Goal: Task Accomplishment & Management: Manage account settings

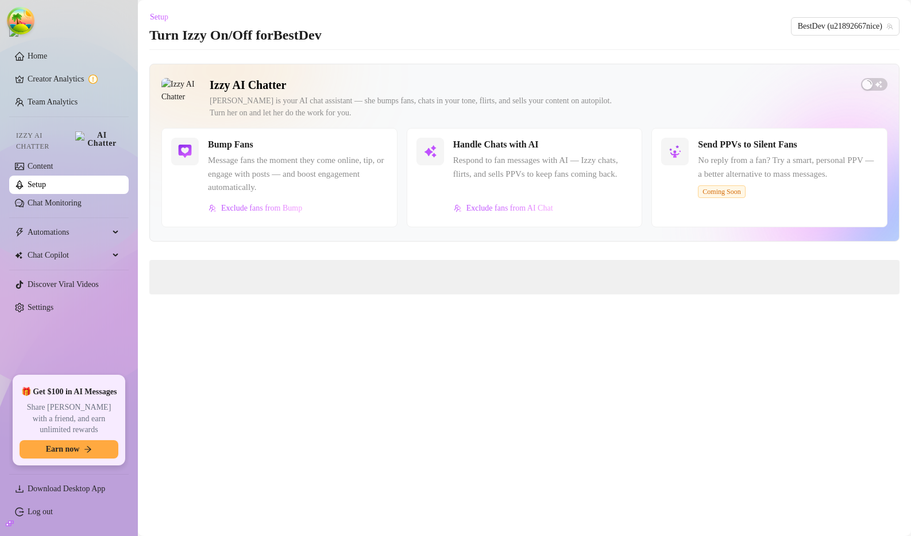
click at [741, 363] on main "Setup Turn Izzy On/Off for BestDev BestDev (u21892667nice) Izzy AI Chatter Izzy…" at bounding box center [524, 268] width 773 height 536
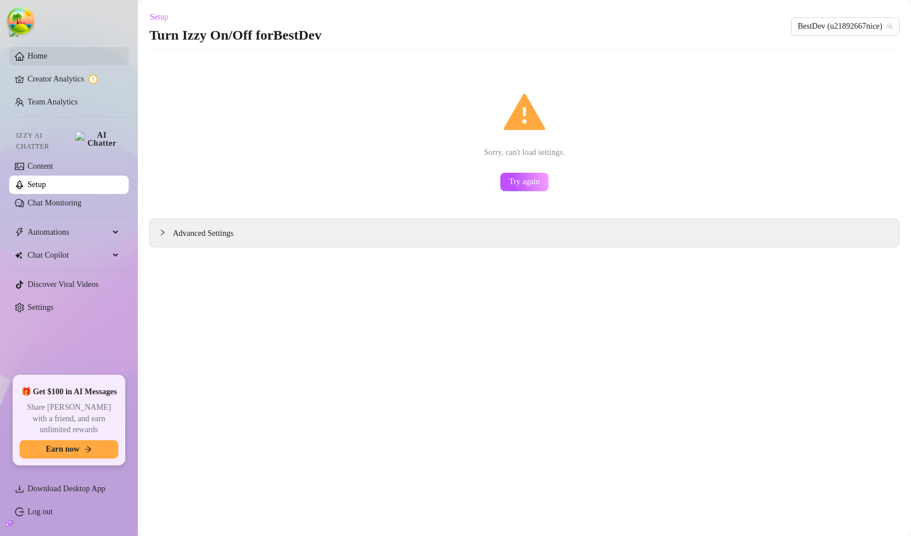
click at [47, 60] on link "Home" at bounding box center [38, 56] width 20 height 9
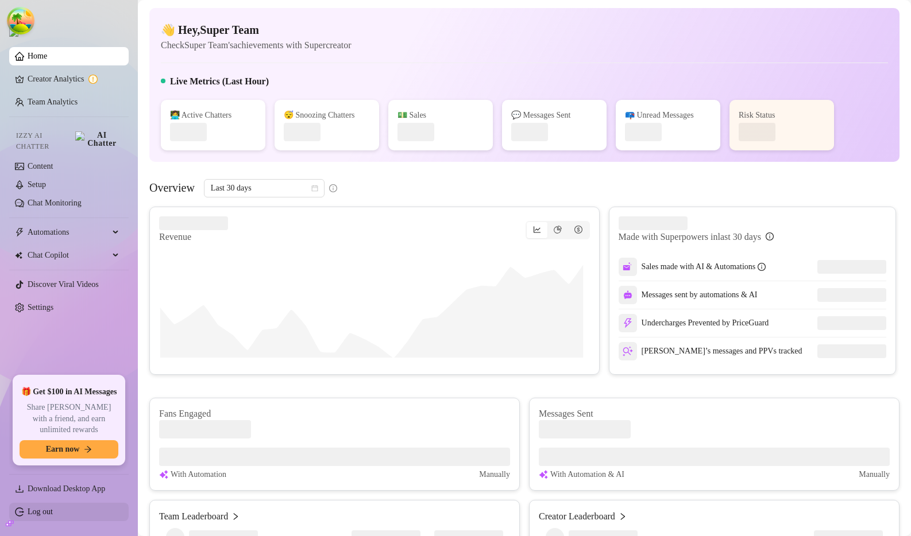
click at [53, 516] on link "Log out" at bounding box center [40, 512] width 25 height 9
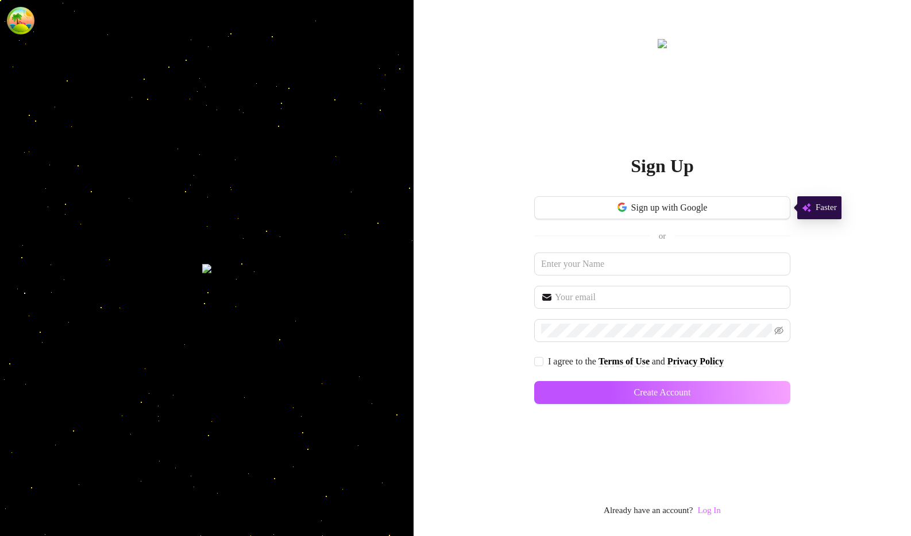
click at [710, 511] on link "Log In" at bounding box center [708, 510] width 23 height 9
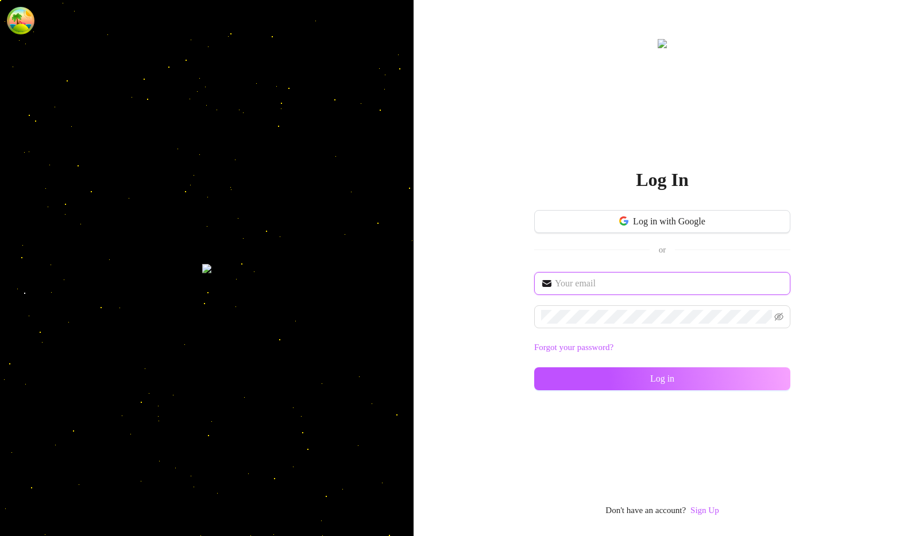
click at [588, 277] on input "text" at bounding box center [669, 284] width 229 height 14
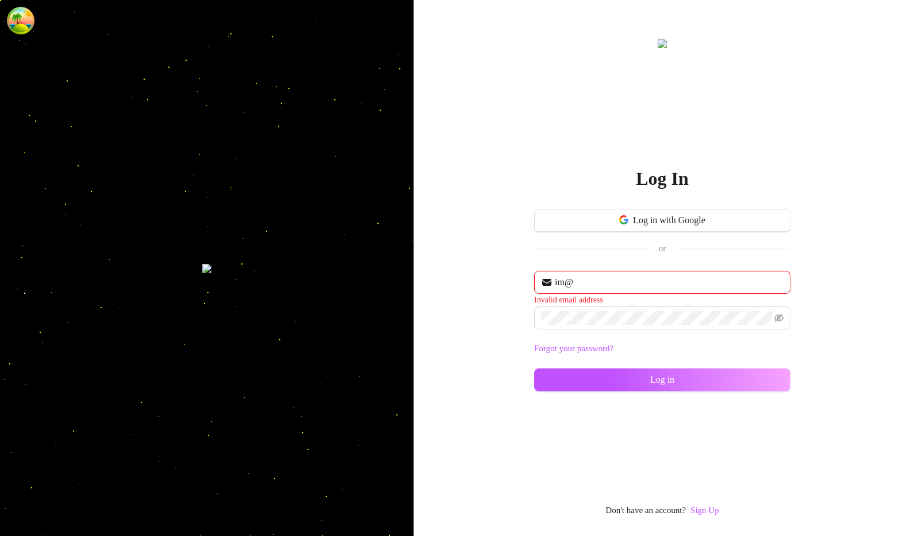
type input "im@supercreator.app"
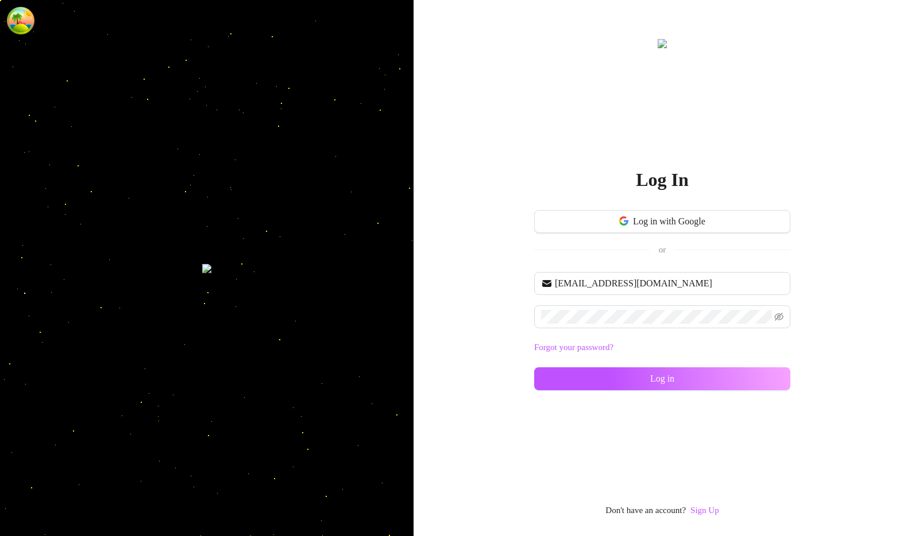
click at [657, 330] on div "im@supercreator.app Forgot your password? Log in" at bounding box center [662, 336] width 256 height 129
click at [614, 384] on button "Log in" at bounding box center [662, 379] width 256 height 23
click at [656, 280] on input "text" at bounding box center [669, 284] width 229 height 14
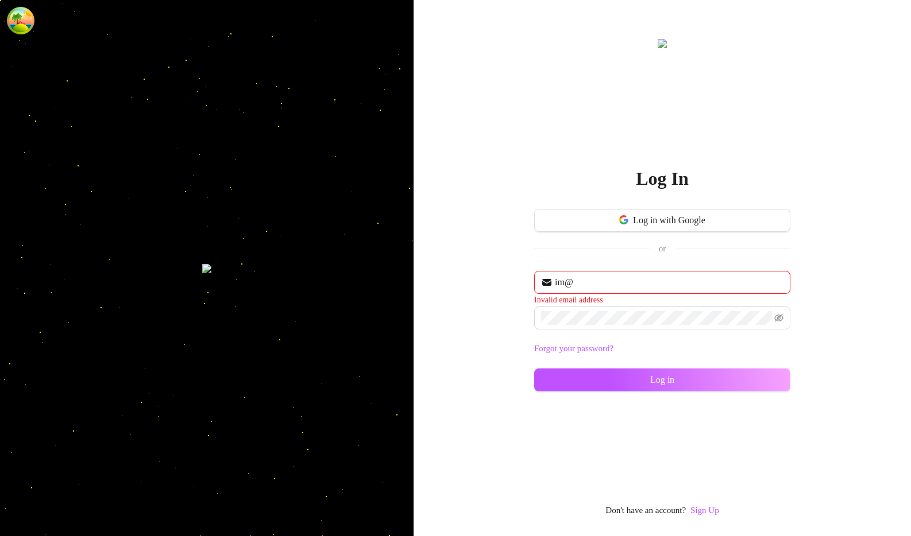
type input "[EMAIL_ADDRESS][DOMAIN_NAME]"
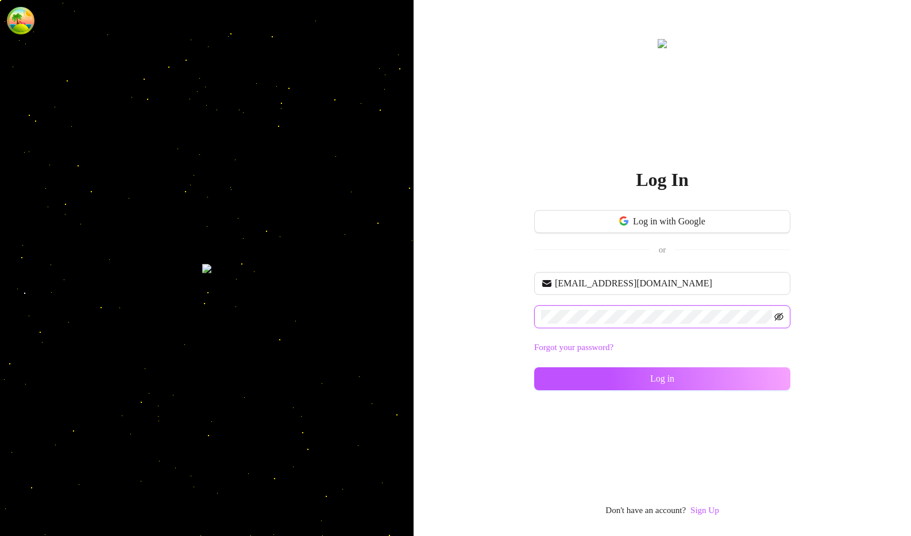
click at [775, 318] on icon "eye-invisible" at bounding box center [778, 317] width 9 height 8
click at [651, 372] on button "Log in" at bounding box center [662, 379] width 256 height 23
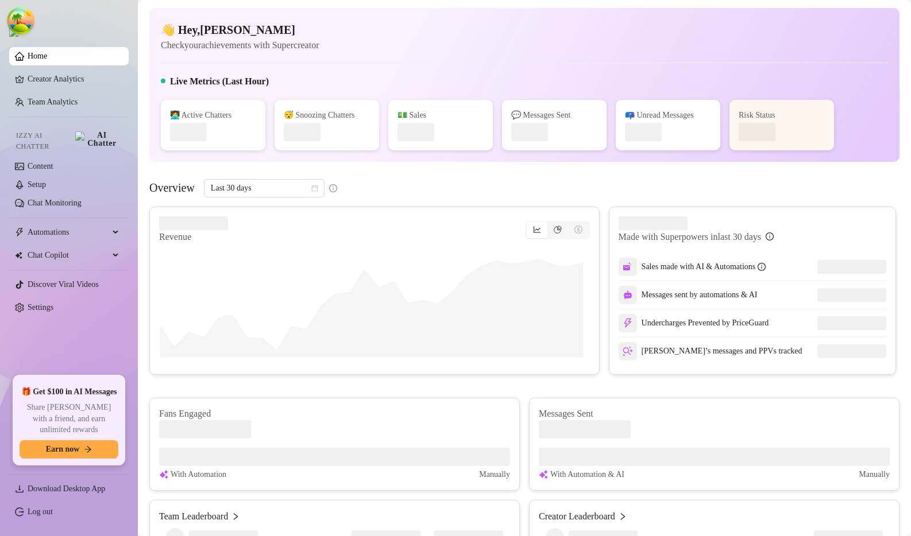
click at [21, 312] on ul "Home Creator Analytics Team Analytics Izzy AI Chatter Content Setup Chat Monito…" at bounding box center [68, 206] width 119 height 329
click at [29, 305] on link "Settings" at bounding box center [41, 307] width 26 height 9
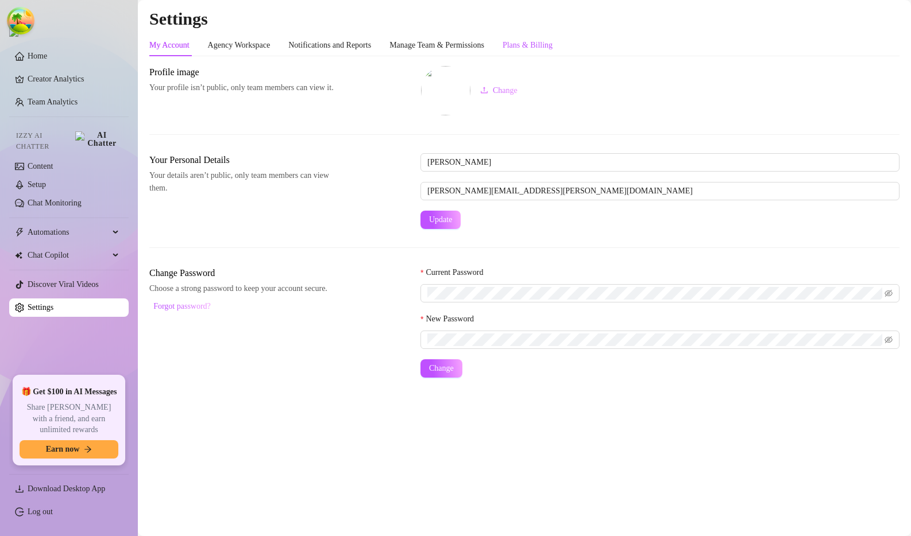
click at [543, 44] on div "Plans & Billing" at bounding box center [527, 45] width 50 height 13
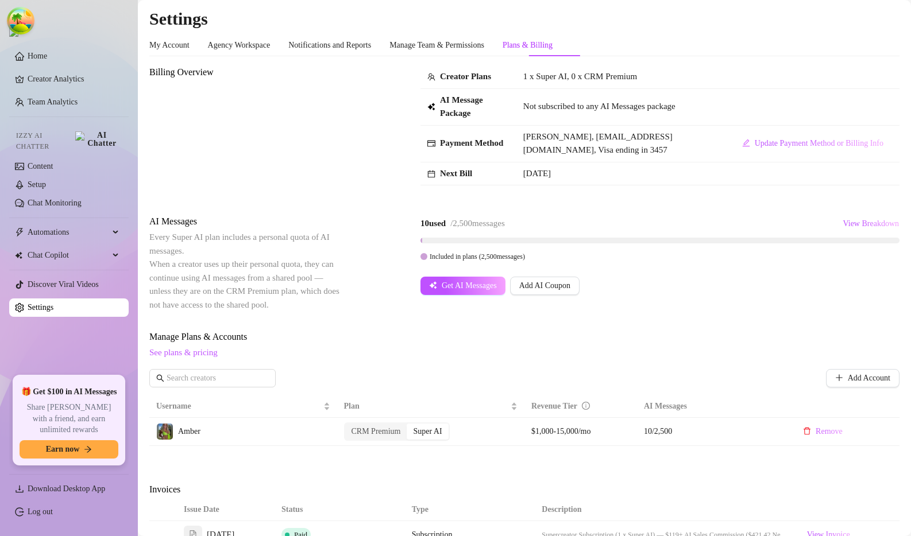
click at [667, 273] on div "10 used / 2,500 messages View Breakdown Included in plans ( 2,500 messages) Get…" at bounding box center [659, 255] width 479 height 80
click at [659, 233] on div "10 used / 2,500 messages View Breakdown" at bounding box center [659, 224] width 479 height 18
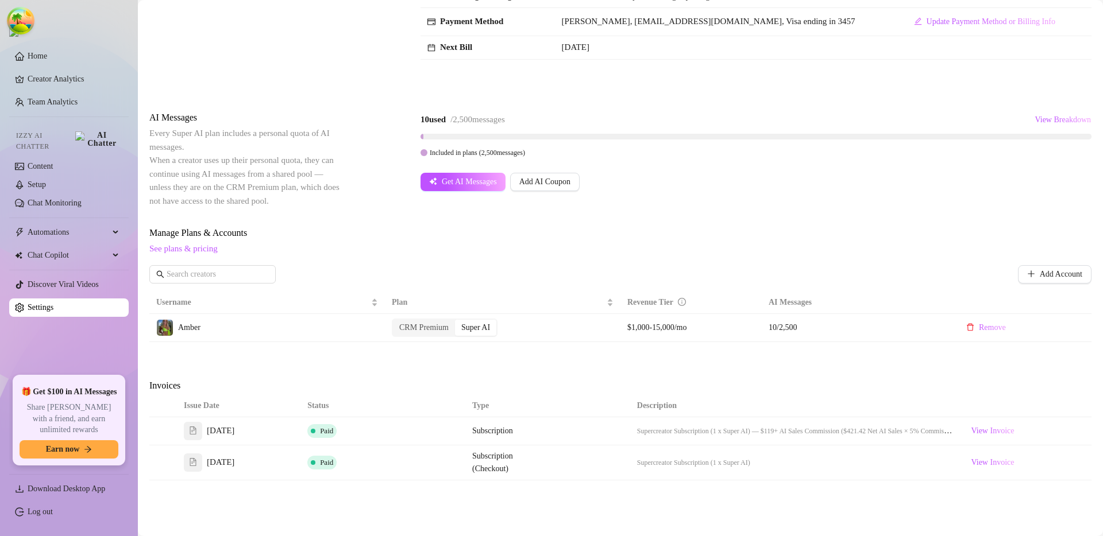
scroll to position [192, 0]
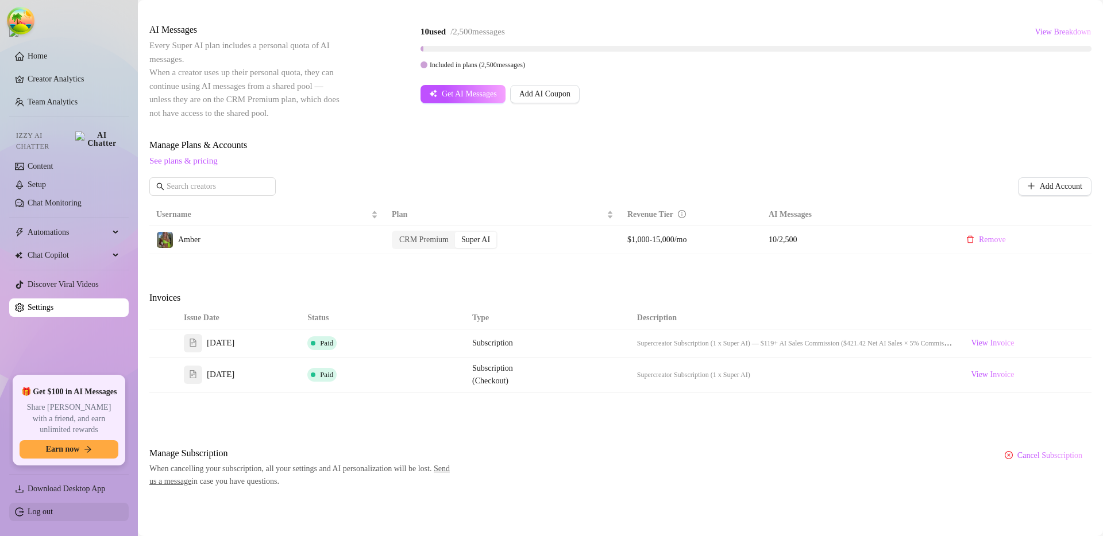
click at [46, 509] on link "Log out" at bounding box center [40, 512] width 25 height 9
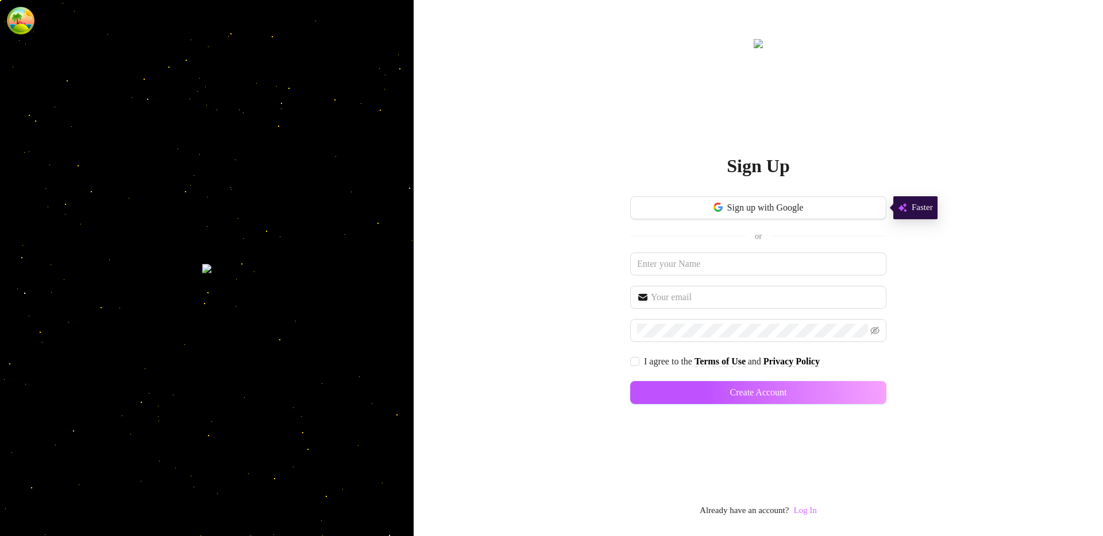
click at [815, 507] on link "Log In" at bounding box center [804, 510] width 23 height 9
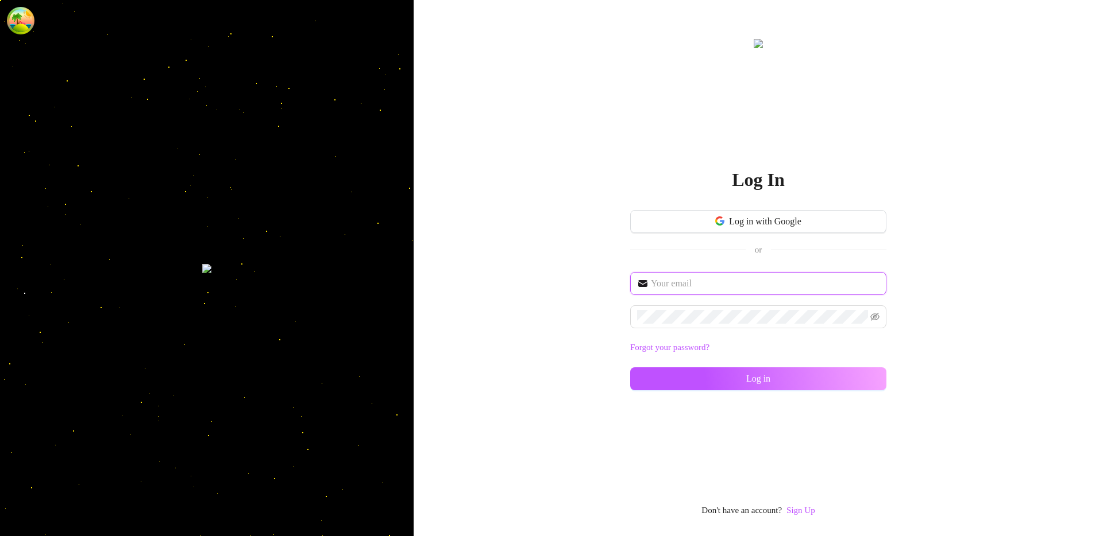
click at [671, 285] on input "text" at bounding box center [765, 284] width 229 height 14
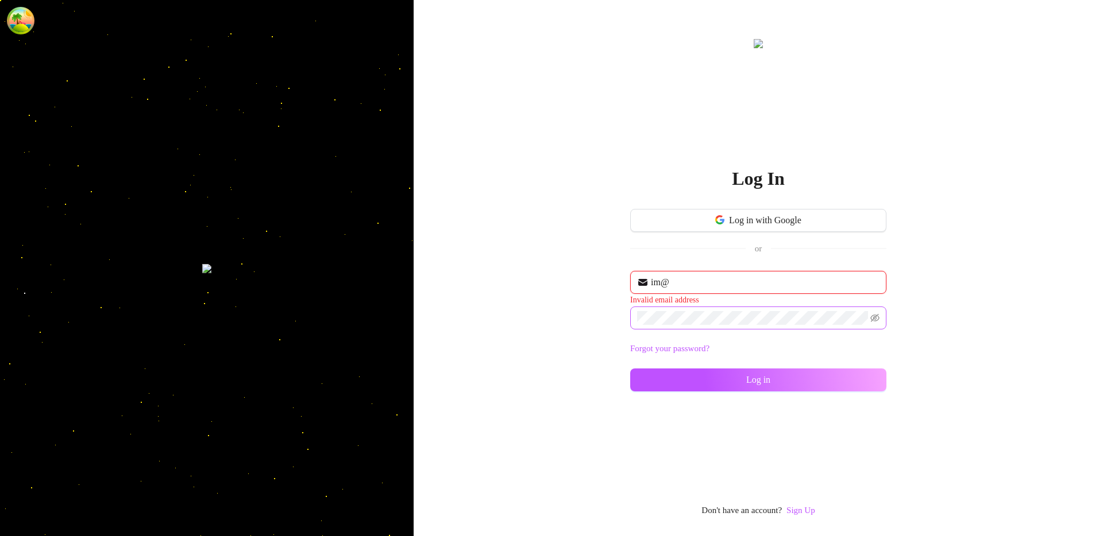
type input "[EMAIL_ADDRESS][DOMAIN_NAME]"
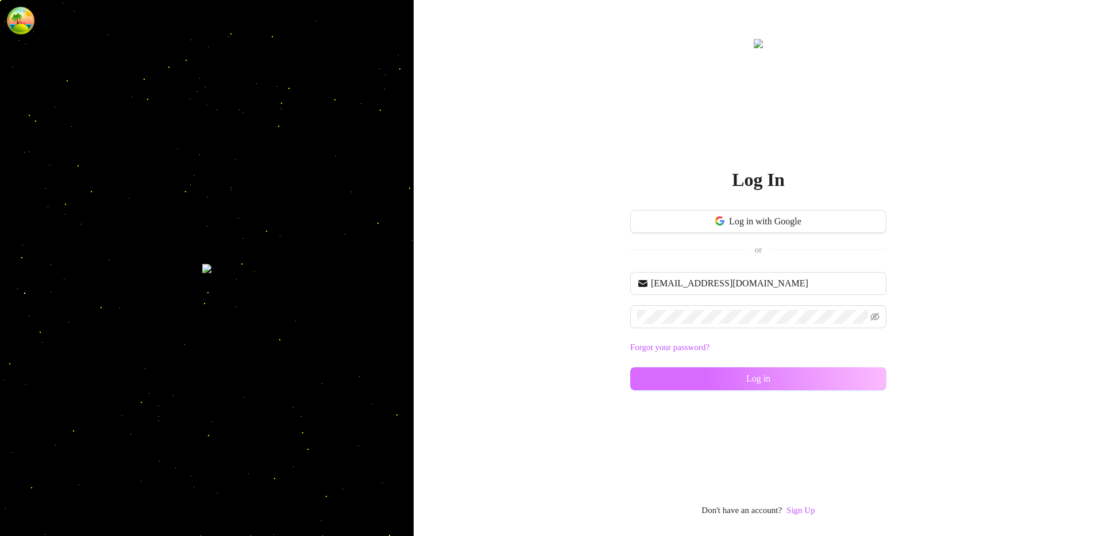
click at [682, 369] on button "Log in" at bounding box center [758, 379] width 256 height 23
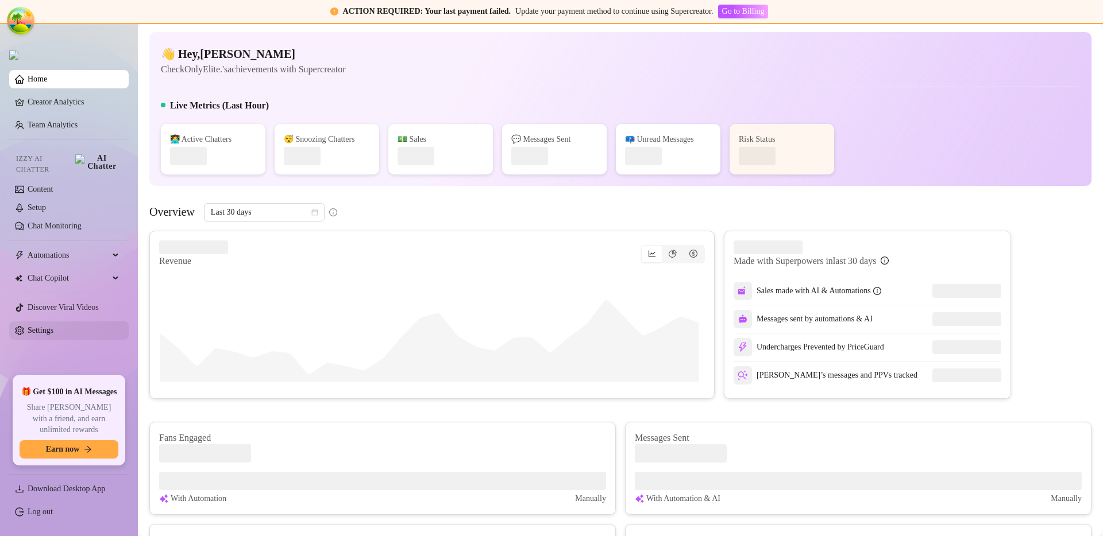
click at [53, 329] on link "Settings" at bounding box center [41, 330] width 26 height 9
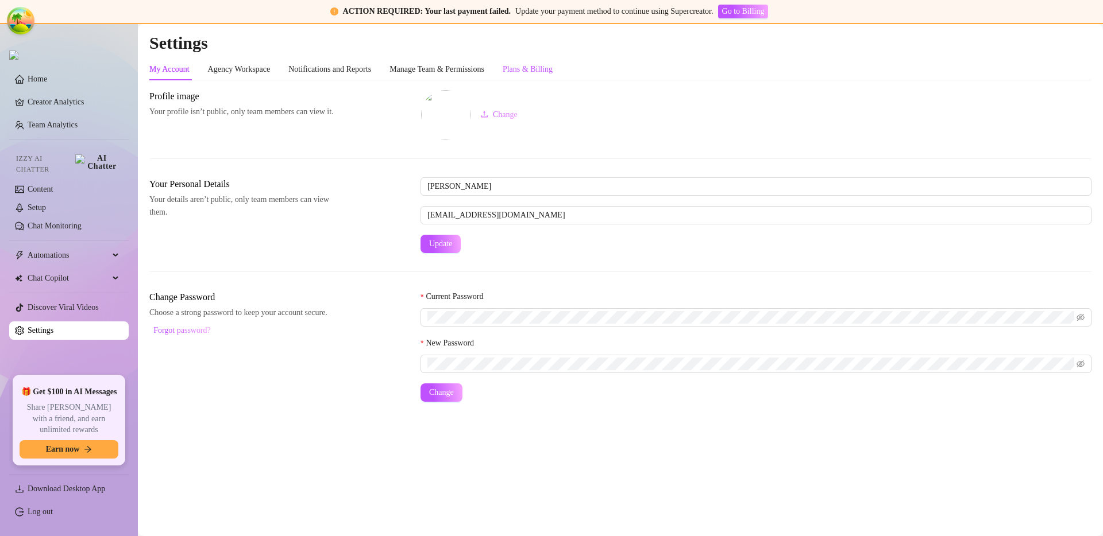
click at [552, 75] on div "Plans & Billing" at bounding box center [527, 69] width 50 height 13
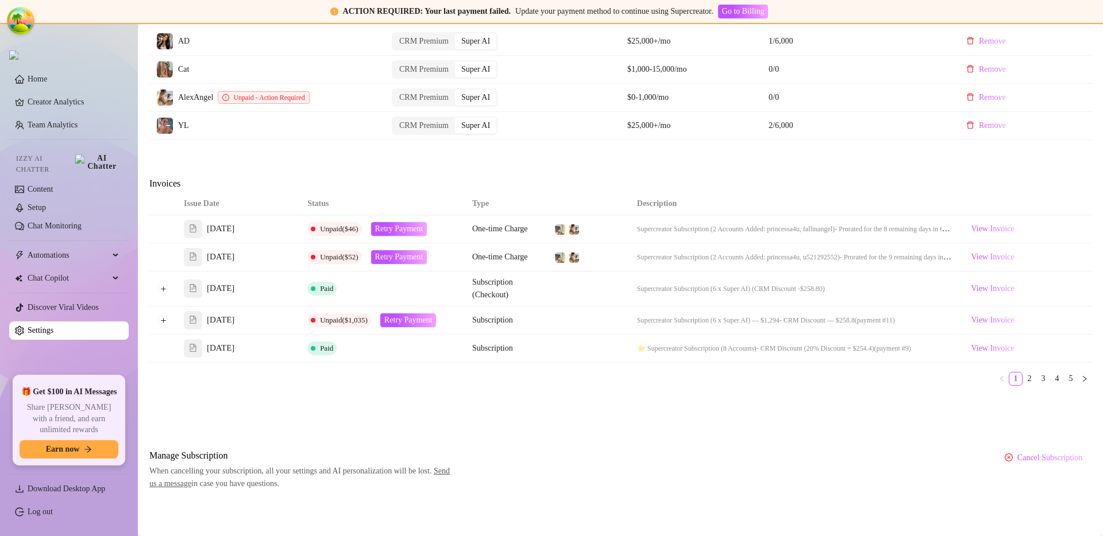
scroll to position [602, 0]
click at [164, 320] on button "Expand row" at bounding box center [163, 318] width 9 height 9
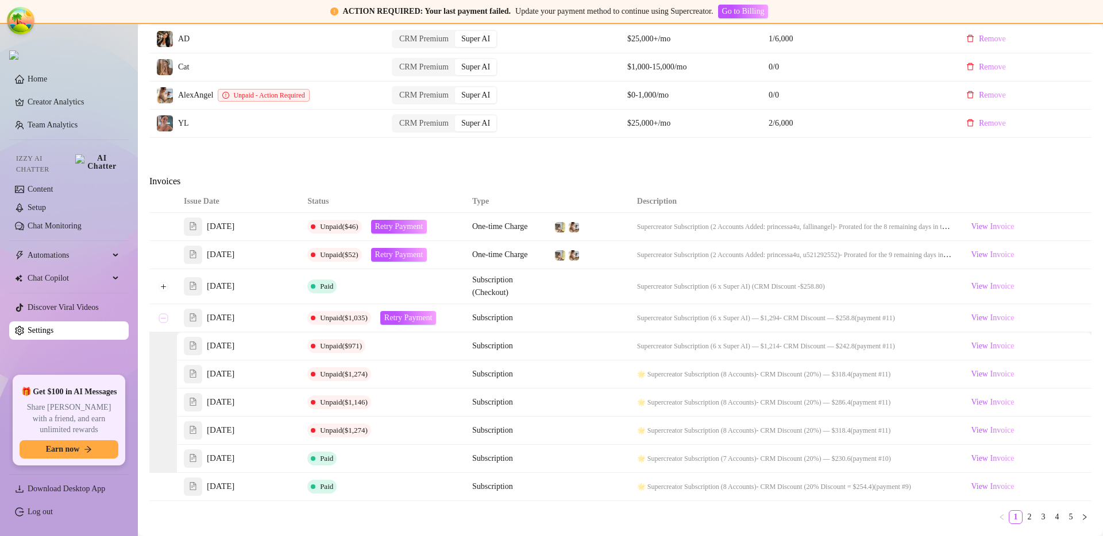
click at [164, 320] on button "Collapse row" at bounding box center [163, 318] width 9 height 9
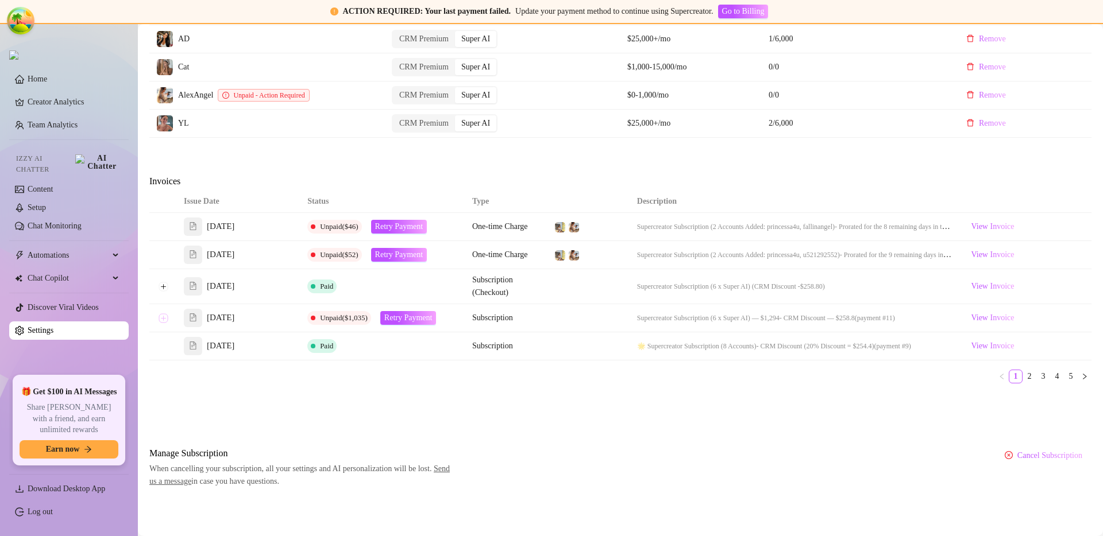
click at [164, 320] on button "Expand row" at bounding box center [163, 318] width 9 height 9
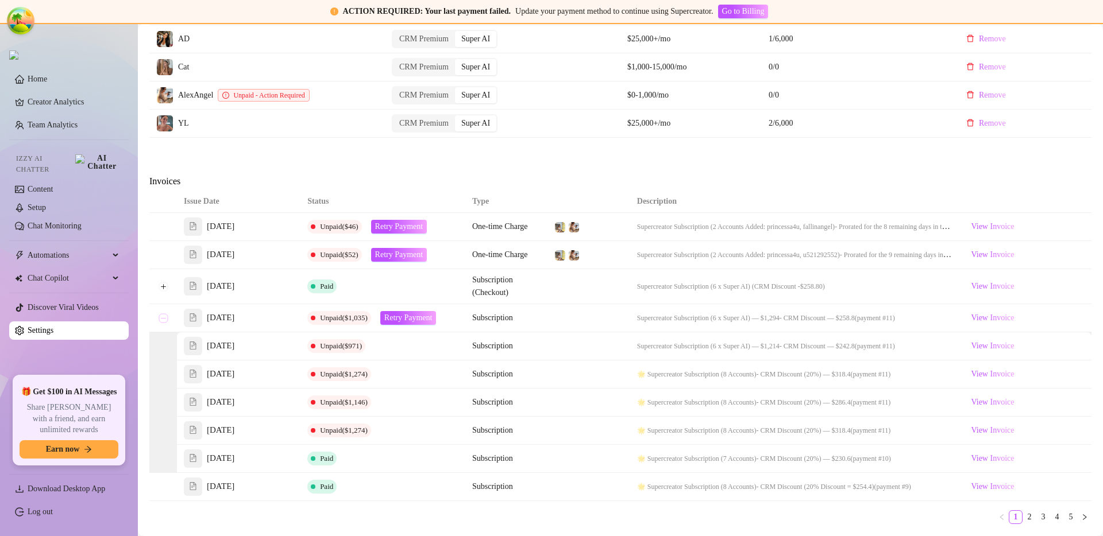
click at [164, 320] on button "Collapse row" at bounding box center [163, 318] width 9 height 9
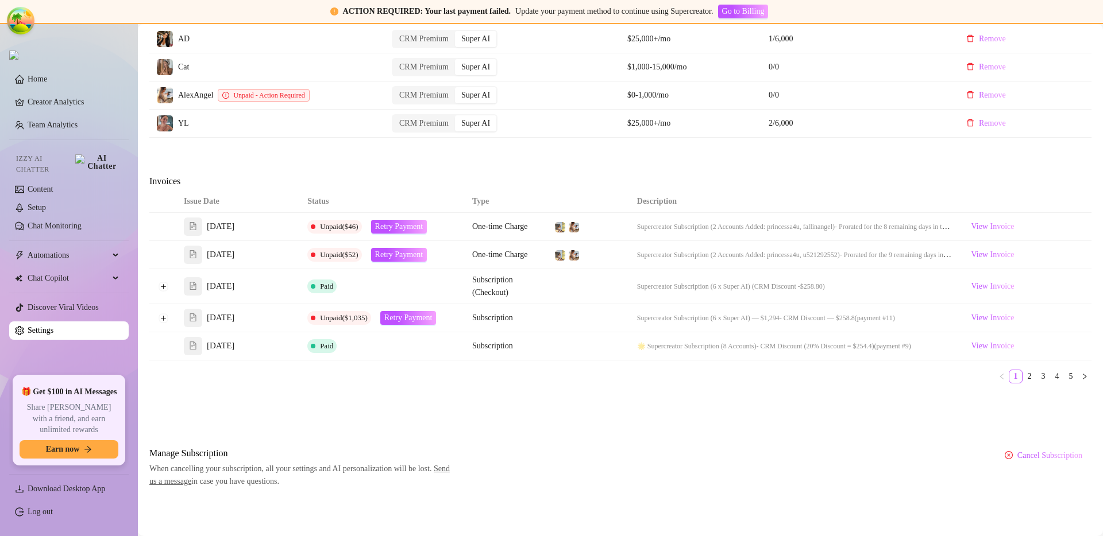
click at [416, 183] on div "Invoices" at bounding box center [620, 183] width 942 height 16
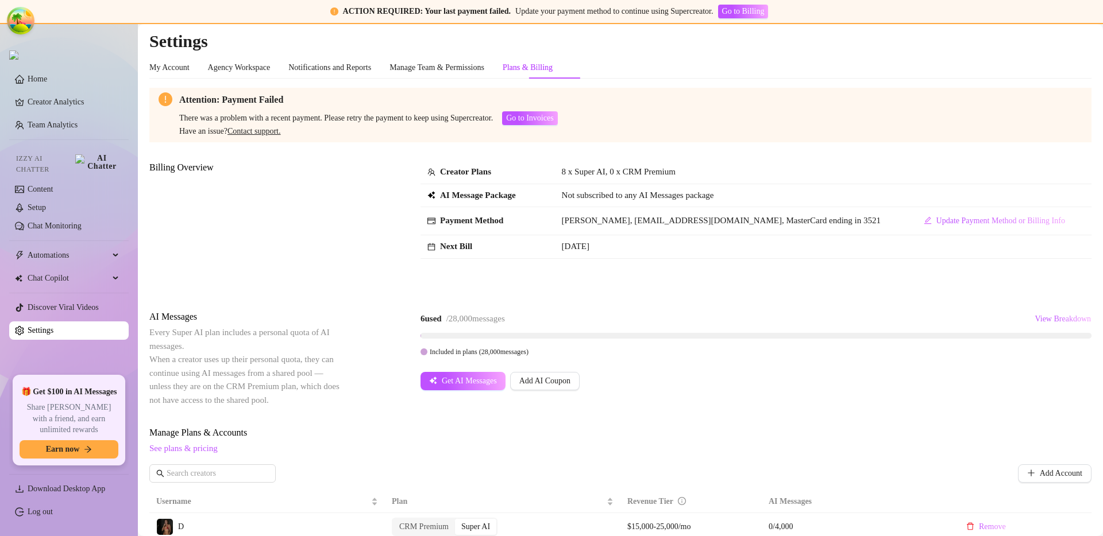
scroll to position [0, 0]
click at [650, 140] on div "Attention: Payment Failed There was a problem with a recent payment. Please ret…" at bounding box center [620, 117] width 942 height 55
click at [553, 123] on span "Go to Invoices" at bounding box center [529, 119] width 47 height 9
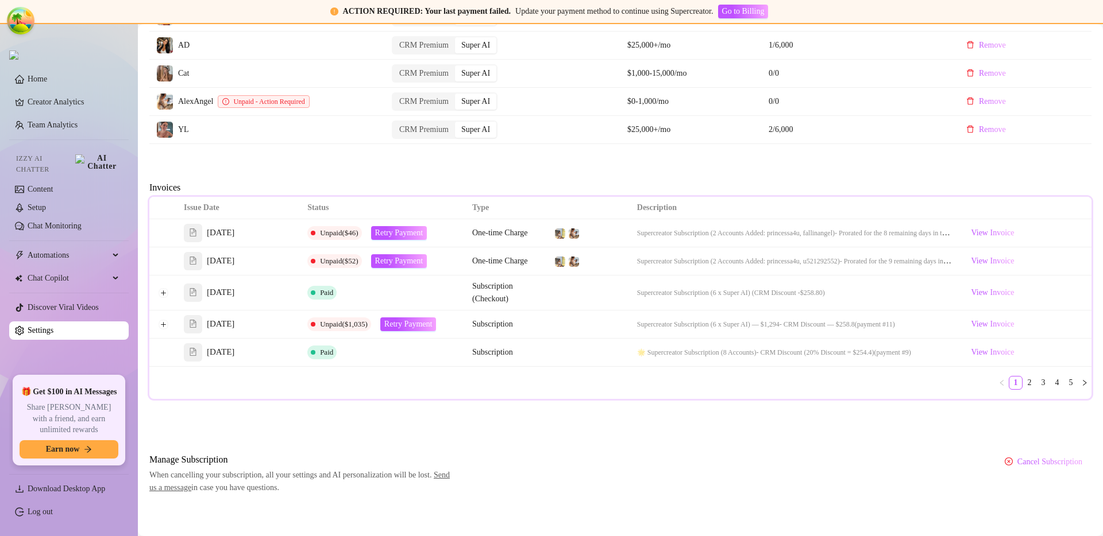
scroll to position [602, 0]
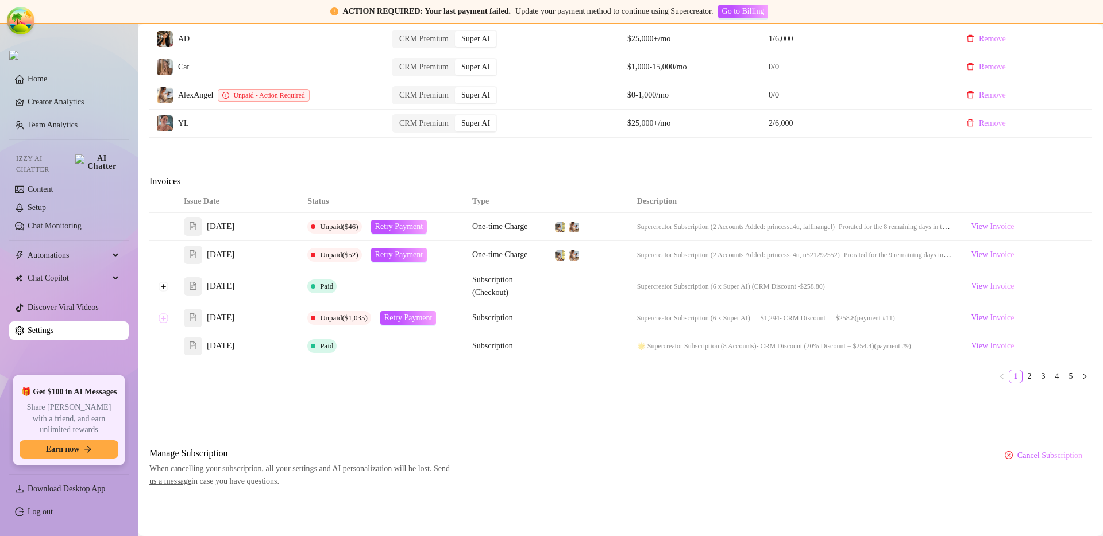
click at [160, 319] on button "Expand row" at bounding box center [163, 318] width 9 height 9
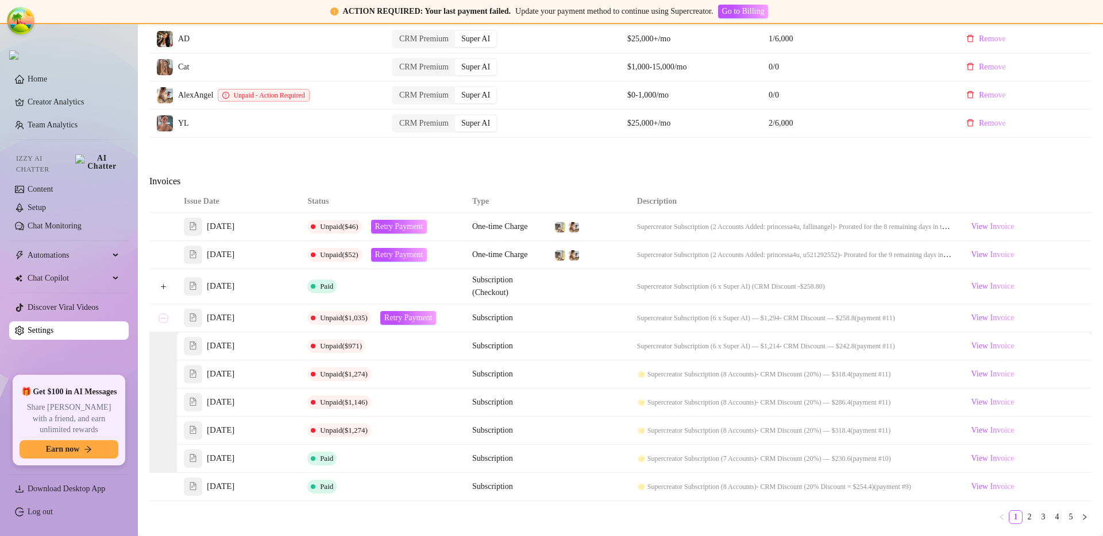
click at [163, 319] on button "Collapse row" at bounding box center [163, 318] width 9 height 9
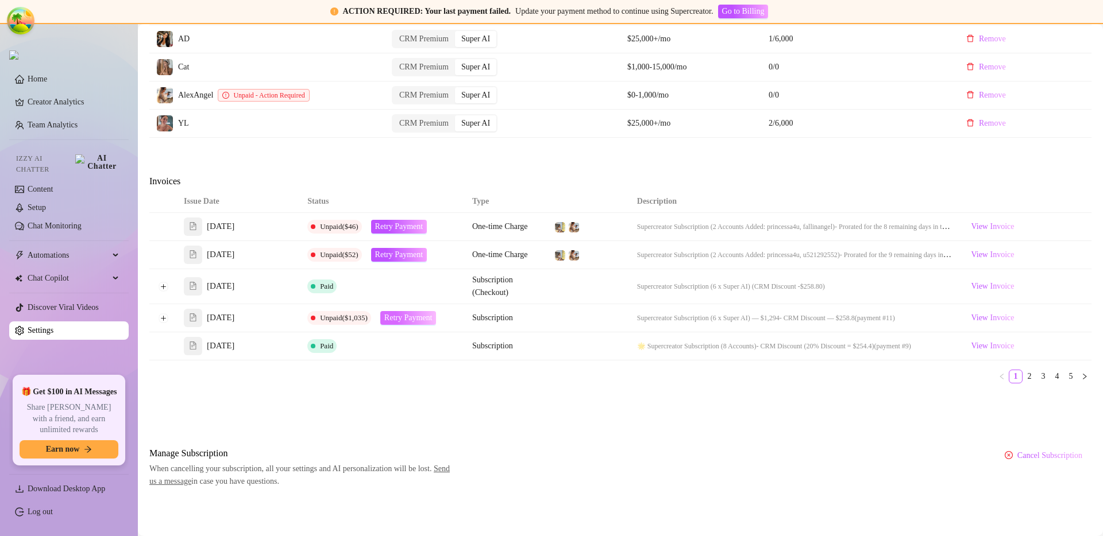
click at [407, 318] on span "Retry Payment" at bounding box center [408, 318] width 48 height 9
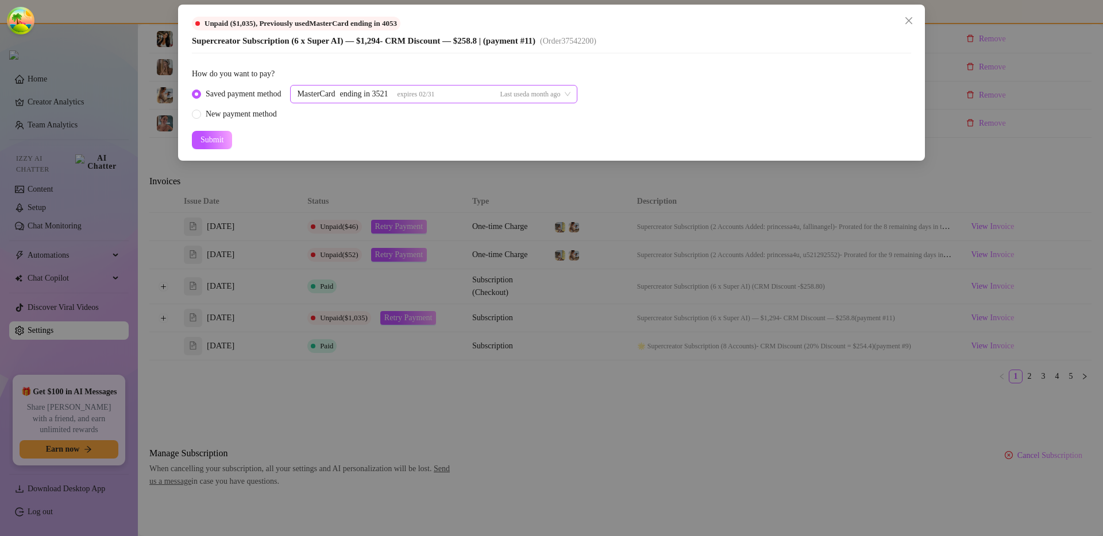
click at [388, 94] on div "ending in 3521" at bounding box center [364, 94] width 48 height 17
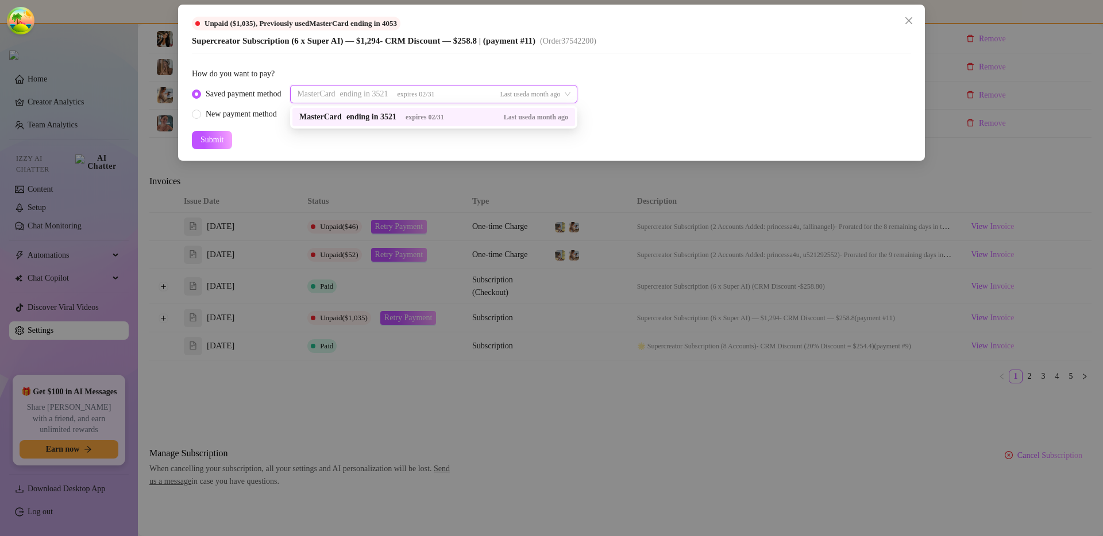
click at [388, 96] on div "ending in 3521" at bounding box center [364, 94] width 48 height 17
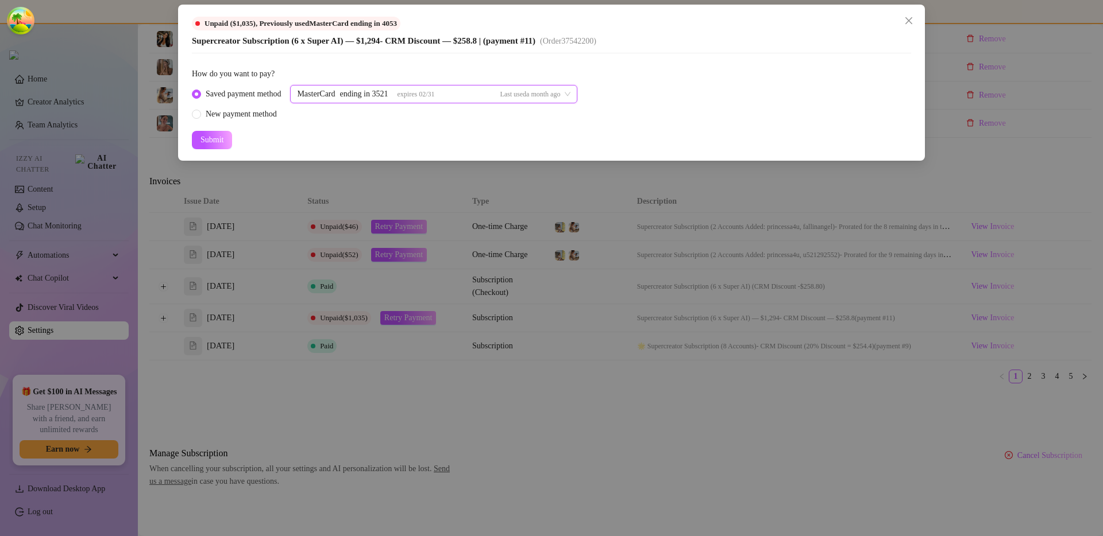
click at [395, 123] on form "How do you want to pay? Saved payment method 37542692 MasterCard ending in 3521…" at bounding box center [551, 109] width 719 height 82
click at [265, 115] on div "New payment method" at bounding box center [241, 114] width 71 height 13
click at [199, 115] on input "New payment method" at bounding box center [197, 114] width 5 height 7
radio input "true"
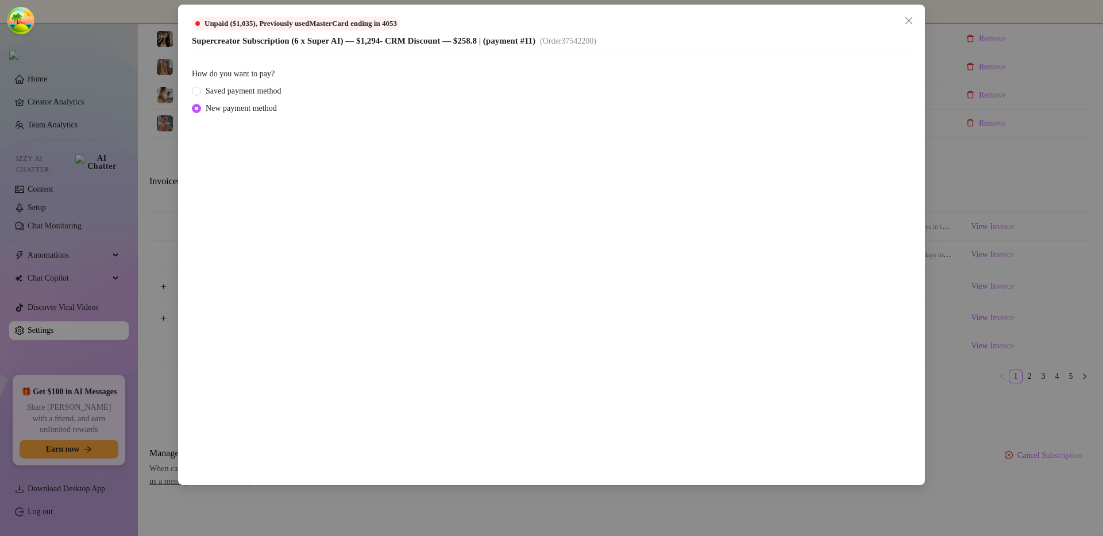
click at [910, 233] on div "Unpaid ($1,035) , Previously used MasterCard ending in 4053 Supercreator Subscr…" at bounding box center [551, 268] width 1103 height 536
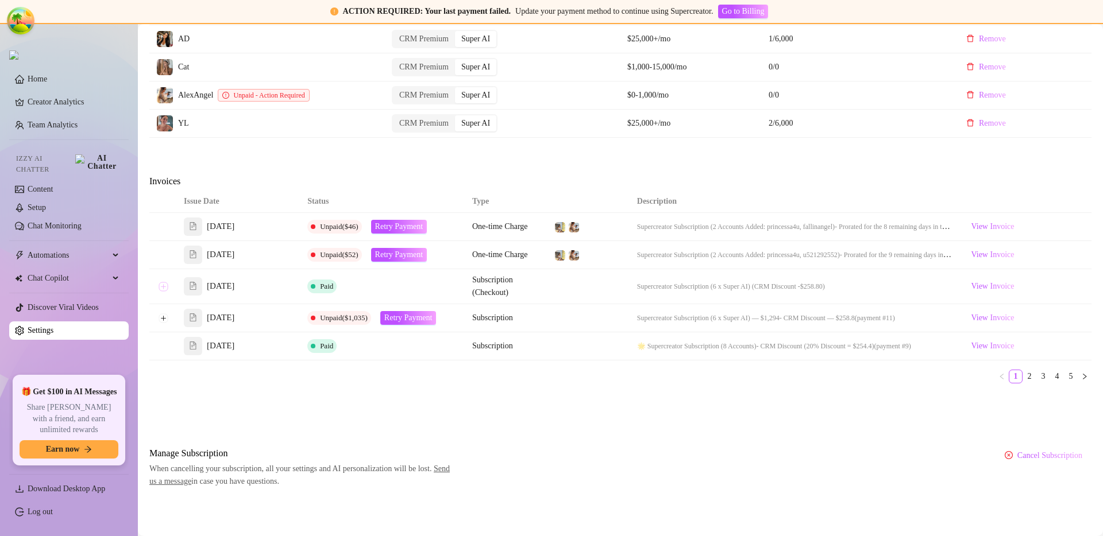
click at [165, 288] on button "Expand row" at bounding box center [163, 286] width 9 height 9
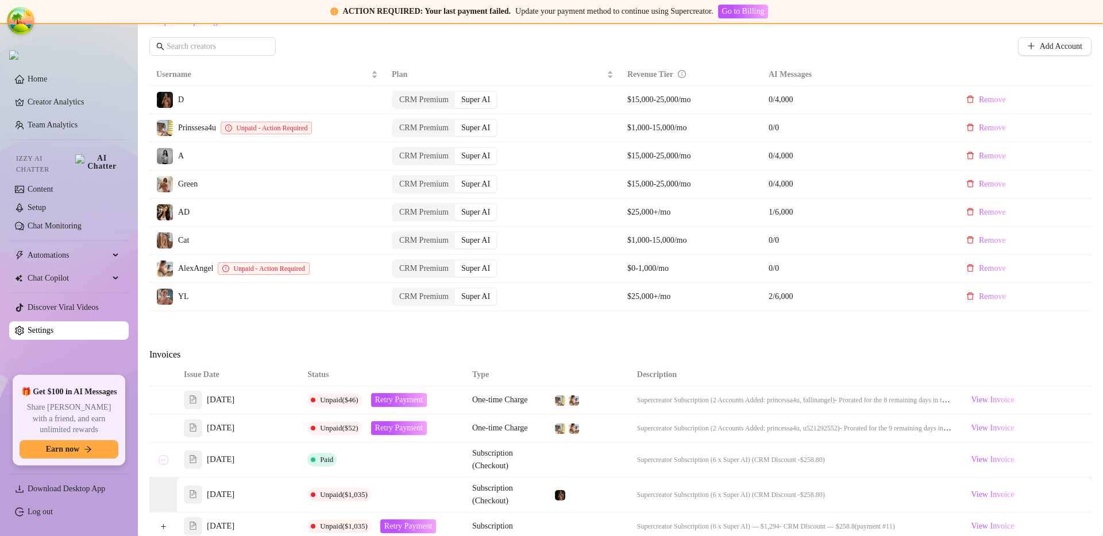
scroll to position [0, 0]
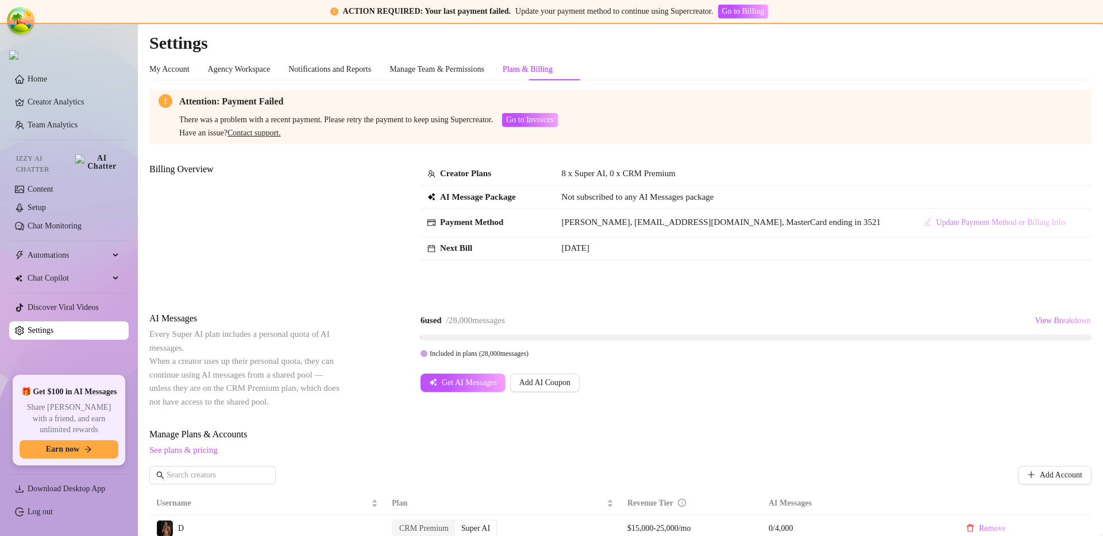
drag, startPoint x: 1039, startPoint y: 224, endPoint x: 926, endPoint y: 230, distance: 112.7
click at [910, 229] on td "Update Payment Method or Billing Info" at bounding box center [999, 223] width 184 height 28
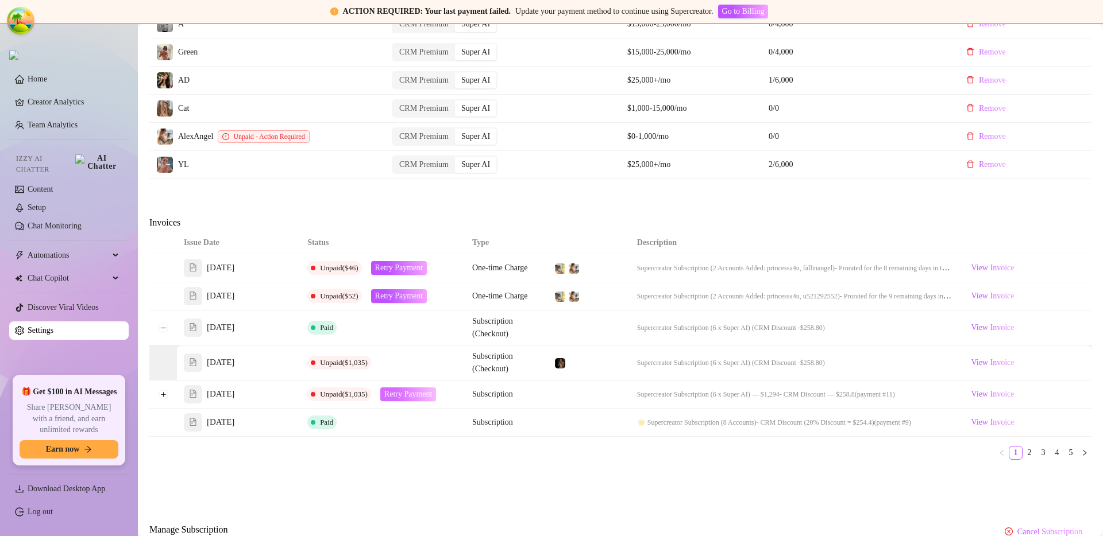
scroll to position [565, 0]
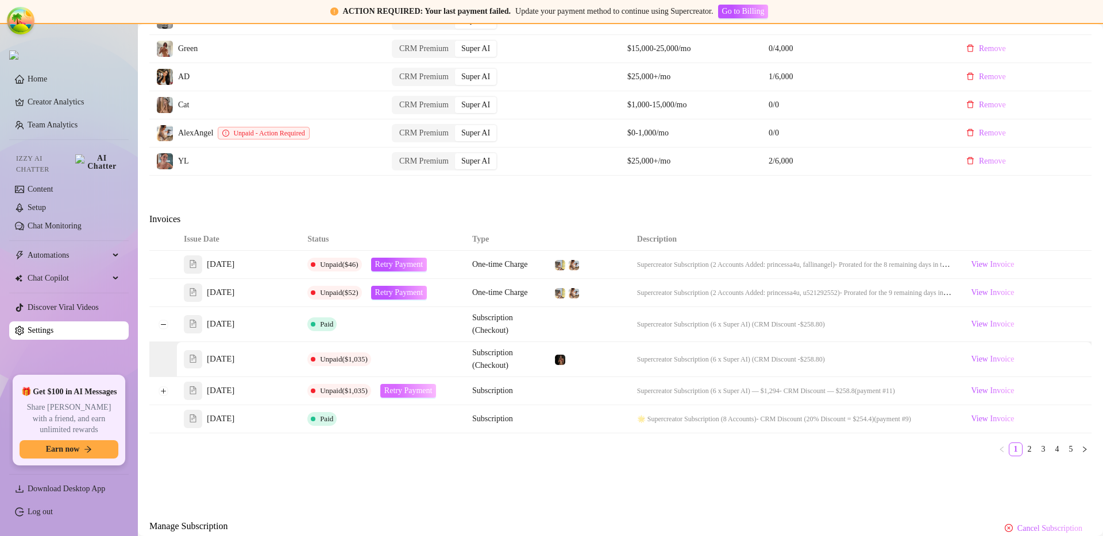
click at [391, 392] on span "Retry Payment" at bounding box center [408, 390] width 48 height 9
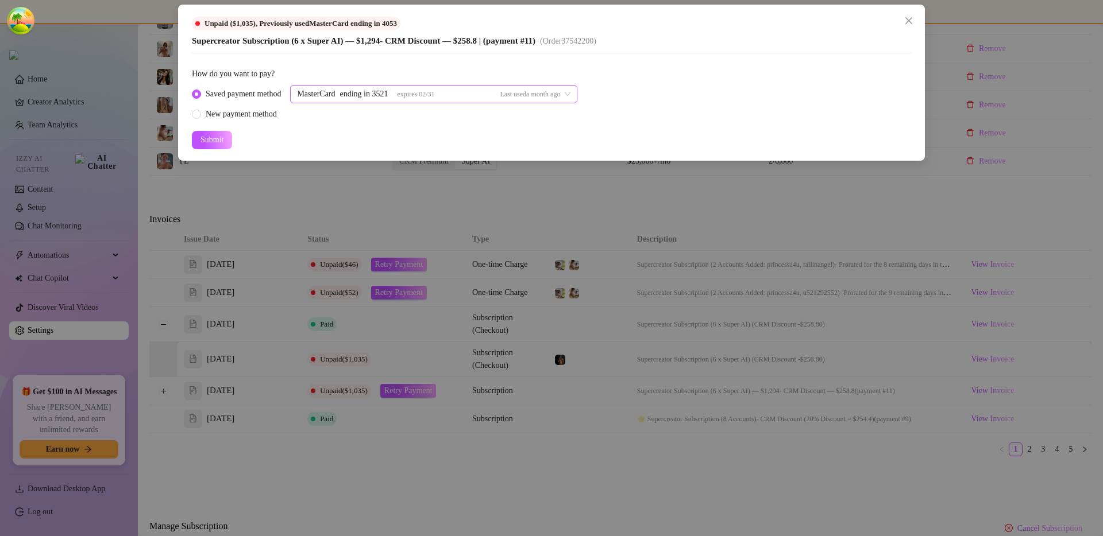
click at [431, 96] on span "expires 02/31" at bounding box center [415, 94] width 37 height 8
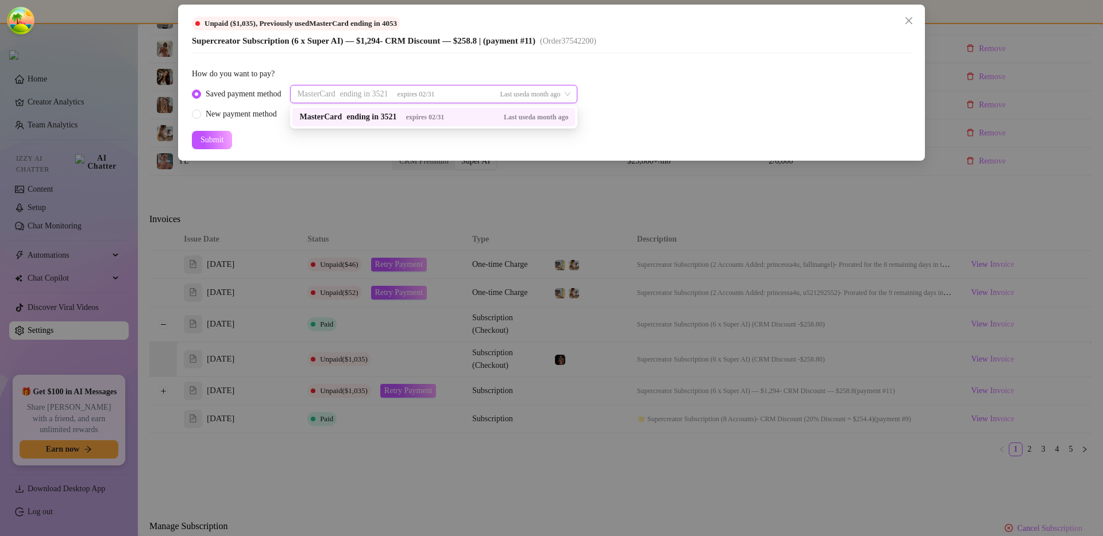
click at [448, 175] on div "Unpaid ($1,035) , Previously used MasterCard ending in 4053 Supercreator Subscr…" at bounding box center [551, 268] width 1103 height 536
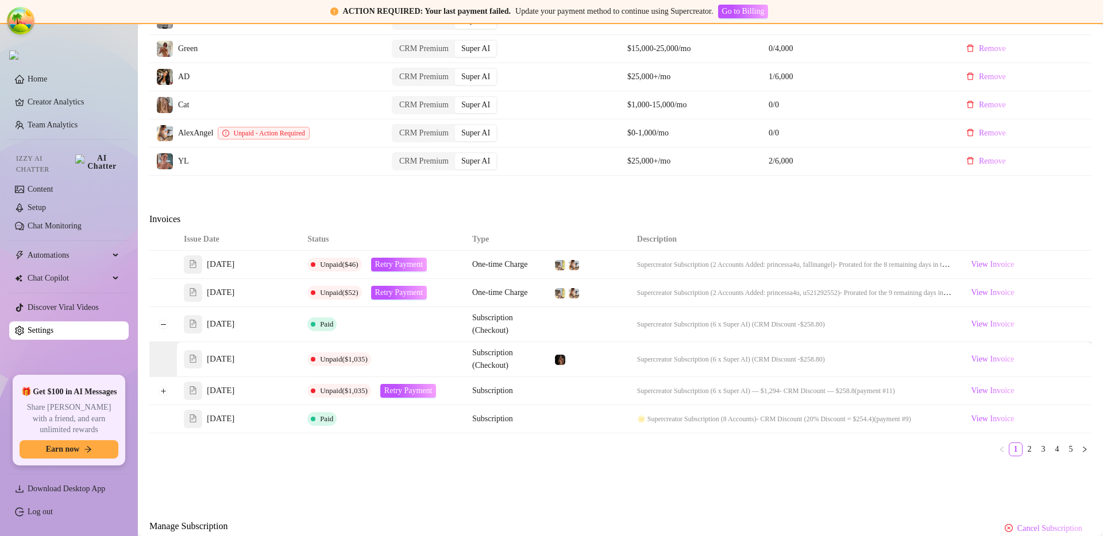
click at [462, 225] on div "Invoices" at bounding box center [620, 220] width 942 height 16
click at [427, 260] on button "Retry Payment" at bounding box center [399, 265] width 56 height 14
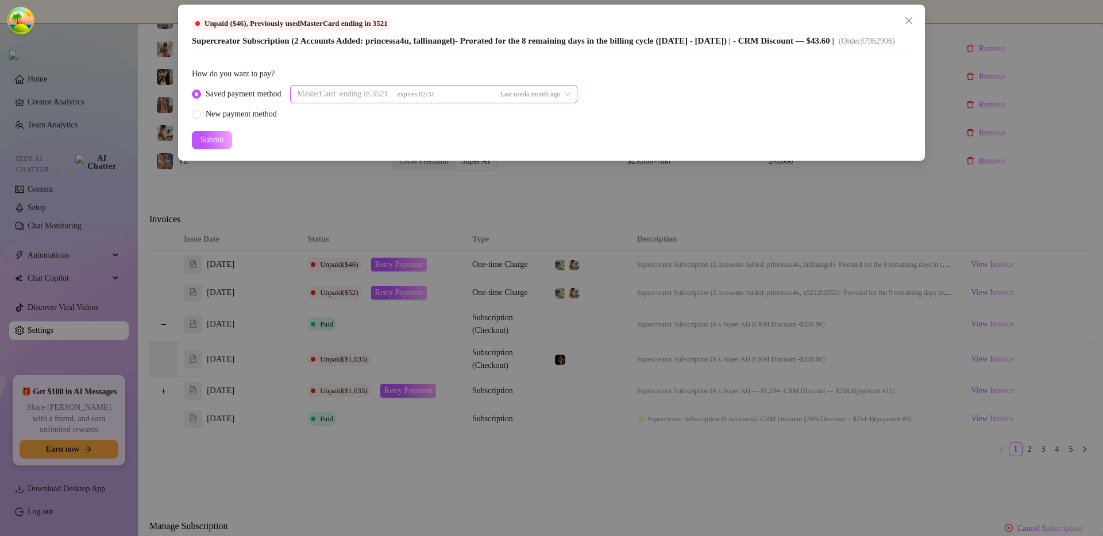
click at [461, 103] on div "MasterCard ending in 3521 expires 02/31 Last used a month ago 37542692 36940059…" at bounding box center [433, 94] width 287 height 18
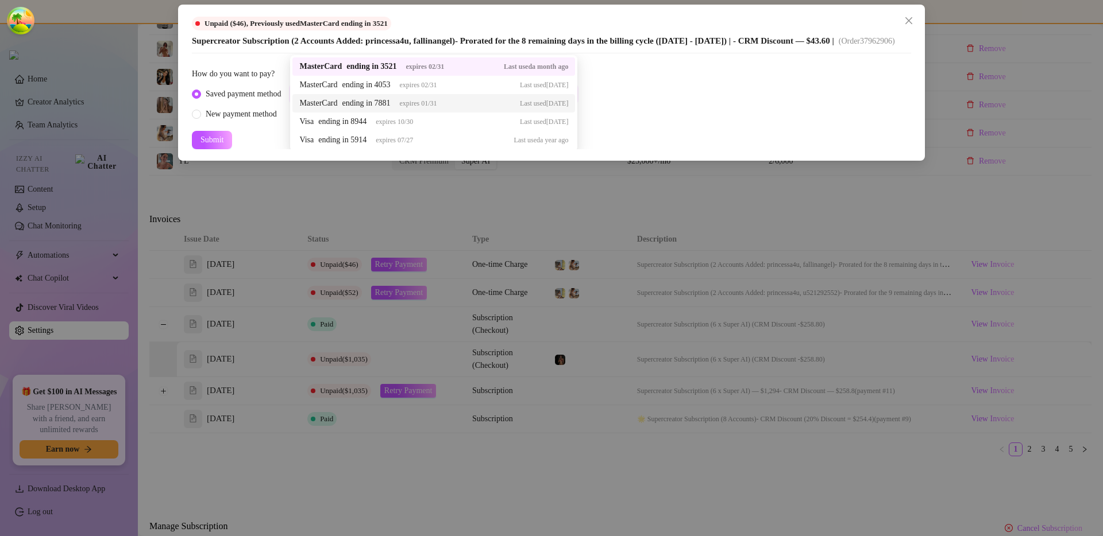
click at [640, 116] on div "Saved payment method MasterCard ending in 3521 expires 02/31 Last used a month …" at bounding box center [551, 103] width 719 height 36
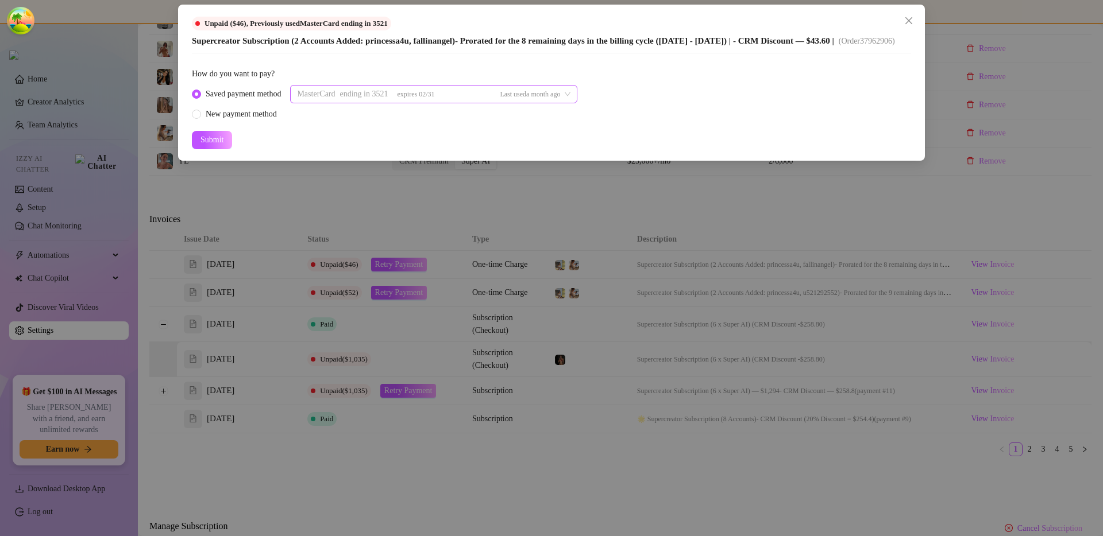
click at [521, 103] on div "MasterCard ending in 3521 expires 02/31 Last used a month ago 37542692 36940059…" at bounding box center [433, 94] width 287 height 18
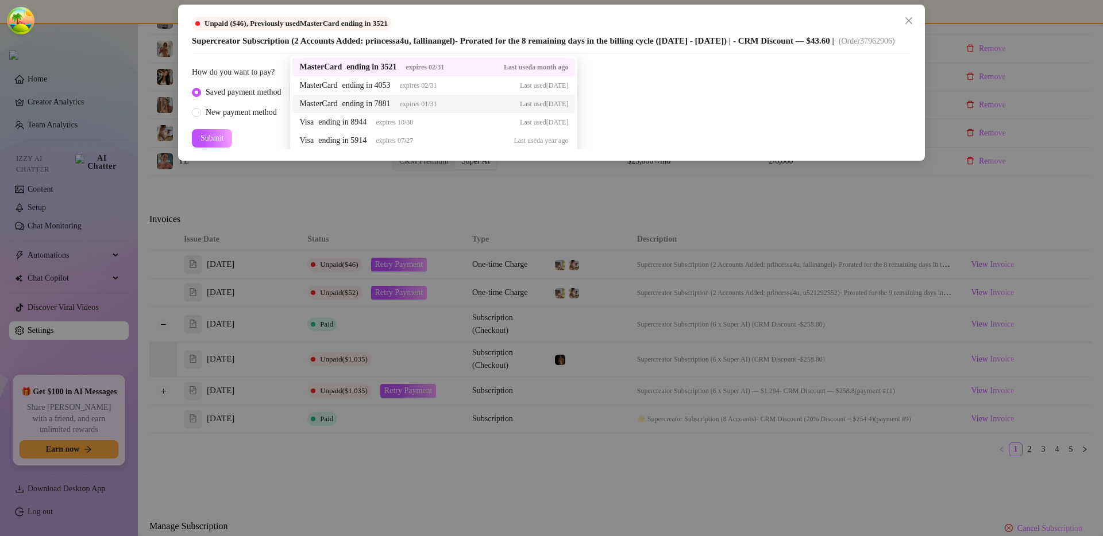
scroll to position [0, 0]
click at [676, 121] on div "Saved payment method MasterCard ending in 3521 expires 02/31 Last used a month …" at bounding box center [551, 103] width 719 height 36
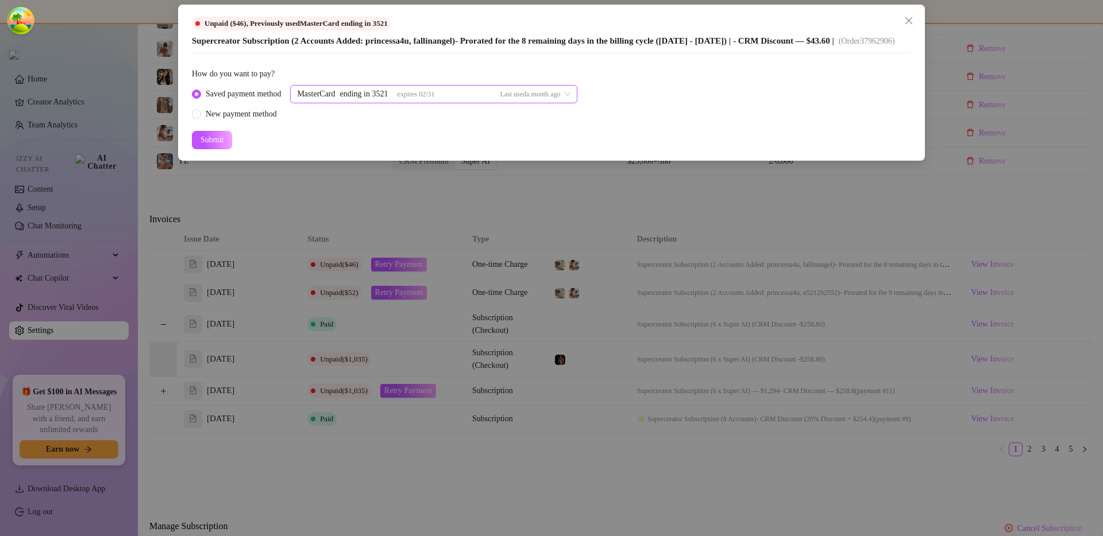
click at [513, 103] on div "MasterCard ending in 3521 expires 02/31 Last used a month ago 34939394 34202454…" at bounding box center [433, 94] width 287 height 18
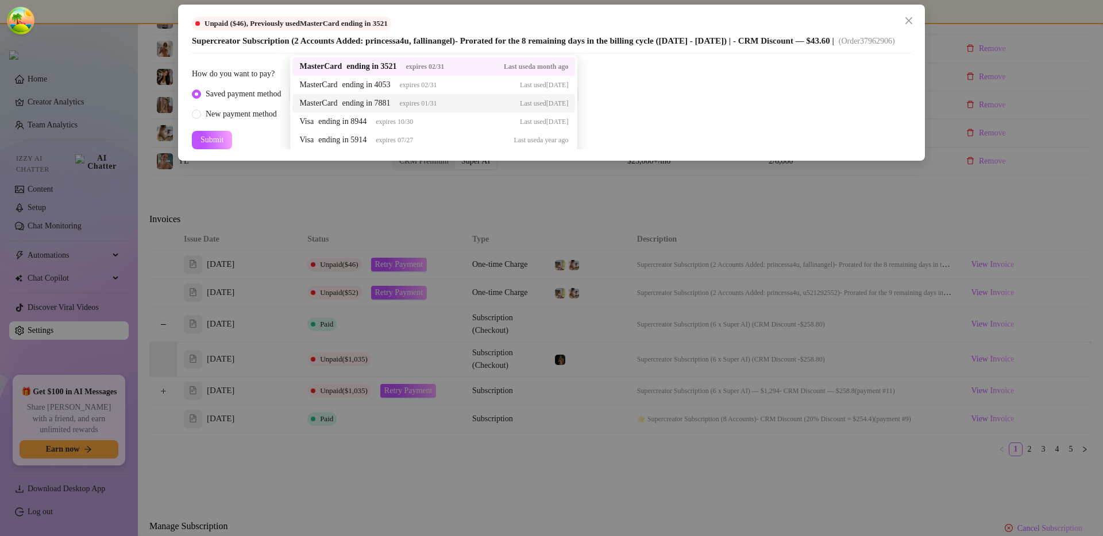
click at [666, 109] on div "Saved payment method 37542692 MasterCard ending in 3521 expires 02/31 Last used…" at bounding box center [551, 103] width 719 height 36
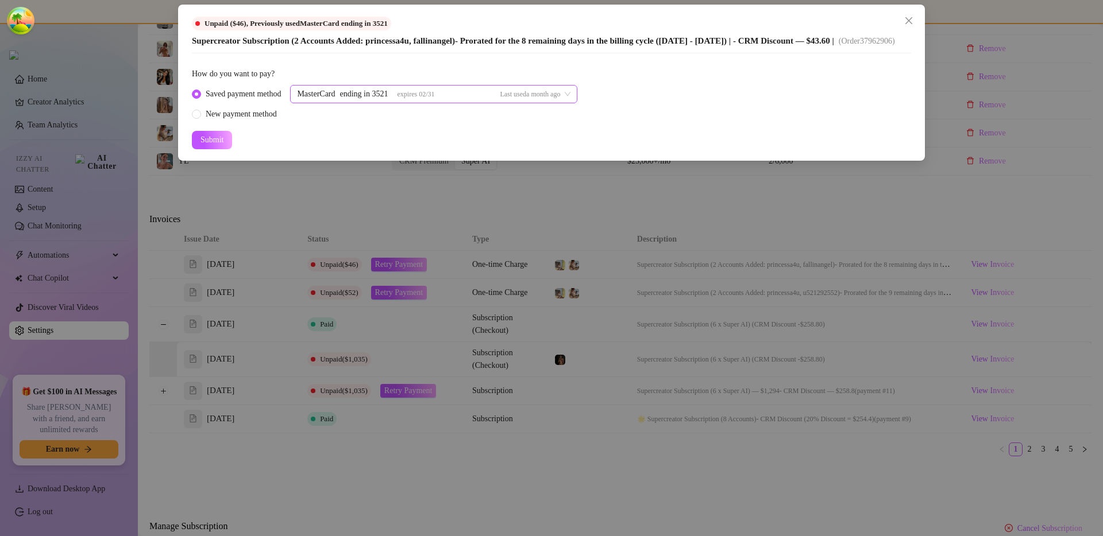
click at [551, 103] on div "MasterCard ending in 3521 expires 02/31 Last used a month ago 36940059 34939394…" at bounding box center [433, 94] width 287 height 18
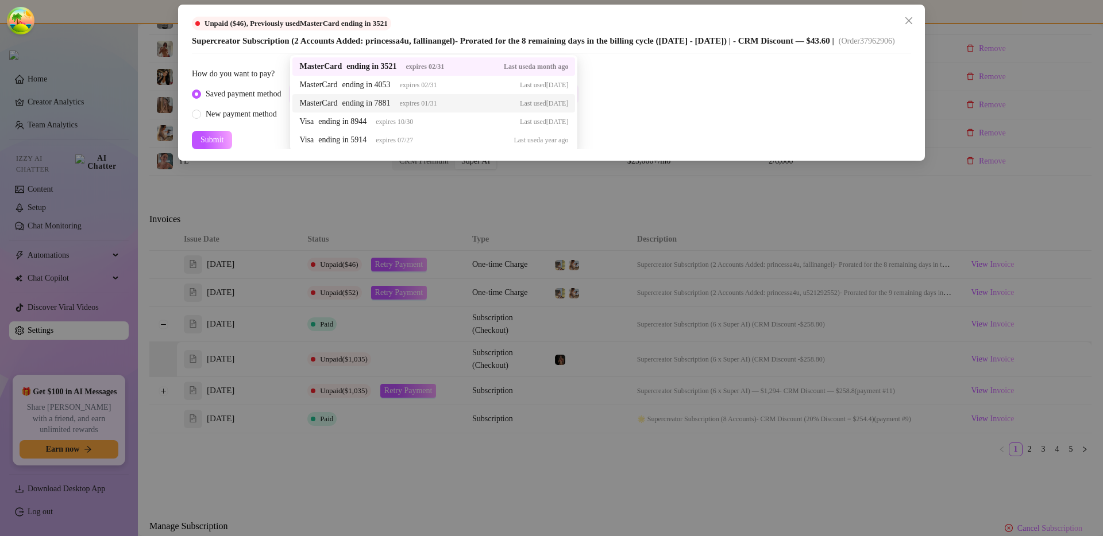
click at [672, 107] on div "Saved payment method MasterCard ending in 3521 expires 02/31 Last used a month …" at bounding box center [551, 103] width 719 height 36
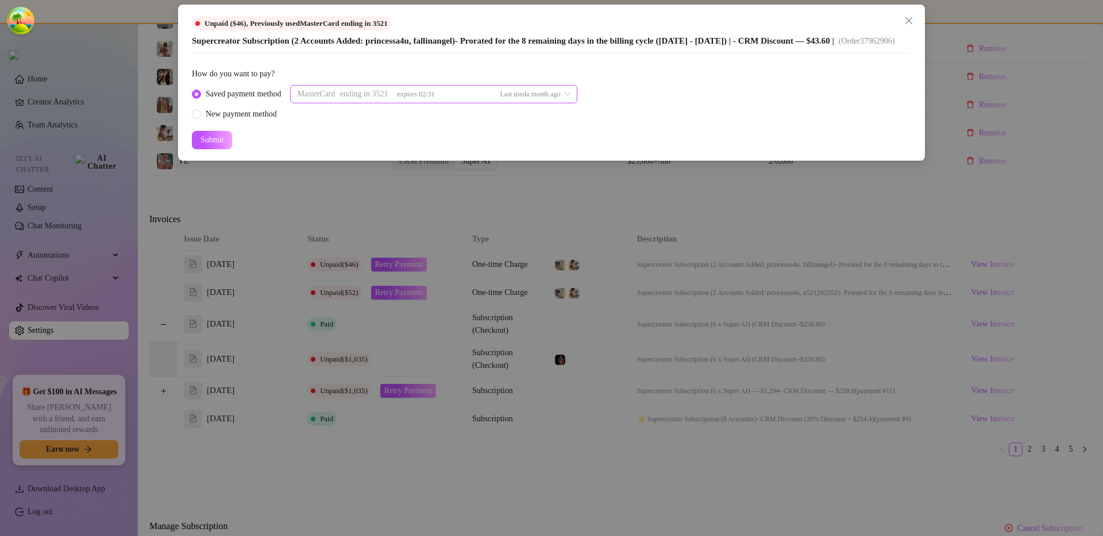
click at [569, 103] on div "MasterCard ending in 3521 expires 02/31 Last used a month ago 36940059 34939394…" at bounding box center [433, 94] width 287 height 18
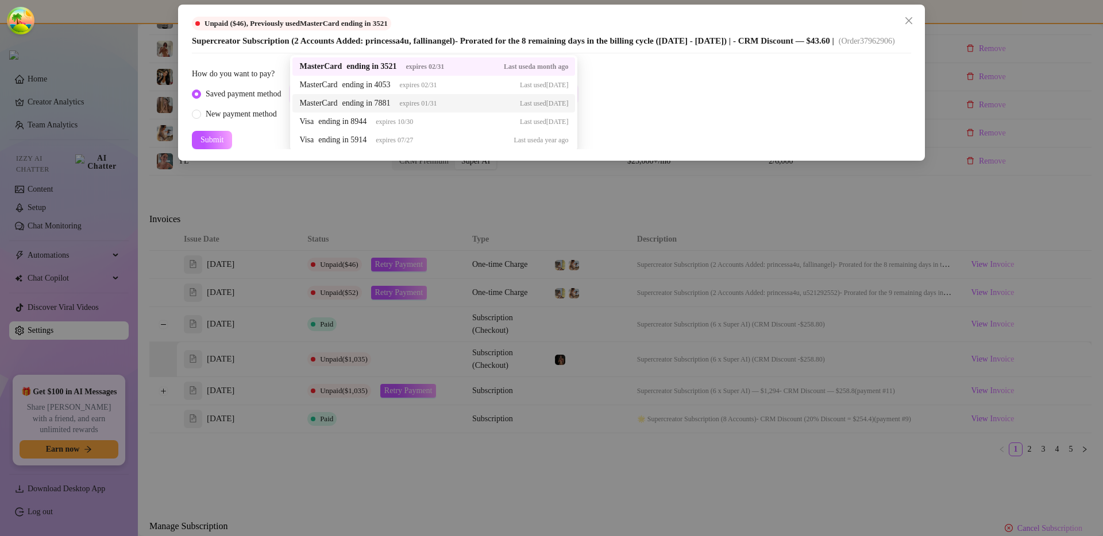
click at [645, 103] on div "Saved payment method MasterCard ending in 3521 expires 02/31 Last used a month …" at bounding box center [551, 103] width 719 height 36
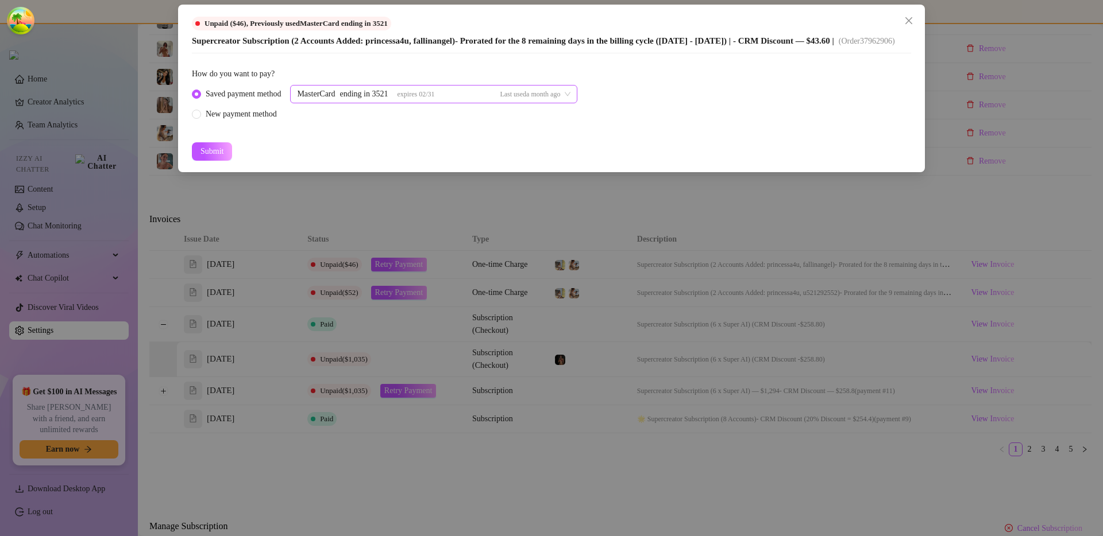
click at [360, 103] on div "MasterCard ending in 3521 expires 02/31 Last used a month ago 36940059 34939394…" at bounding box center [433, 94] width 287 height 18
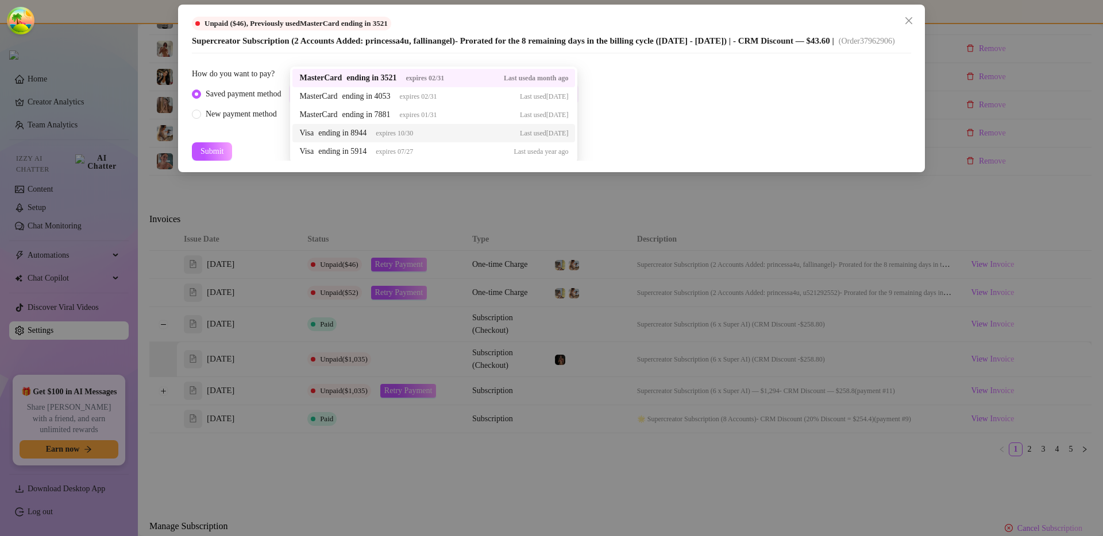
click at [662, 118] on div "Saved payment method MasterCard ending in 3521 expires 02/31 Last used a month …" at bounding box center [551, 103] width 719 height 36
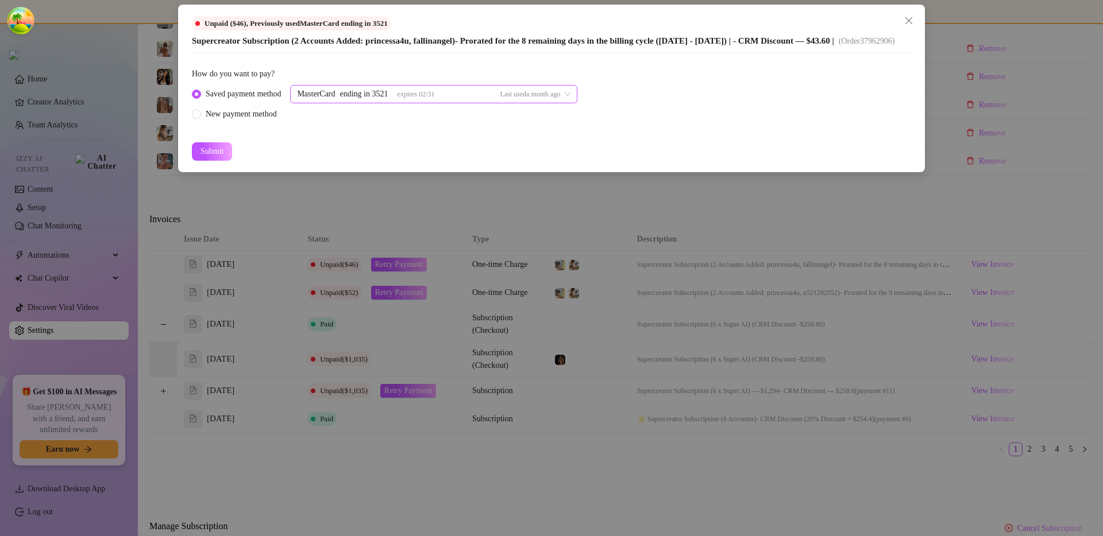
click at [577, 103] on div "MasterCard ending in 3521 expires 02/31 Last used a month ago 34939394 34202454…" at bounding box center [433, 94] width 287 height 18
click at [687, 109] on div "Saved payment method MasterCard ending in 3521 expires 02/31 Last used a month …" at bounding box center [551, 103] width 719 height 36
click at [565, 103] on div "MasterCard ending in 3521 expires 02/31 Last used a month ago 37542692 36940059…" at bounding box center [433, 94] width 287 height 18
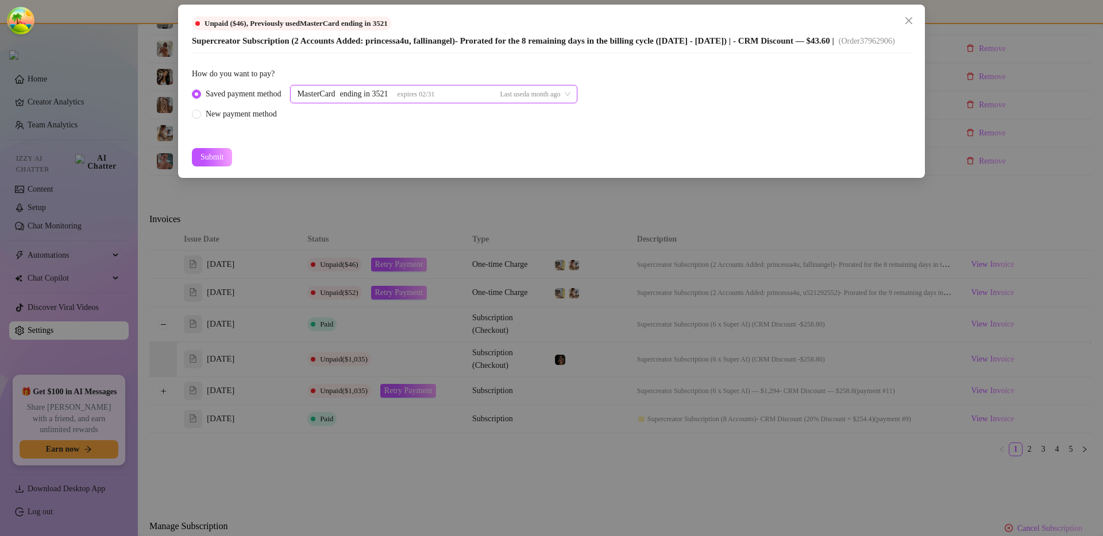
click at [509, 167] on form "How do you want to pay? Saved payment method 37542692 MasterCard ending in 3521…" at bounding box center [551, 117] width 719 height 99
click at [470, 103] on div "MasterCard ending in 3521 expires 02/31 Last used a month ago 37542692 36940059…" at bounding box center [433, 94] width 287 height 18
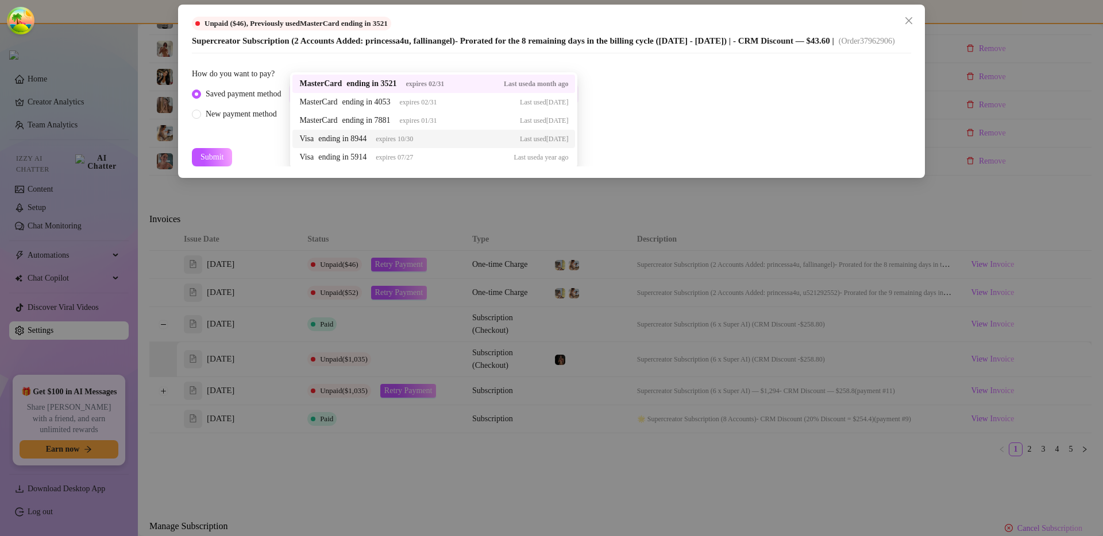
click at [478, 270] on div "Unpaid ($46) , Previously used MasterCard ending in 3521 Supercreator Subscript…" at bounding box center [551, 268] width 1103 height 536
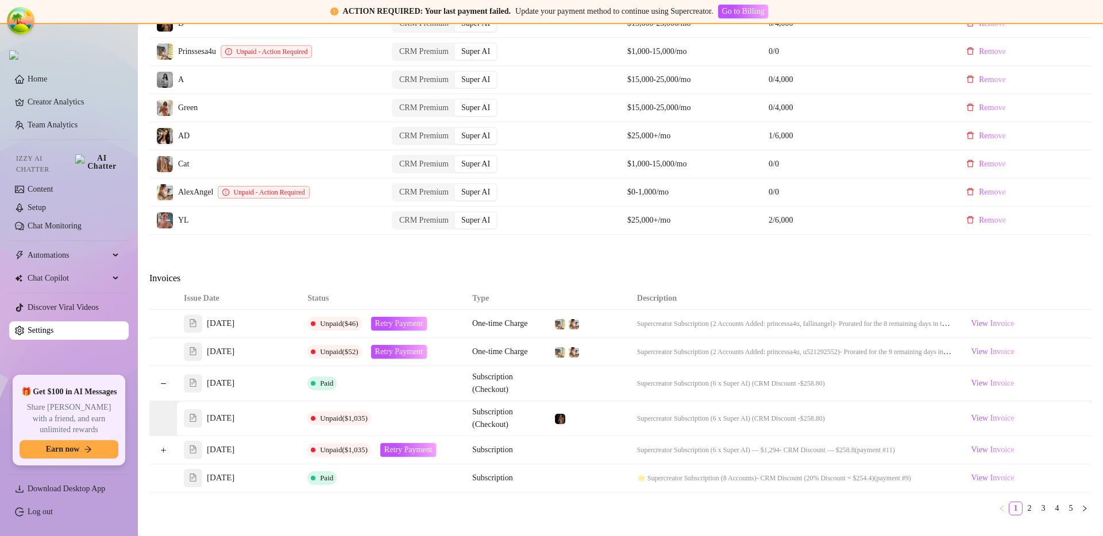
scroll to position [393, 0]
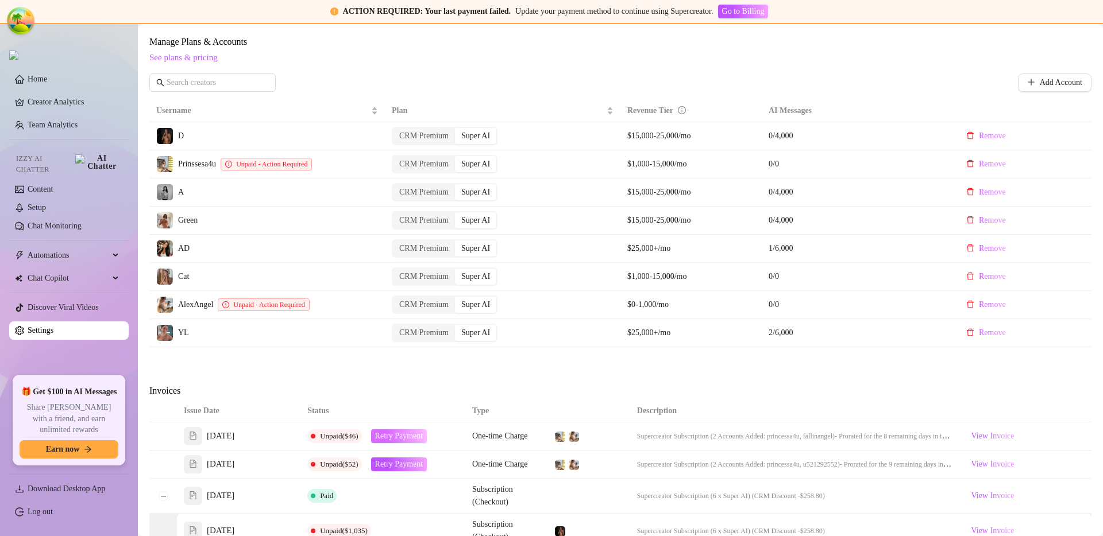
click at [407, 439] on span "Retry Payment" at bounding box center [399, 436] width 48 height 9
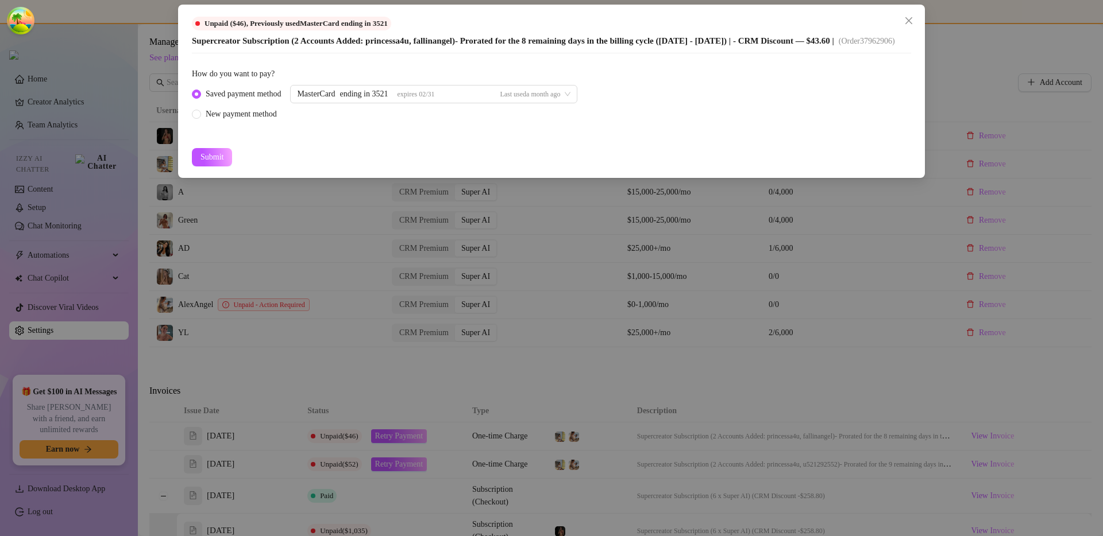
click at [471, 85] on div "How do you want to pay?" at bounding box center [551, 76] width 719 height 17
click at [471, 98] on div "MasterCard ending in 3521 expires 02/31 Last used a month ago" at bounding box center [433, 94] width 287 height 18
drag, startPoint x: 515, startPoint y: 187, endPoint x: 513, endPoint y: 146, distance: 41.4
click at [513, 146] on div "Unpaid ($46) , Previously used MasterCard ending in 3521 Supercreator Subscript…" at bounding box center [551, 91] width 747 height 173
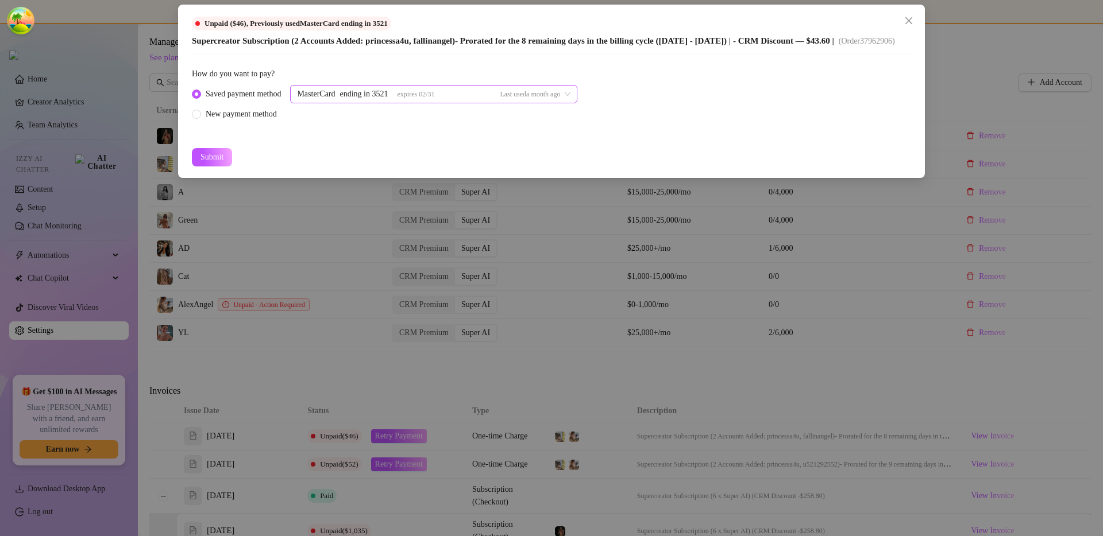
click at [517, 103] on div "MasterCard ending in 3521 expires 02/31 Last used a month ago 34202454 32726397…" at bounding box center [433, 94] width 287 height 18
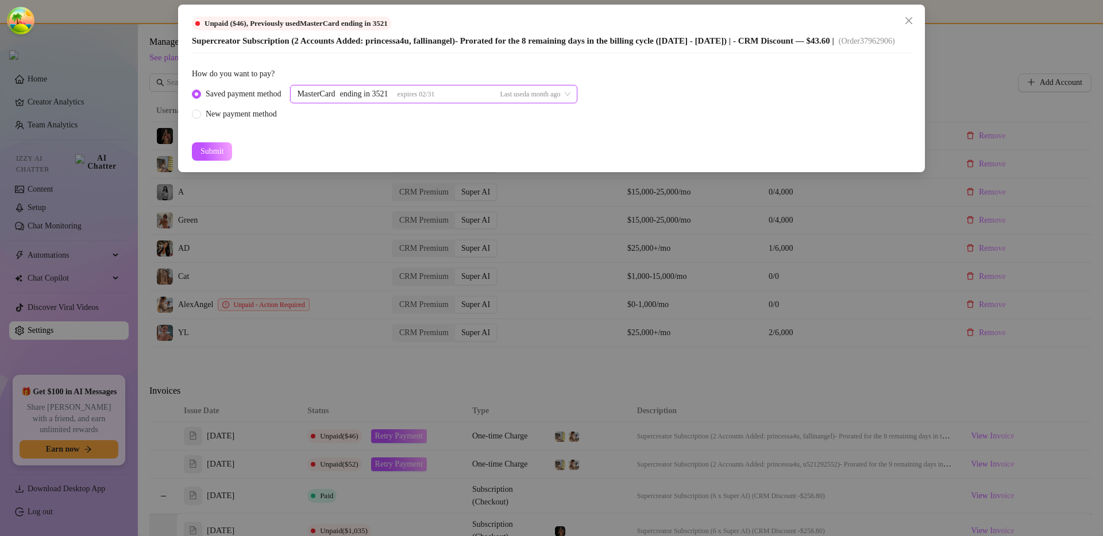
click at [442, 103] on div "MasterCard ending in 3521 expires 02/31 Last used a month ago 34939394 34202454…" at bounding box center [433, 94] width 287 height 18
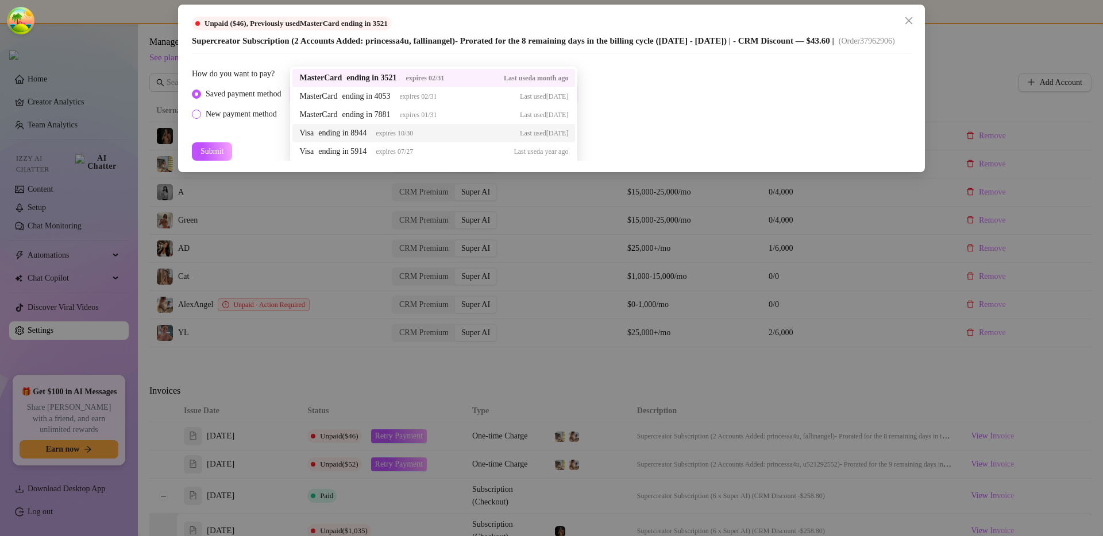
click at [250, 121] on div "New payment method" at bounding box center [241, 114] width 71 height 13
click at [199, 119] on input "New payment method" at bounding box center [197, 114] width 5 height 7
radio input "true"
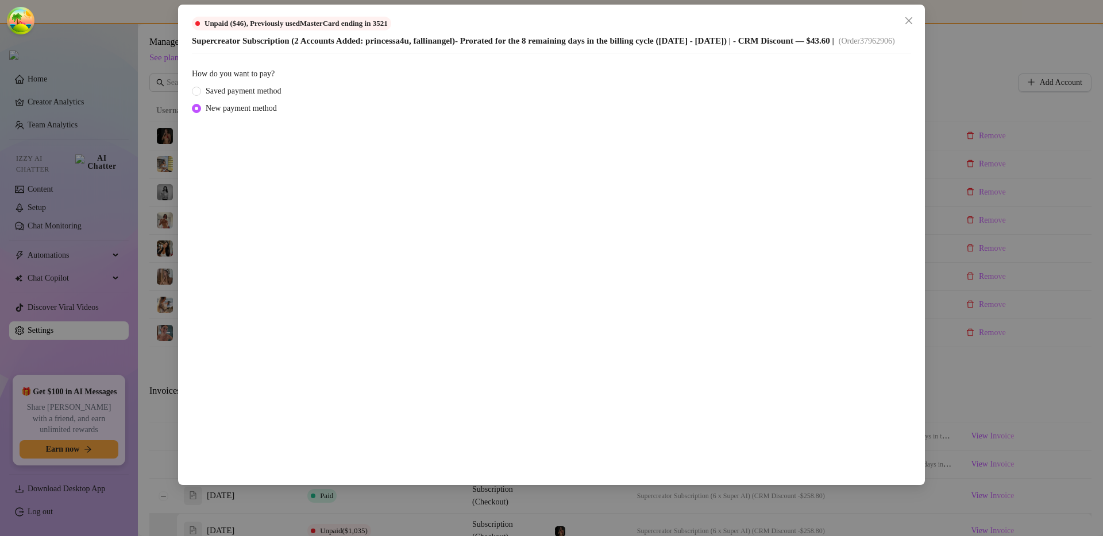
click at [910, 169] on div "Unpaid ($46) , Previously used MasterCard ending in 3521 Supercreator Subscript…" at bounding box center [551, 268] width 1103 height 536
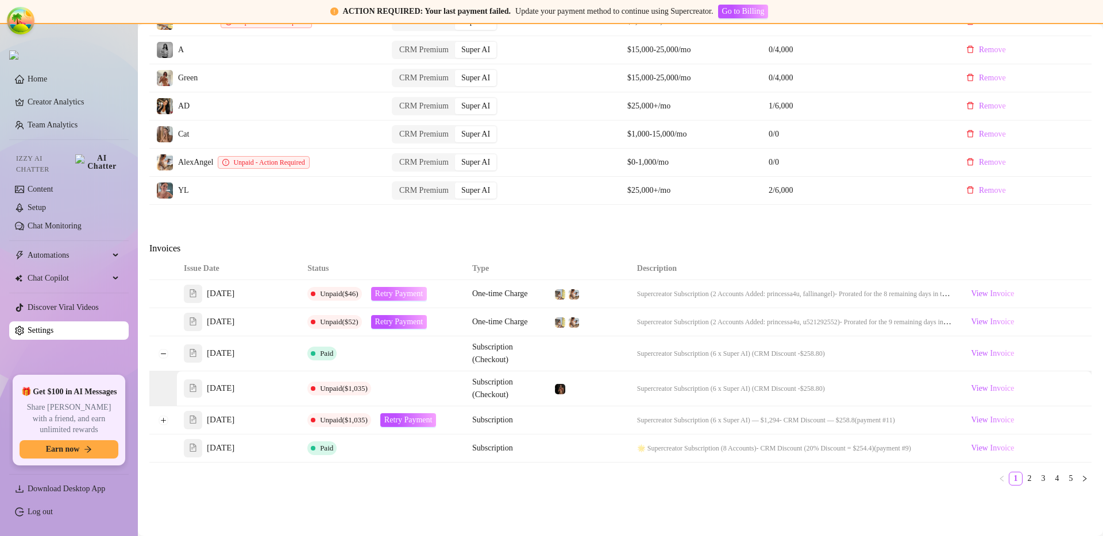
scroll to position [536, 0]
click at [432, 419] on span "Retry Payment" at bounding box center [408, 419] width 48 height 9
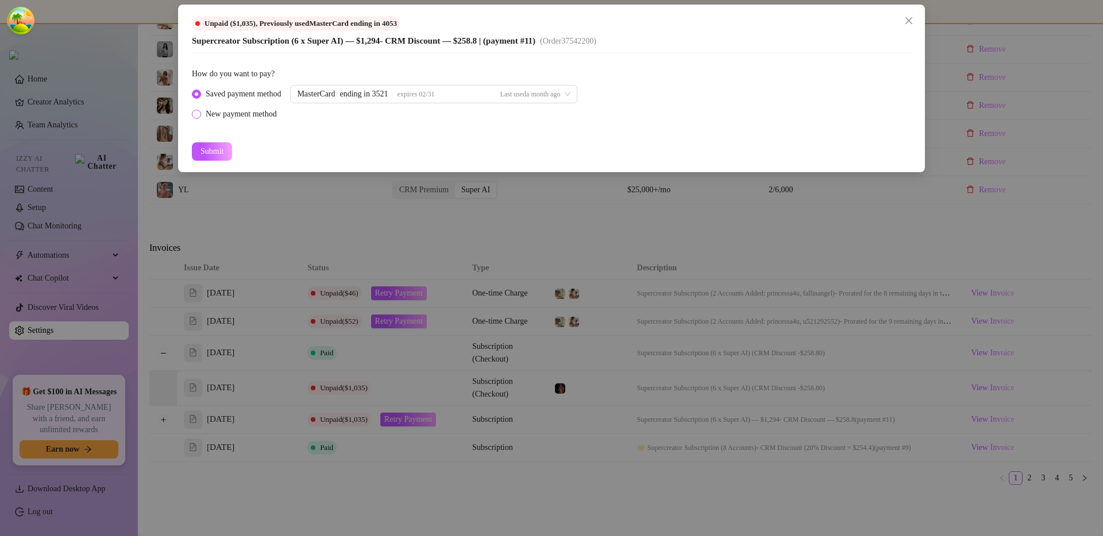
click at [260, 111] on div "New payment method" at bounding box center [241, 114] width 71 height 13
click at [199, 111] on input "New payment method" at bounding box center [197, 114] width 5 height 7
radio input "true"
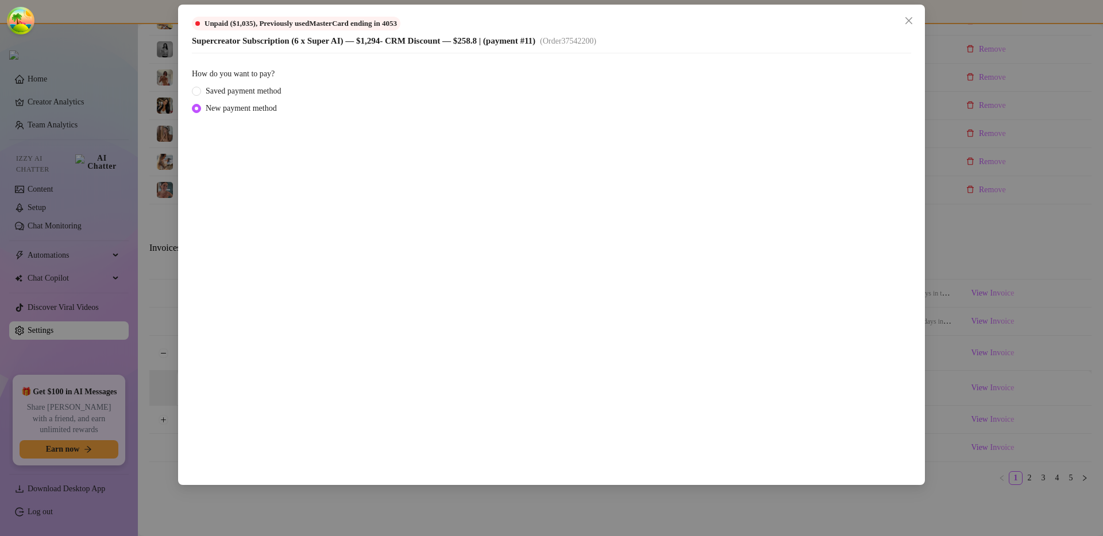
click at [910, 210] on div "Unpaid ($1,035) , Previously used MasterCard ending in 4053 Supercreator Subscr…" at bounding box center [551, 268] width 1103 height 536
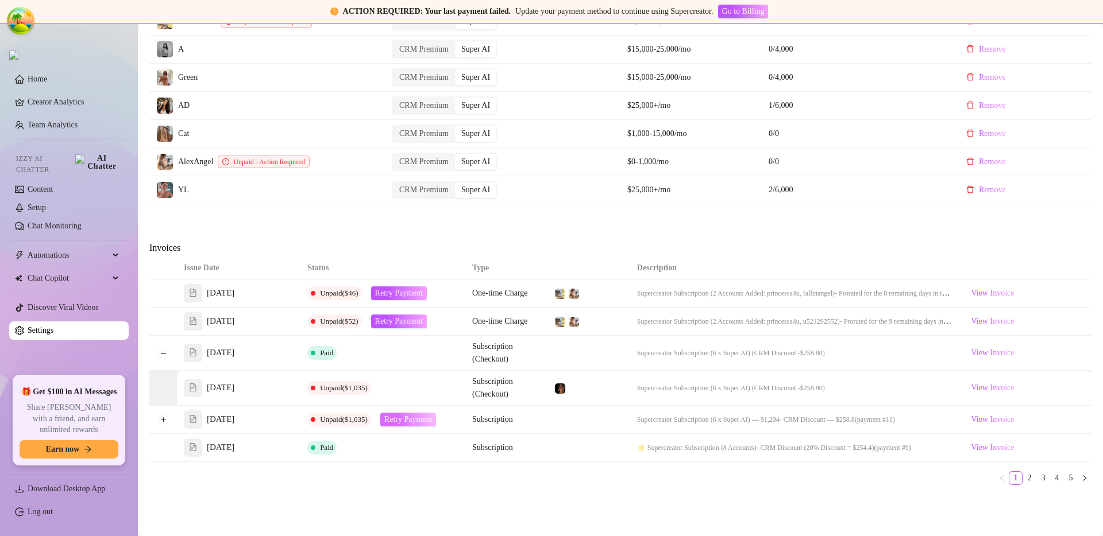
click at [423, 415] on span "Retry Payment" at bounding box center [408, 419] width 48 height 9
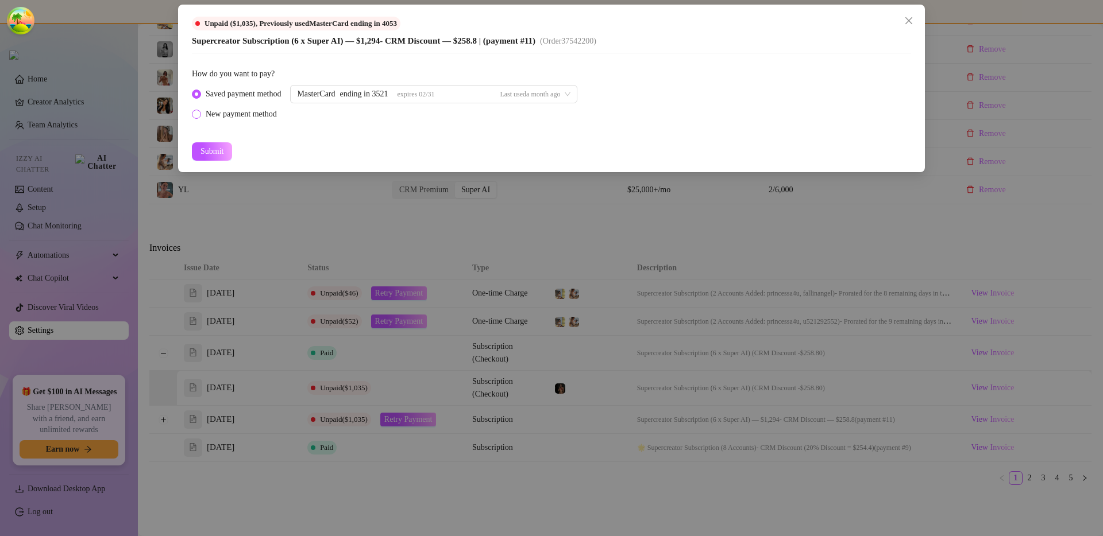
click at [256, 114] on div "New payment method" at bounding box center [241, 114] width 71 height 13
click at [199, 114] on input "New payment method" at bounding box center [197, 114] width 5 height 7
radio input "true"
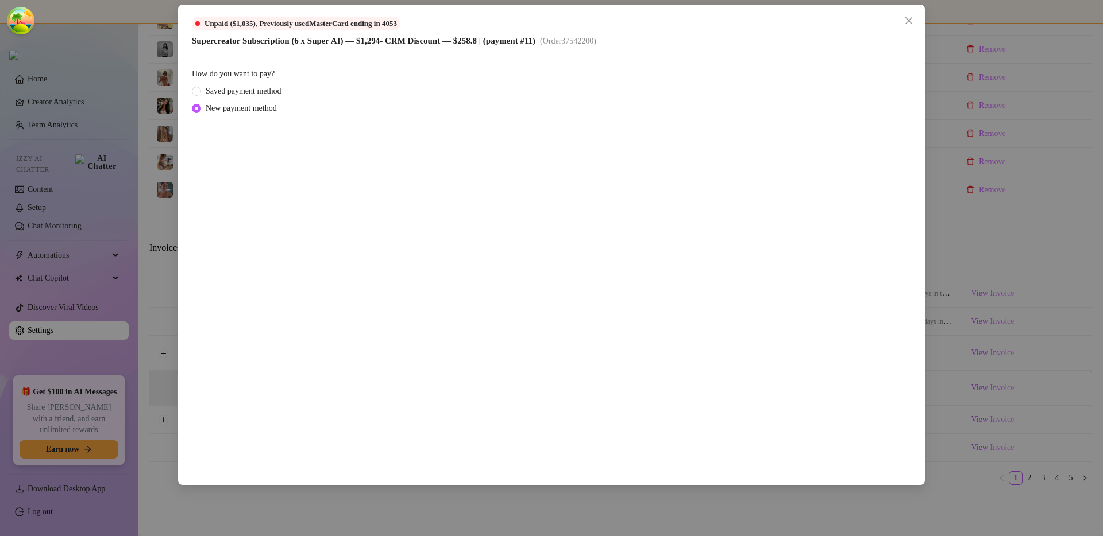
click at [910, 273] on div "Unpaid ($1,035) , Previously used MasterCard ending in 4053 Supercreator Subscr…" at bounding box center [551, 268] width 1103 height 536
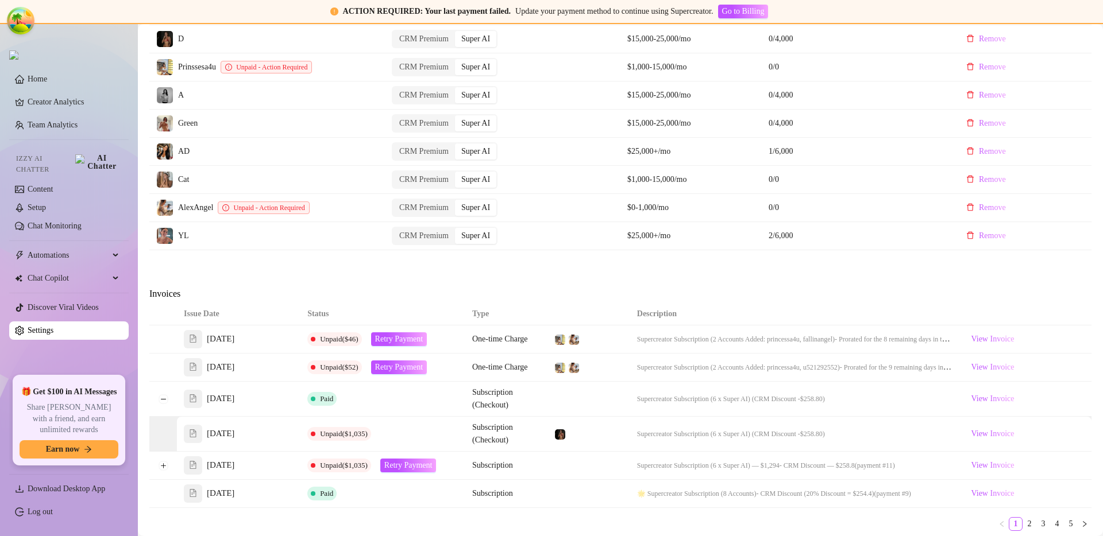
scroll to position [491, 0]
click at [164, 400] on button "Collapse row" at bounding box center [163, 397] width 9 height 9
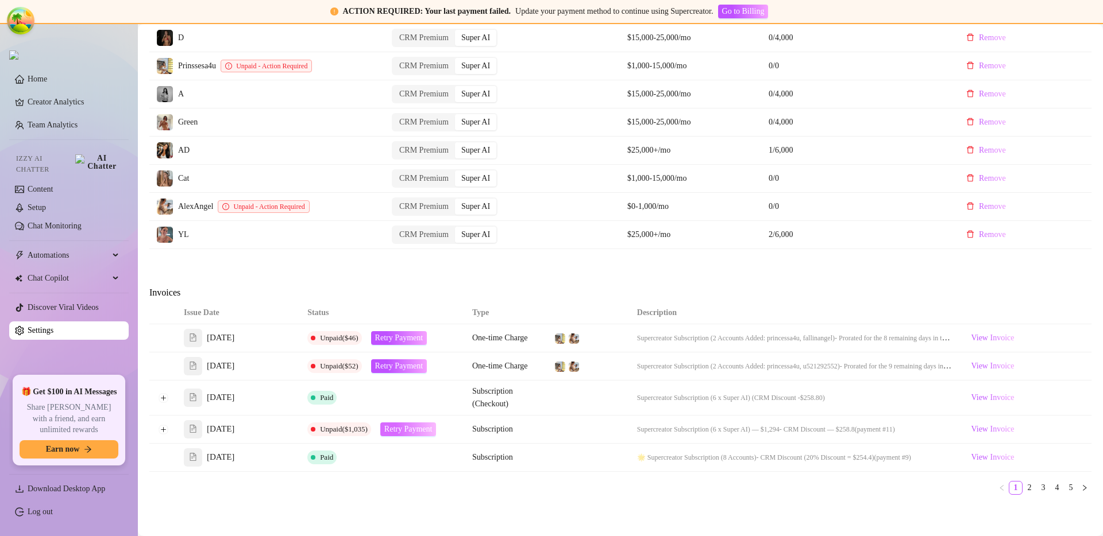
click at [404, 424] on button "Retry Payment" at bounding box center [408, 430] width 56 height 14
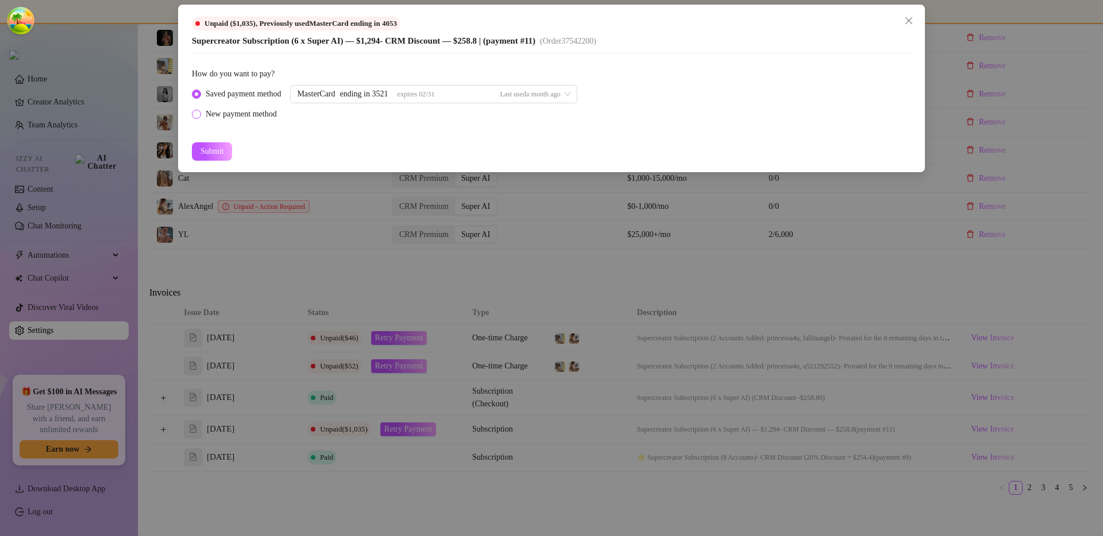
click at [271, 113] on div "New payment method" at bounding box center [241, 114] width 71 height 13
click at [199, 113] on input "New payment method" at bounding box center [197, 114] width 5 height 7
radio input "true"
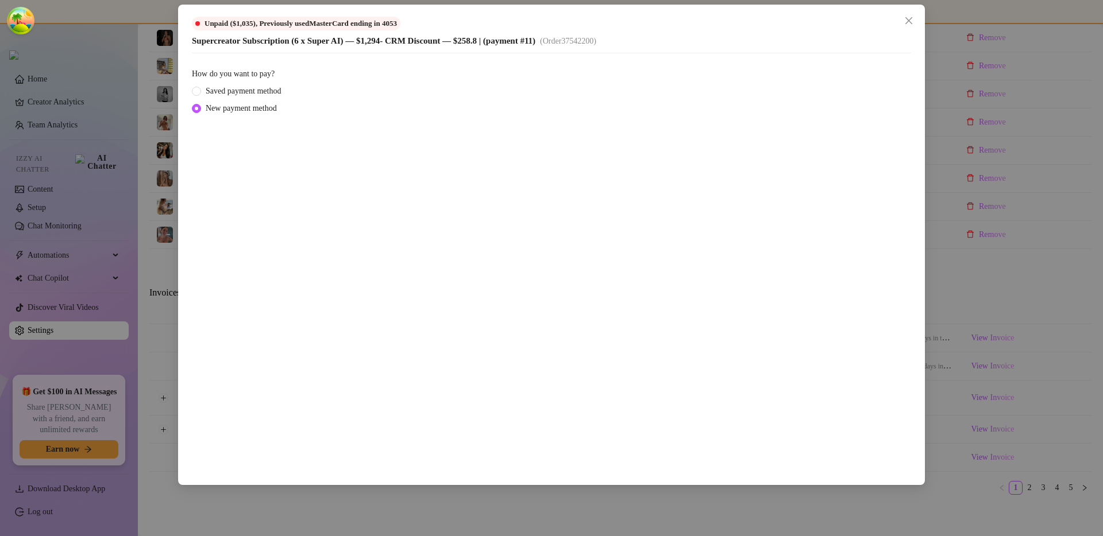
click at [172, 298] on div "Unpaid ($1,035) , Previously used MasterCard ending in 4053 Supercreator Subscr…" at bounding box center [551, 268] width 1103 height 536
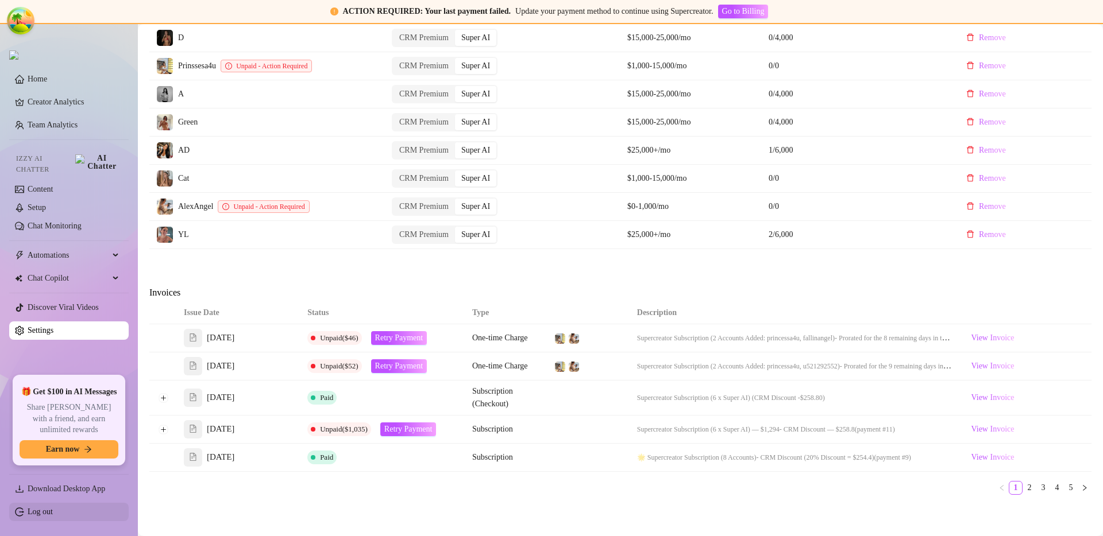
click at [53, 515] on link "Log out" at bounding box center [40, 512] width 25 height 9
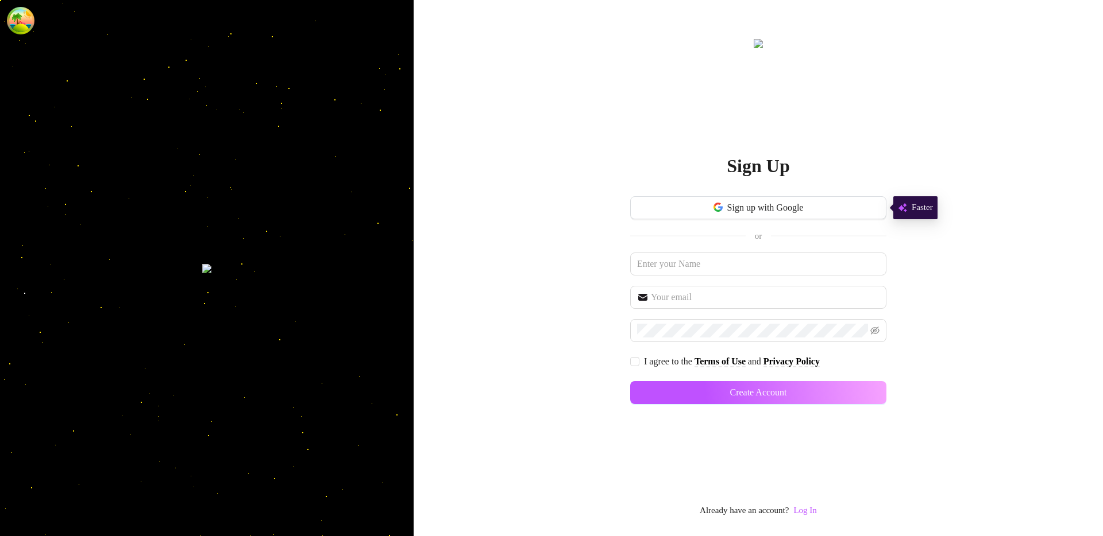
click at [815, 516] on link "Log In" at bounding box center [804, 511] width 23 height 14
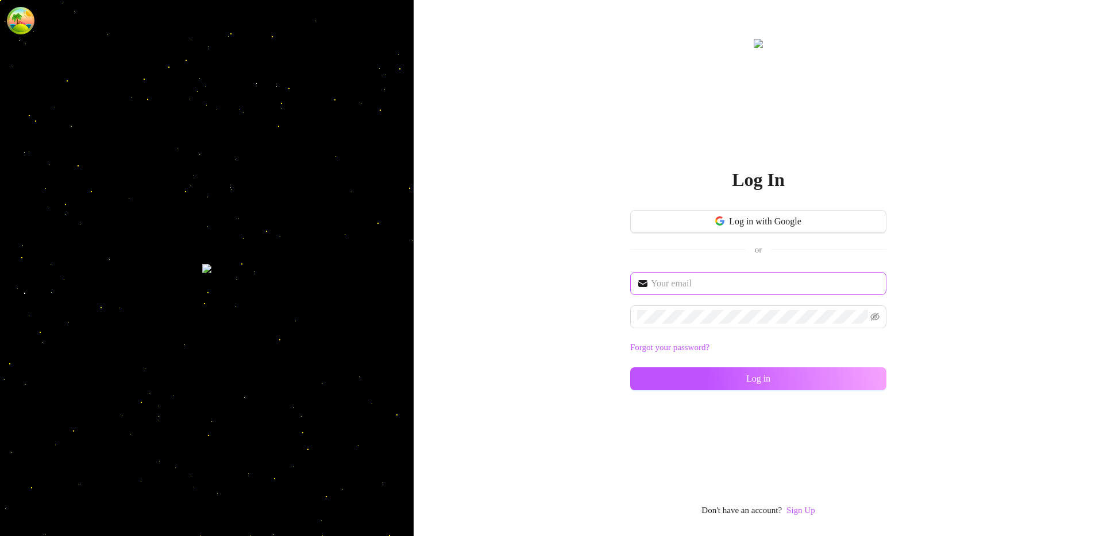
click at [730, 292] on span at bounding box center [758, 283] width 256 height 23
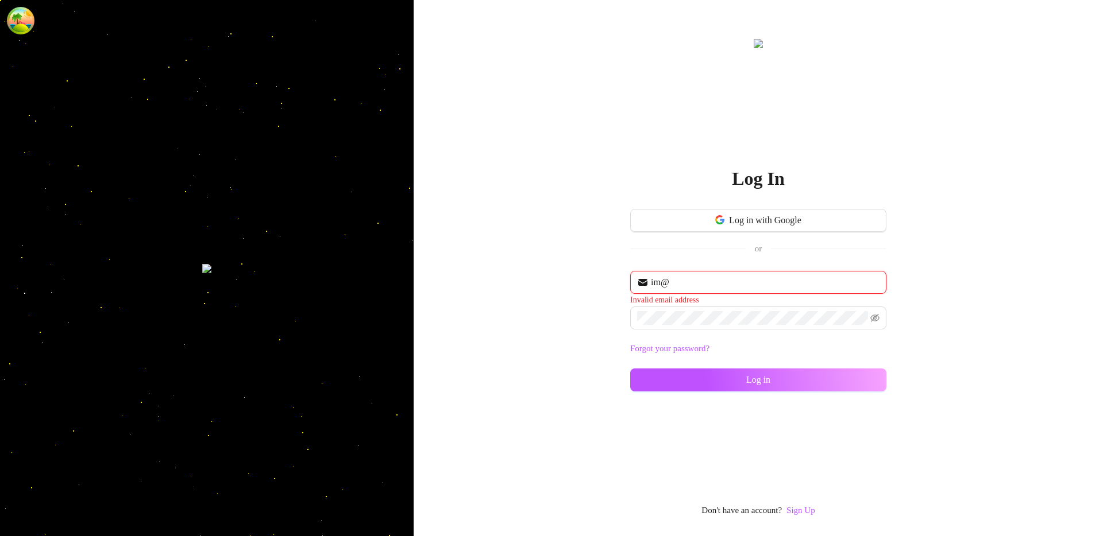
type input "im@supercreator.app"
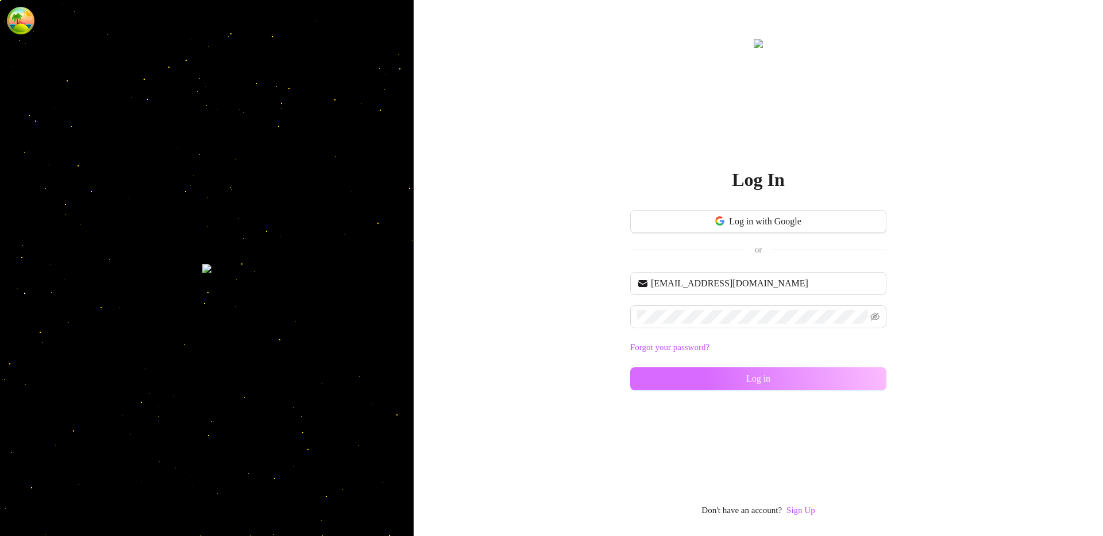
click at [670, 372] on button "Log in" at bounding box center [758, 379] width 256 height 23
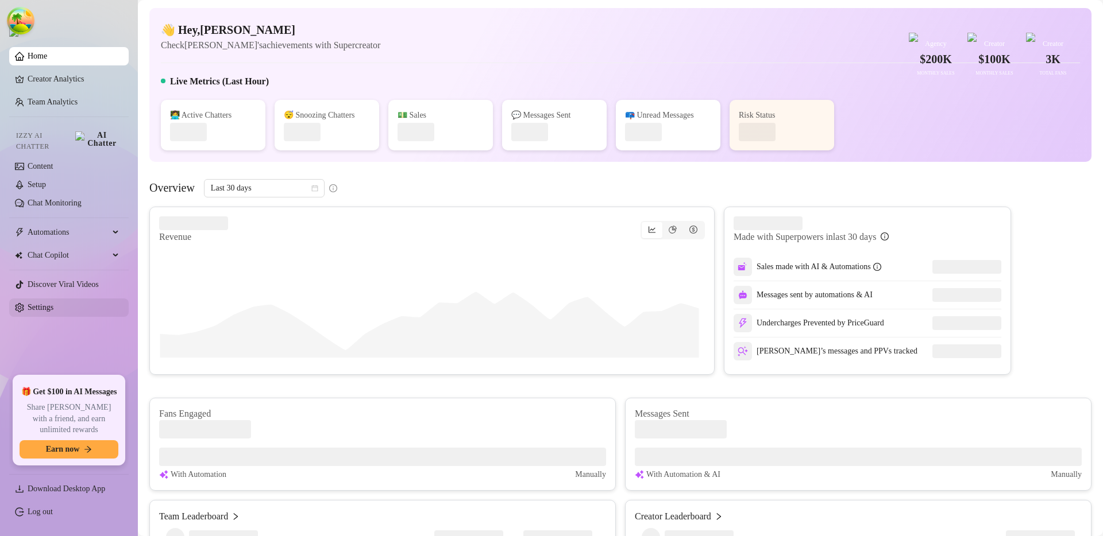
click at [51, 303] on link "Settings" at bounding box center [41, 307] width 26 height 9
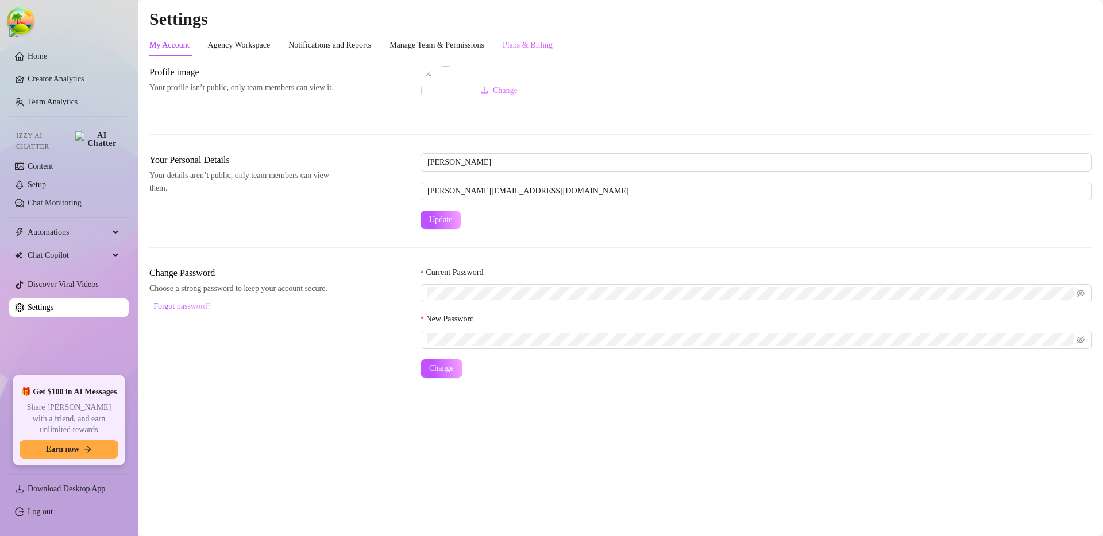
click at [544, 37] on div "Plans & Billing" at bounding box center [527, 45] width 50 height 22
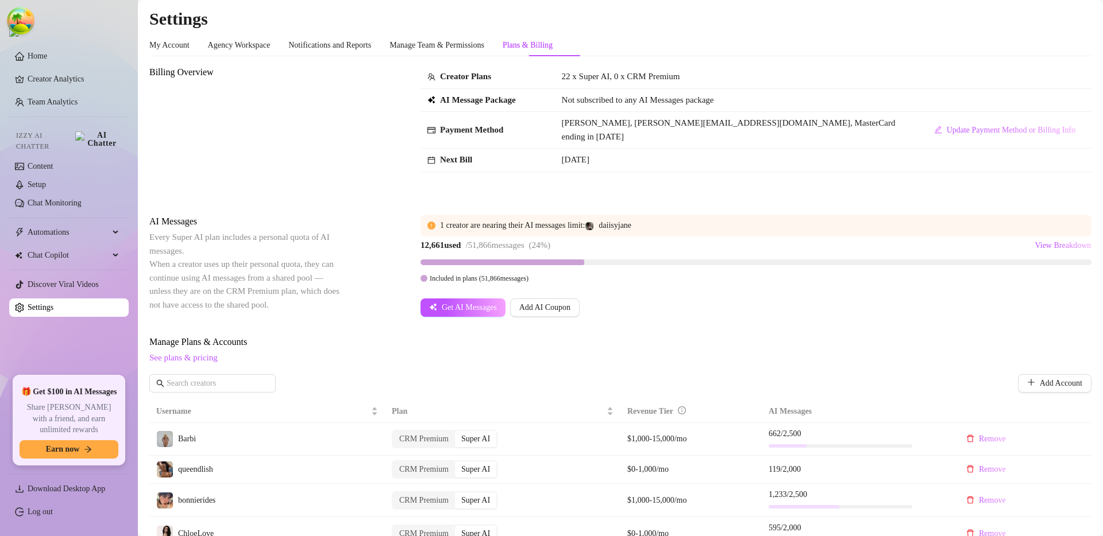
click at [712, 159] on td "Sep 26th, 2025" at bounding box center [736, 161] width 363 height 24
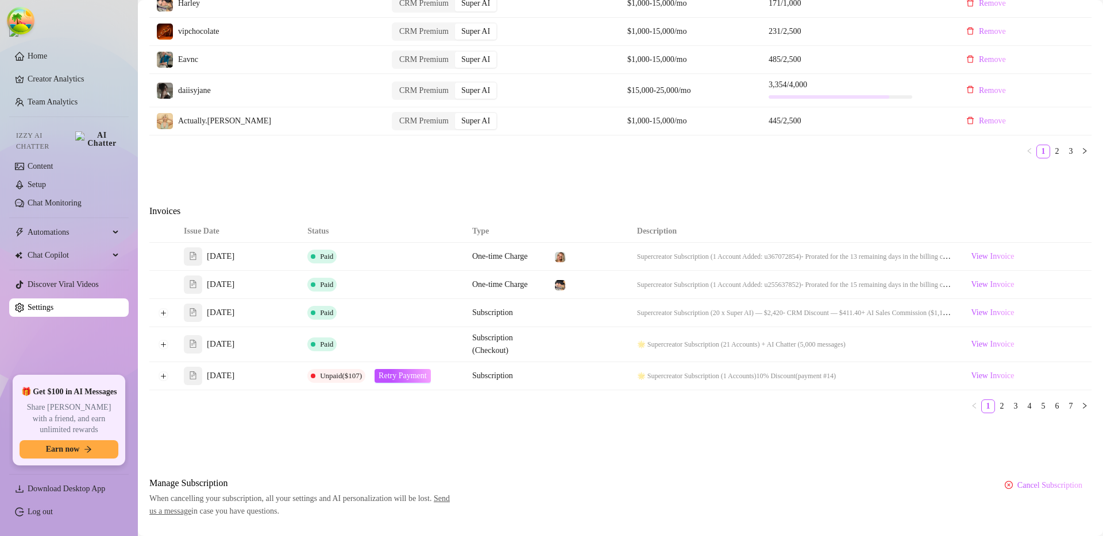
scroll to position [619, 0]
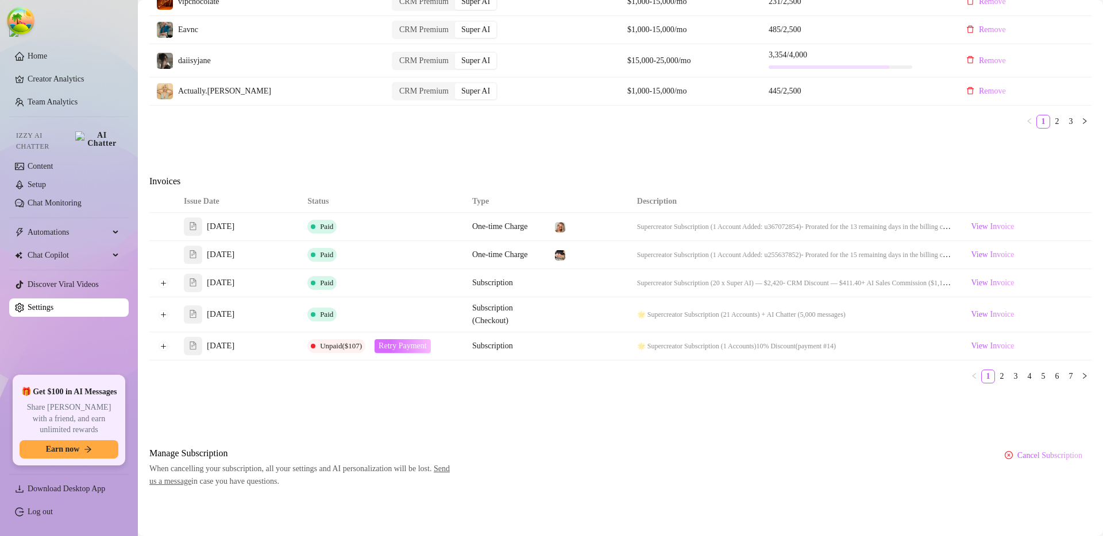
click at [401, 346] on span "Retry Payment" at bounding box center [402, 346] width 48 height 9
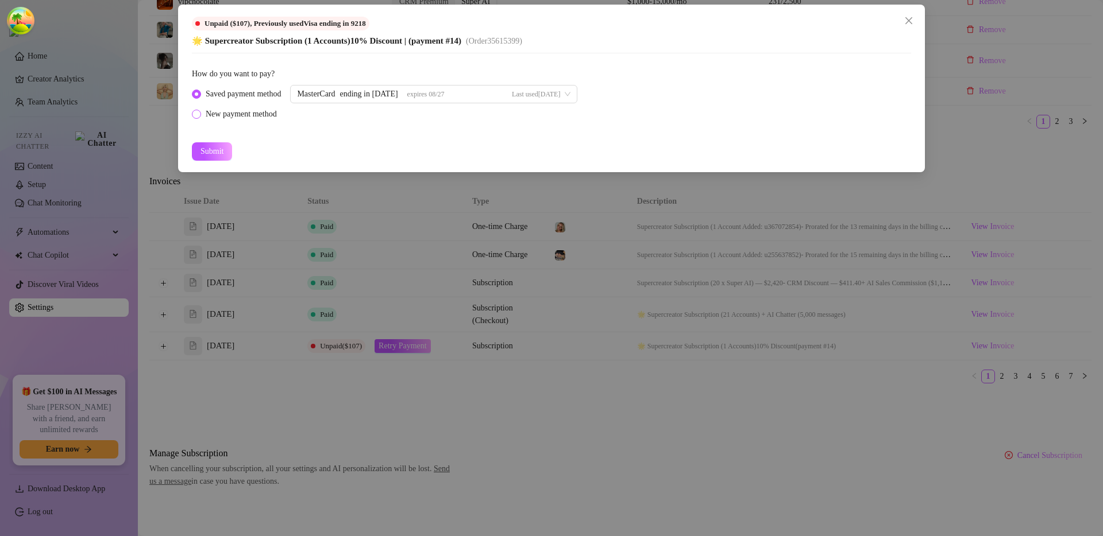
click at [264, 111] on div "New payment method" at bounding box center [241, 114] width 71 height 13
click at [199, 111] on input "New payment method" at bounding box center [197, 114] width 5 height 7
radio input "true"
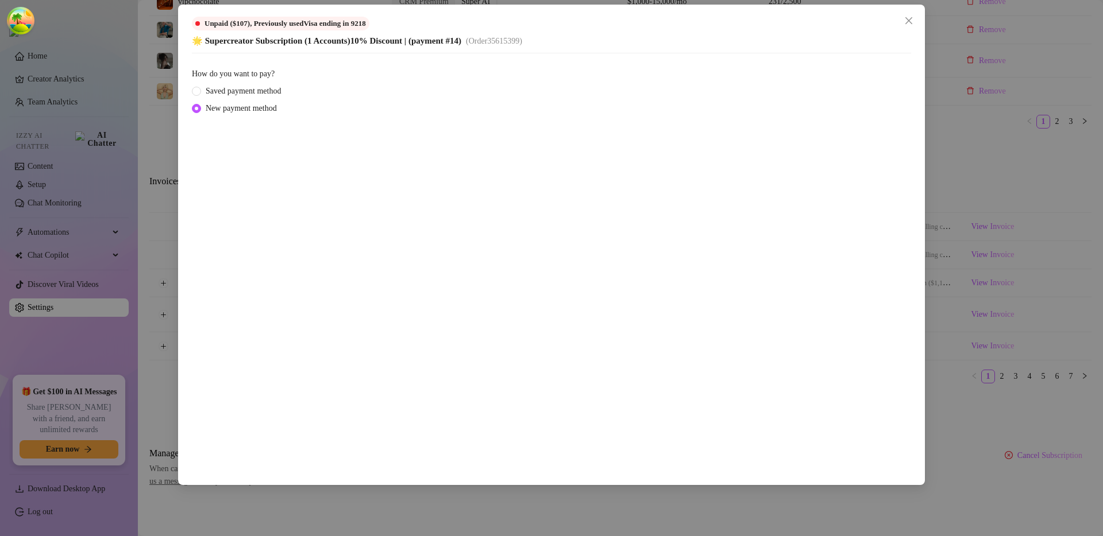
click at [910, 233] on div "Unpaid ($107) , Previously used Visa ending in 9218 🌟 Supercreator Subscription…" at bounding box center [551, 268] width 1103 height 536
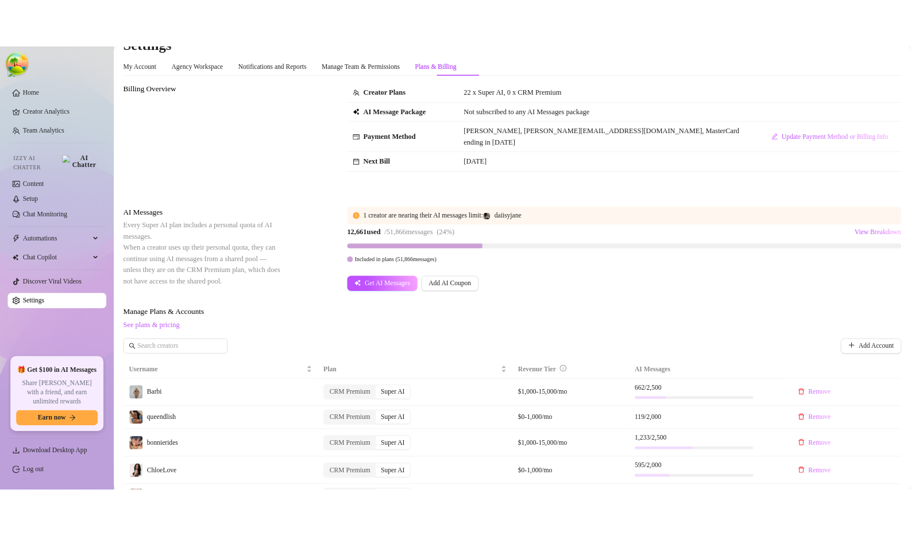
scroll to position [0, 0]
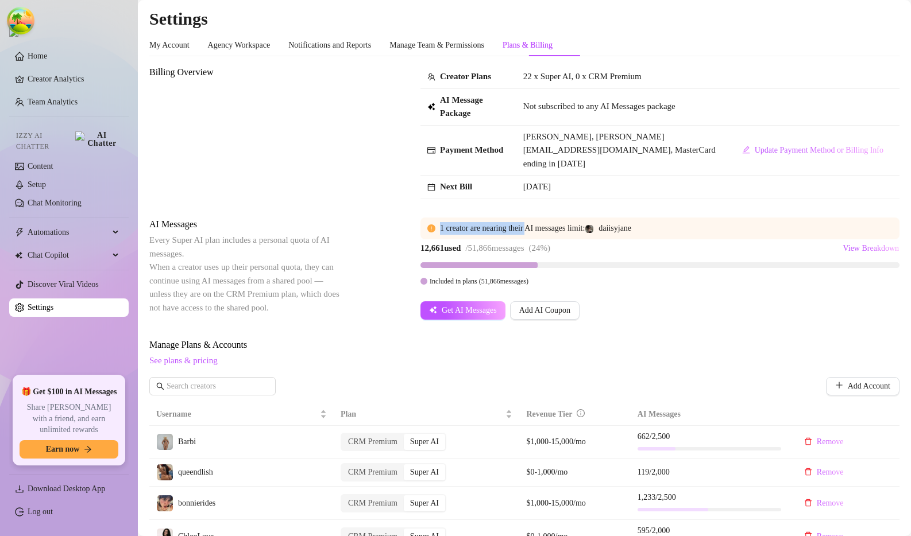
drag, startPoint x: 597, startPoint y: 227, endPoint x: 537, endPoint y: 225, distance: 60.4
click at [537, 225] on div "1 creator are nearing their AI messages limit: daiisyjane" at bounding box center [666, 228] width 453 height 13
drag, startPoint x: 497, startPoint y: 223, endPoint x: 601, endPoint y: 226, distance: 103.4
click at [601, 226] on div "1 creator are nearing their AI messages limit: daiisyjane" at bounding box center [666, 228] width 453 height 13
copy div "aring their AI messages limit:"
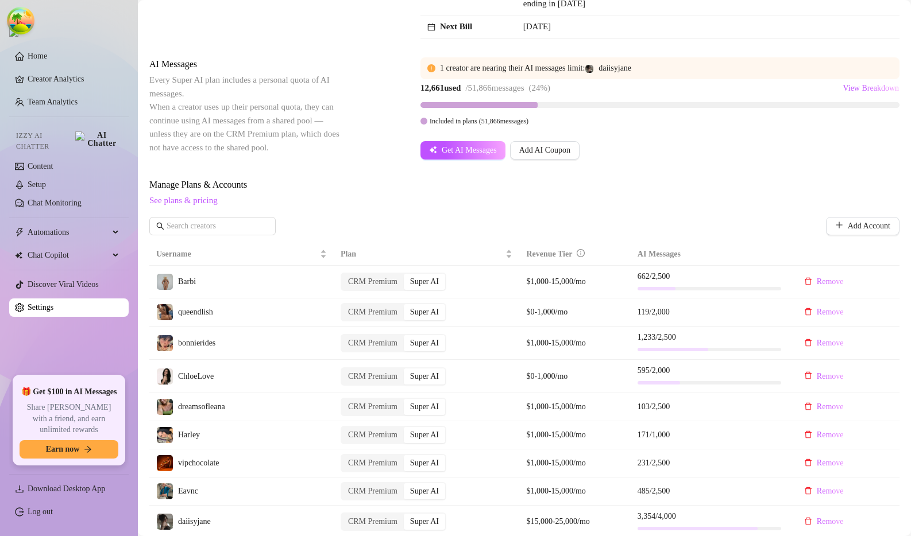
click at [675, 202] on span "See plans & pricing" at bounding box center [524, 201] width 750 height 14
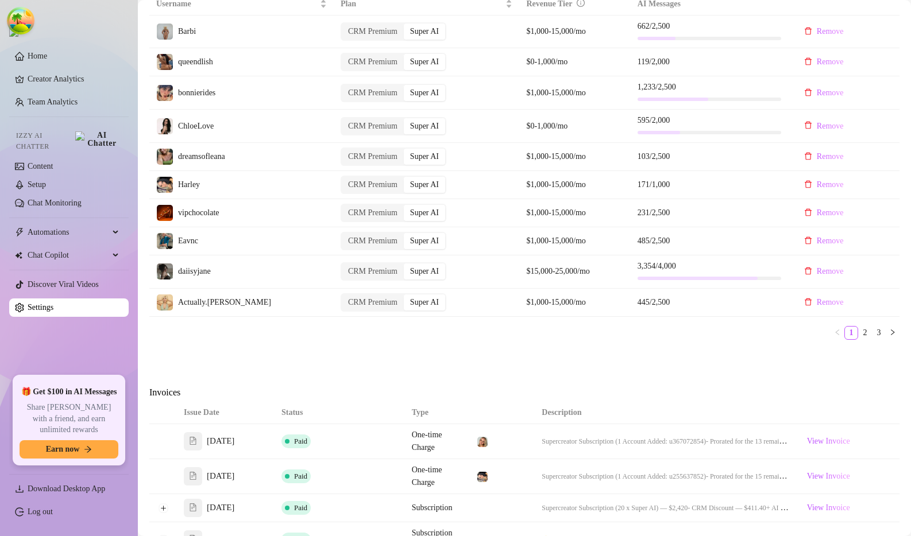
scroll to position [633, 0]
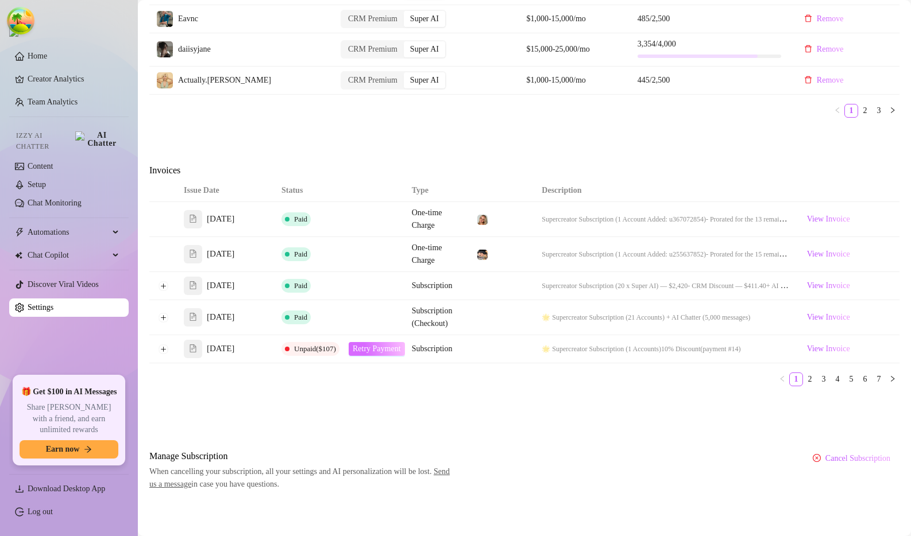
click at [396, 350] on span "Retry Payment" at bounding box center [377, 349] width 48 height 9
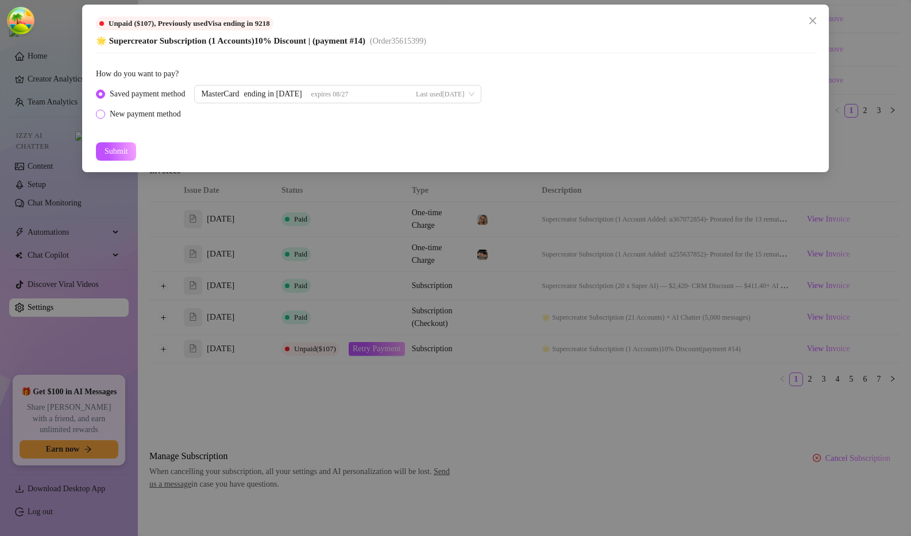
click at [167, 111] on div "New payment method" at bounding box center [145, 114] width 71 height 13
click at [103, 111] on input "New payment method" at bounding box center [101, 114] width 5 height 7
radio input "true"
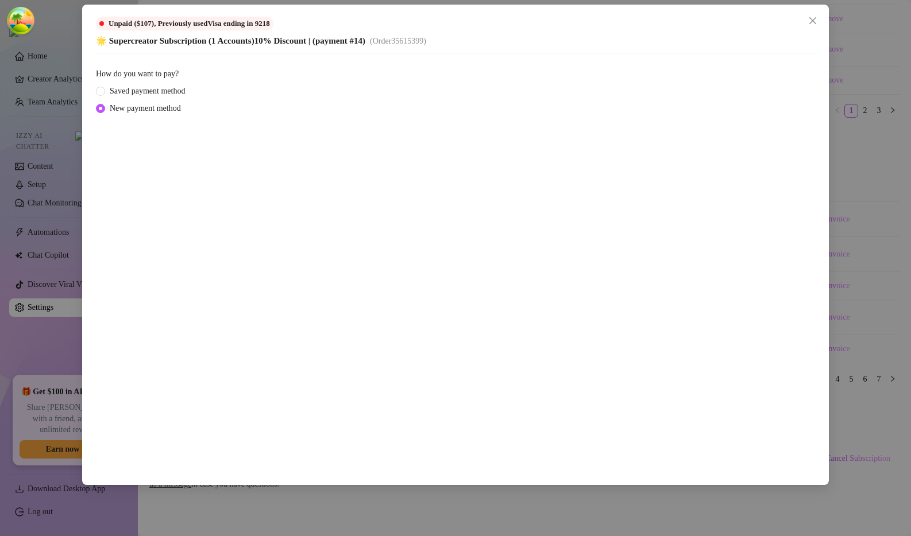
click at [853, 199] on div "Unpaid ($107) , Previously used Visa ending in 9218 🌟 Supercreator Subscription…" at bounding box center [455, 268] width 911 height 536
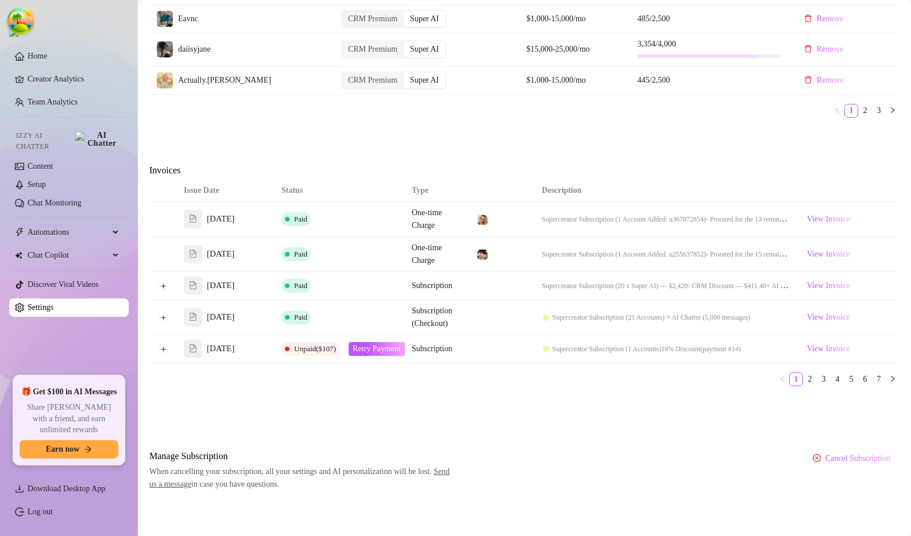
scroll to position [610, 0]
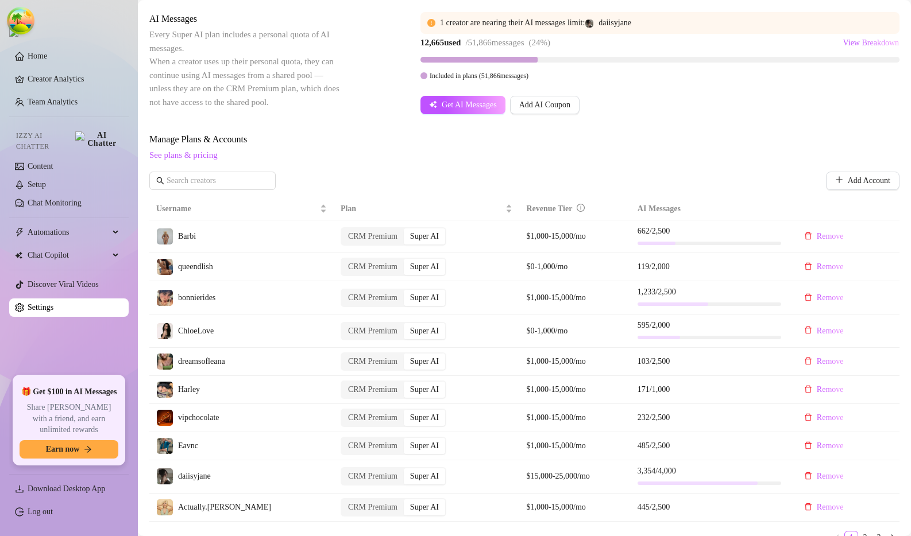
scroll to position [633, 0]
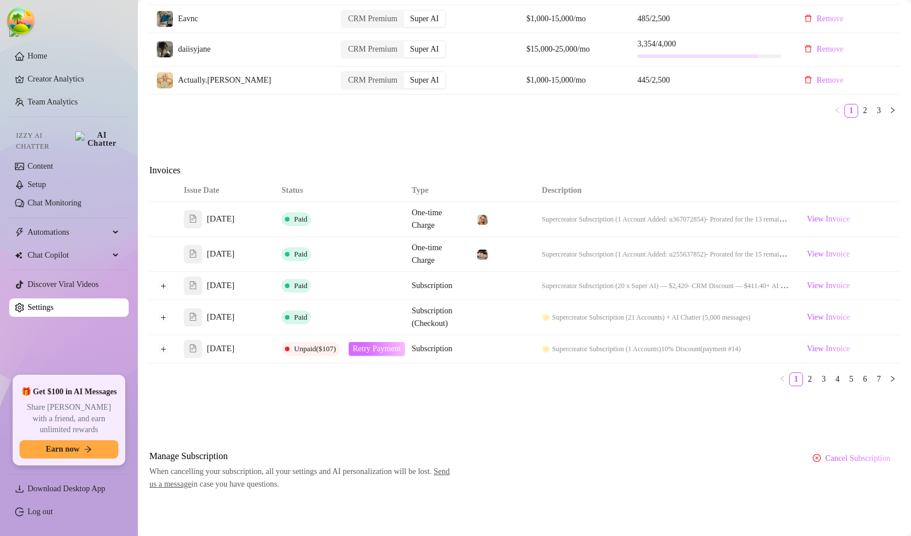
click at [380, 345] on span "Retry Payment" at bounding box center [377, 349] width 48 height 9
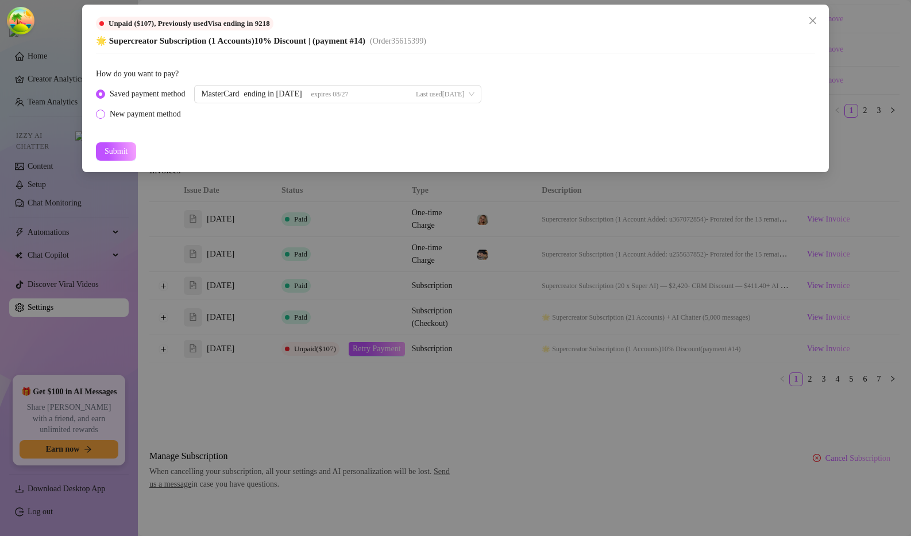
click at [160, 110] on div "New payment method" at bounding box center [145, 114] width 71 height 13
click at [103, 111] on input "New payment method" at bounding box center [101, 114] width 5 height 7
radio input "true"
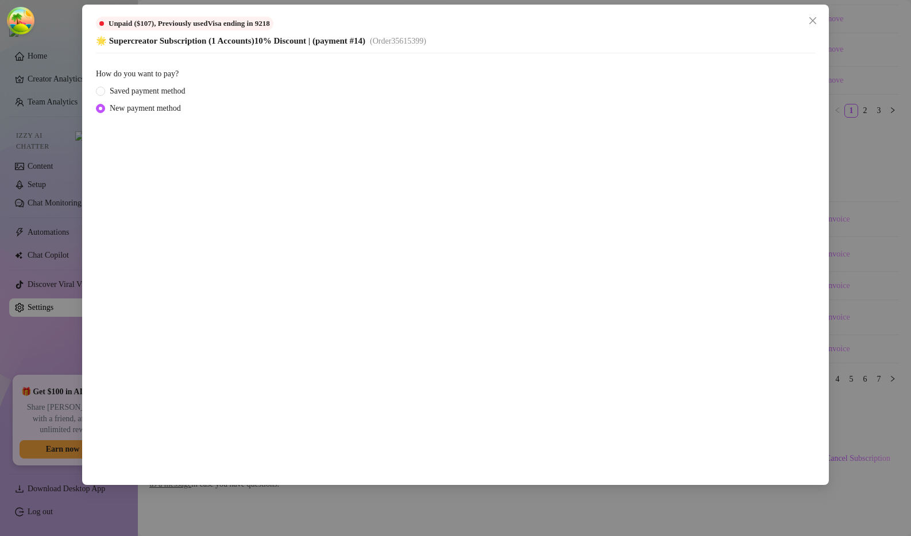
click at [854, 217] on div "Unpaid ($107) , Previously used Visa ending in 9218 🌟 Supercreator Subscription…" at bounding box center [455, 268] width 911 height 536
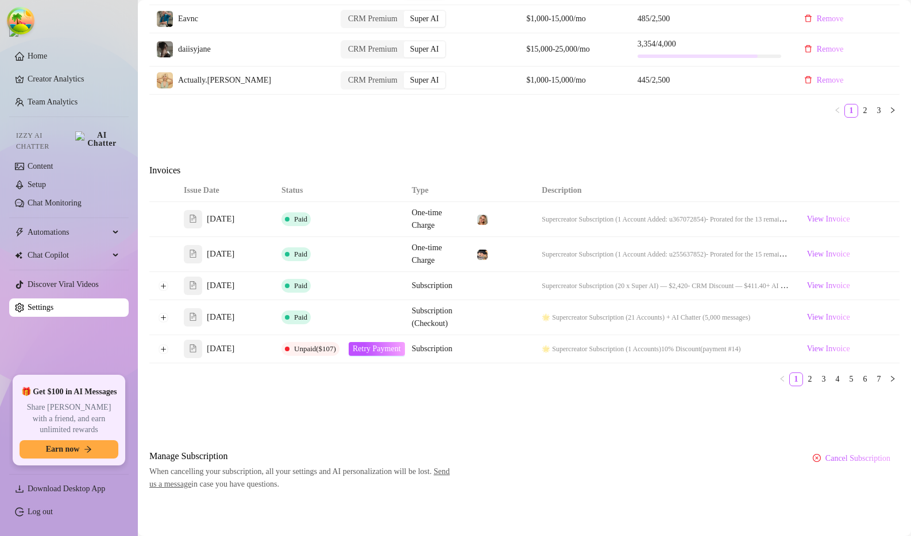
click at [808, 350] on span "View Invoice" at bounding box center [828, 349] width 43 height 13
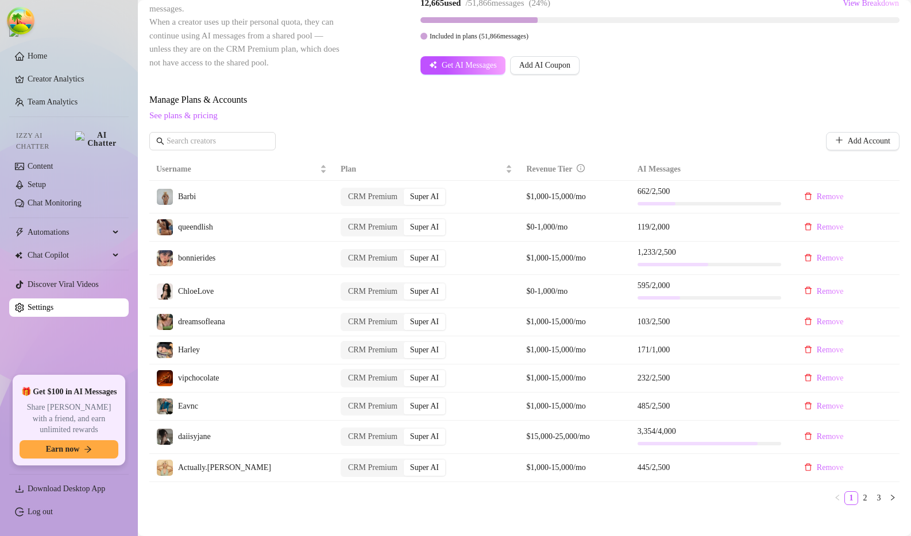
scroll to position [547, 0]
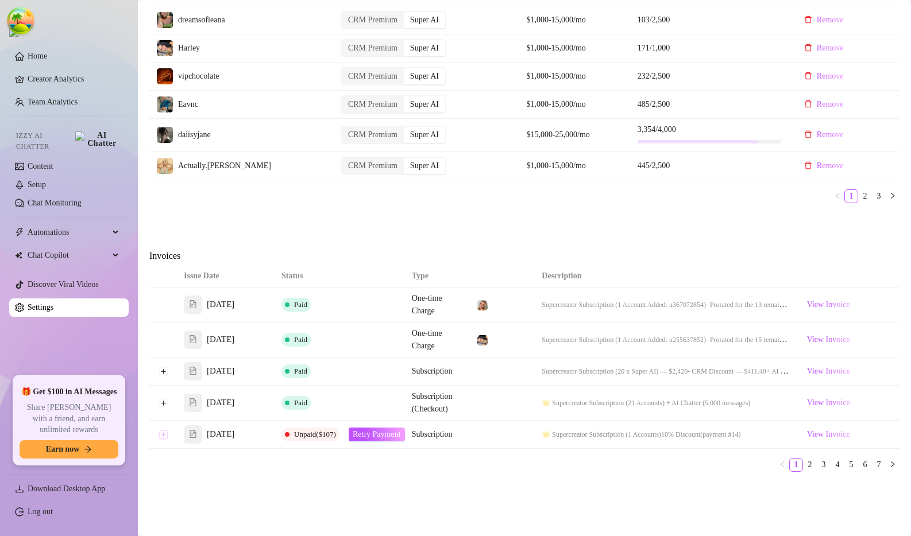
click at [164, 430] on button "Expand row" at bounding box center [163, 434] width 9 height 9
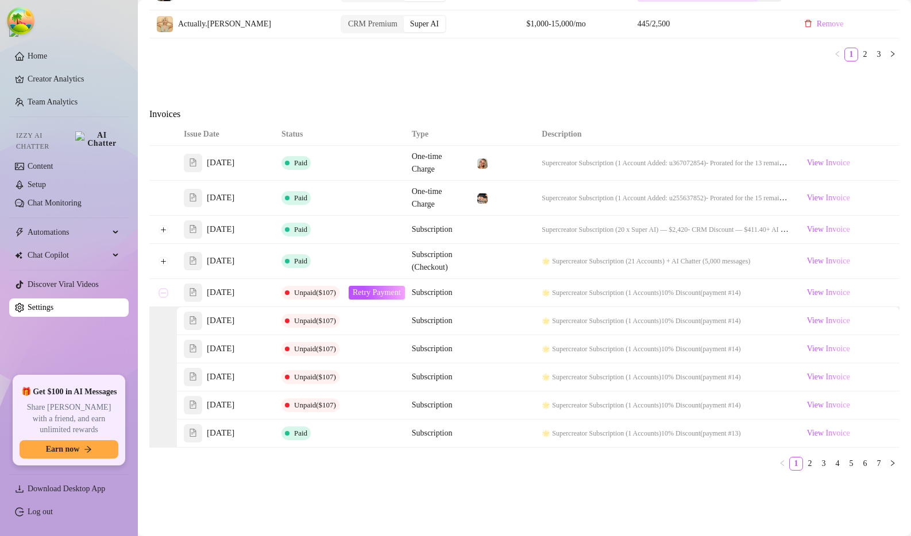
scroll to position [694, 0]
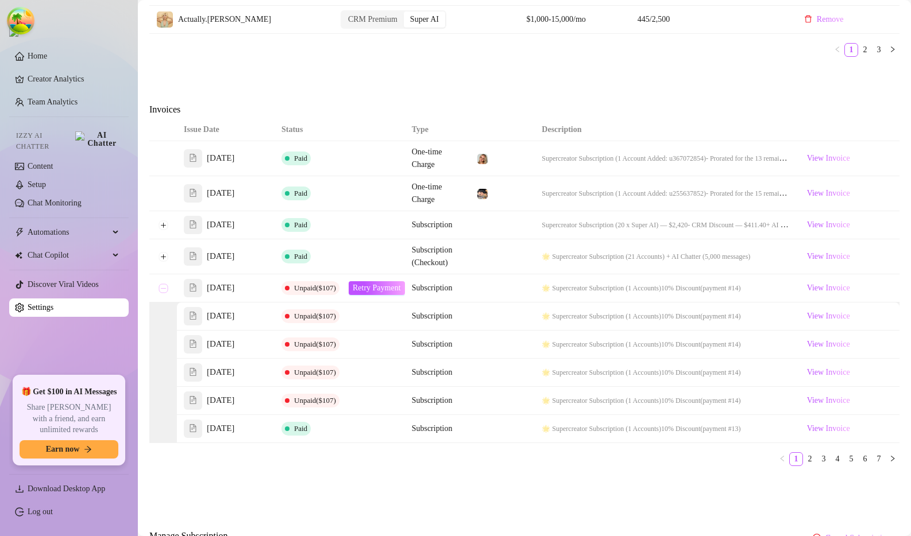
click at [165, 284] on button "Collapse row" at bounding box center [163, 288] width 9 height 9
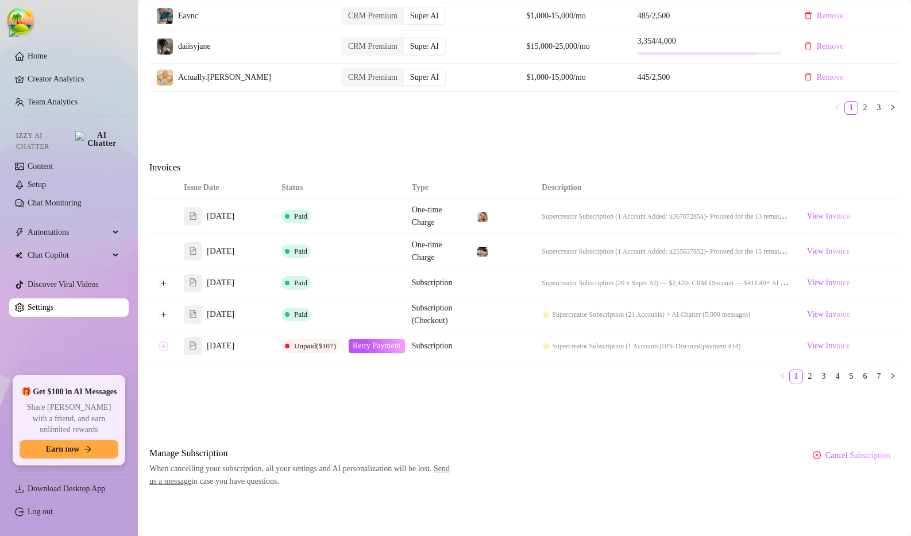
scroll to position [633, 0]
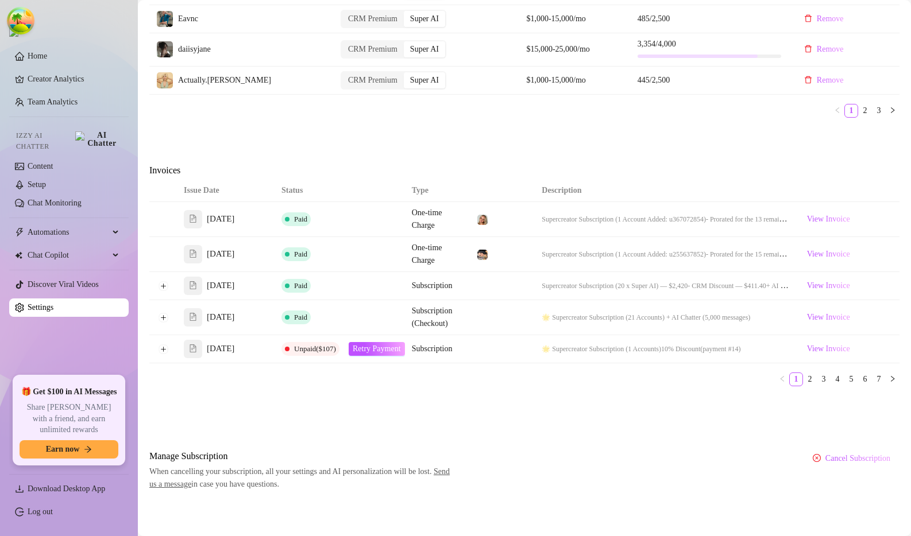
click at [168, 347] on button "Expand row" at bounding box center [163, 349] width 9 height 9
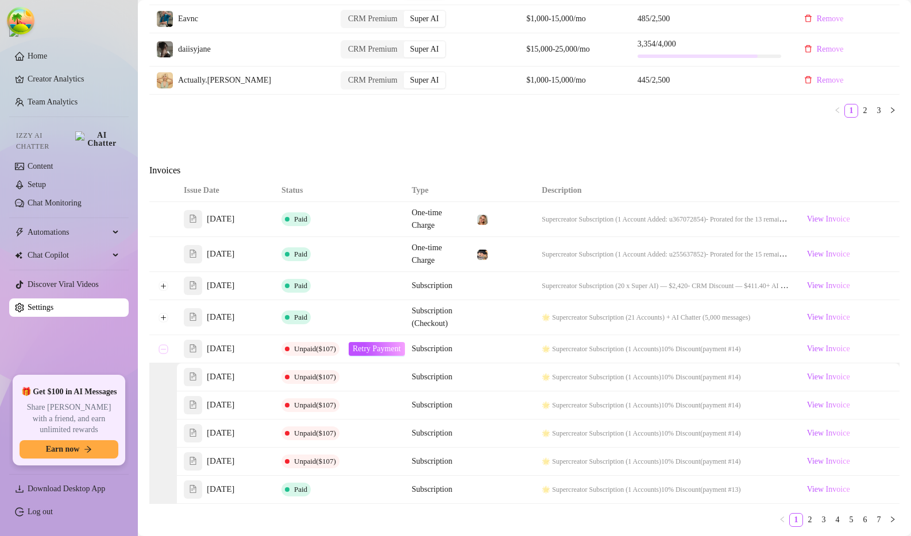
click at [167, 347] on button "Collapse row" at bounding box center [163, 349] width 9 height 9
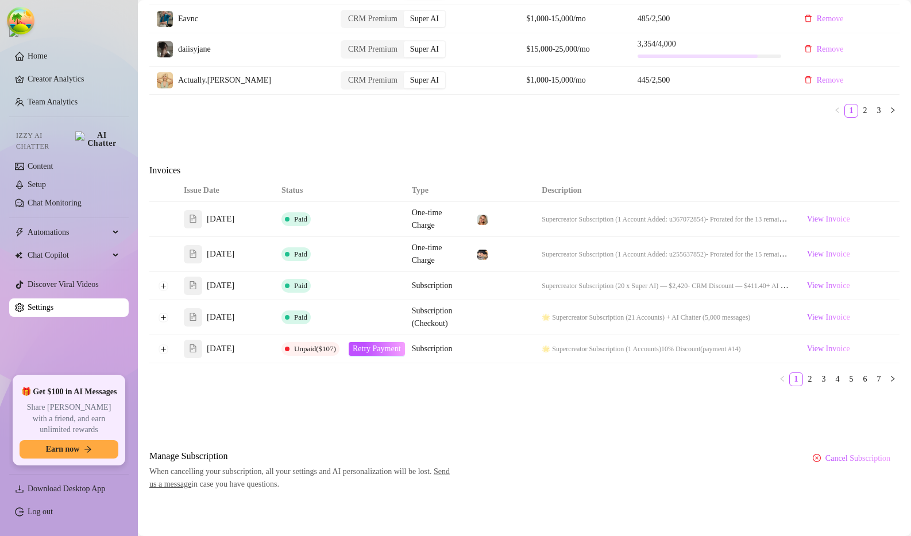
click at [223, 378] on ul "1 2 3 4 5 6 7" at bounding box center [524, 380] width 750 height 14
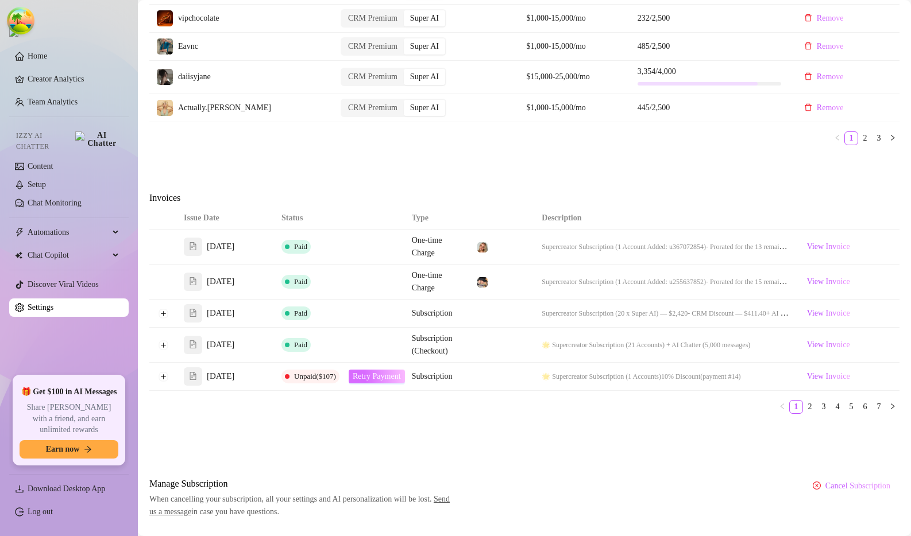
scroll to position [604, 0]
click at [356, 407] on ul "1 2 3 4 5 6 7" at bounding box center [524, 409] width 750 height 14
click at [805, 408] on link "2" at bounding box center [809, 409] width 13 height 13
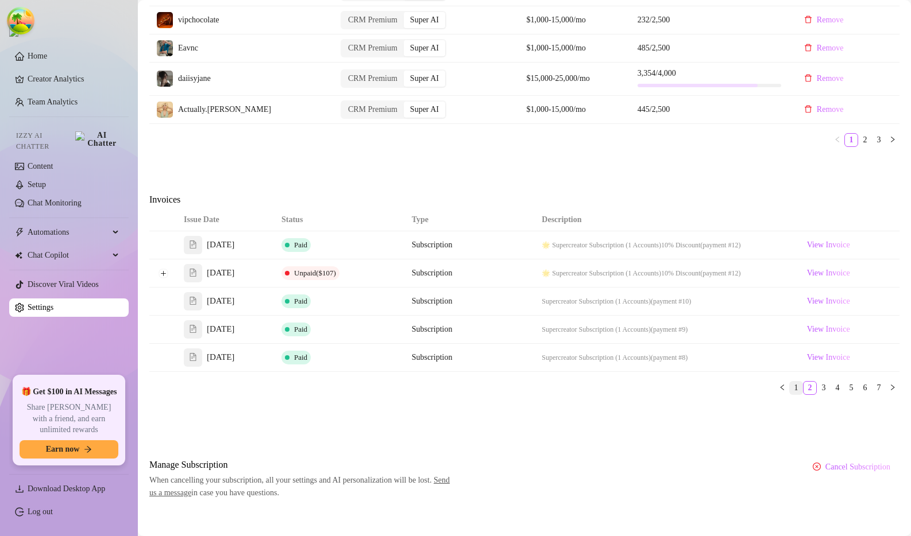
click at [790, 385] on link "1" at bounding box center [796, 388] width 13 height 13
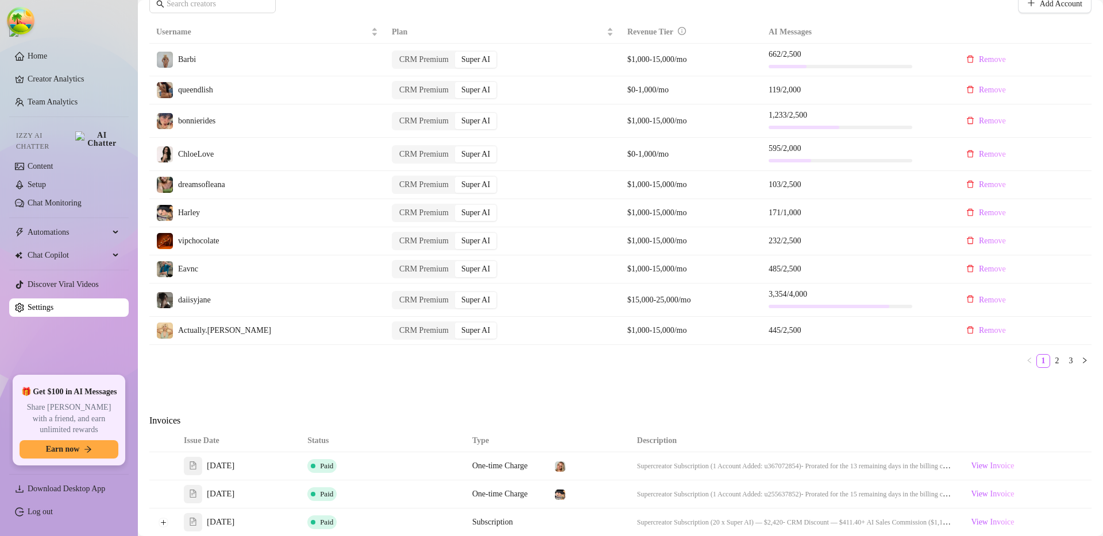
scroll to position [619, 0]
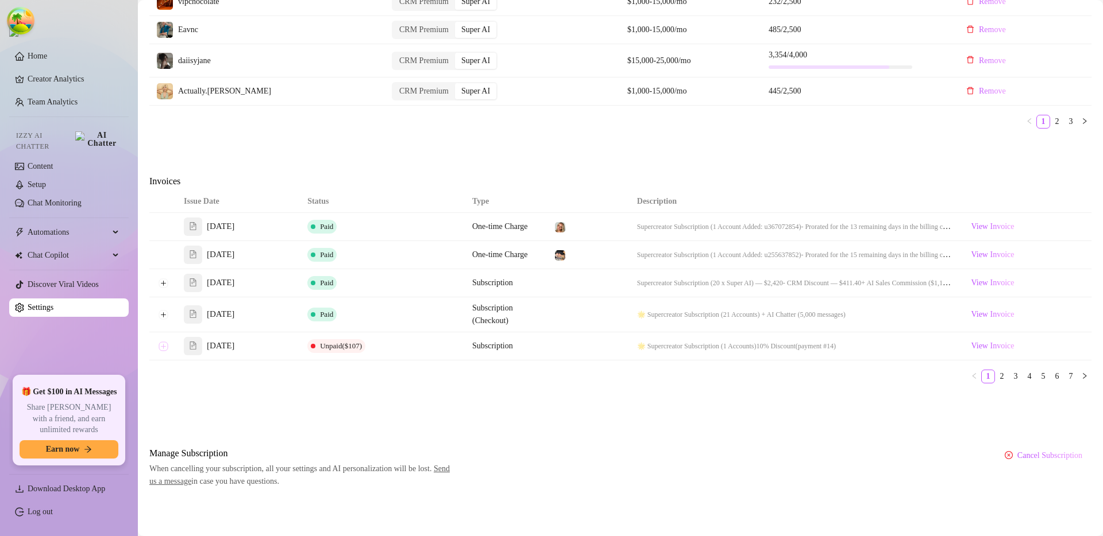
click at [163, 348] on button "Expand row" at bounding box center [163, 346] width 9 height 9
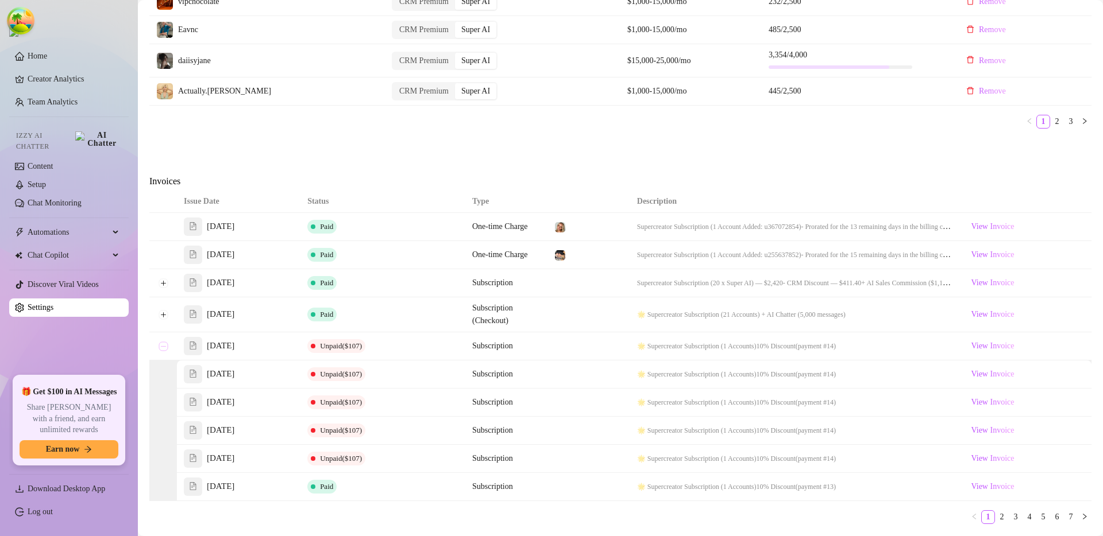
click at [163, 348] on button "Collapse row" at bounding box center [163, 346] width 9 height 9
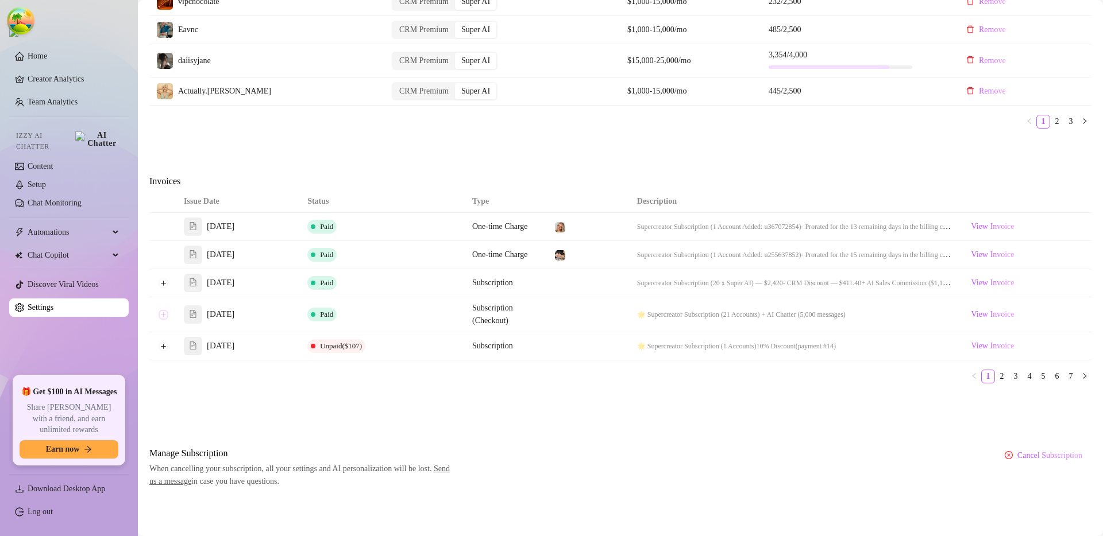
click at [164, 311] on button "Expand row" at bounding box center [163, 314] width 9 height 9
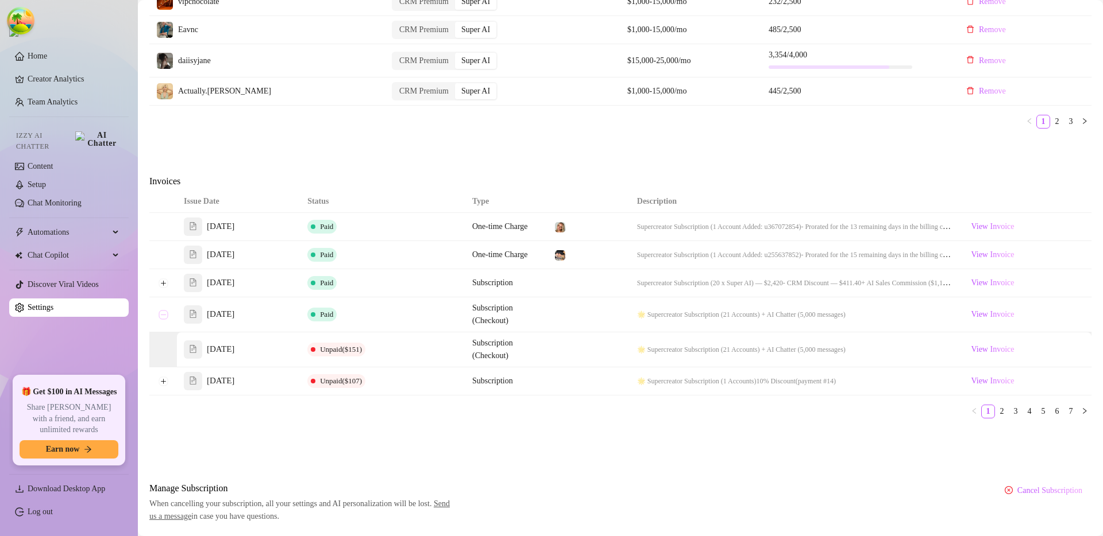
click at [164, 311] on button "Collapse row" at bounding box center [163, 314] width 9 height 9
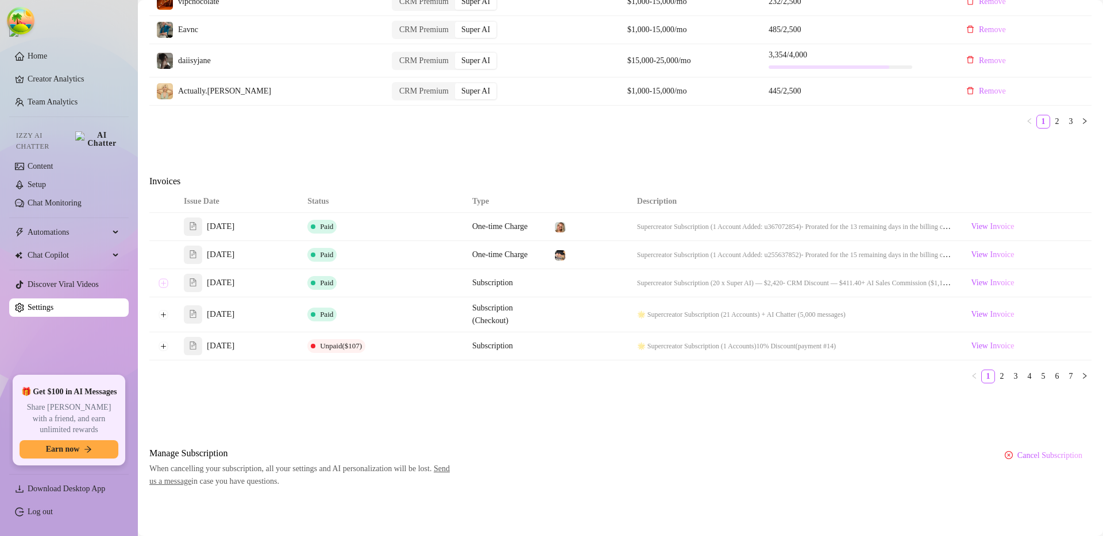
click at [163, 284] on button "Expand row" at bounding box center [163, 283] width 9 height 9
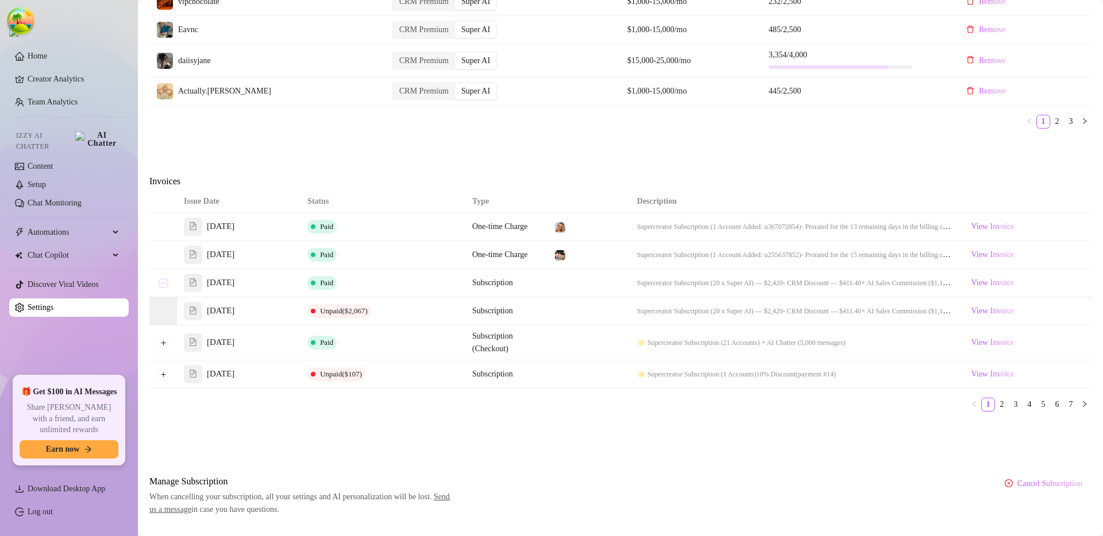
click at [163, 284] on button "Collapse row" at bounding box center [163, 283] width 9 height 9
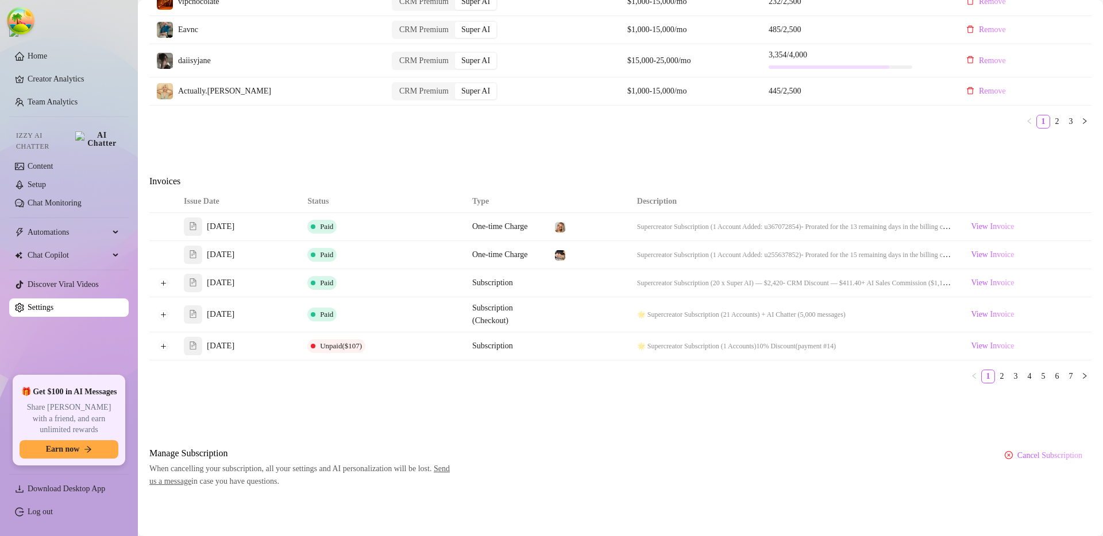
click at [343, 372] on ul "1 2 3 4 5 6 7" at bounding box center [620, 377] width 942 height 14
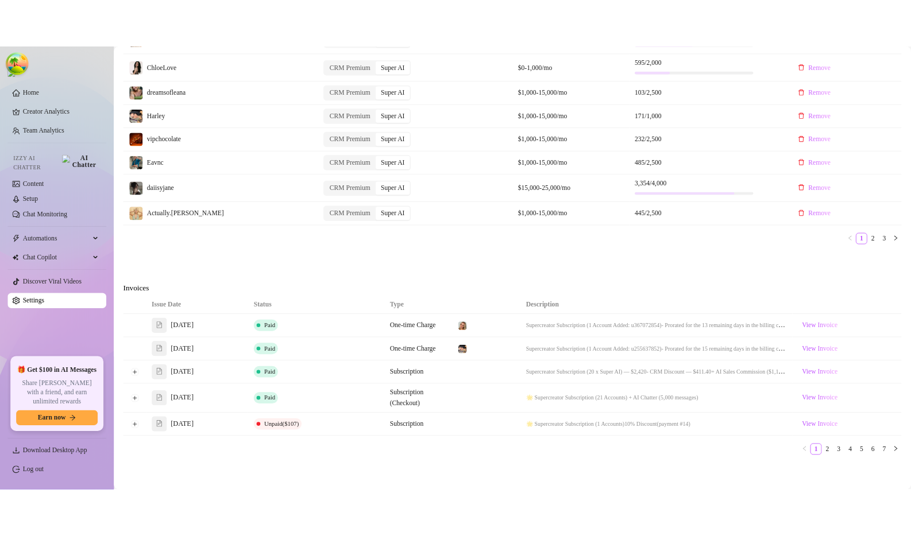
scroll to position [569, 0]
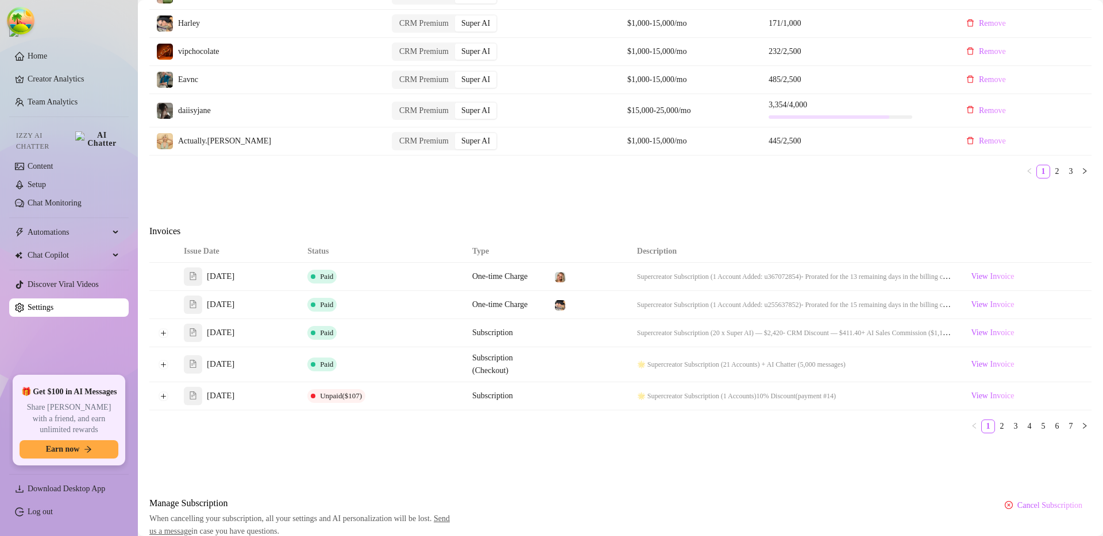
click at [528, 444] on div "Billing Overview Creator Plans 22 x Super AI, 0 x CRM Premium AI Message Packag…" at bounding box center [620, 17] width 942 height 1042
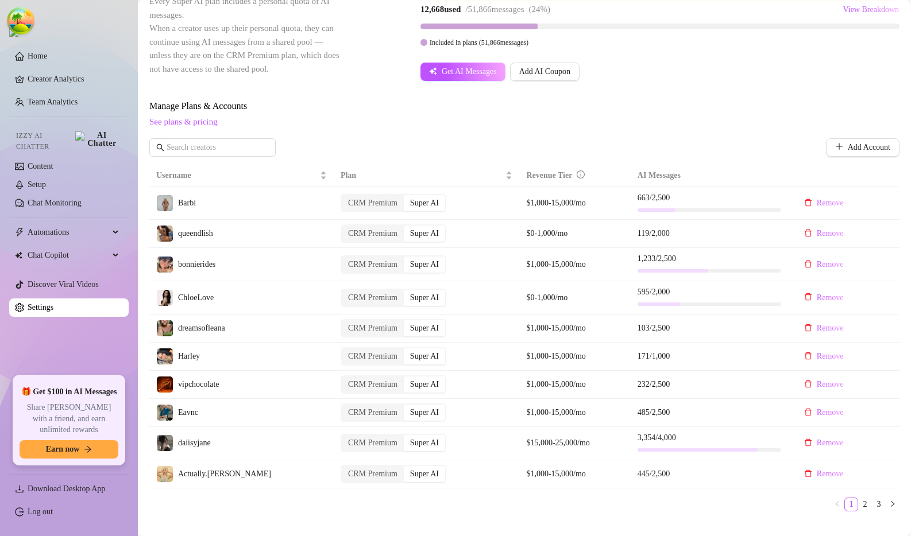
scroll to position [342, 0]
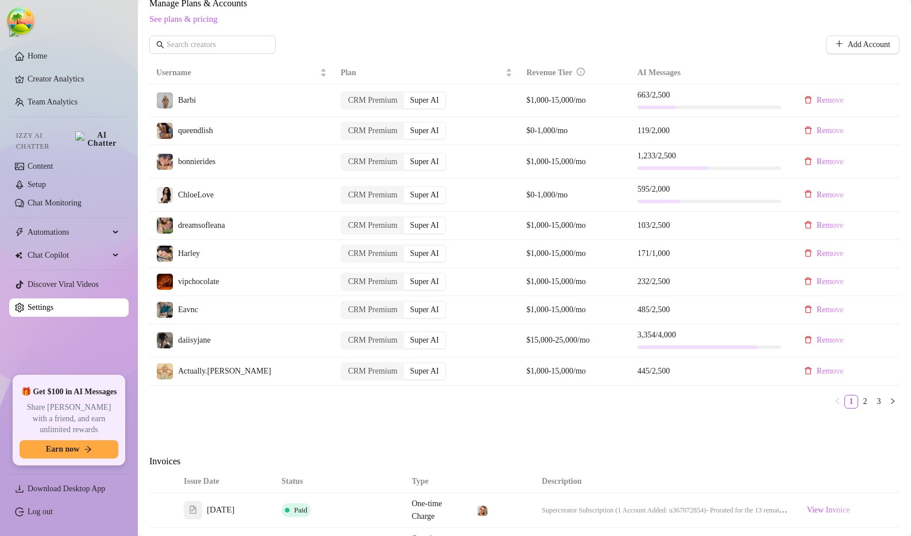
click at [660, 438] on div "Billing Overview Creator Plans 22 x Super AI, 0 x CRM Premium AI Message Packag…" at bounding box center [524, 253] width 750 height 1058
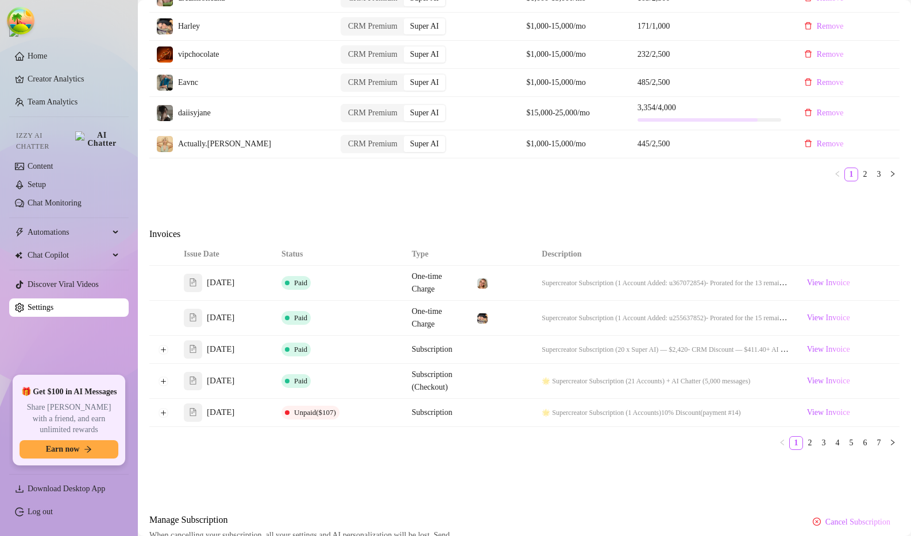
click at [529, 446] on ul "1 2 3 4 5 6 7" at bounding box center [524, 443] width 750 height 14
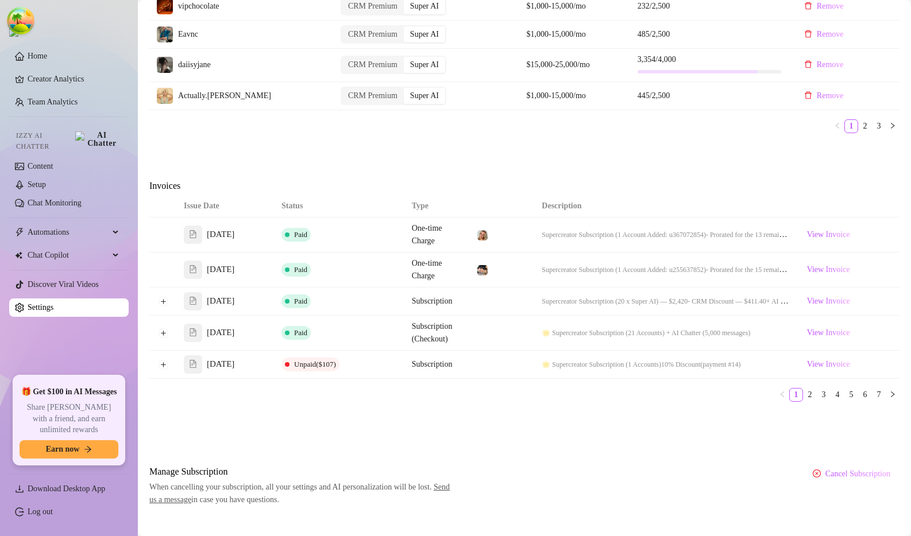
scroll to position [619, 0]
click at [803, 388] on link "2" at bounding box center [809, 394] width 13 height 13
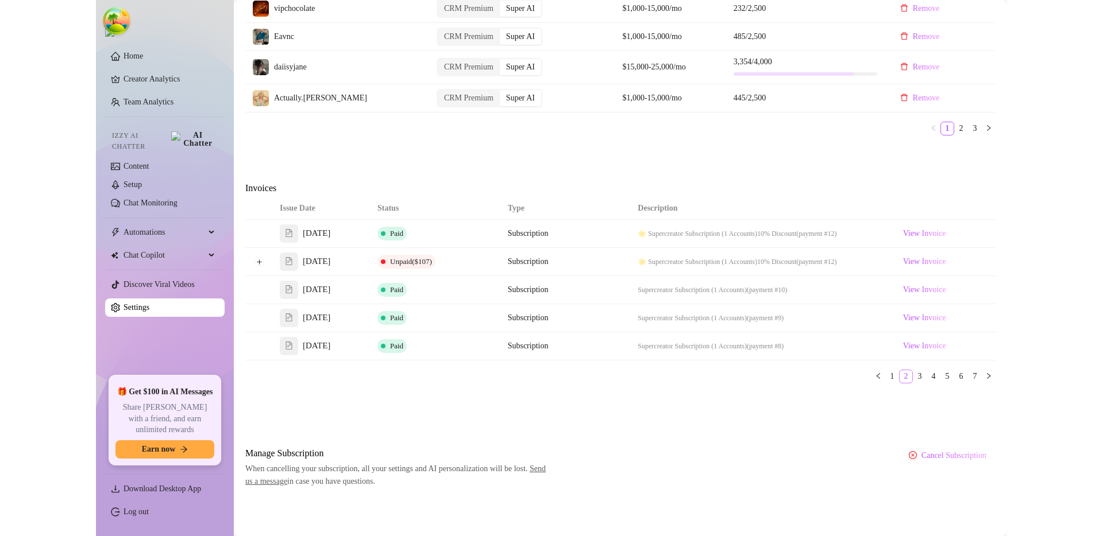
scroll to position [612, 0]
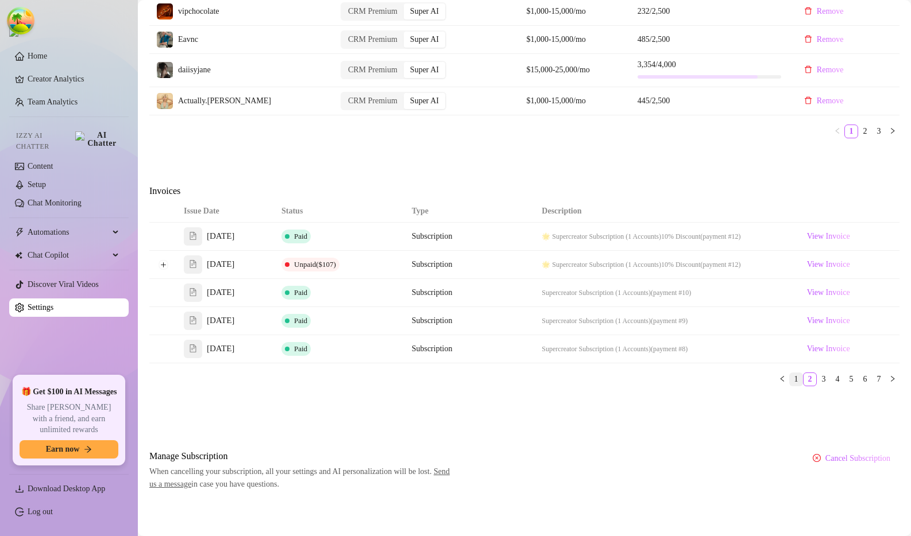
click at [790, 380] on link "1" at bounding box center [796, 379] width 13 height 13
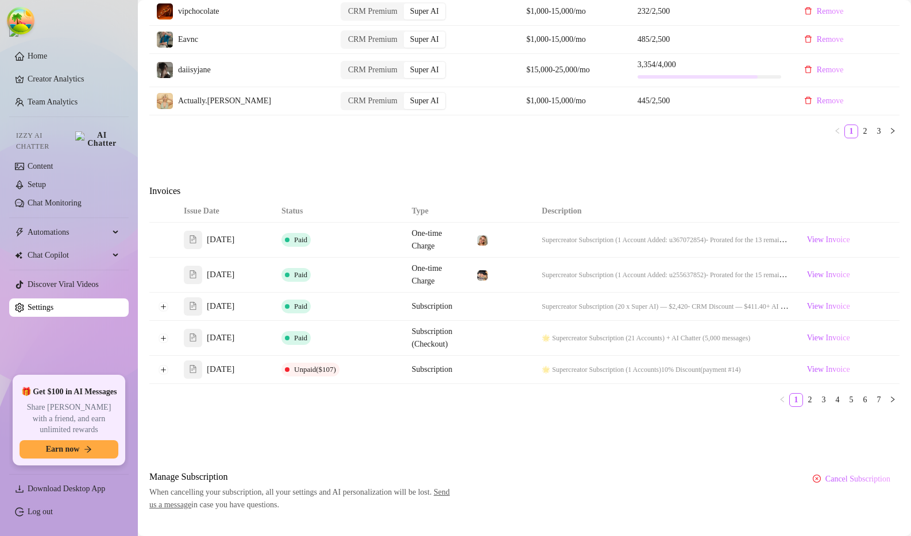
click at [53, 513] on link "Log out" at bounding box center [40, 512] width 25 height 9
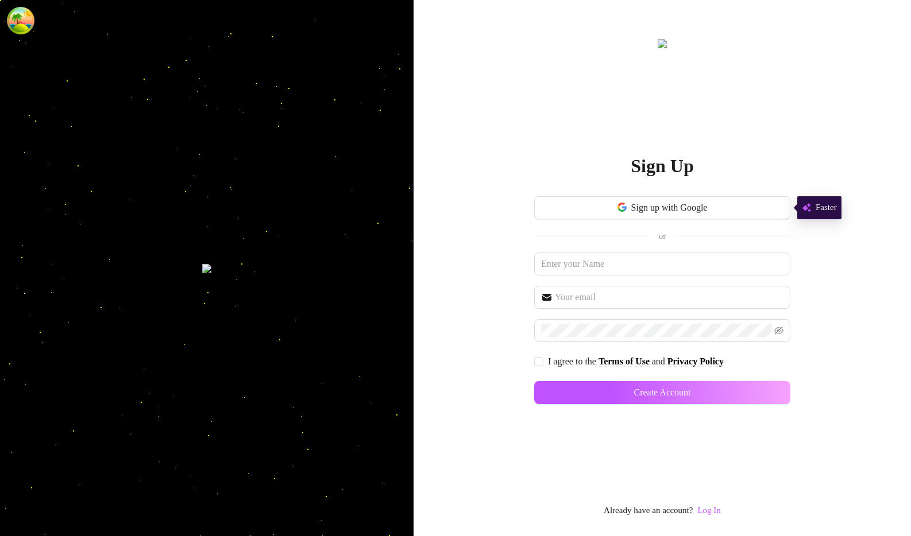
click at [705, 510] on link "Log In" at bounding box center [708, 510] width 23 height 9
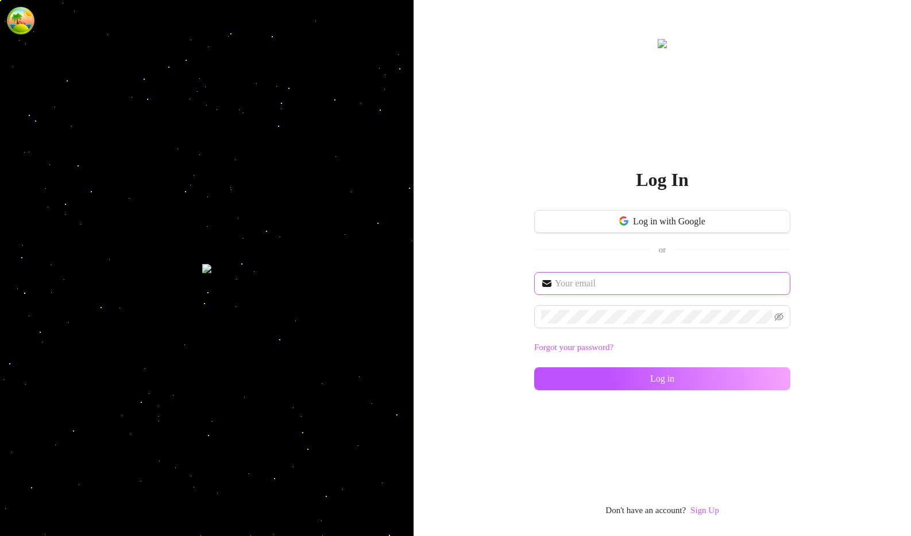
click at [575, 292] on span at bounding box center [662, 283] width 256 height 23
click at [579, 285] on input "text" at bounding box center [669, 284] width 229 height 14
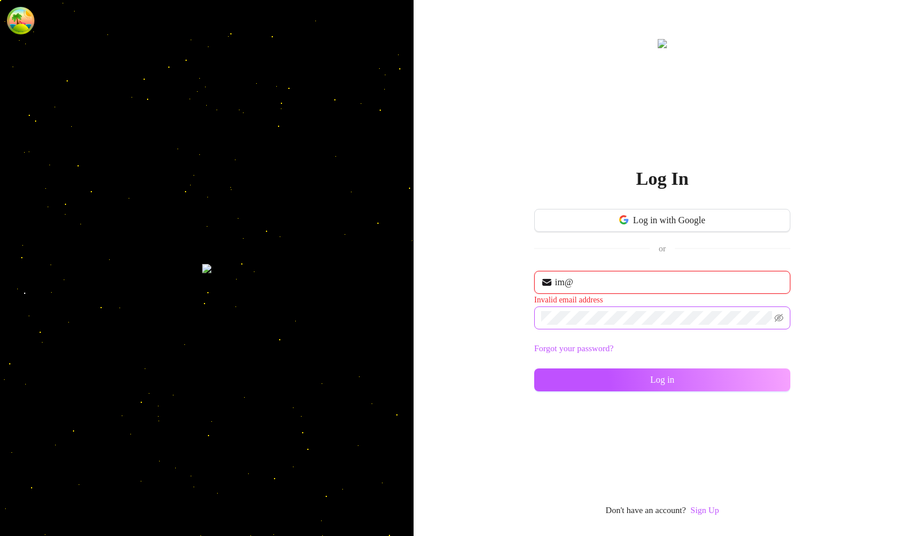
type input "im@supercreator.app"
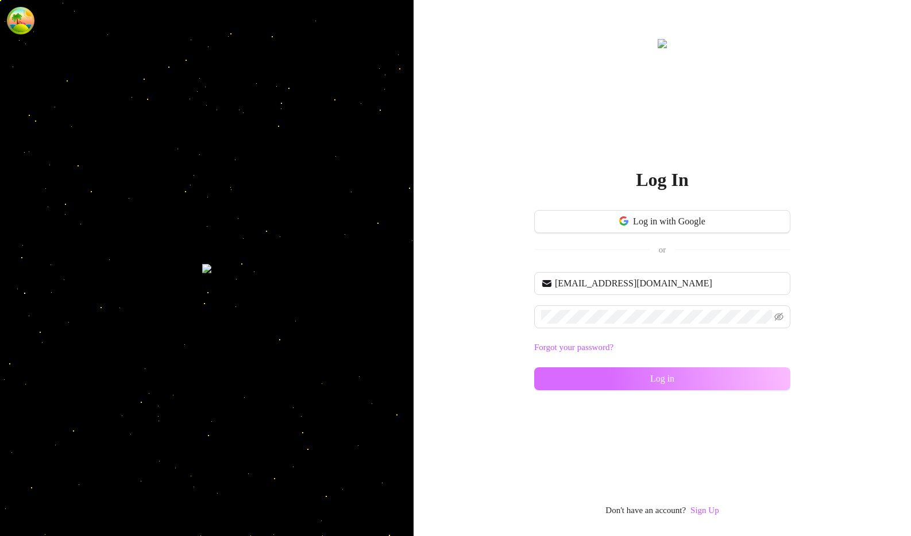
click at [653, 374] on span "Log in" at bounding box center [662, 379] width 24 height 10
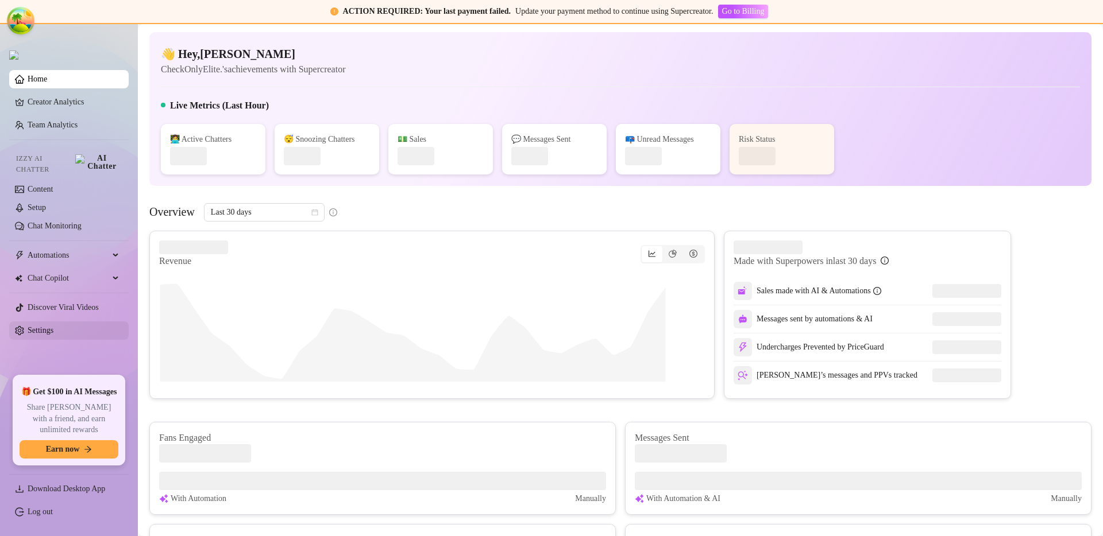
click at [53, 330] on link "Settings" at bounding box center [41, 330] width 26 height 9
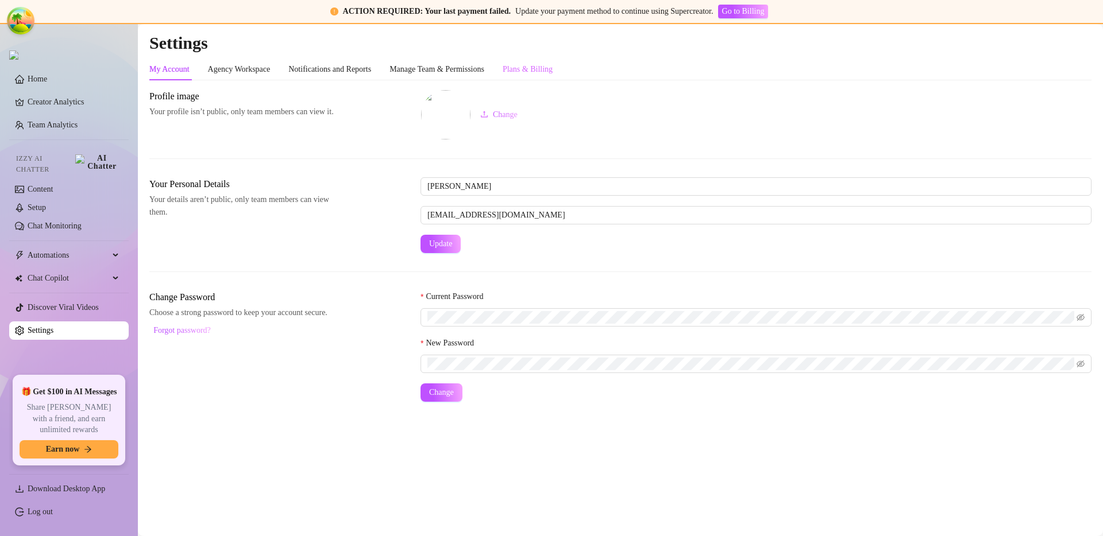
click at [543, 77] on div "Plans & Billing" at bounding box center [527, 70] width 50 height 22
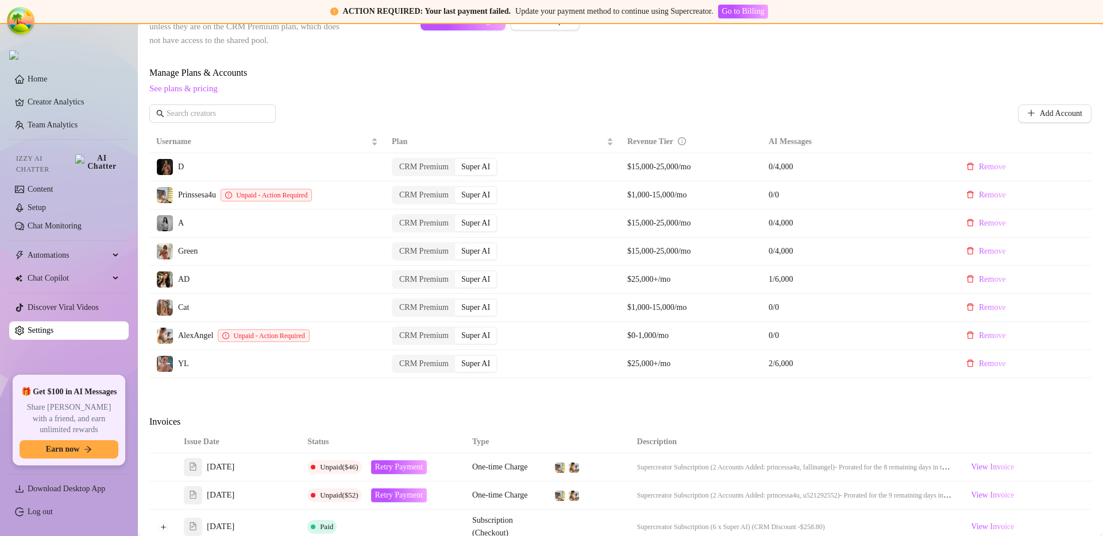
scroll to position [602, 0]
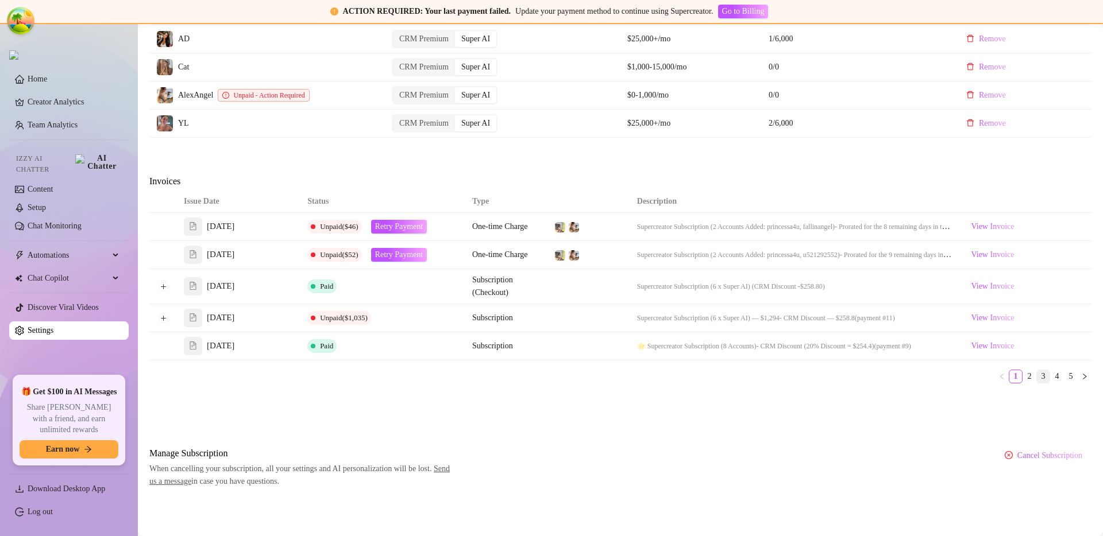
click at [910, 376] on link "3" at bounding box center [1043, 376] width 13 height 13
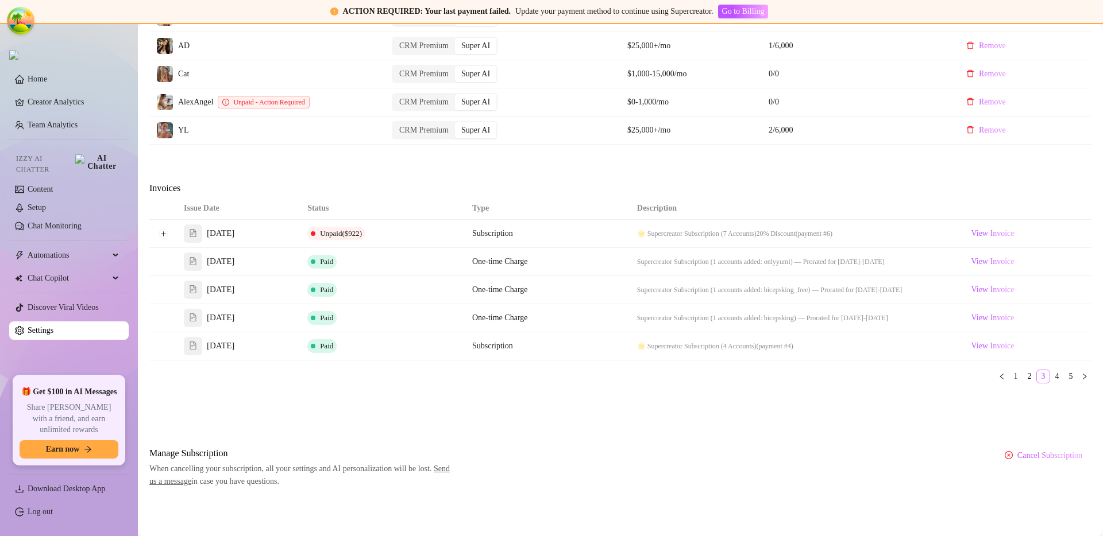
scroll to position [596, 0]
click at [910, 377] on link "1" at bounding box center [1015, 376] width 13 height 13
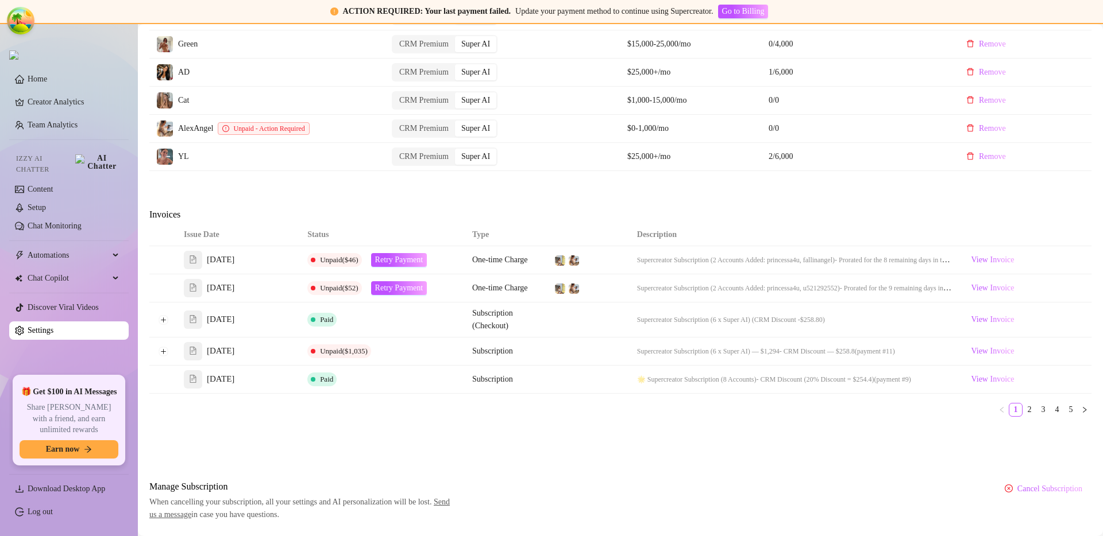
scroll to position [0, 0]
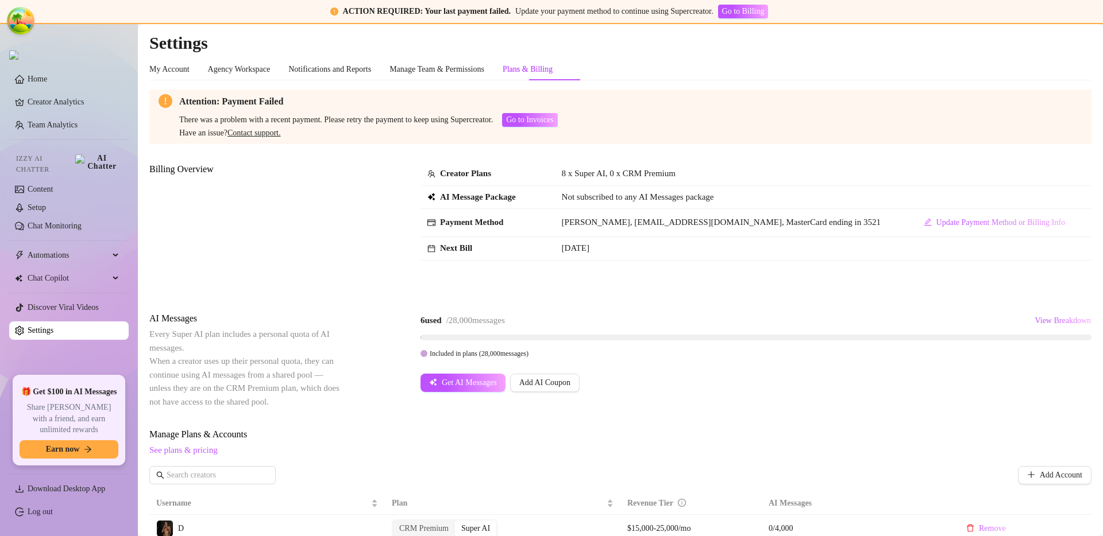
click at [712, 164] on td "8 x Super AI, 0 x CRM Premium" at bounding box center [731, 175] width 353 height 24
click at [53, 516] on link "Log out" at bounding box center [40, 512] width 25 height 9
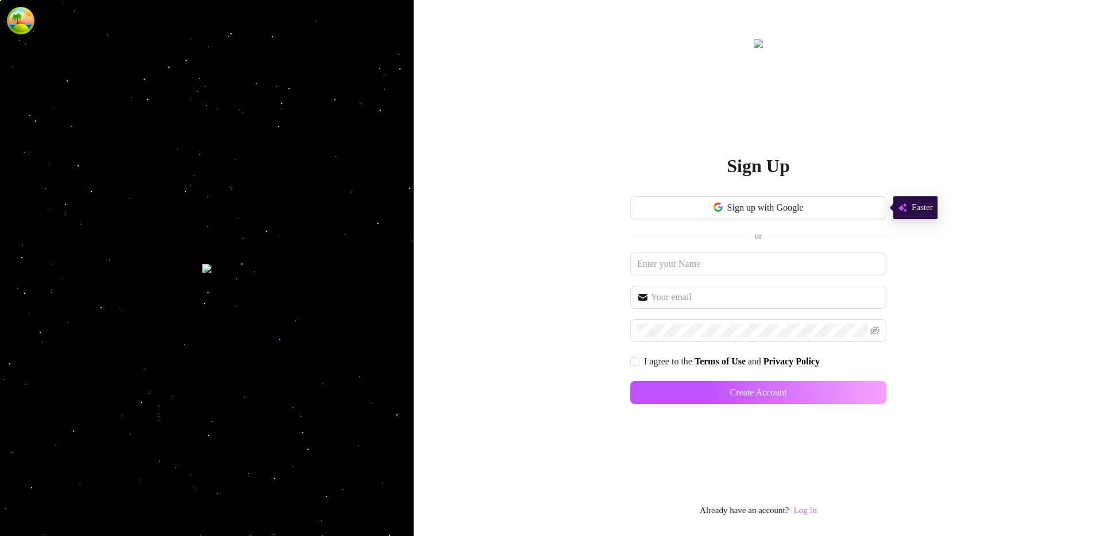
click at [814, 511] on link "Log In" at bounding box center [804, 510] width 23 height 9
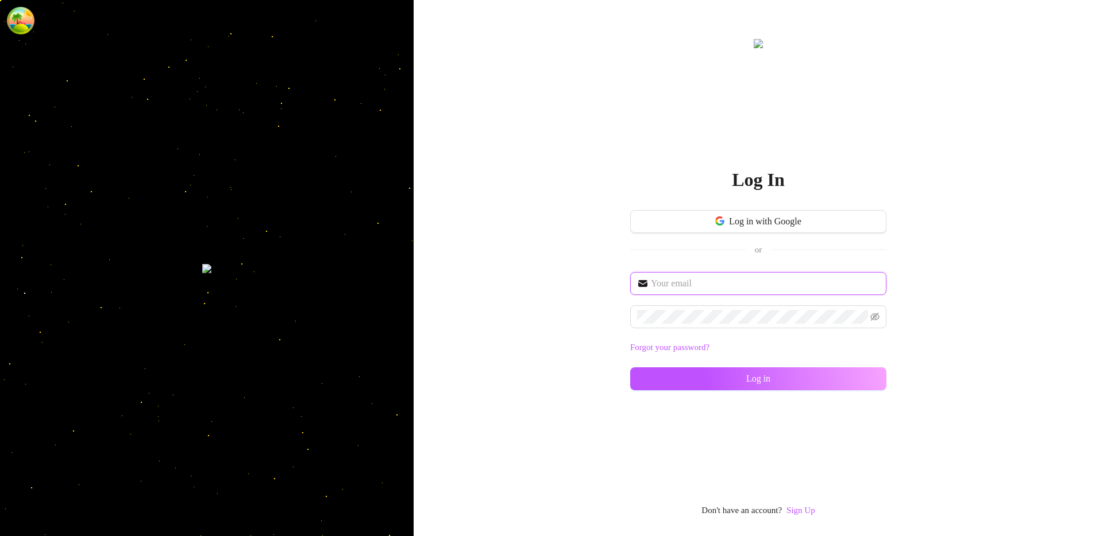
click at [674, 282] on input "text" at bounding box center [765, 284] width 229 height 14
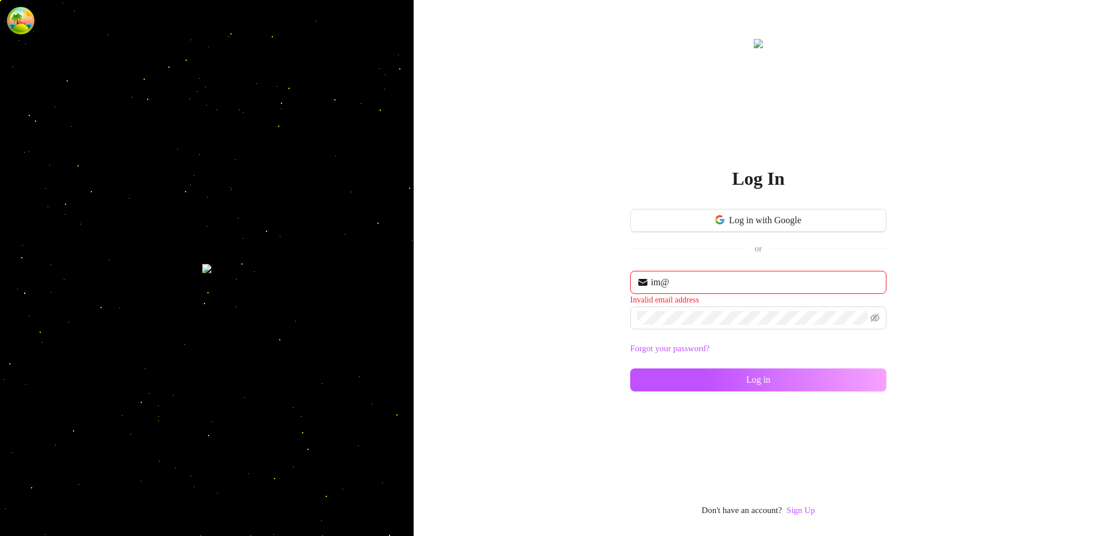
type input "im@supercreator.app"
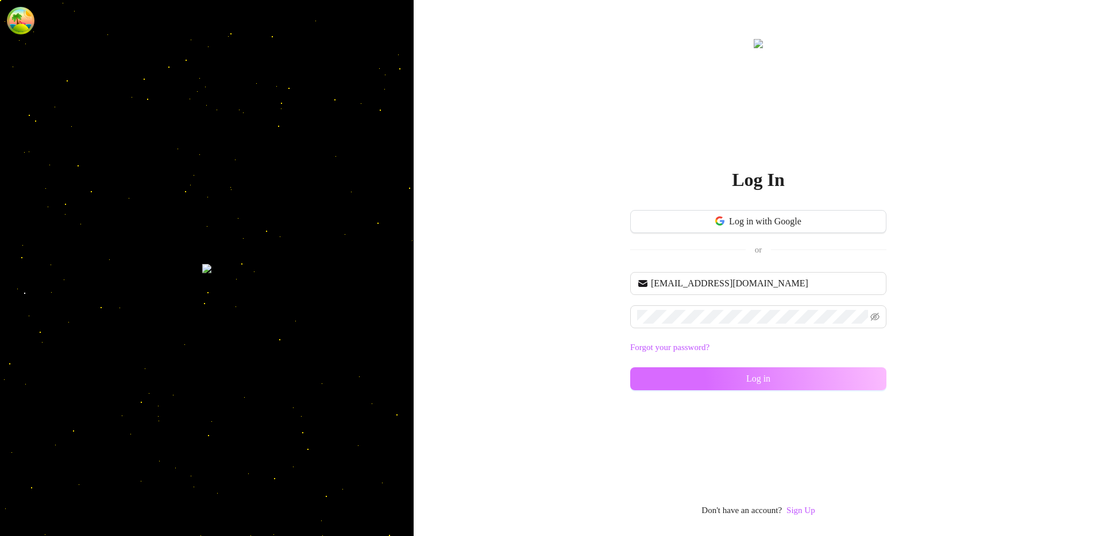
click at [682, 374] on button "Log in" at bounding box center [758, 379] width 256 height 23
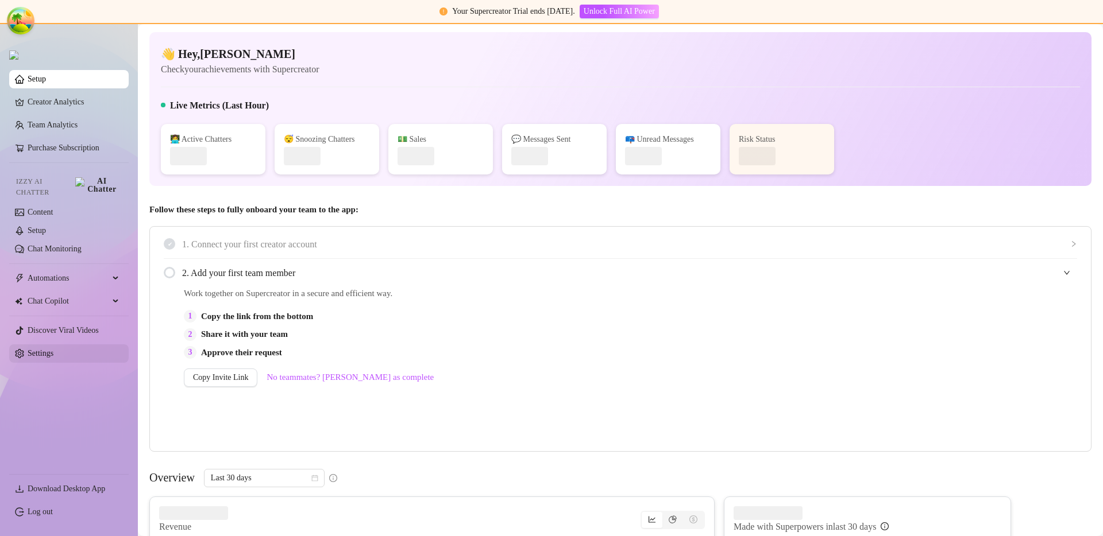
click at [53, 349] on link "Settings" at bounding box center [41, 353] width 26 height 9
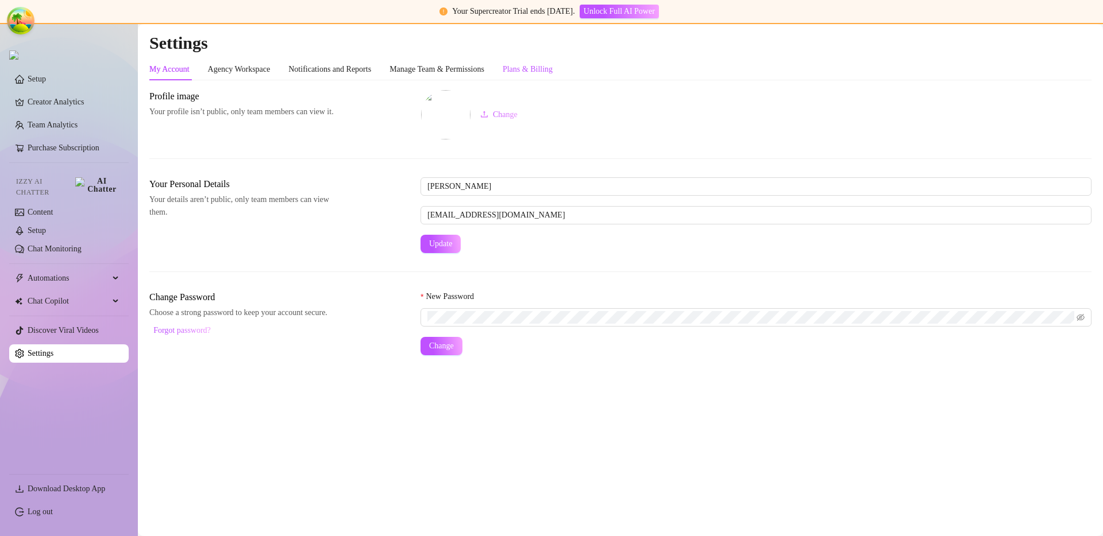
click at [544, 69] on div "Plans & Billing" at bounding box center [527, 69] width 50 height 13
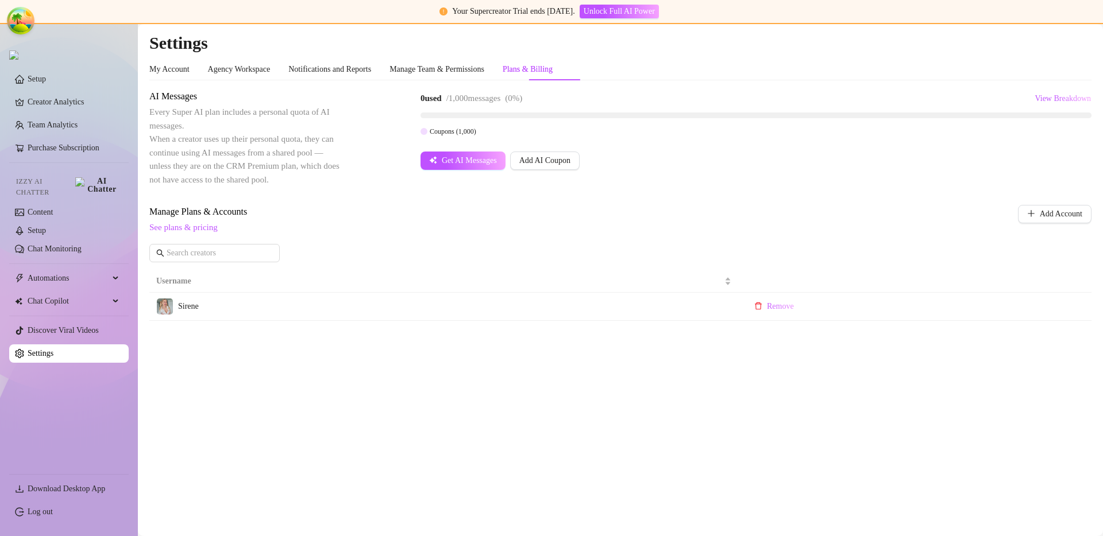
click at [541, 257] on div "Manage Plans & Accounts See plans & pricing Add Account" at bounding box center [620, 237] width 942 height 65
click at [540, 246] on div "Manage Plans & Accounts See plans & pricing Add Account" at bounding box center [620, 237] width 942 height 65
click at [46, 226] on link "Setup" at bounding box center [37, 230] width 18 height 9
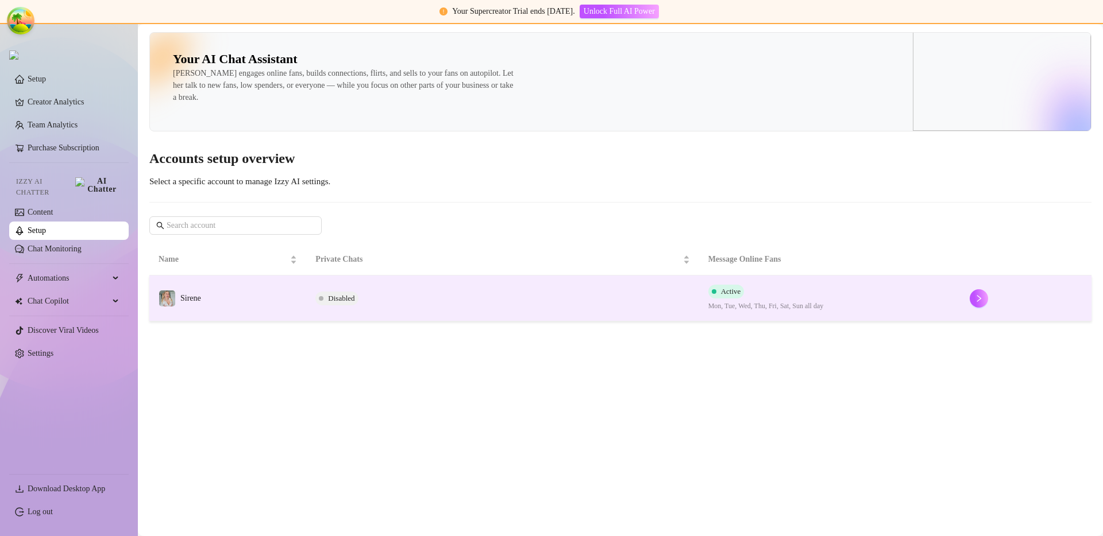
click at [399, 290] on td "Disabled" at bounding box center [502, 299] width 392 height 46
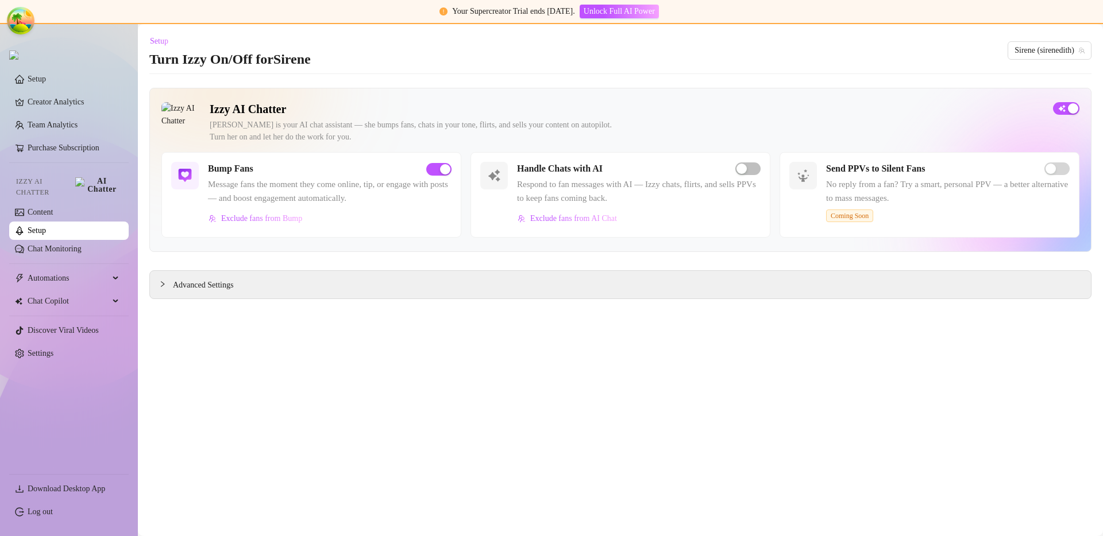
click at [794, 370] on main "Setup Turn Izzy On/Off for [PERSON_NAME] (sirenedith) Izzy AI Chatter [PERSON_N…" at bounding box center [620, 280] width 965 height 512
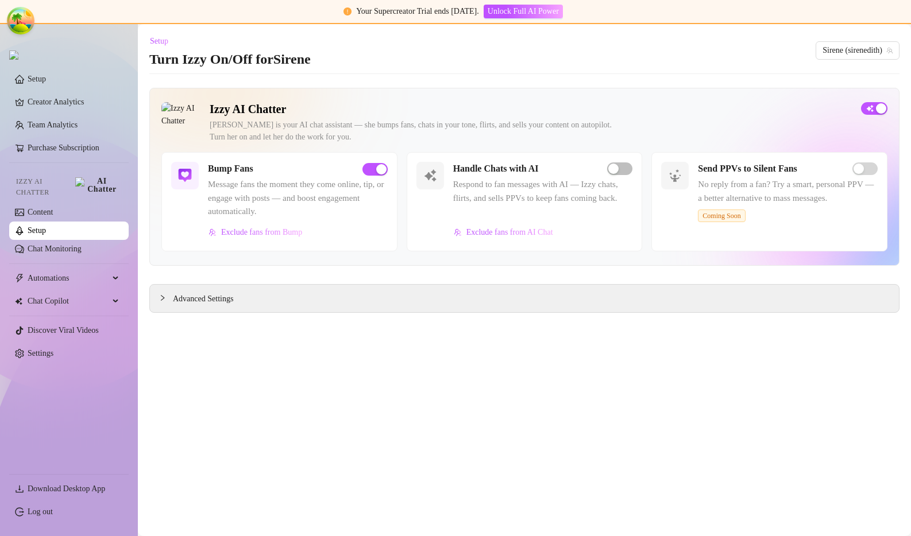
click at [807, 330] on main "Setup Turn Izzy On/Off for [PERSON_NAME] (sirenedith) Izzy AI Chatter [PERSON_N…" at bounding box center [524, 280] width 773 height 512
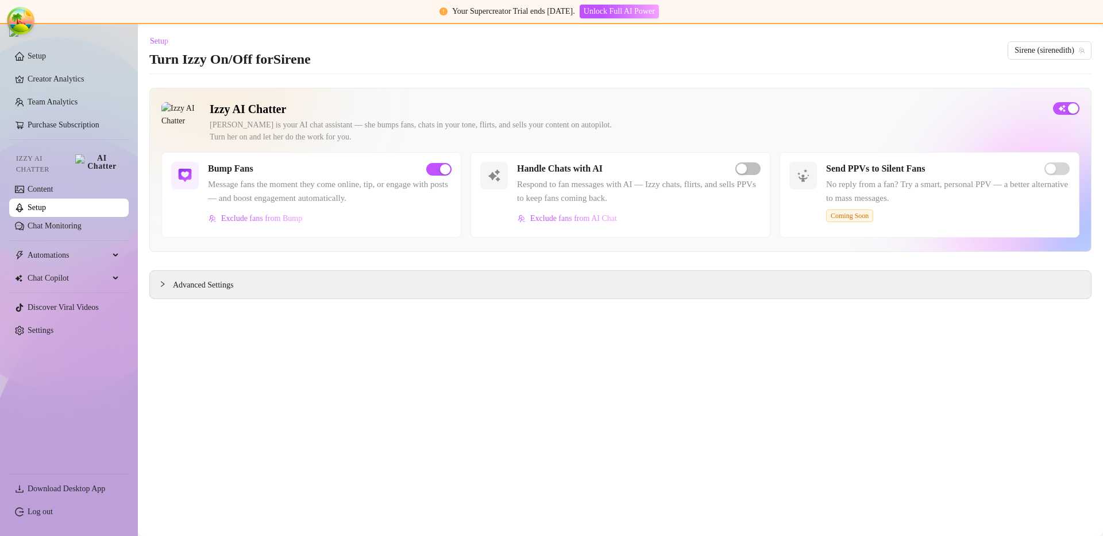
click at [667, 334] on main "Setup Turn Izzy On/Off for [PERSON_NAME] (sirenedith) Izzy AI Chatter [PERSON_N…" at bounding box center [620, 280] width 965 height 512
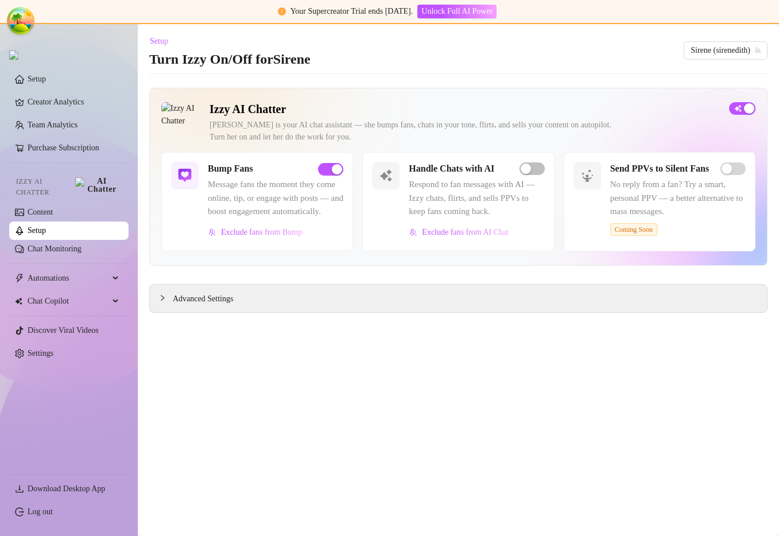
click at [624, 381] on main "Setup Turn Izzy On/Off for [PERSON_NAME] (sirenedith) Izzy AI Chatter [PERSON_N…" at bounding box center [458, 280] width 641 height 512
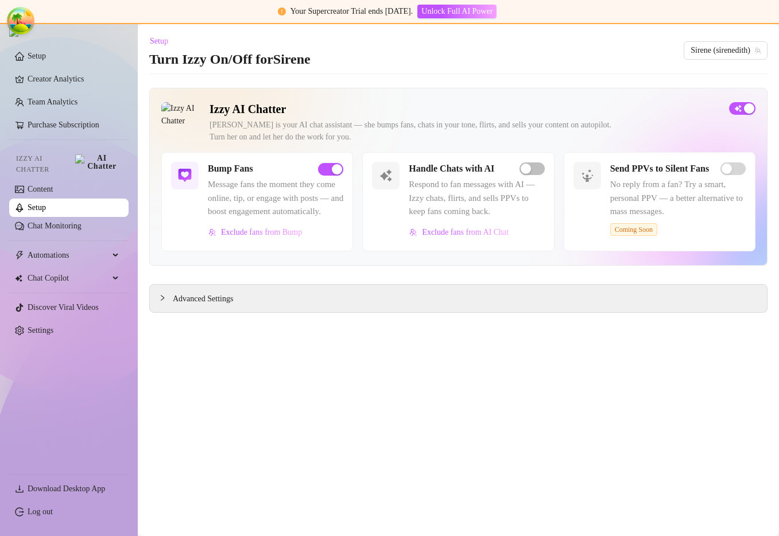
click at [625, 404] on main "Setup Turn Izzy On/Off for [PERSON_NAME] (sirenedith) Izzy AI Chatter [PERSON_N…" at bounding box center [458, 280] width 641 height 512
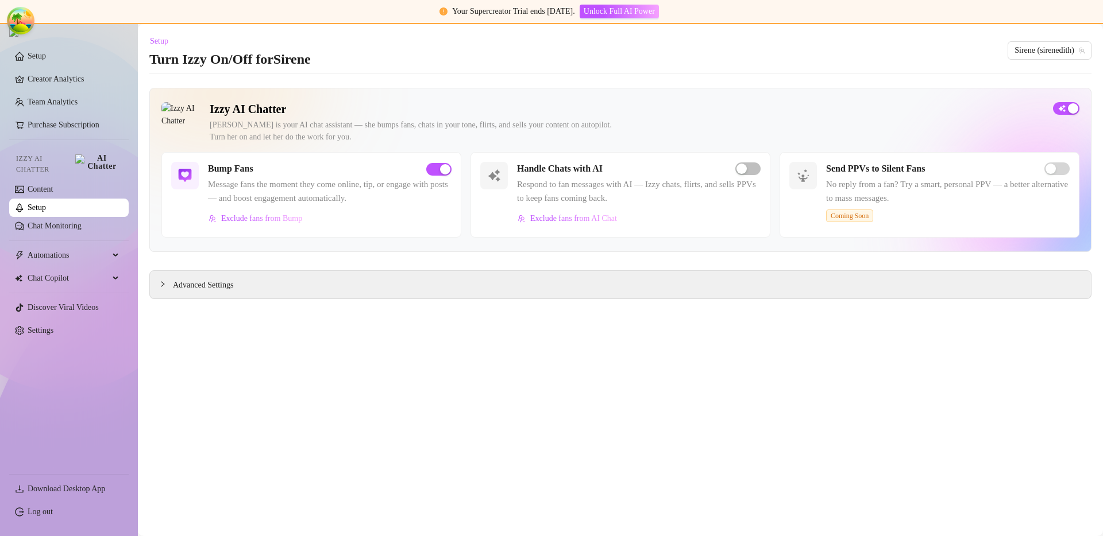
click at [745, 356] on main "Setup Turn Izzy On/Off for [PERSON_NAME] (sirenedith) Izzy AI Chatter [PERSON_N…" at bounding box center [620, 280] width 965 height 512
click at [751, 167] on span "button" at bounding box center [747, 169] width 25 height 13
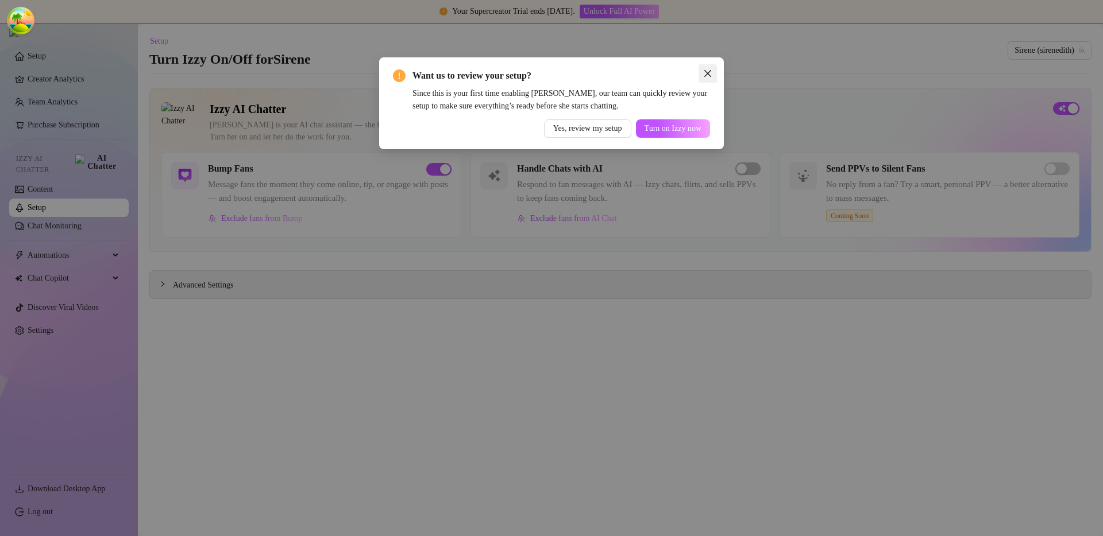
click at [706, 78] on button "Close" at bounding box center [707, 73] width 18 height 18
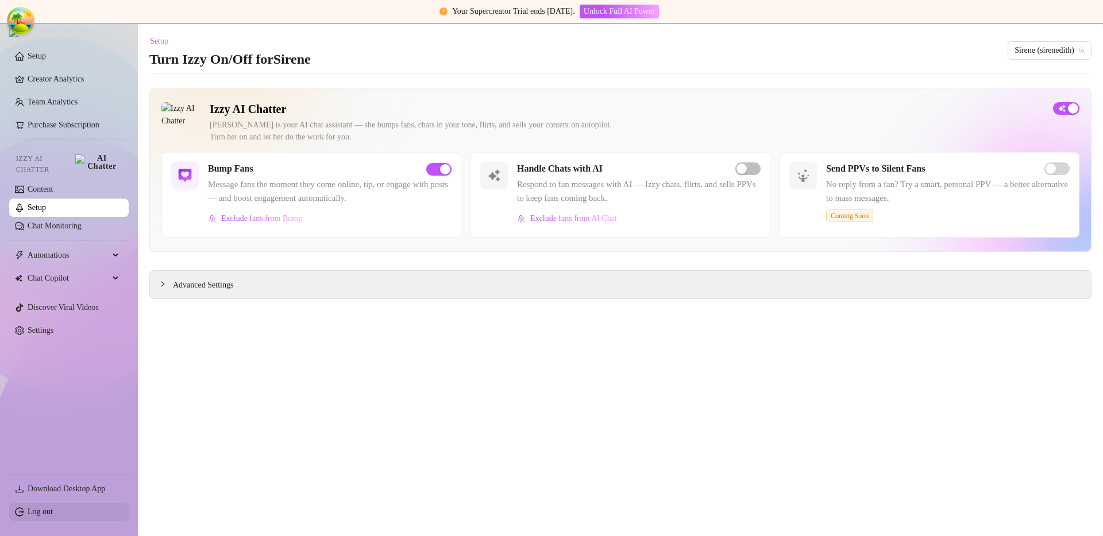
click at [53, 516] on link "Log out" at bounding box center [40, 512] width 25 height 9
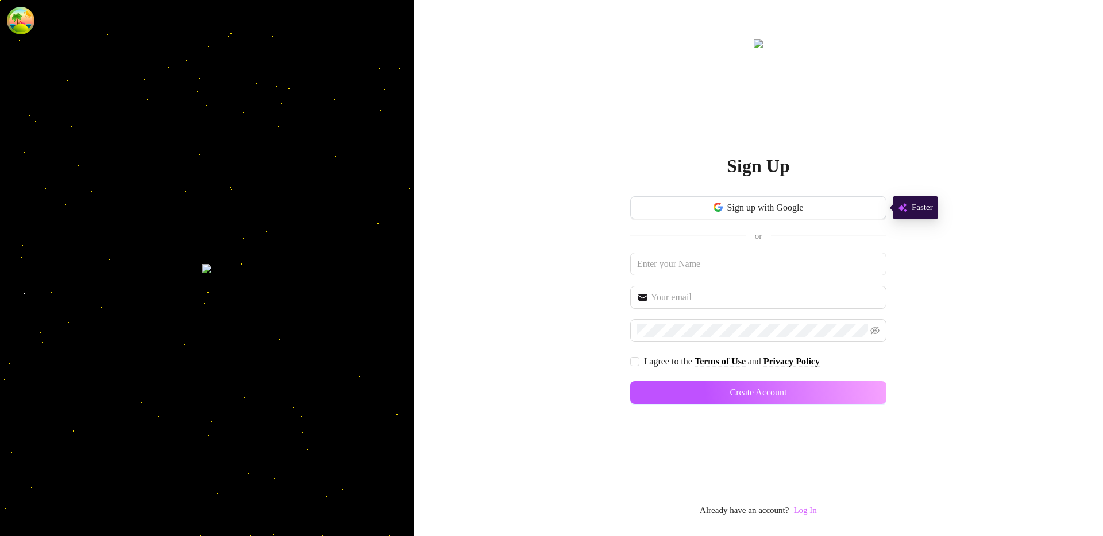
click at [779, 515] on link "Log In" at bounding box center [804, 510] width 23 height 9
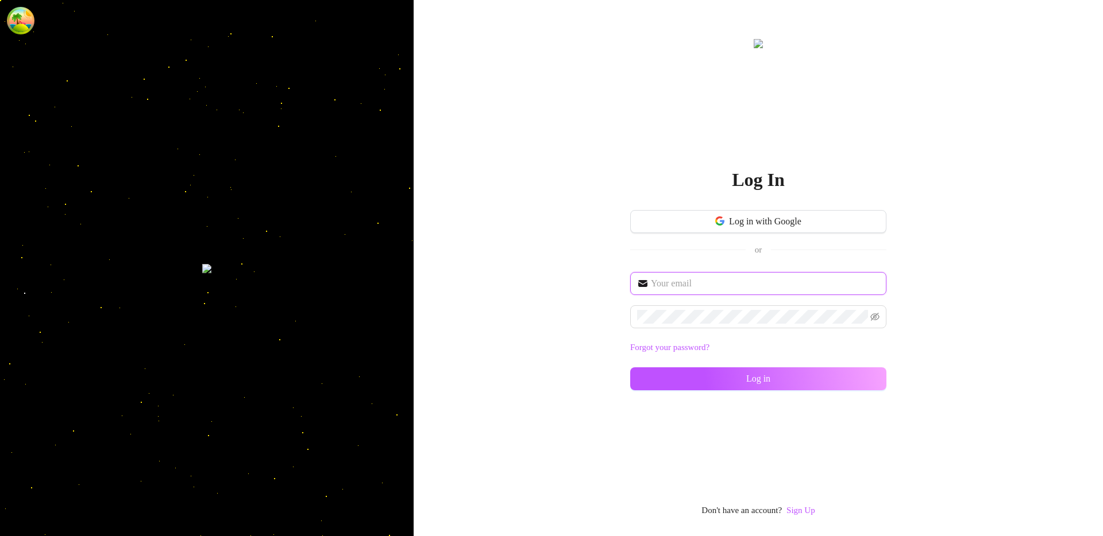
click at [681, 288] on input "text" at bounding box center [765, 284] width 229 height 14
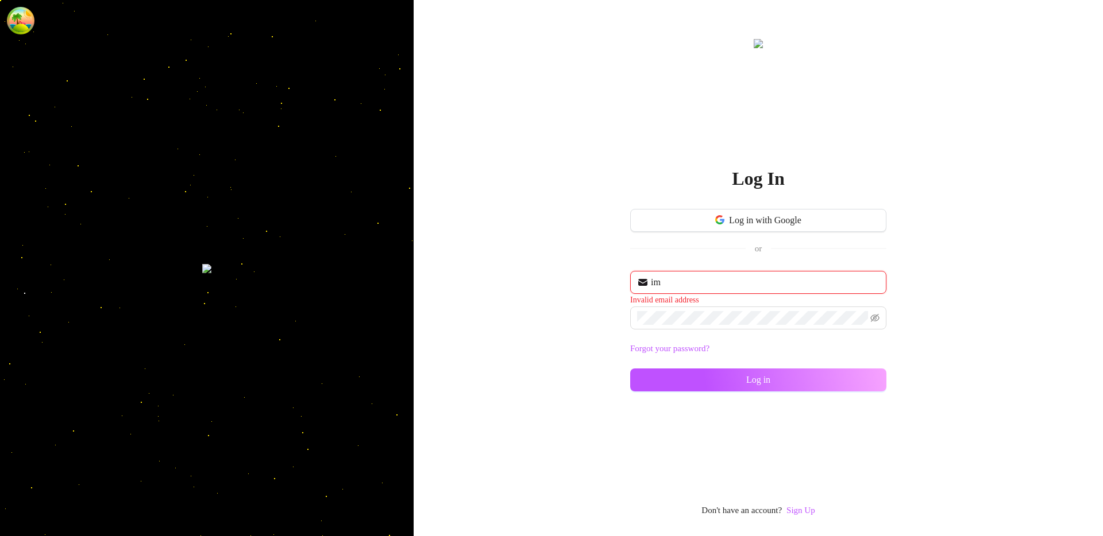
type input "im@supercreator.app"
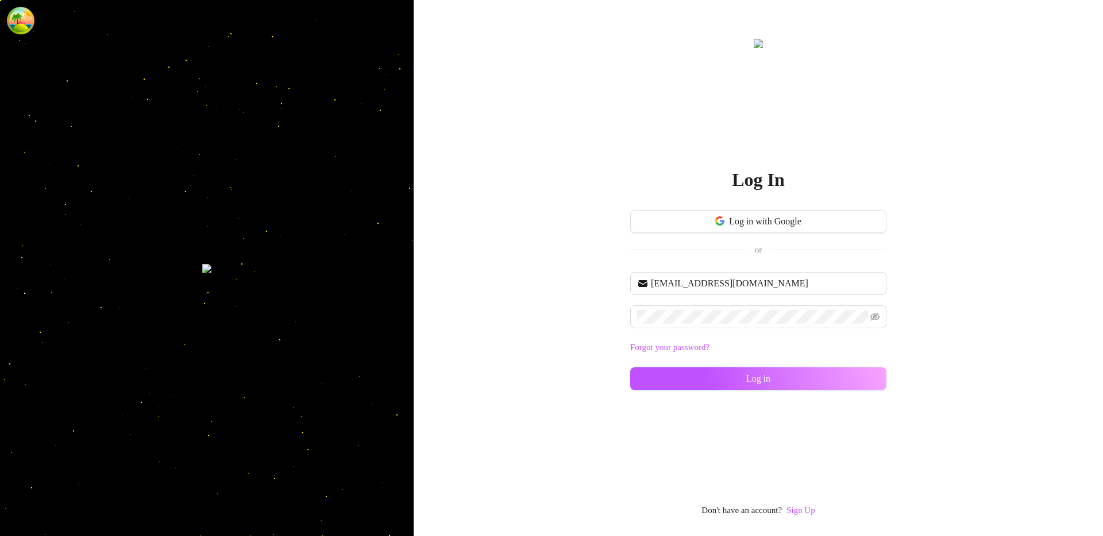
click at [603, 322] on div "Log In Log in with Google or im@supercreator.app Forgot your password? Log in D…" at bounding box center [757, 268] width 689 height 536
click at [671, 373] on button "Log in" at bounding box center [758, 379] width 256 height 23
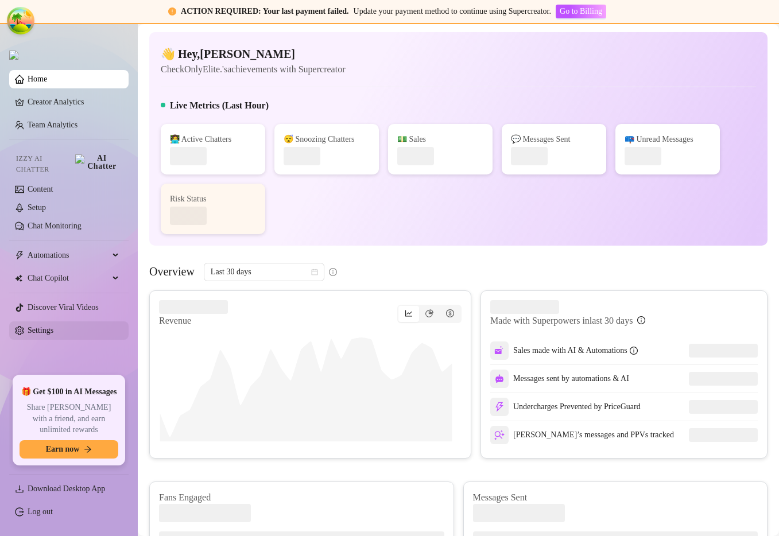
click at [41, 326] on link "Settings" at bounding box center [41, 330] width 26 height 9
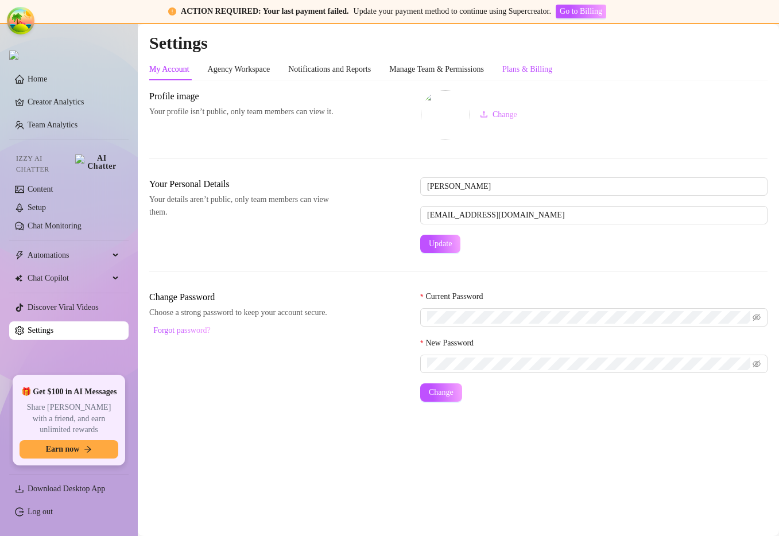
click at [552, 64] on div "Plans & Billing" at bounding box center [527, 69] width 50 height 13
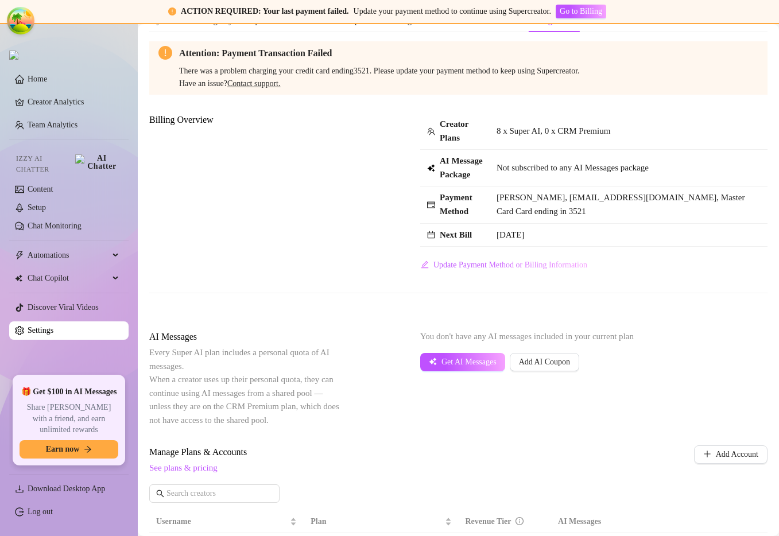
scroll to position [25, 0]
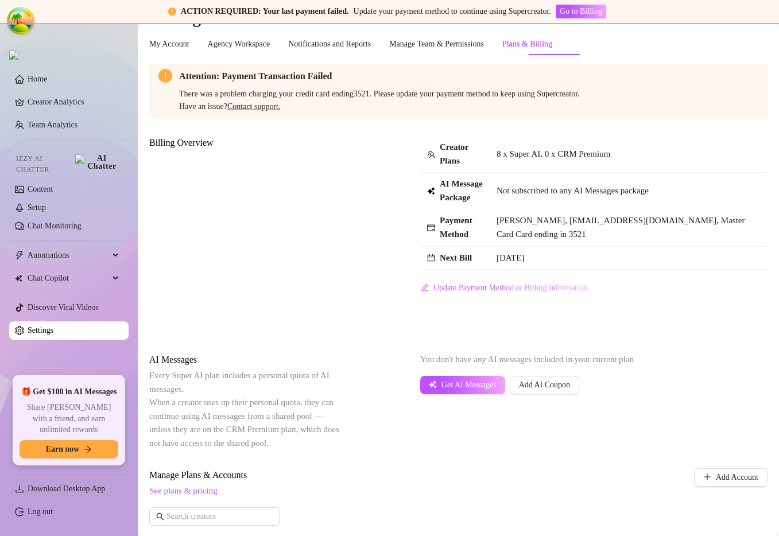
click at [735, 144] on td "8 x Super AI, 0 x CRM Premium" at bounding box center [629, 154] width 278 height 37
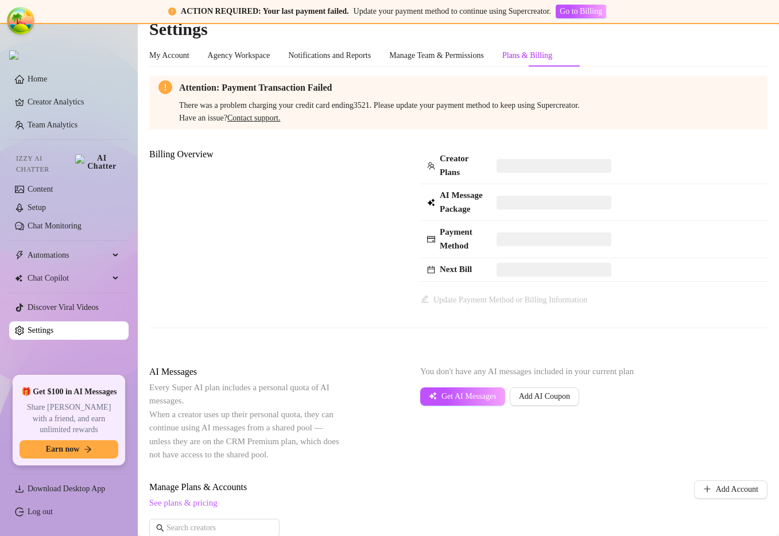
scroll to position [116, 0]
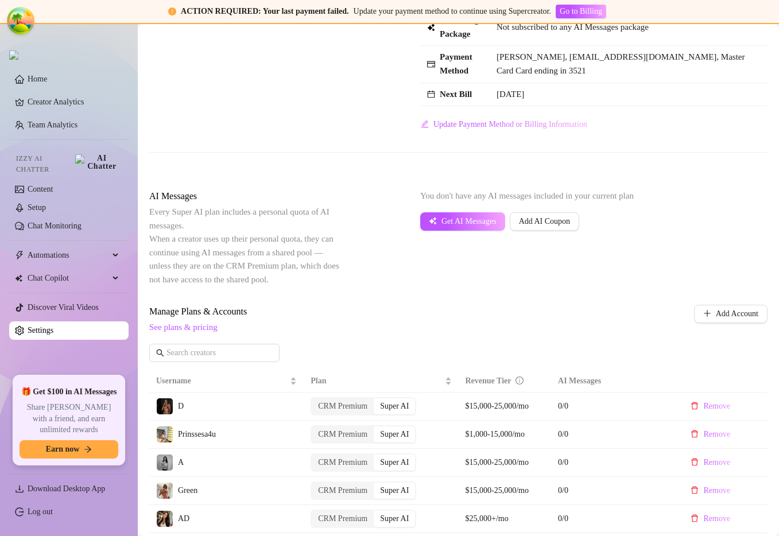
scroll to position [174, 0]
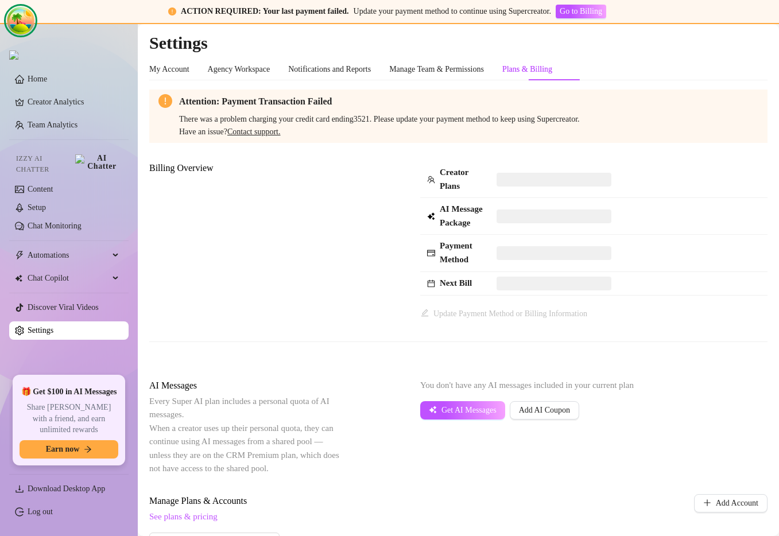
click at [25, 29] on ellipse "Open Tanstack query devtools" at bounding box center [21, 35] width 20 height 23
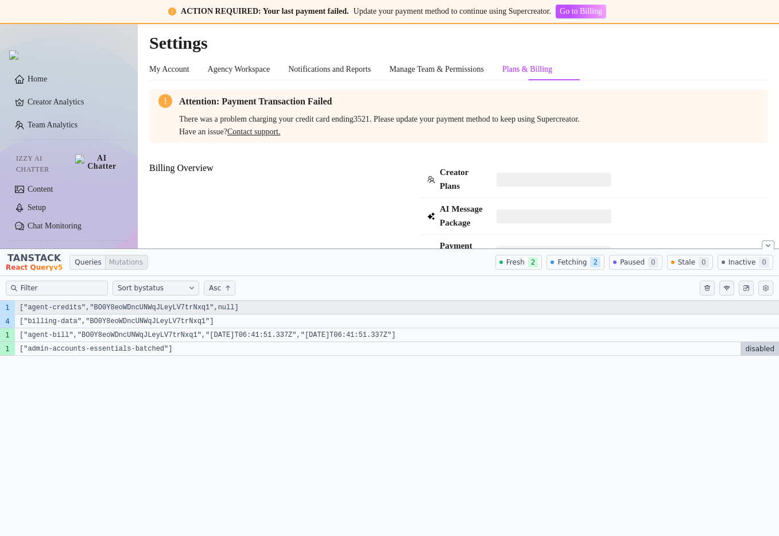
click at [155, 310] on code "["agent-credits","BO0Y8eoWDncUNWqJLeyLV7trNxq1",null]" at bounding box center [397, 308] width 764 height 14
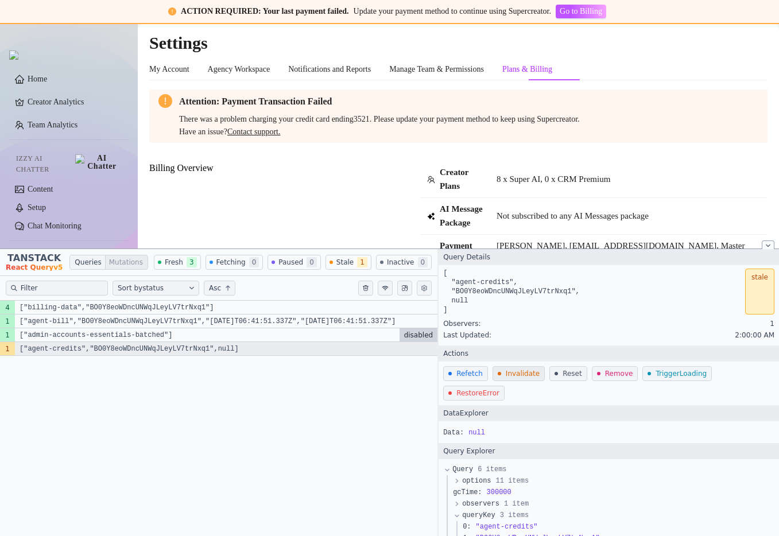
click at [498, 373] on button "Invalidate" at bounding box center [519, 373] width 52 height 15
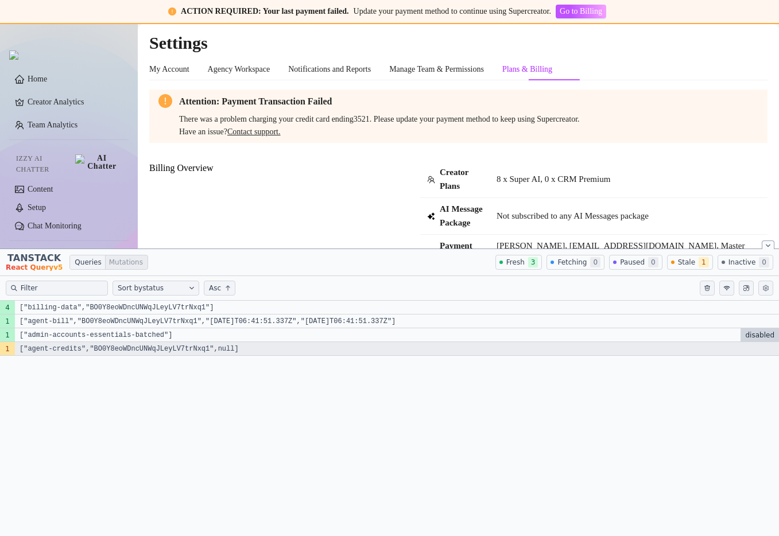
click at [136, 346] on code "["agent-credits","BO0Y8eoWDncUNWqJLeyLV7trNxq1",null]" at bounding box center [397, 349] width 764 height 14
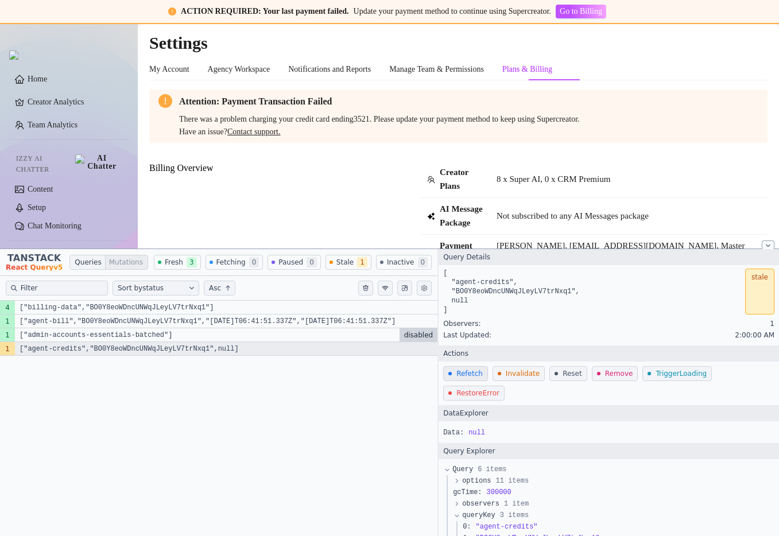
click at [459, 374] on button "Refetch" at bounding box center [465, 373] width 45 height 15
click at [444, 467] on icon "Tanstack query devtools" at bounding box center [447, 470] width 7 height 7
click at [319, 356] on code "["agent-credits","BO0Y8eoWDncUNWqJLeyLV7trNxq1",null]" at bounding box center [226, 349] width 423 height 14
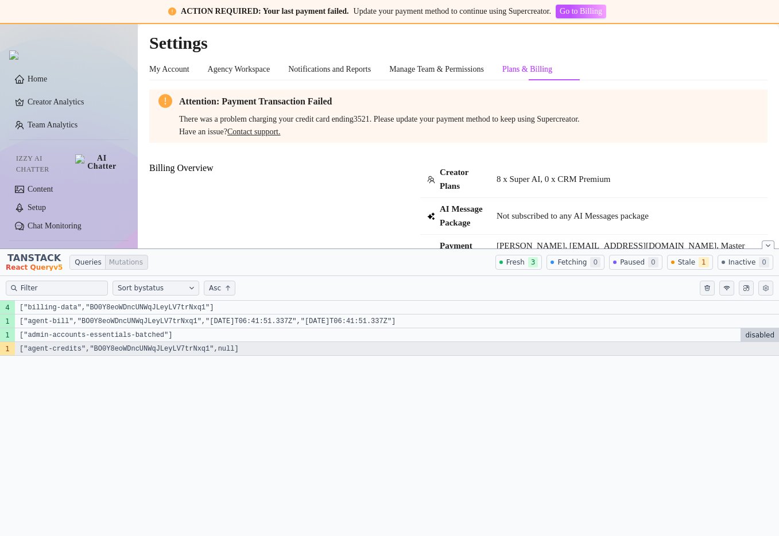
click at [322, 355] on code "["agent-credits","BO0Y8eoWDncUNWqJLeyLV7trNxq1",null]" at bounding box center [397, 349] width 764 height 14
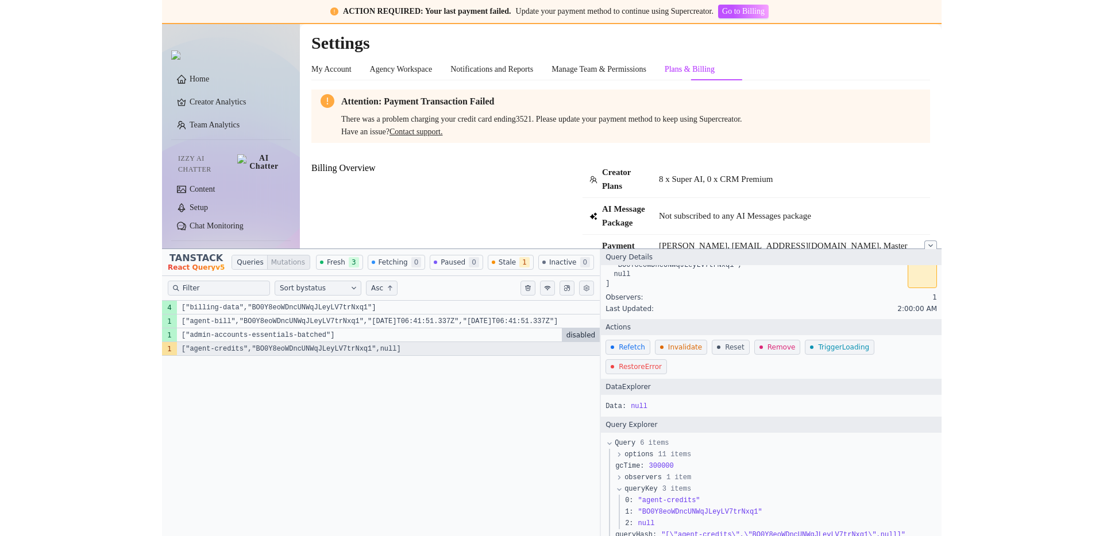
scroll to position [27, 0]
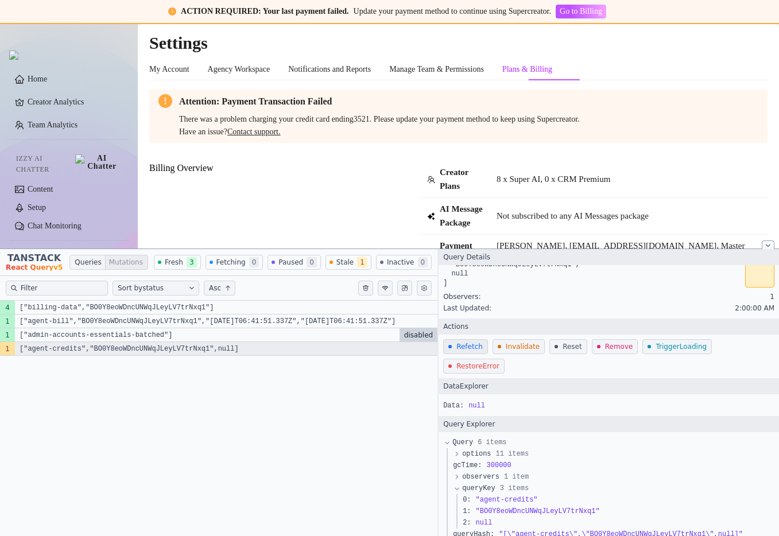
click at [457, 345] on button "Refetch" at bounding box center [465, 346] width 45 height 15
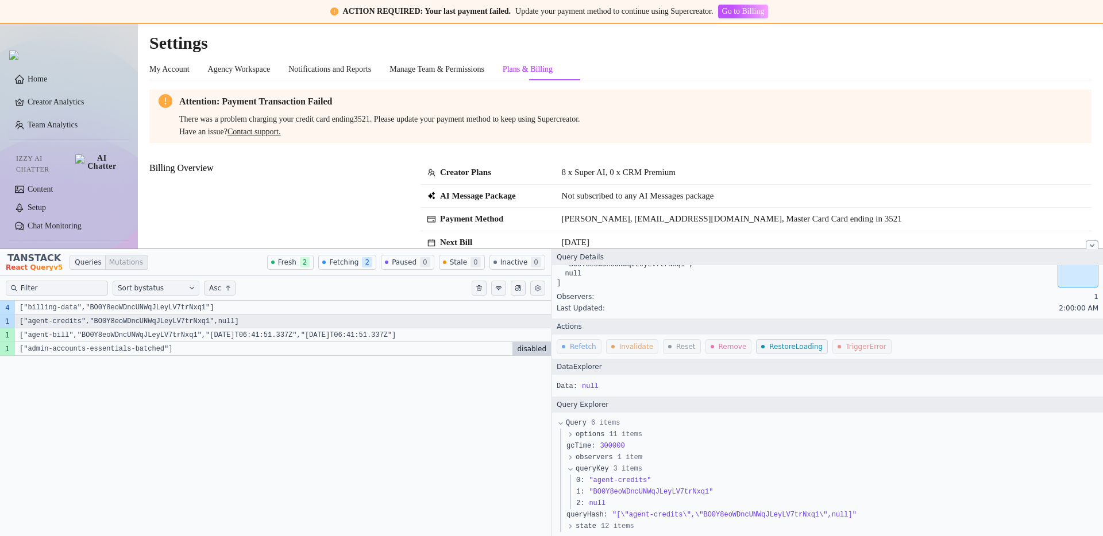
click at [212, 322] on code "["agent-credits","BO0Y8eoWDncUNWqJLeyLV7trNxq1",null]" at bounding box center [283, 322] width 536 height 14
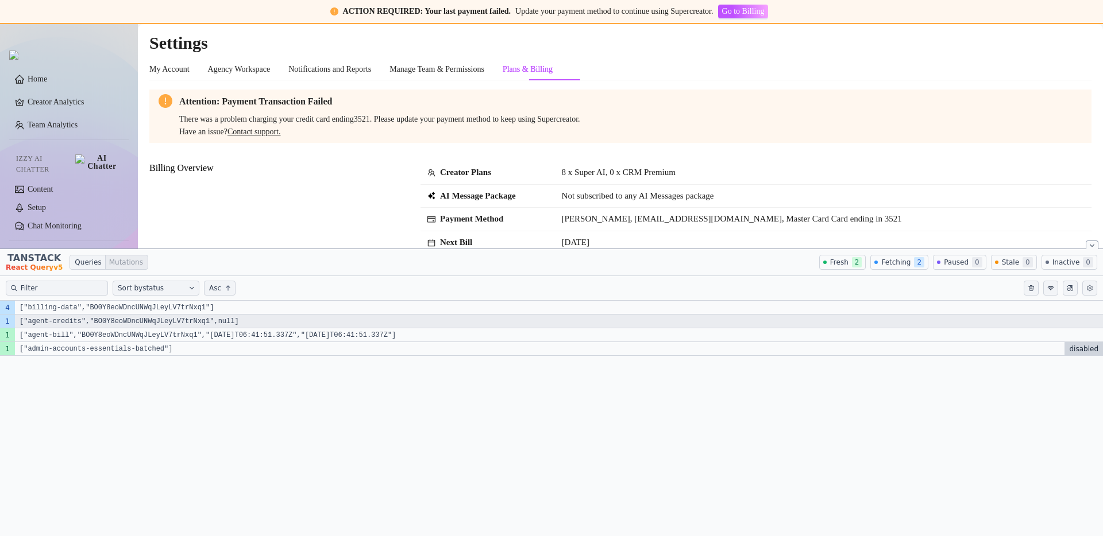
click at [277, 322] on code "["agent-credits","BO0Y8eoWDncUNWqJLeyLV7trNxq1",null]" at bounding box center [559, 322] width 1088 height 14
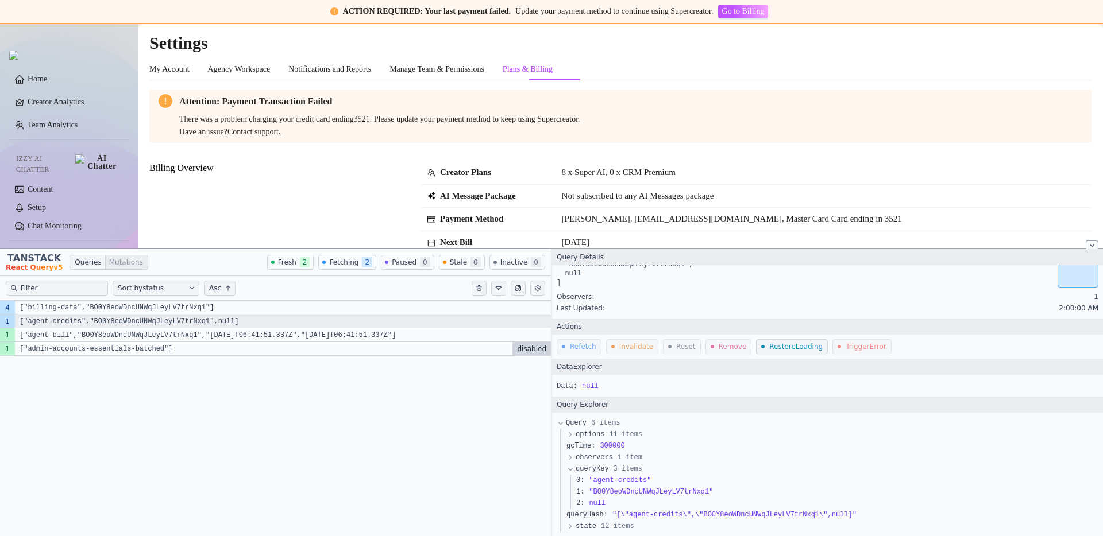
click at [364, 323] on code "["agent-credits","BO0Y8eoWDncUNWqJLeyLV7trNxq1",null]" at bounding box center [283, 322] width 536 height 14
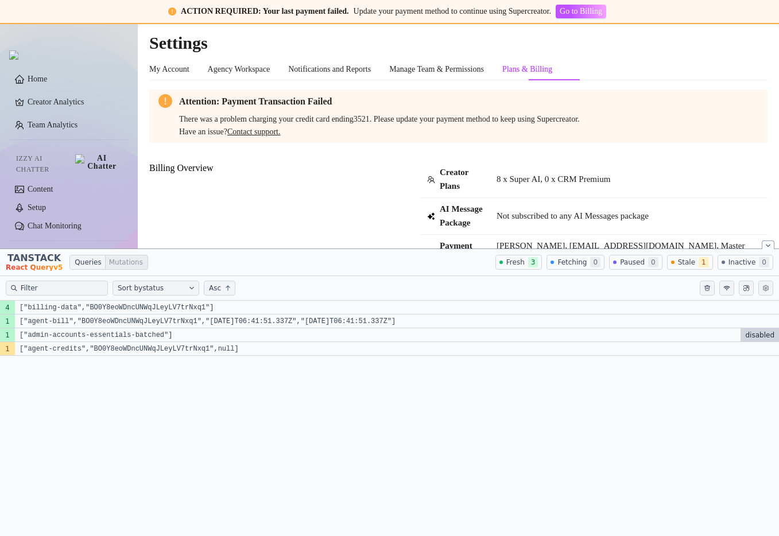
click at [590, 136] on div "Have an issue? Contact support." at bounding box center [468, 132] width 579 height 13
click at [684, 170] on td "8 x Super AI, 0 x CRM Premium" at bounding box center [629, 179] width 278 height 37
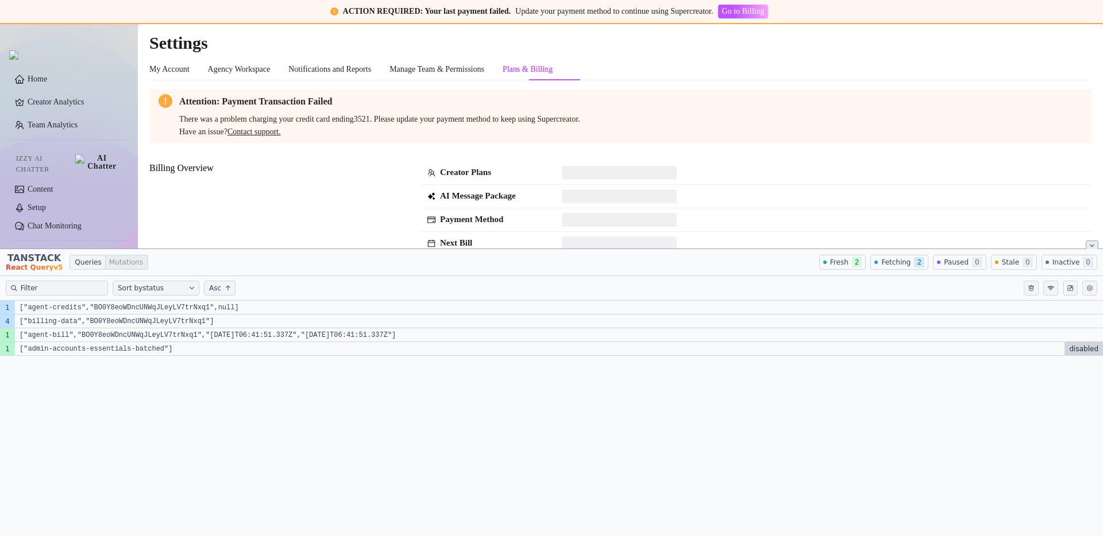
click at [779, 245] on icon "Close tanstack query devtools" at bounding box center [1091, 246] width 3 height 2
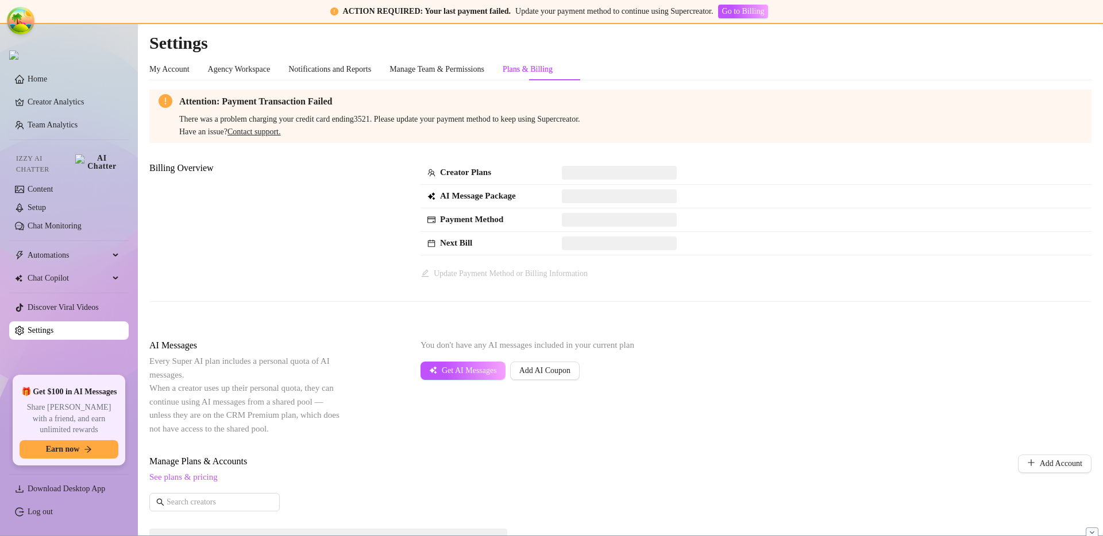
click at [744, 177] on td at bounding box center [823, 173] width 536 height 24
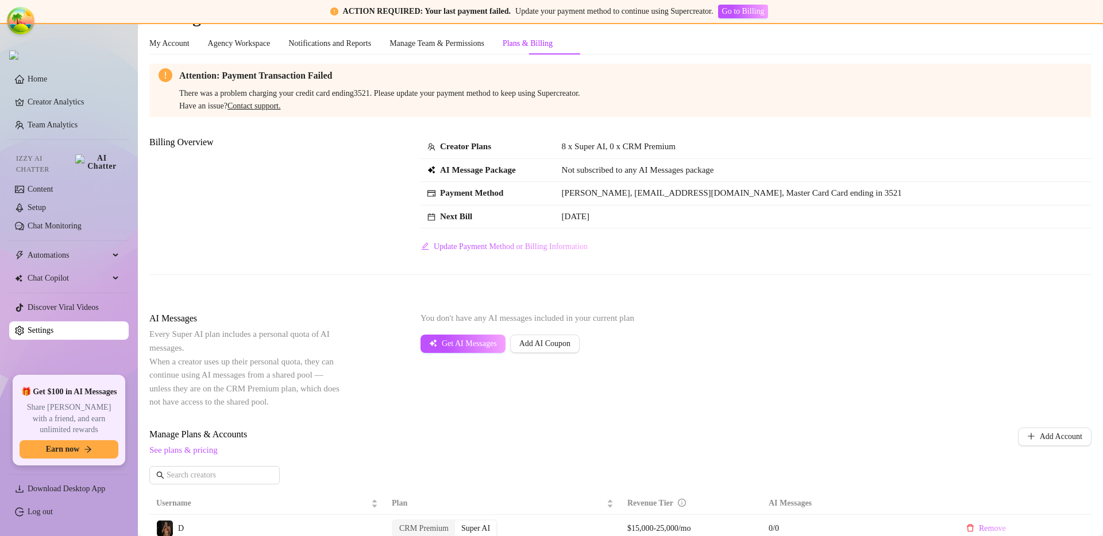
scroll to position [26, 0]
click at [723, 257] on div "Billing Overview Creator Plans 8 x Super AI, 0 x CRM Premium AI Message Package…" at bounding box center [620, 214] width 942 height 158
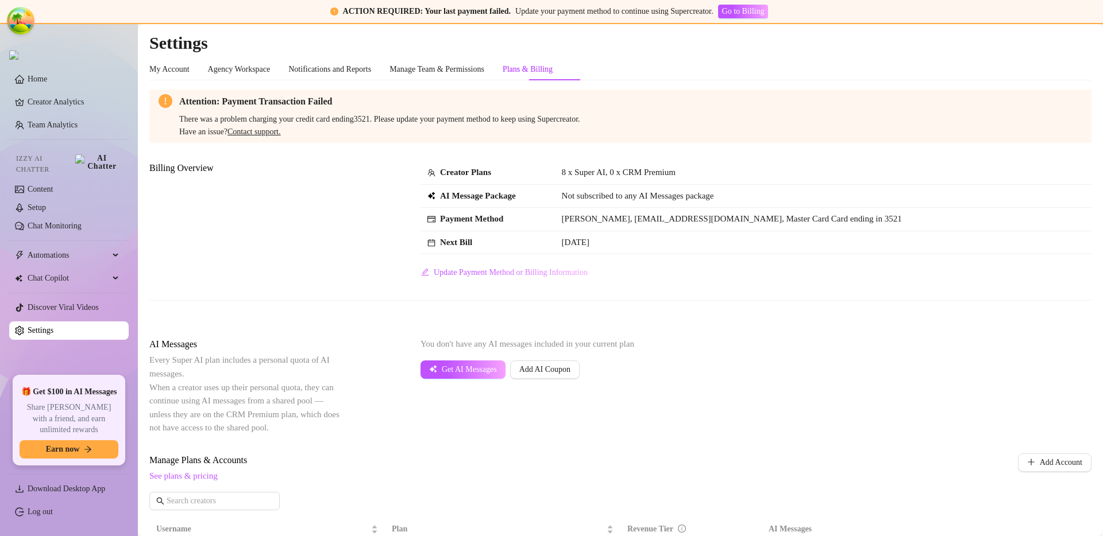
click at [774, 415] on div "AI Messages Every Super AI plan includes a personal quota of AI messages. When …" at bounding box center [620, 386] width 942 height 97
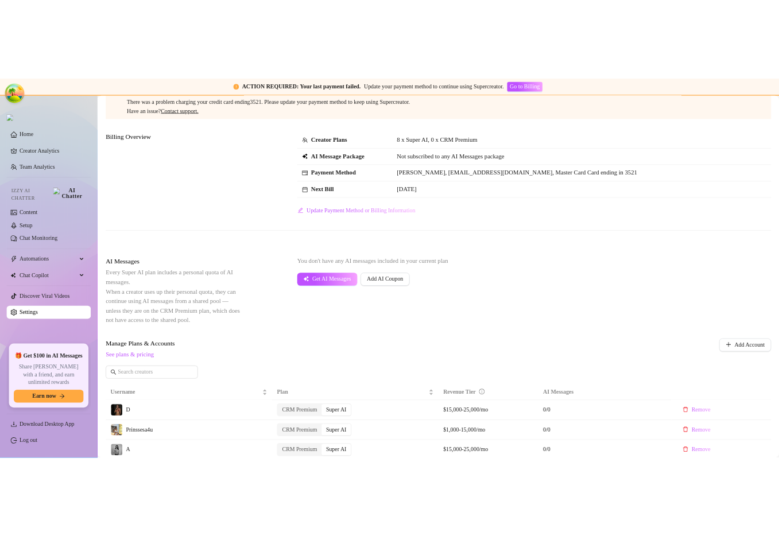
scroll to position [84, 0]
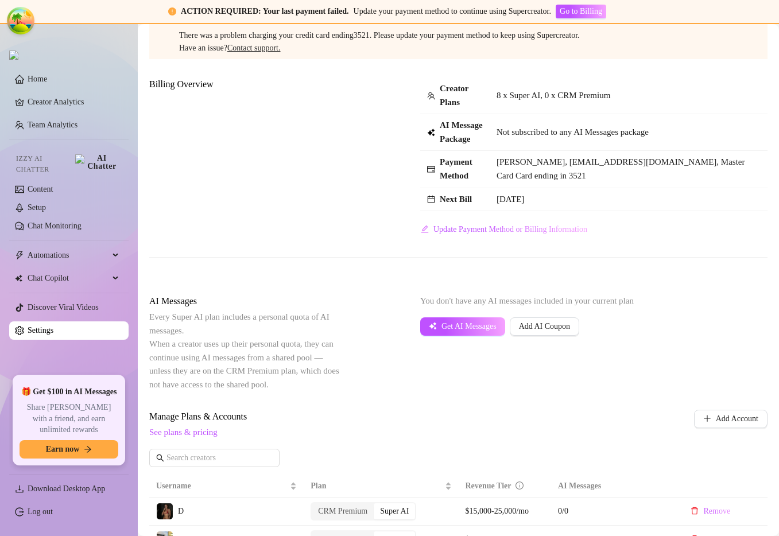
click at [637, 212] on td "[DATE]" at bounding box center [629, 200] width 278 height 24
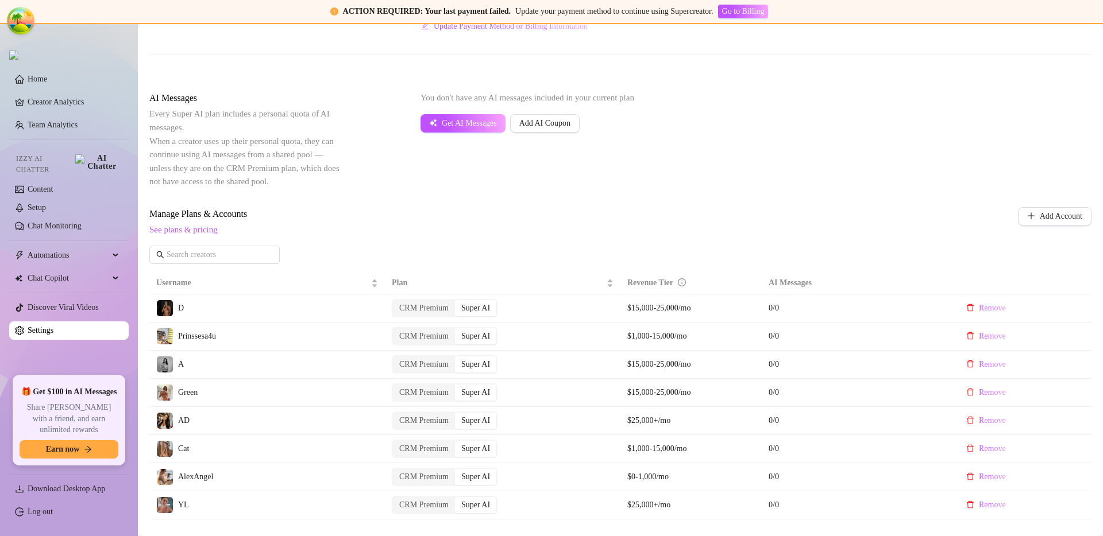
scroll to position [342, 0]
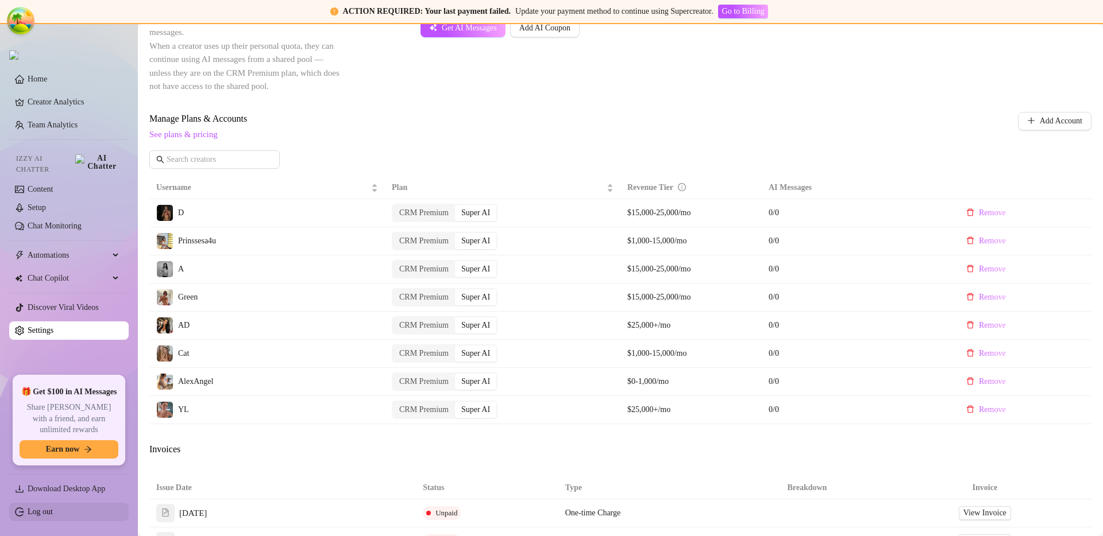
click at [53, 514] on link "Log out" at bounding box center [40, 512] width 25 height 9
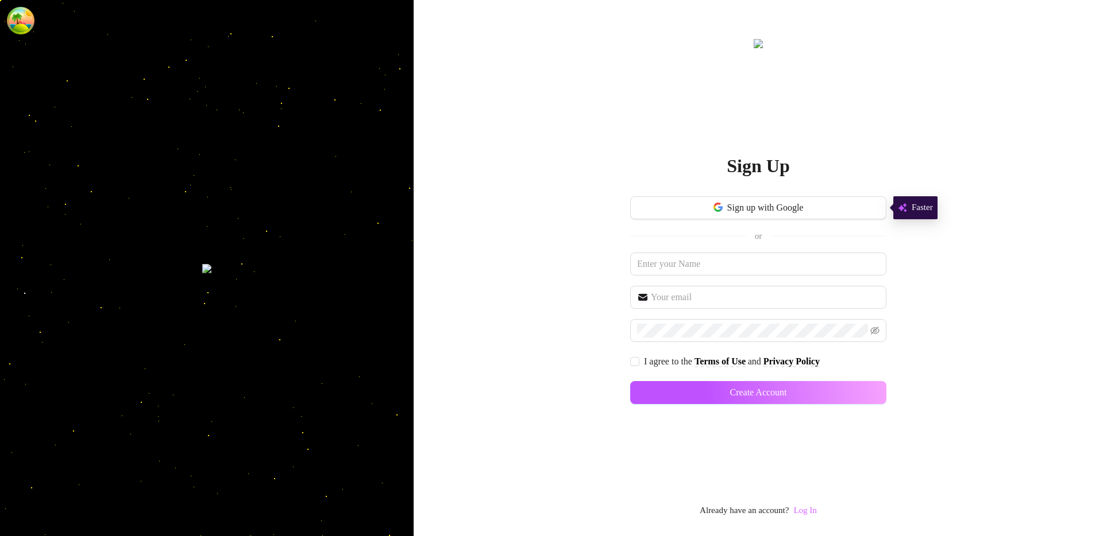
click at [779, 509] on link "Log In" at bounding box center [804, 510] width 23 height 9
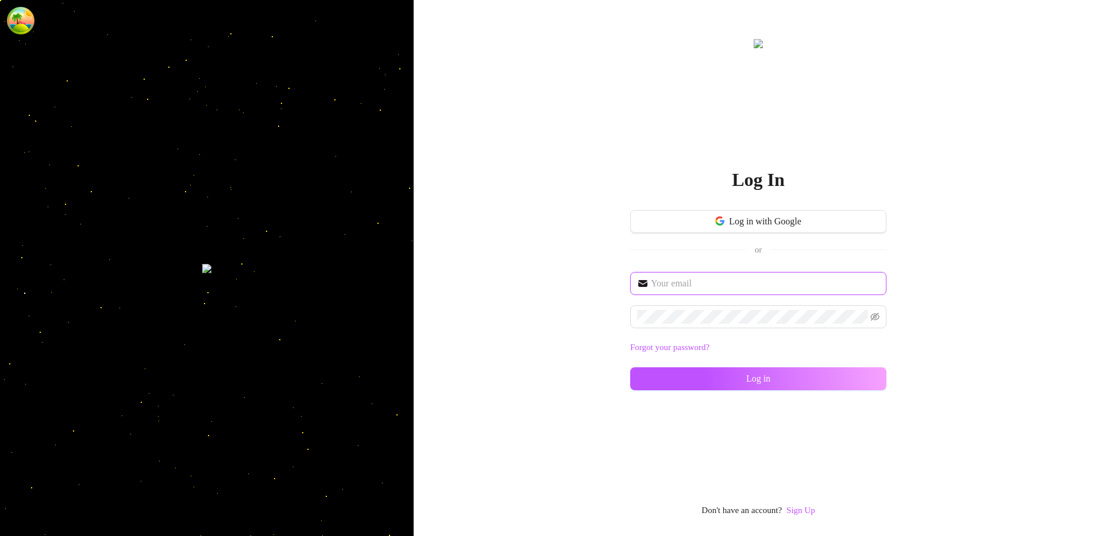
click at [695, 288] on input "text" at bounding box center [765, 284] width 229 height 14
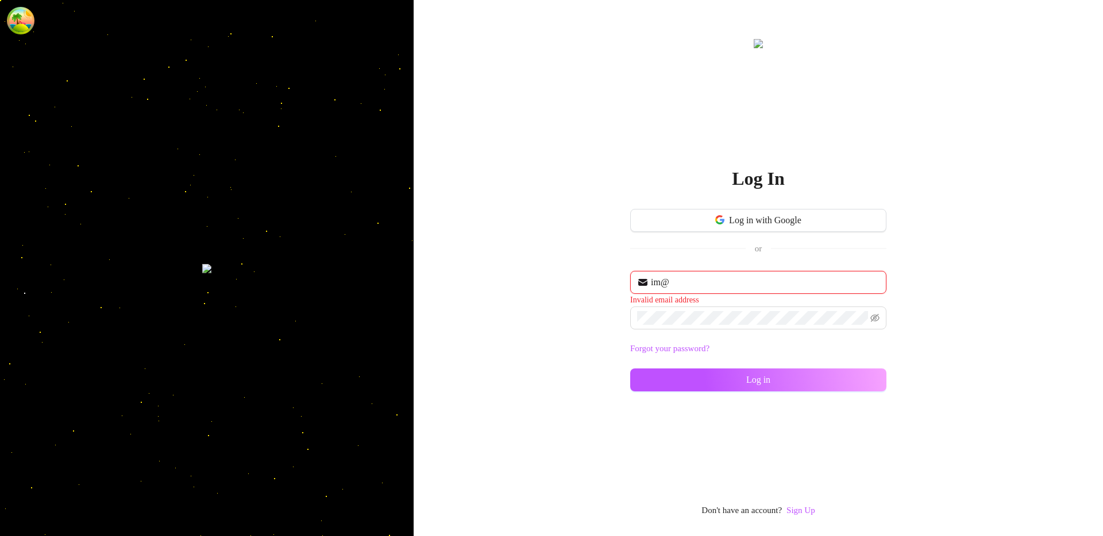
type input "im@supercreator.app"
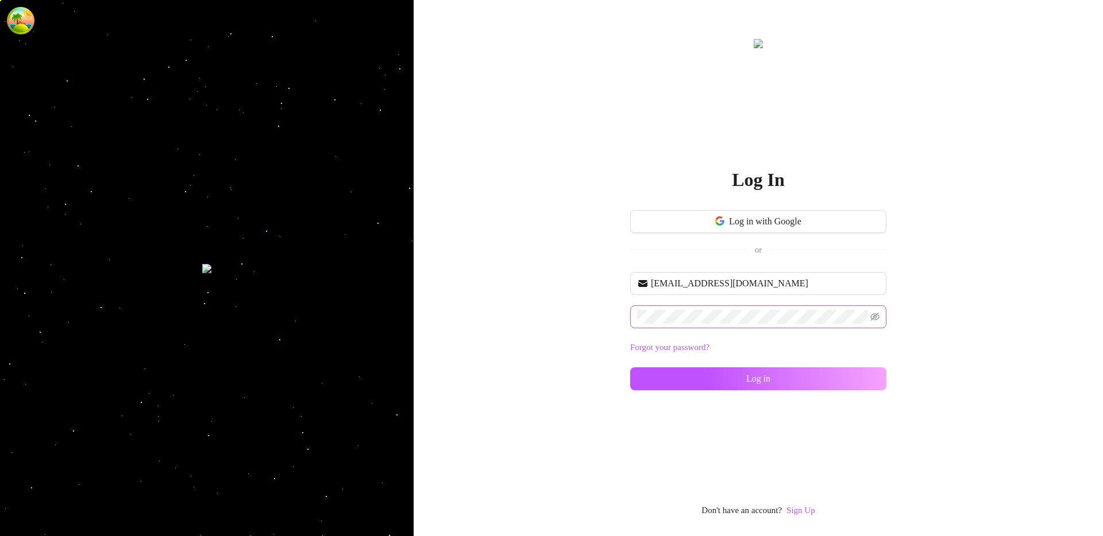
click at [683, 308] on span at bounding box center [758, 317] width 256 height 23
click at [677, 376] on button "Log in" at bounding box center [758, 379] width 256 height 23
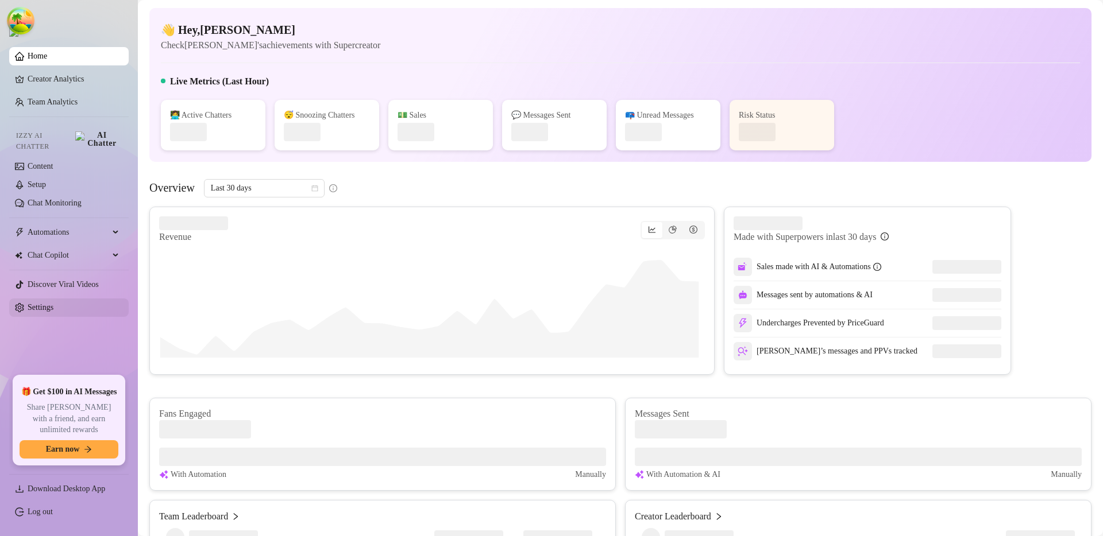
click at [53, 304] on link "Settings" at bounding box center [41, 307] width 26 height 9
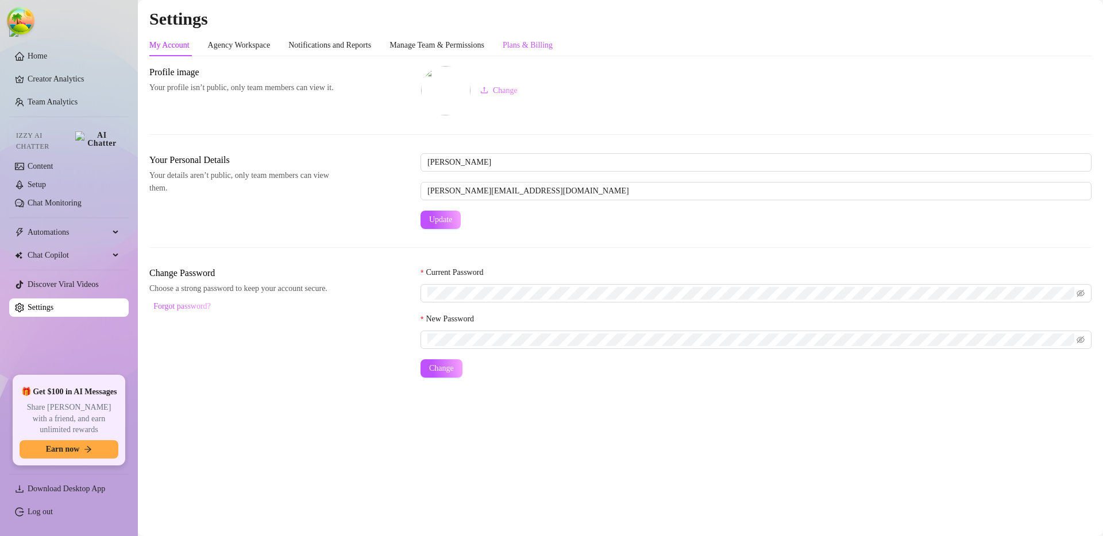
click at [529, 43] on div "Plans & Billing" at bounding box center [527, 45] width 50 height 13
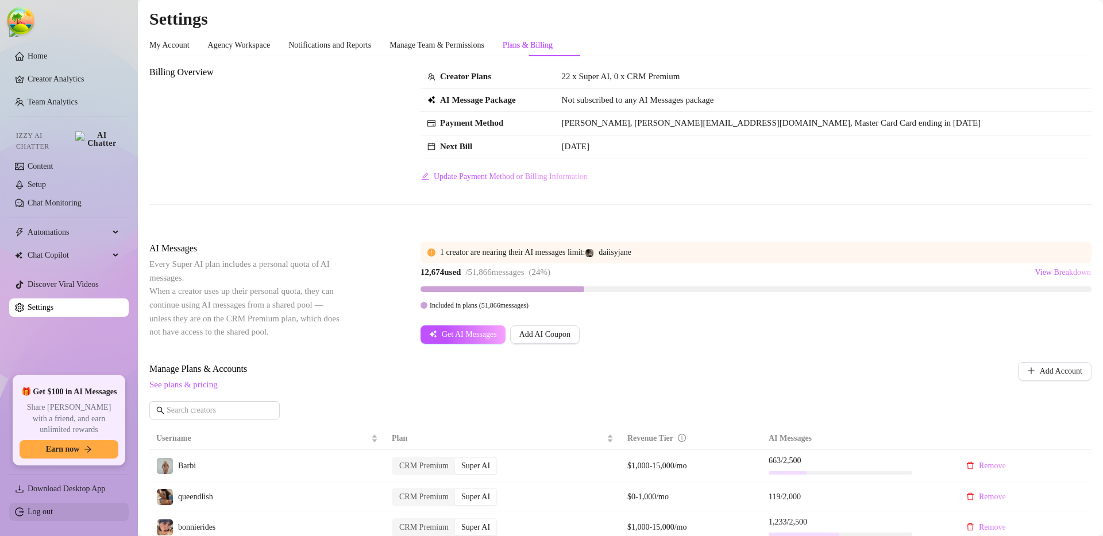
click at [53, 509] on link "Log out" at bounding box center [40, 512] width 25 height 9
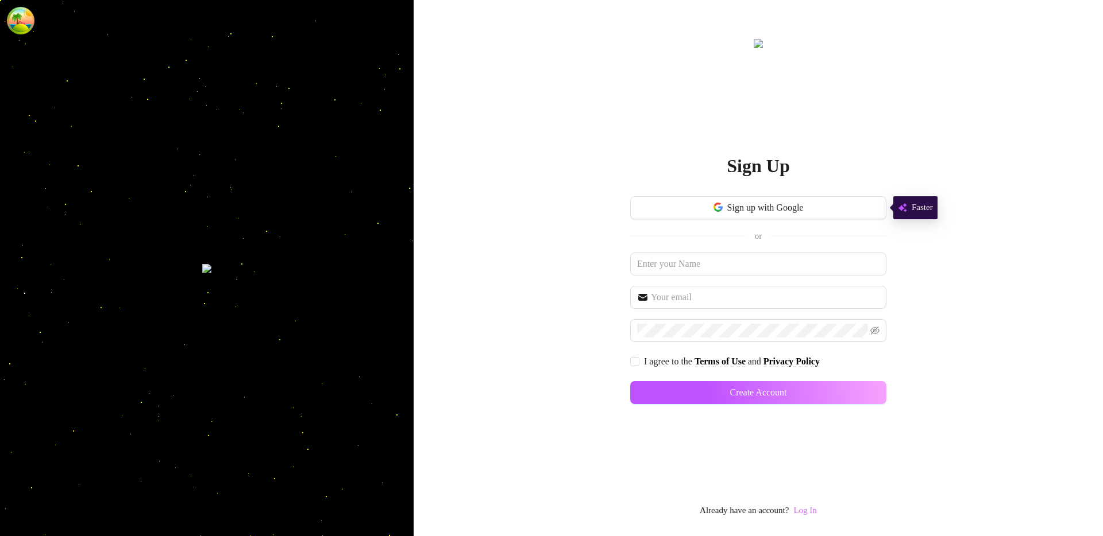
click at [779, 509] on link "Log In" at bounding box center [804, 510] width 23 height 9
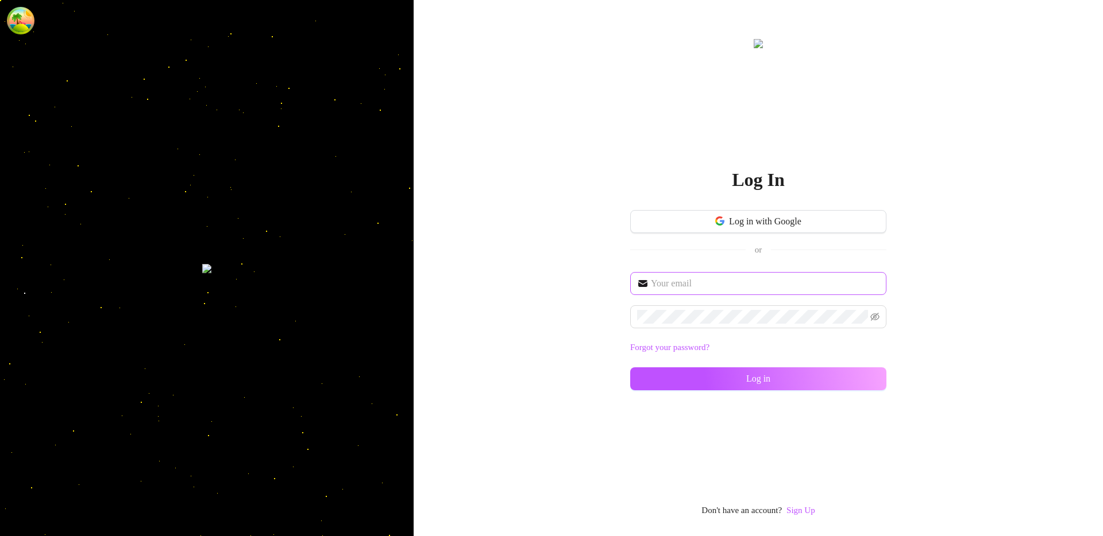
click at [702, 274] on span at bounding box center [758, 283] width 256 height 23
click at [702, 277] on input "text" at bounding box center [765, 284] width 229 height 14
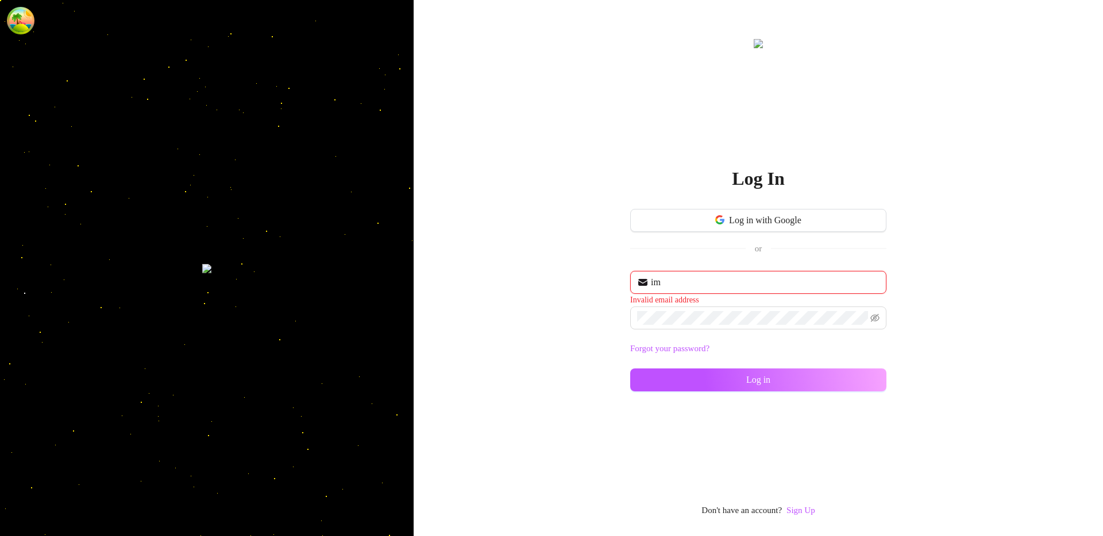
type input "im@supercreator.app"
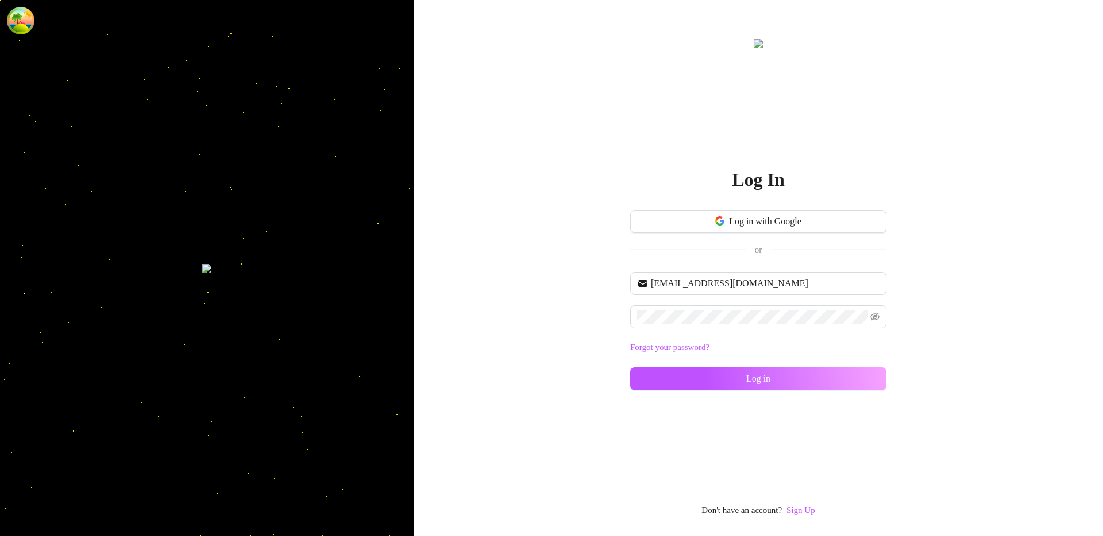
click at [677, 393] on div "im@supercreator.app Forgot your password? Log in" at bounding box center [758, 336] width 256 height 129
click at [683, 384] on button "Log in" at bounding box center [758, 379] width 256 height 23
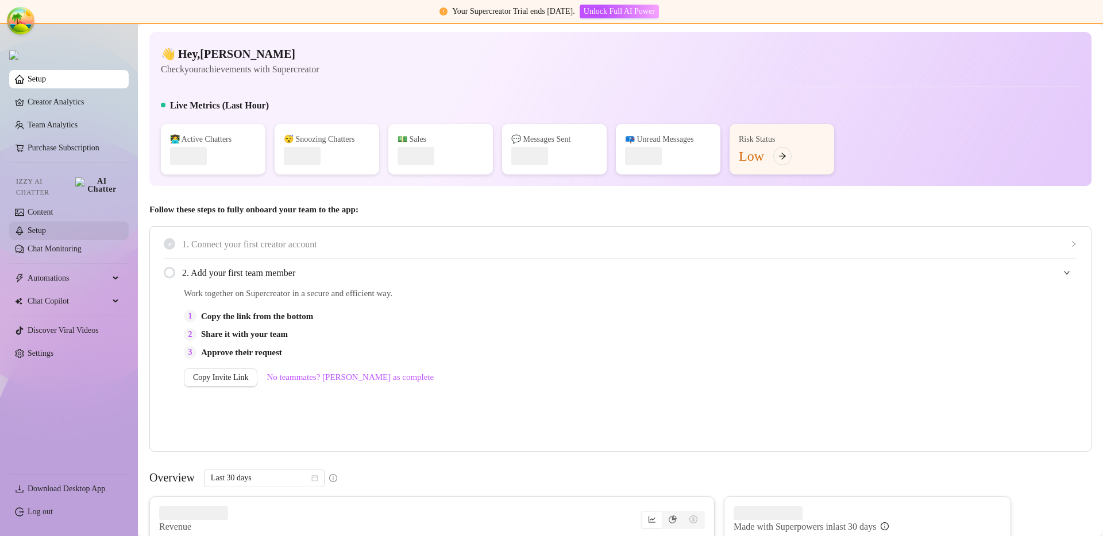
click at [46, 226] on link "Setup" at bounding box center [37, 230] width 18 height 9
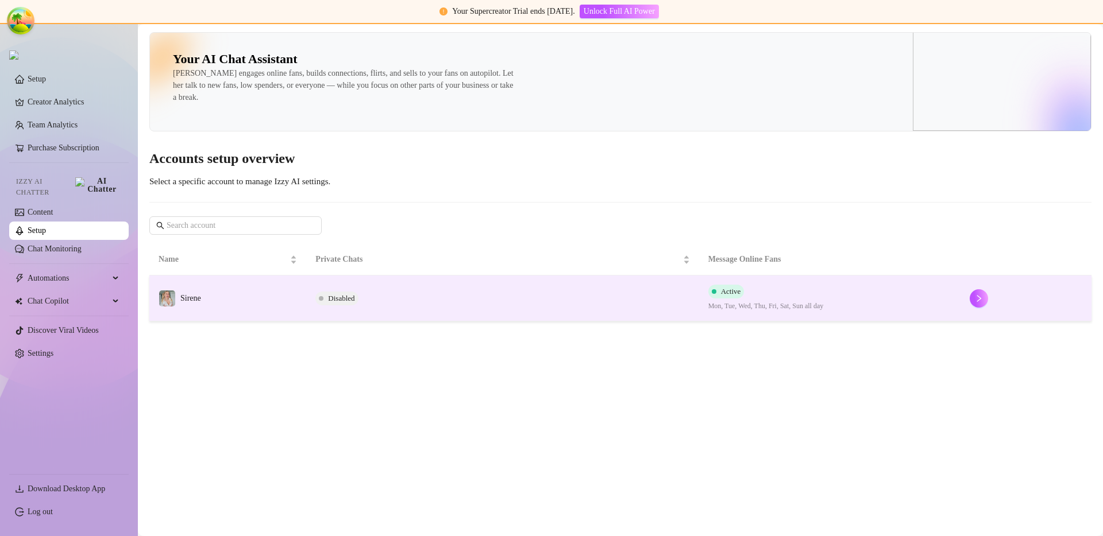
click at [319, 295] on span at bounding box center [321, 299] width 5 height 14
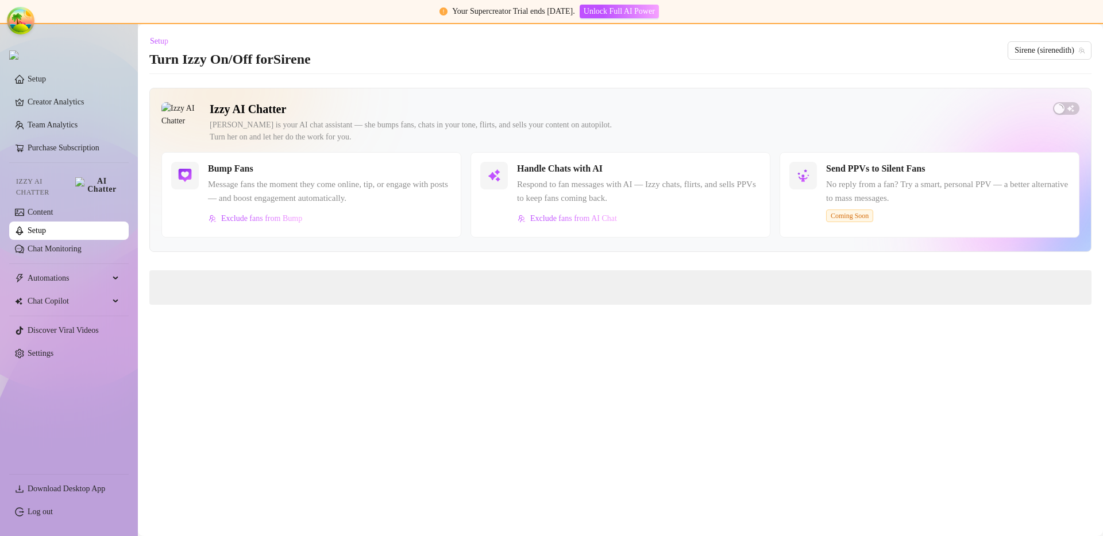
click at [741, 83] on main "Setup Turn Izzy On/Off for Sirene Sirene (sirenedith) Izzy AI Chatter Izzy is y…" at bounding box center [620, 280] width 965 height 512
click at [747, 171] on span "button" at bounding box center [747, 169] width 25 height 13
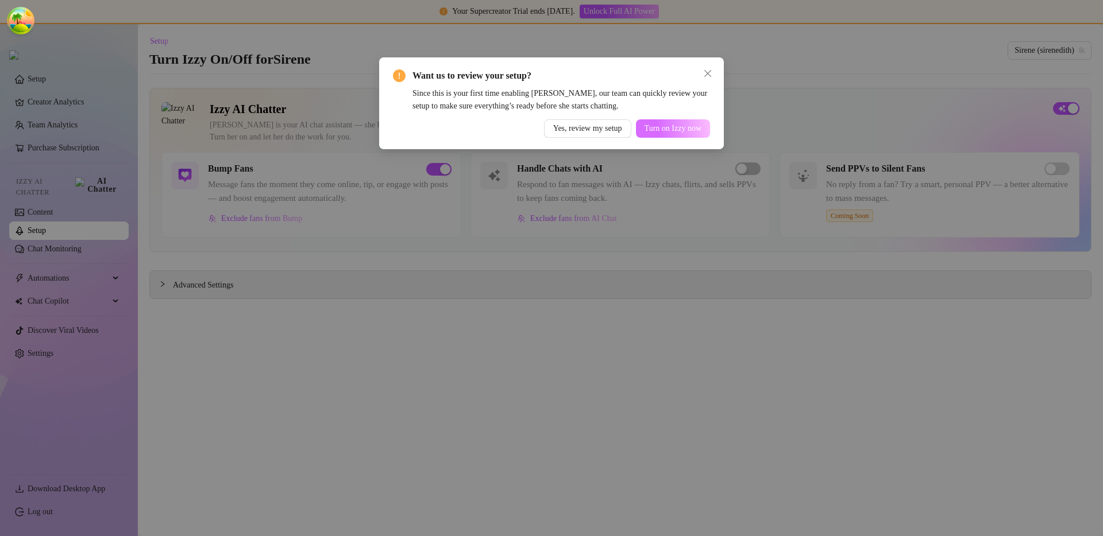
click at [664, 127] on span "Turn on Izzy now" at bounding box center [672, 128] width 57 height 9
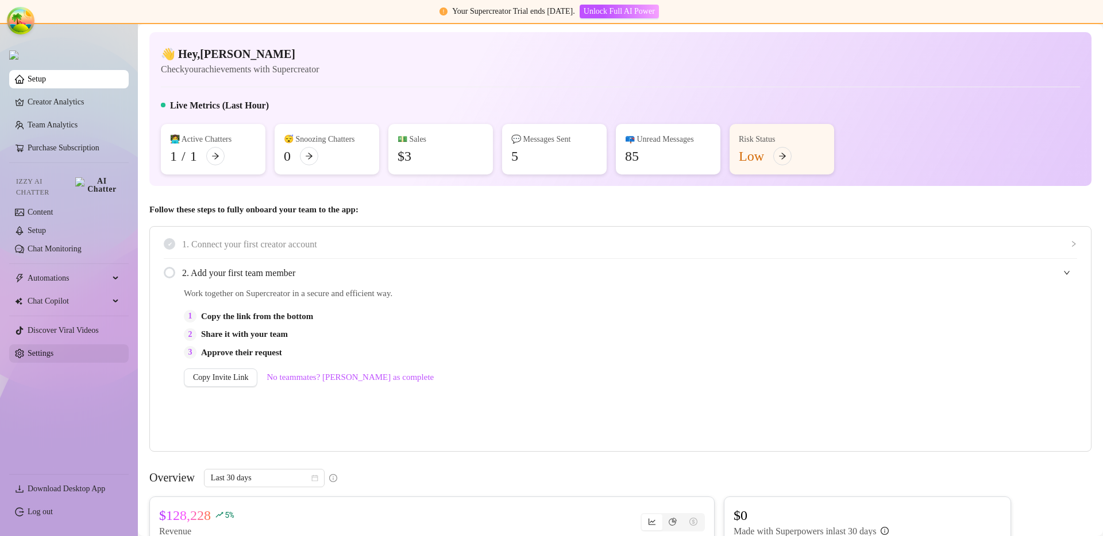
click at [38, 349] on link "Settings" at bounding box center [41, 353] width 26 height 9
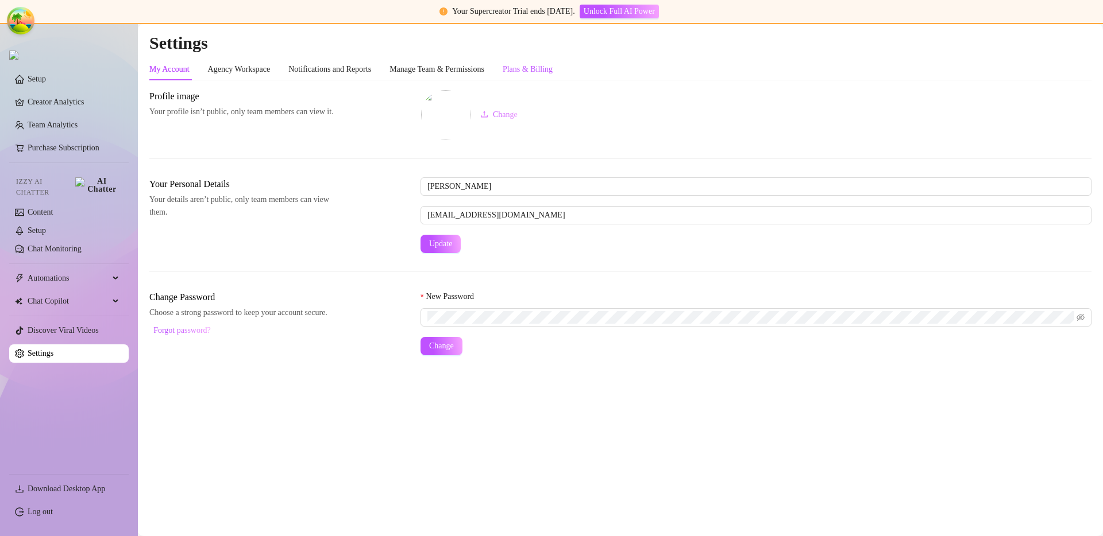
click at [552, 70] on div "Plans & Billing" at bounding box center [527, 69] width 50 height 13
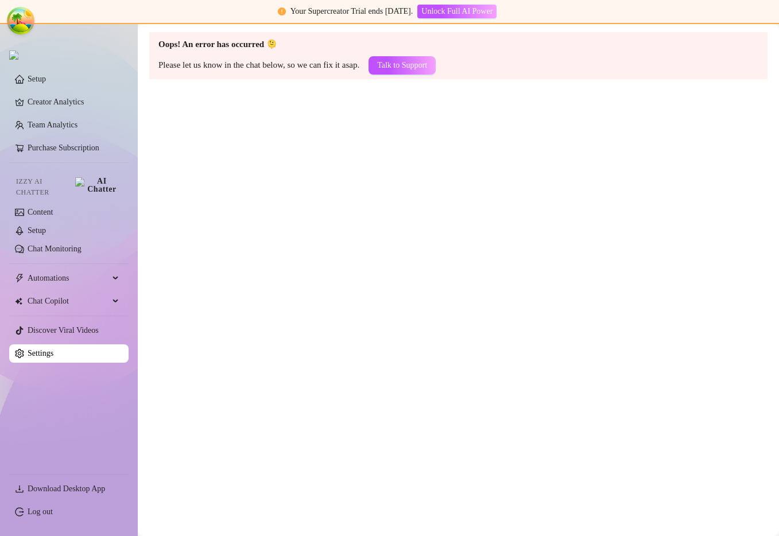
click at [539, 168] on main "Oops! An error has occurred 🫠 Please let us know in the chat below, so we can f…" at bounding box center [458, 280] width 641 height 512
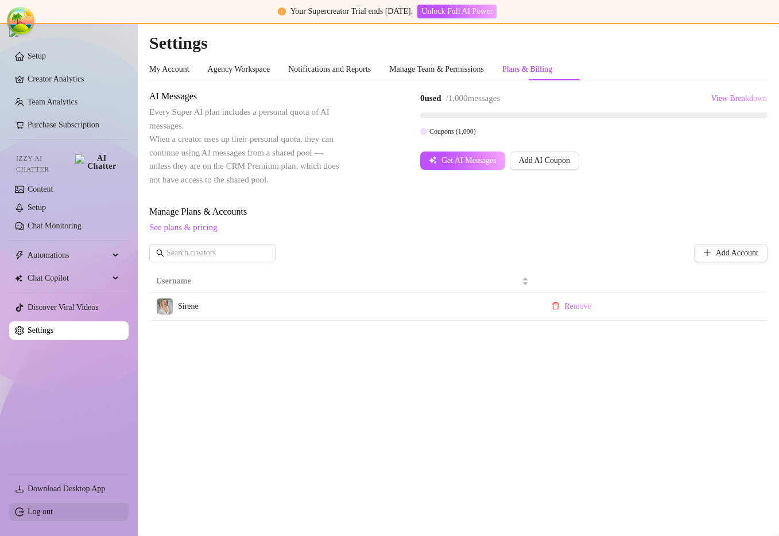
click at [53, 516] on link "Log out" at bounding box center [40, 512] width 25 height 9
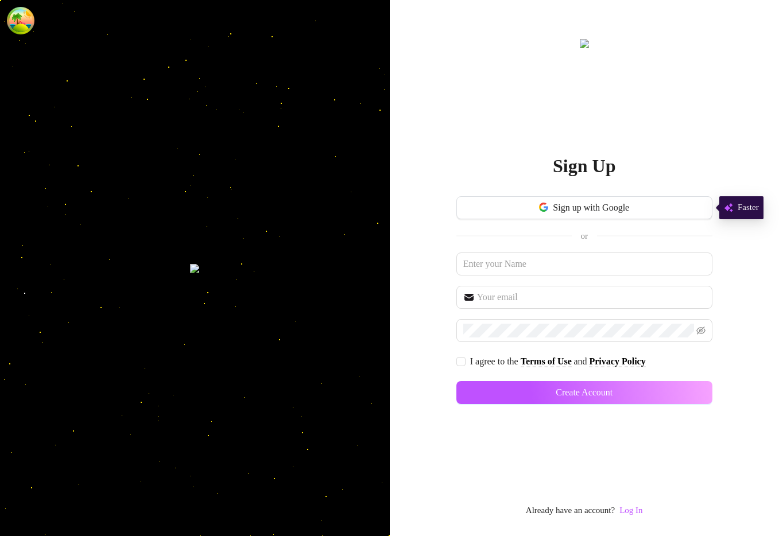
click at [638, 515] on link "Log In" at bounding box center [631, 510] width 23 height 9
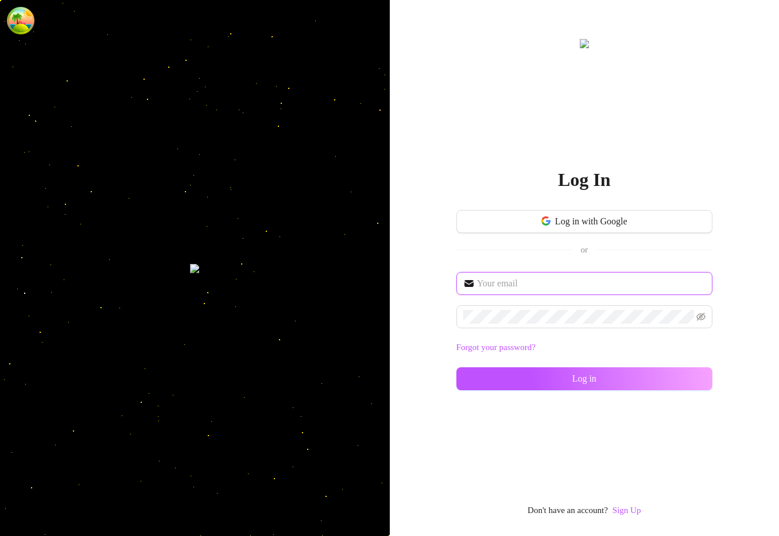
click at [489, 281] on input "text" at bounding box center [591, 284] width 229 height 14
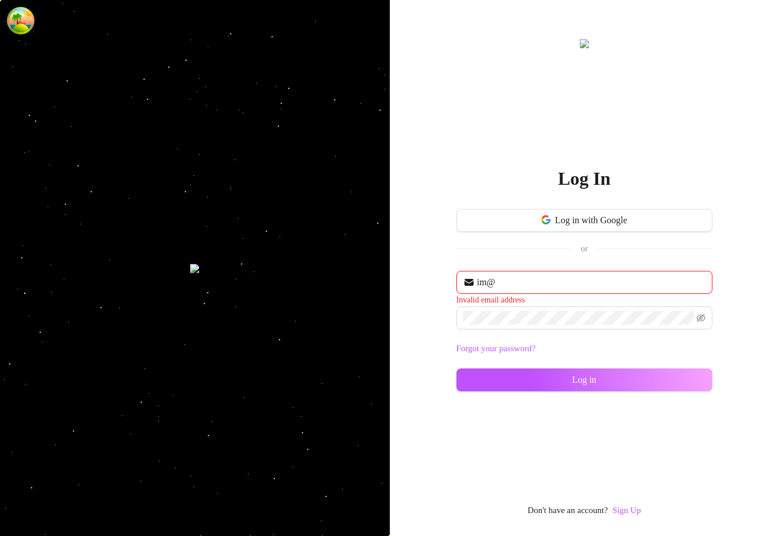
type input "im@supercreator.app"
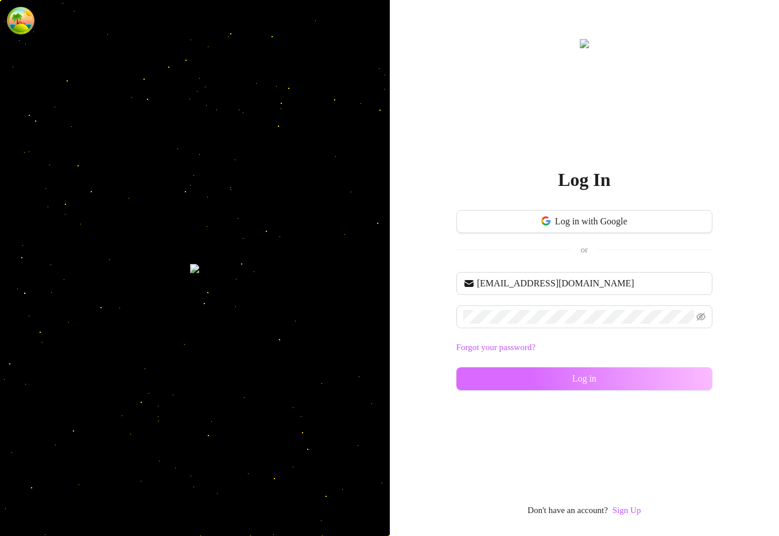
click at [556, 376] on button "Log in" at bounding box center [585, 379] width 256 height 23
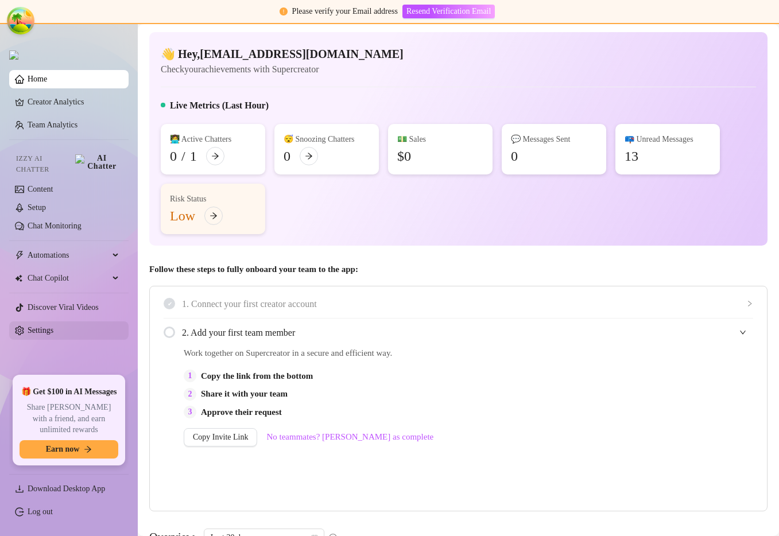
click at [45, 331] on link "Settings" at bounding box center [41, 330] width 26 height 9
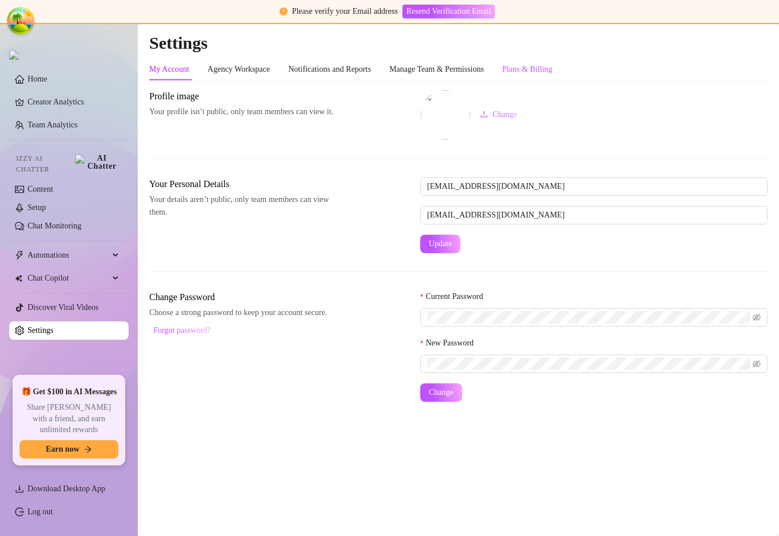
click at [552, 70] on div "Plans & Billing" at bounding box center [527, 69] width 50 height 13
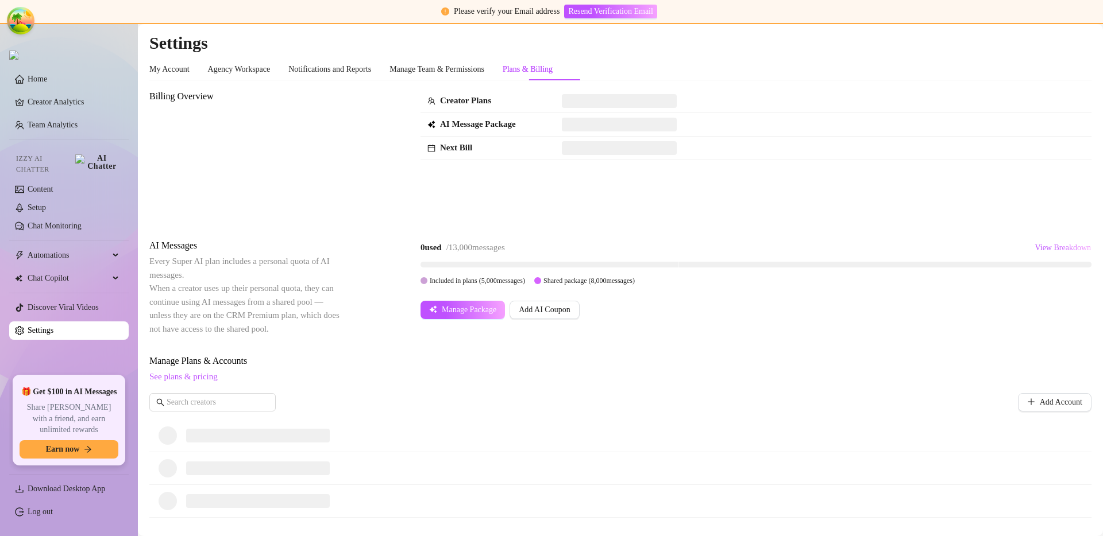
click at [477, 299] on div "0 used / 13,000 messages View Breakdown Included in plans ( 5,000 messages) Sha…" at bounding box center [755, 279] width 671 height 80
click at [476, 304] on button "Manage Package" at bounding box center [462, 310] width 84 height 18
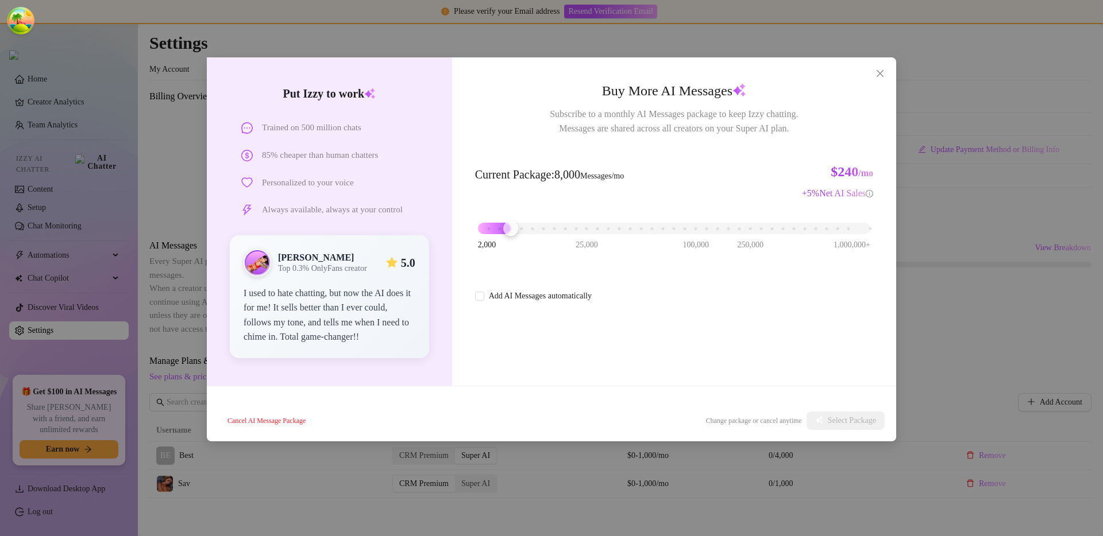
click at [558, 225] on div "2,000 25,000 100,000 250,000 1,000,000+" at bounding box center [674, 224] width 392 height 7
click at [779, 422] on span "Select Package" at bounding box center [852, 420] width 48 height 9
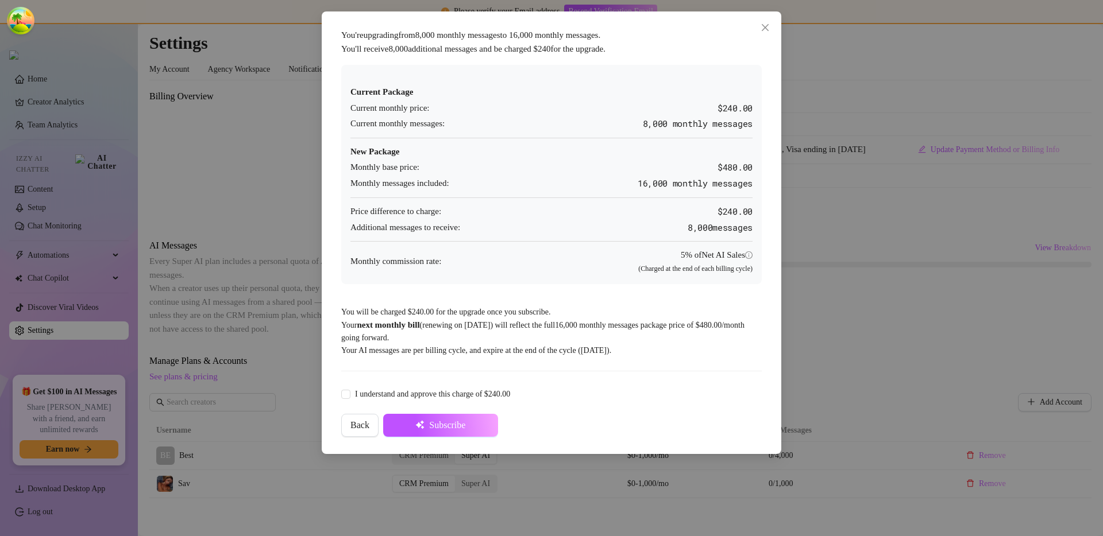
click at [779, 250] on div "You're upgrading from 8,000 monthly messages to 16,000 monthly messages . You'l…" at bounding box center [551, 268] width 1103 height 536
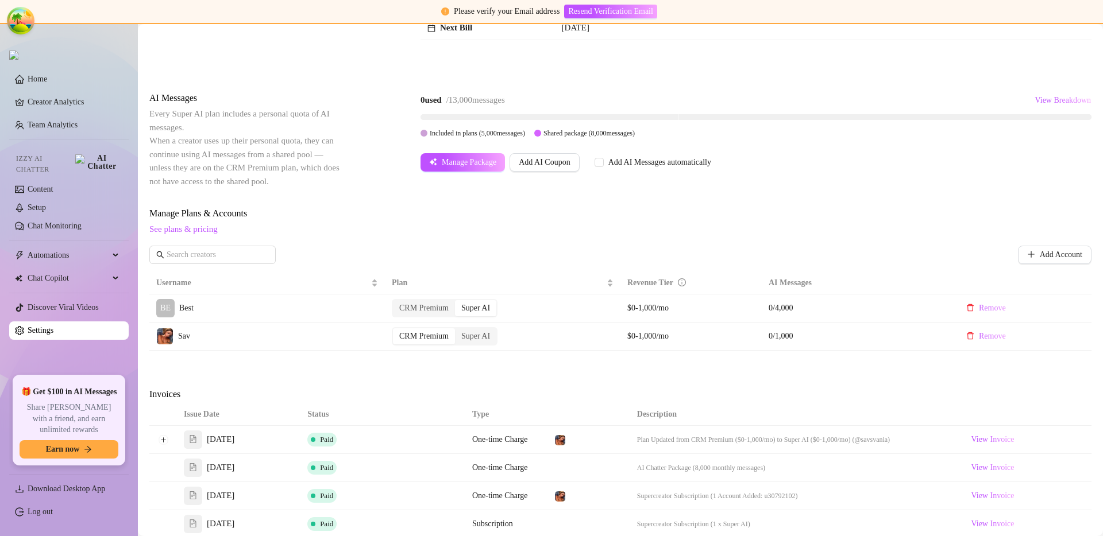
scroll to position [147, 0]
click at [573, 365] on div "Billing Overview Creator Plans 1 x Super AI, 1 x CRM Premium AI Message Package…" at bounding box center [620, 289] width 942 height 692
click at [736, 105] on div "0 used / 13,000 messages View Breakdown" at bounding box center [755, 101] width 671 height 18
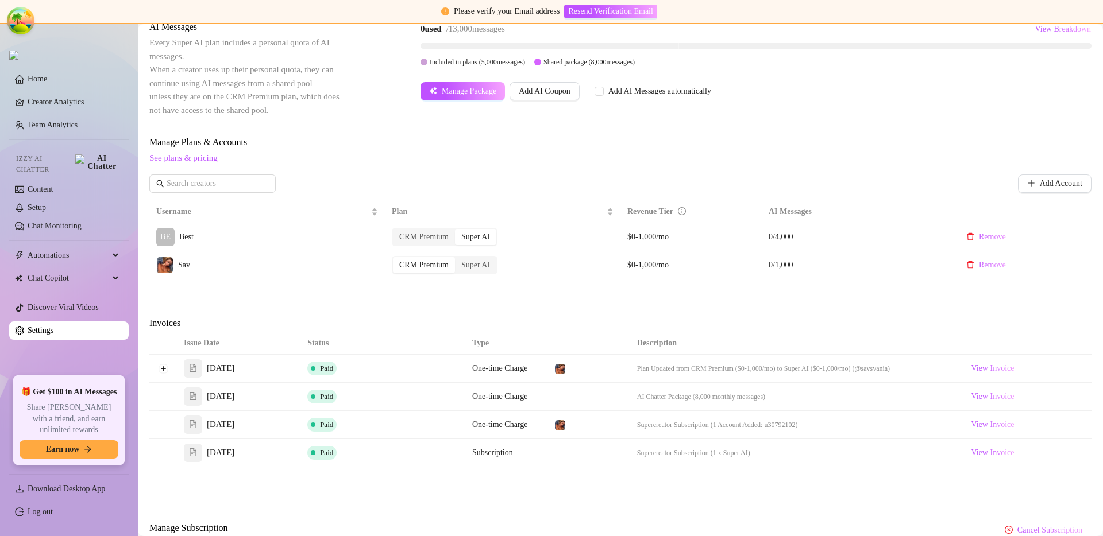
scroll to position [293, 0]
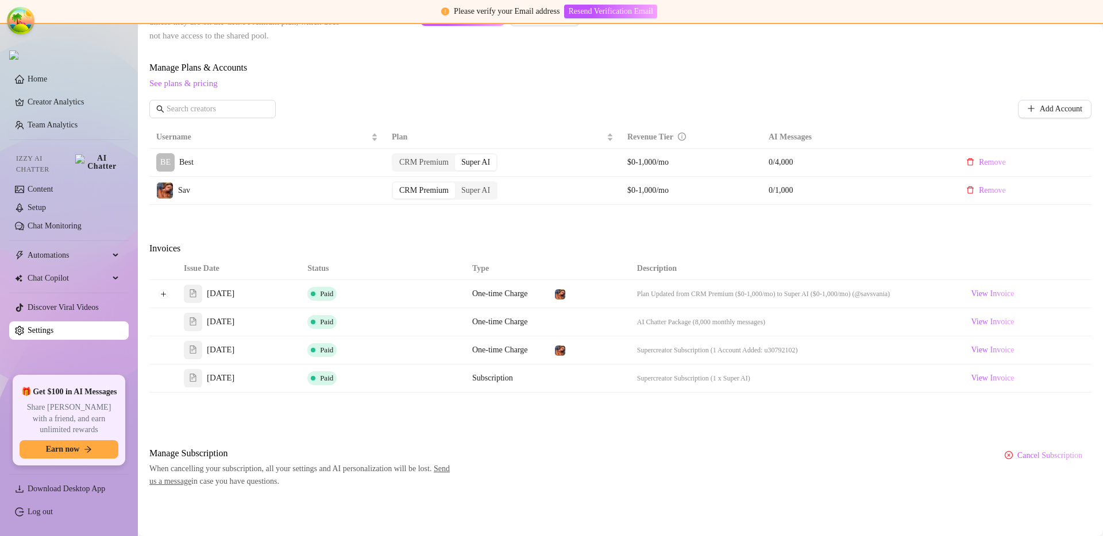
click at [376, 87] on span "See plans & pricing" at bounding box center [620, 84] width 942 height 14
click at [164, 296] on button "Expand row" at bounding box center [163, 293] width 9 height 9
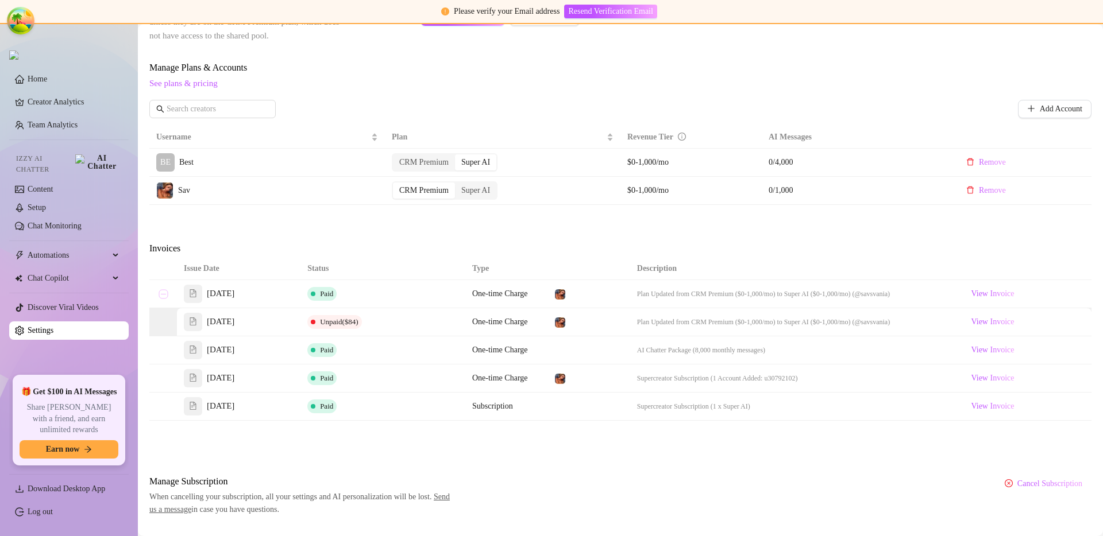
click at [164, 296] on button "Collapse row" at bounding box center [163, 293] width 9 height 9
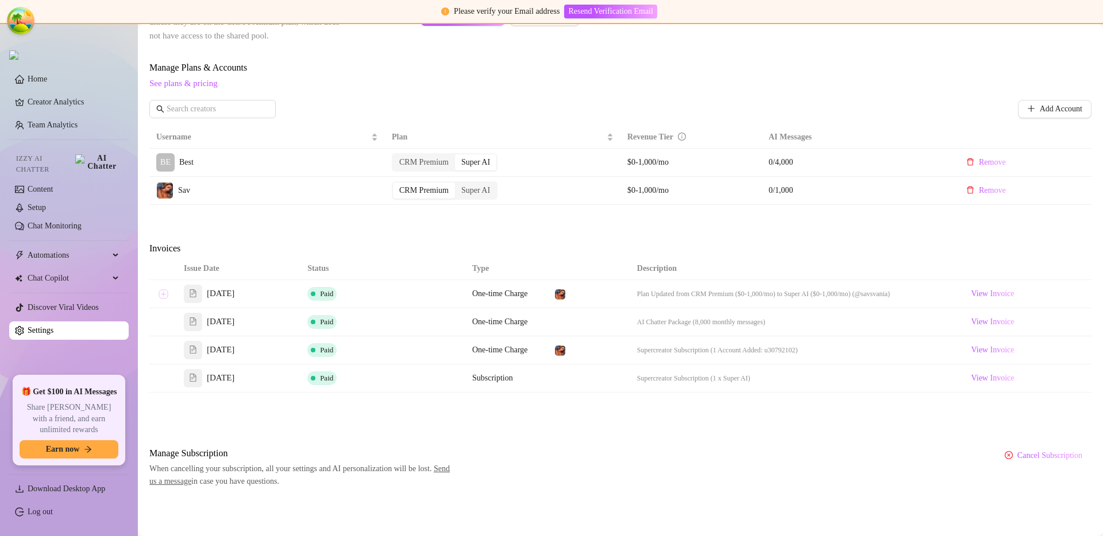
click at [164, 296] on button "Expand row" at bounding box center [163, 293] width 9 height 9
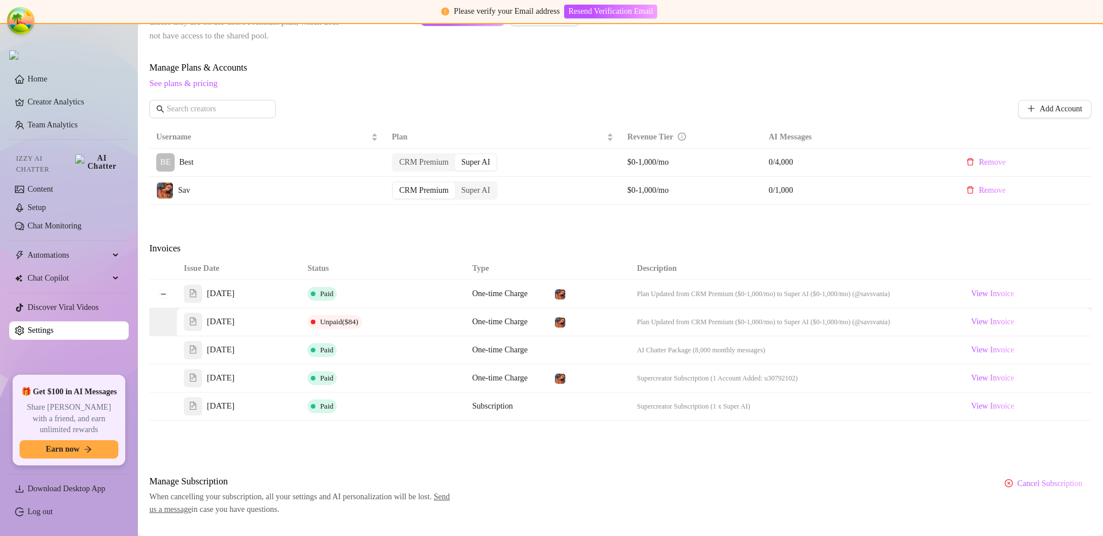
click at [779, 231] on div "Billing Overview Creator Plans 1 x Super AI, 1 x CRM Premium AI Message Package…" at bounding box center [620, 156] width 942 height 720
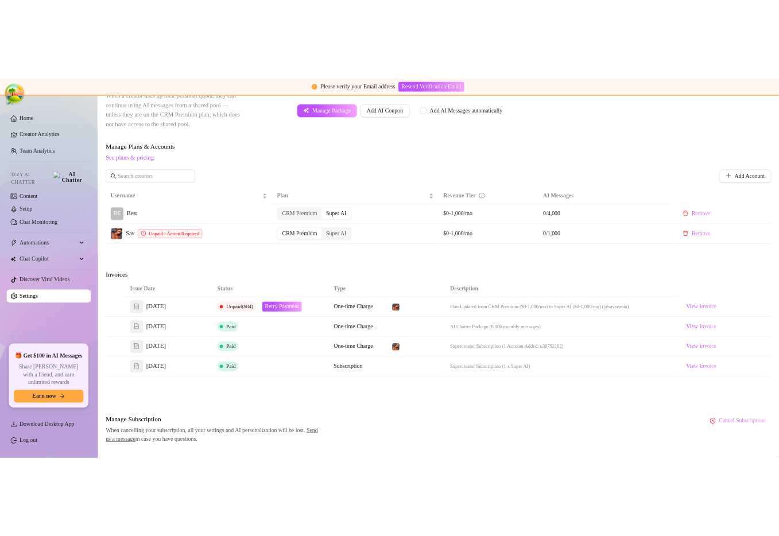
scroll to position [266, 0]
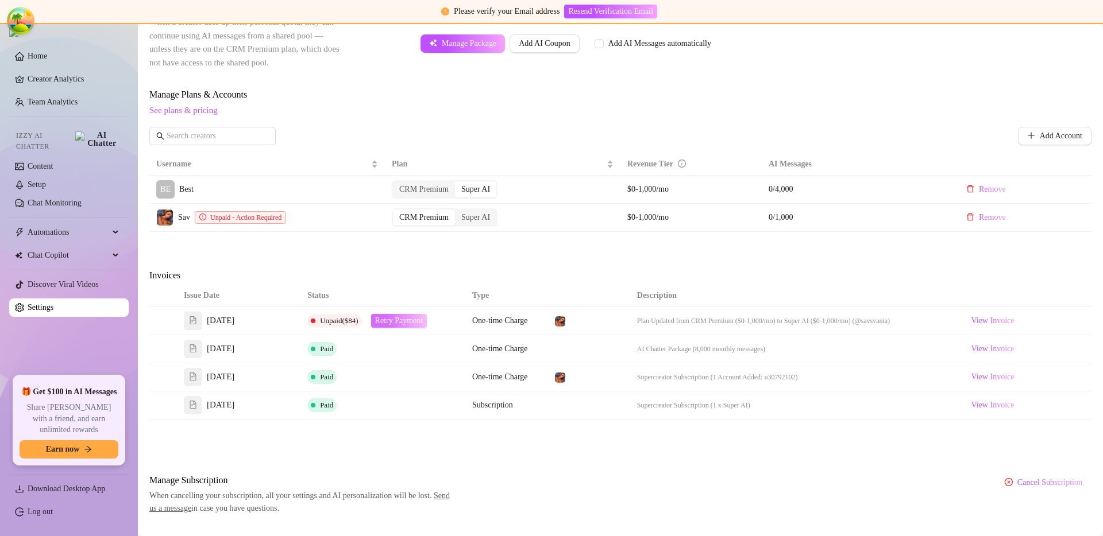
click at [418, 320] on span "Retry Payment" at bounding box center [399, 320] width 48 height 9
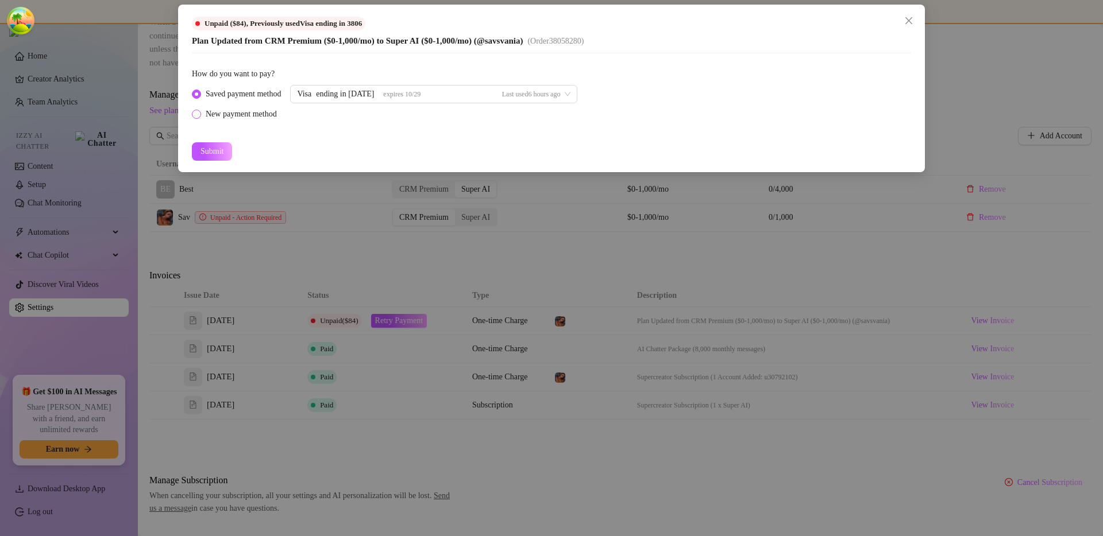
click at [274, 115] on div "New payment method" at bounding box center [241, 114] width 71 height 13
click at [199, 115] on input "New payment method" at bounding box center [197, 114] width 5 height 7
radio input "true"
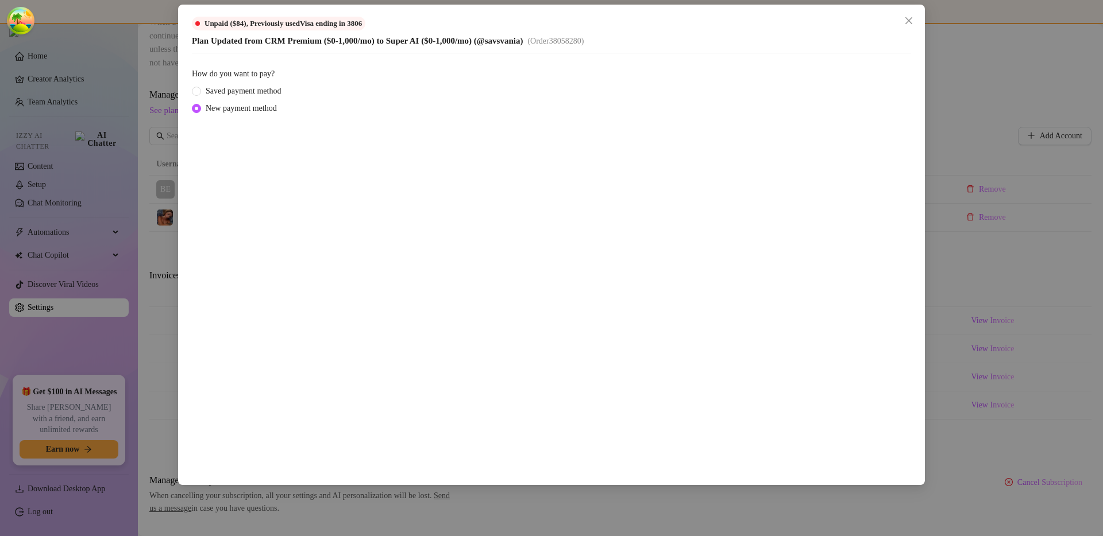
scroll to position [310, 0]
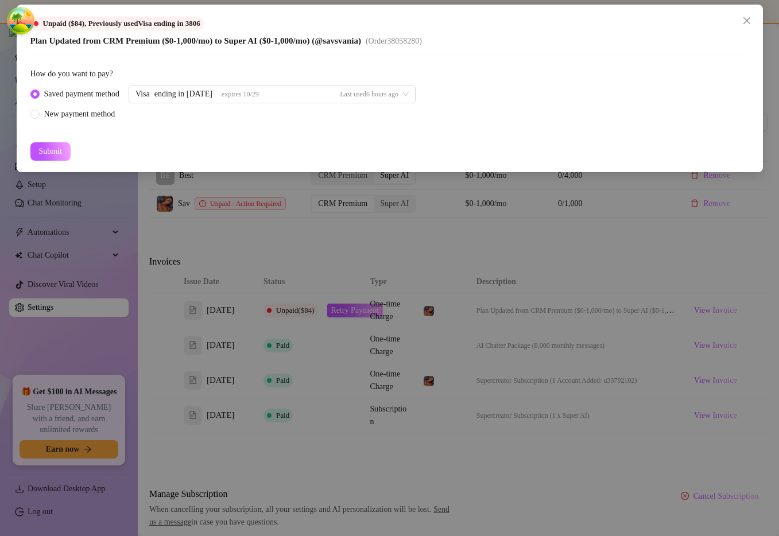
click at [461, 257] on div "Unpaid ($84) , Previously used Visa ending in 3806 Plan Updated from CRM Premiu…" at bounding box center [389, 268] width 779 height 536
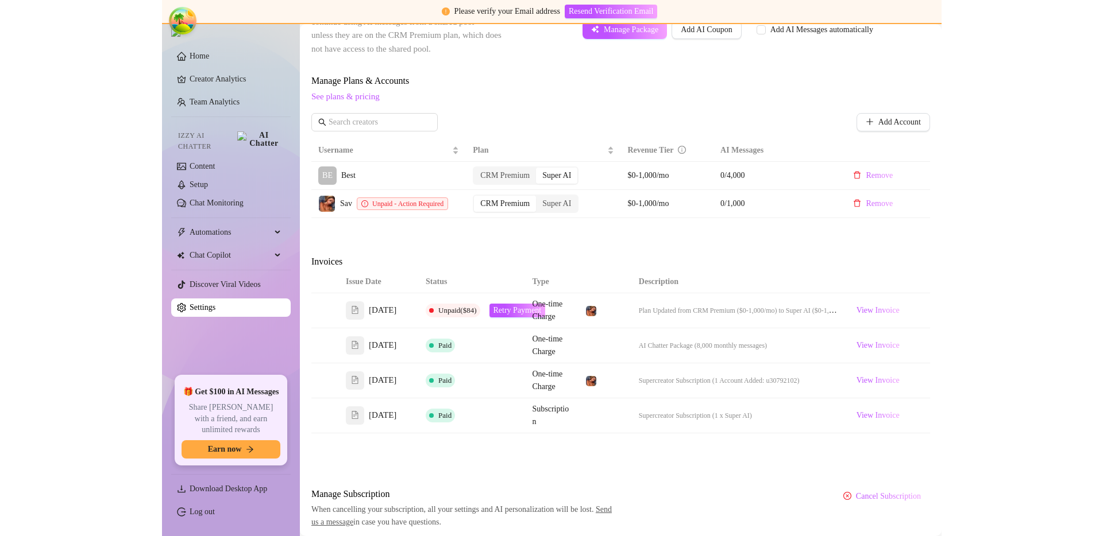
scroll to position [266, 0]
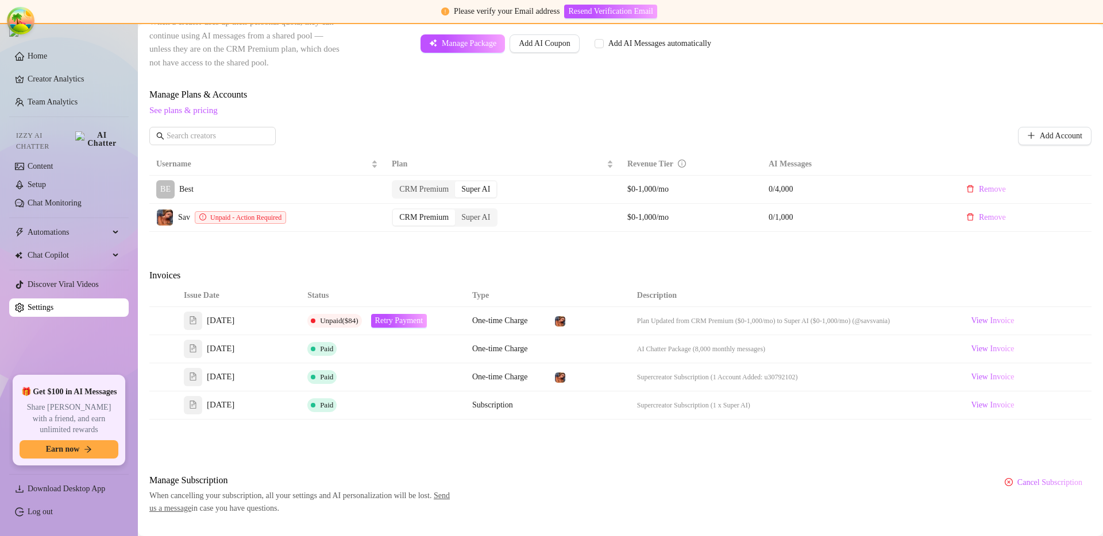
click at [638, 252] on div "Billing Overview Creator Plans 1 x Super AI, 1 x CRM Premium AI Message Package…" at bounding box center [620, 169] width 942 height 692
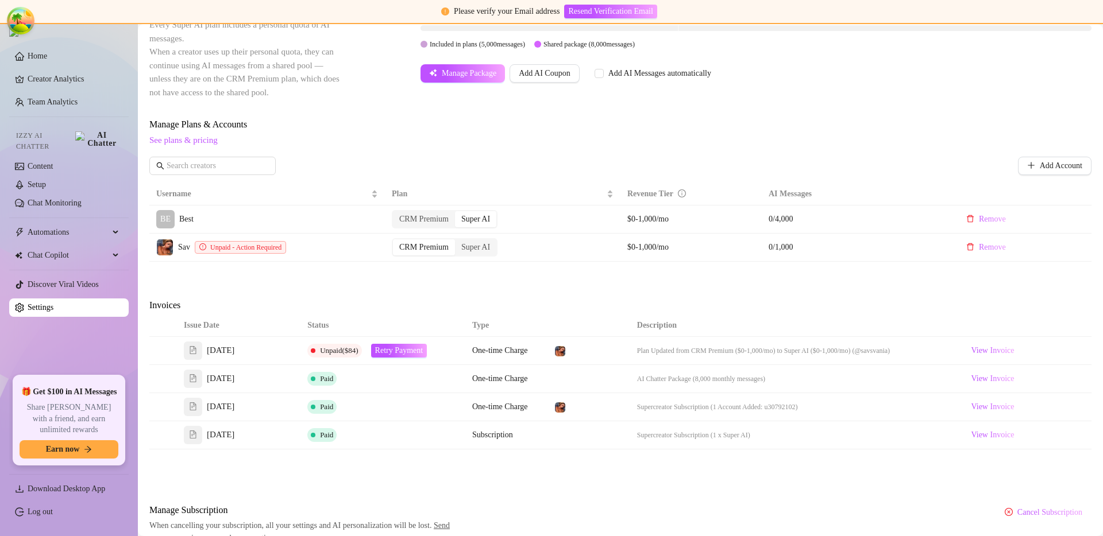
scroll to position [242, 0]
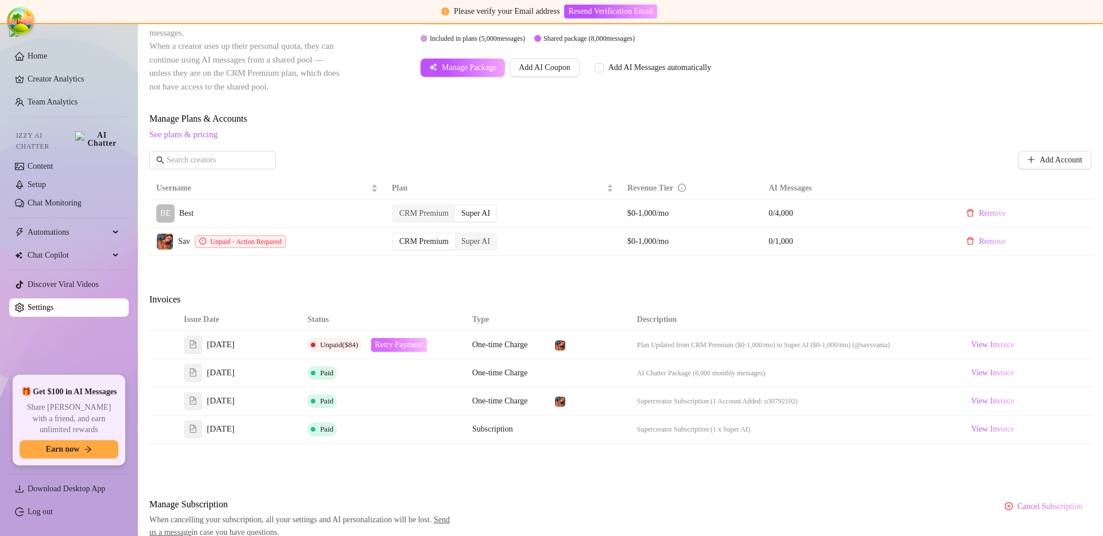
click at [403, 348] on span "Retry Payment" at bounding box center [399, 345] width 48 height 9
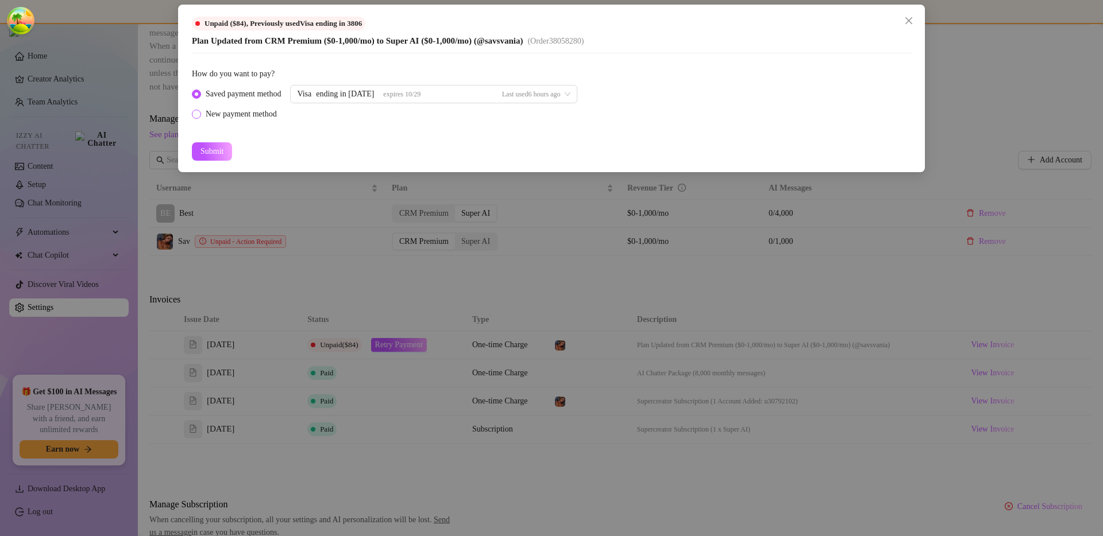
click at [247, 109] on div "New payment method" at bounding box center [241, 114] width 71 height 13
click at [199, 111] on input "New payment method" at bounding box center [197, 114] width 5 height 7
radio input "true"
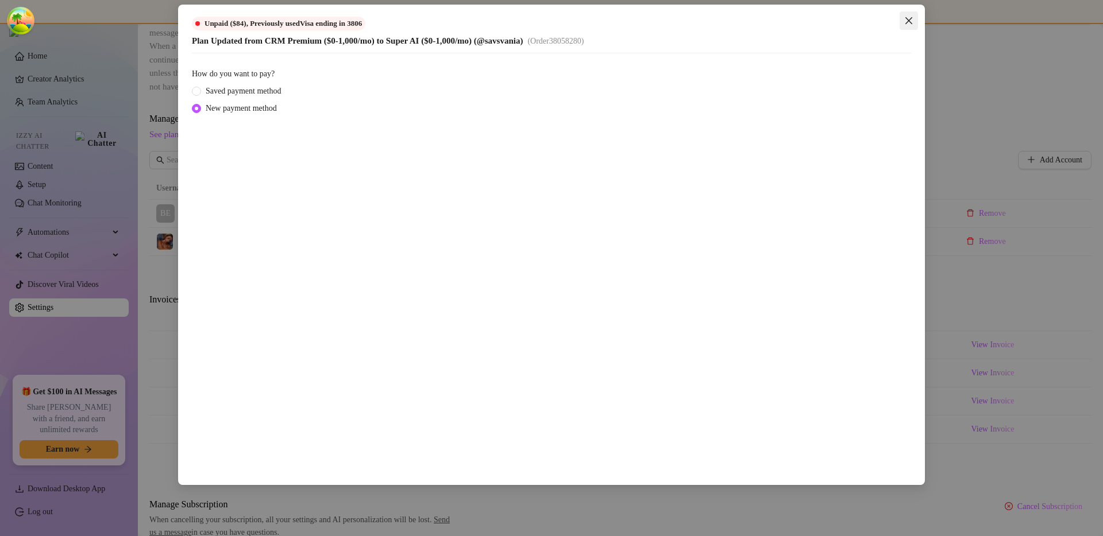
click at [909, 24] on icon "close" at bounding box center [908, 20] width 9 height 9
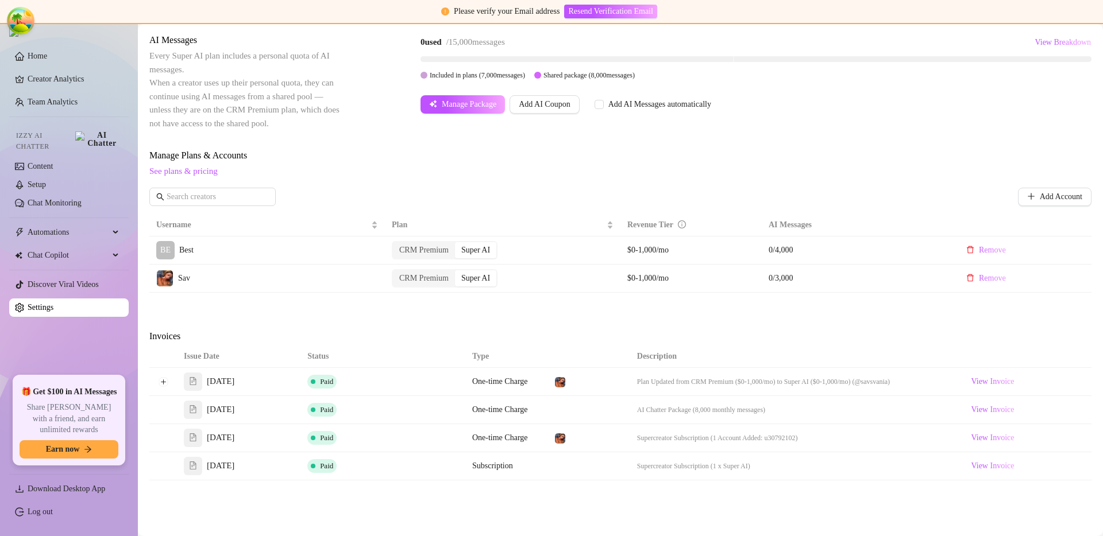
scroll to position [293, 0]
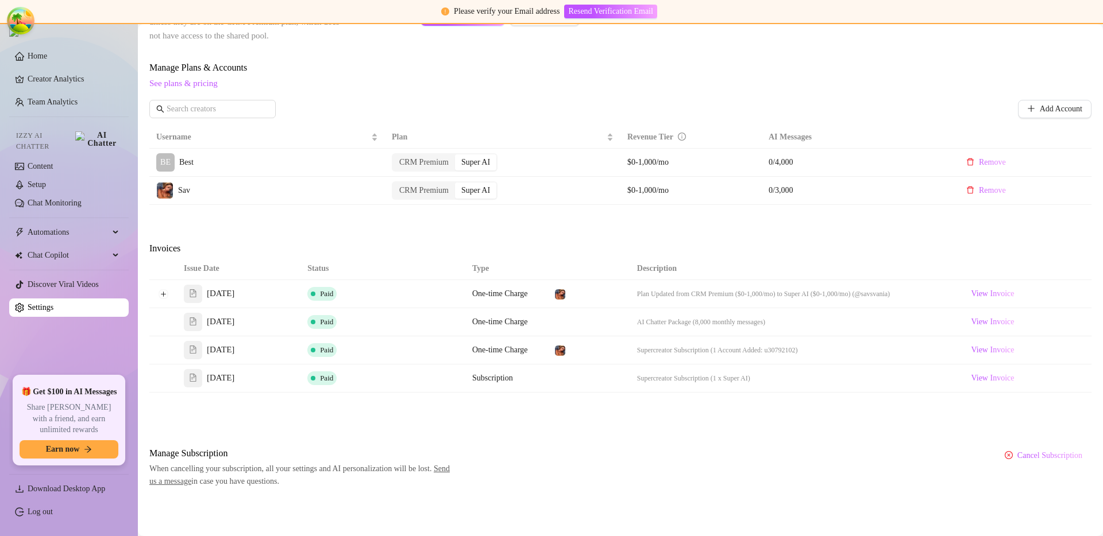
click at [734, 225] on div "Billing Overview Creator Plans 2 x Super AI, 0 x CRM Premium AI Message Package…" at bounding box center [620, 142] width 942 height 692
click at [399, 292] on span "Retry Payment" at bounding box center [399, 293] width 48 height 9
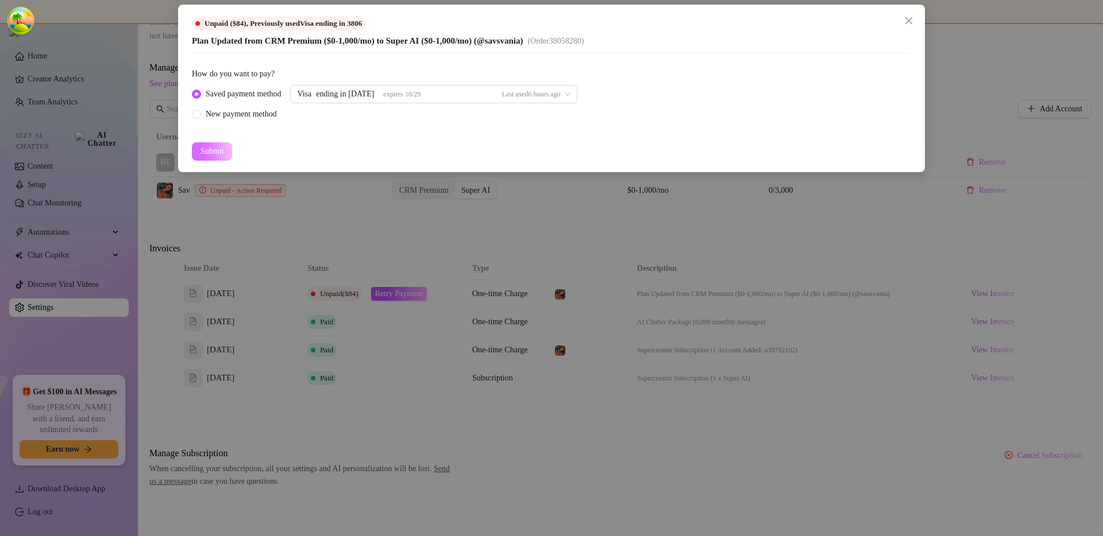
click at [222, 150] on span "Submit" at bounding box center [211, 151] width 23 height 9
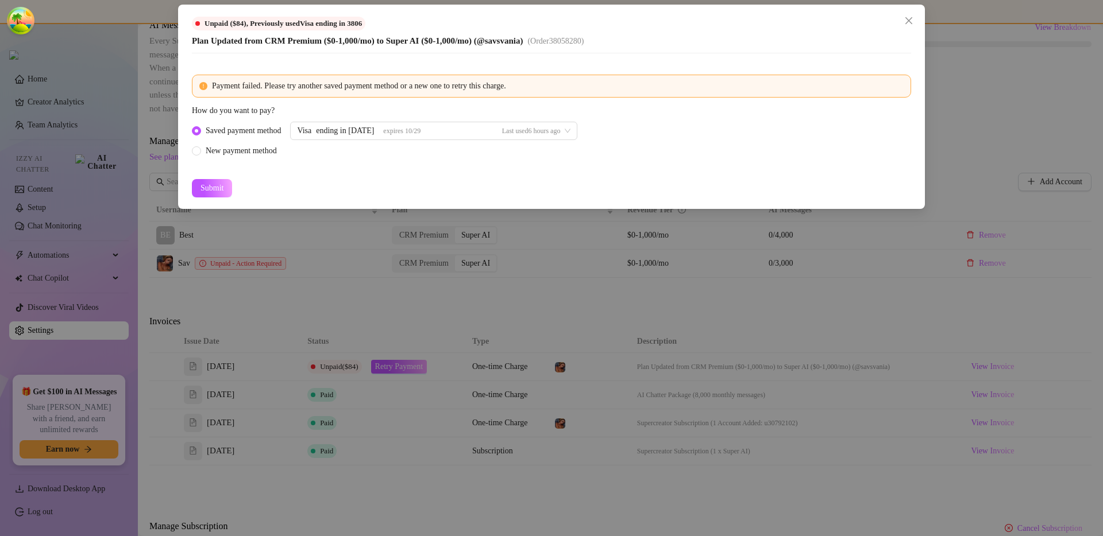
scroll to position [366, 0]
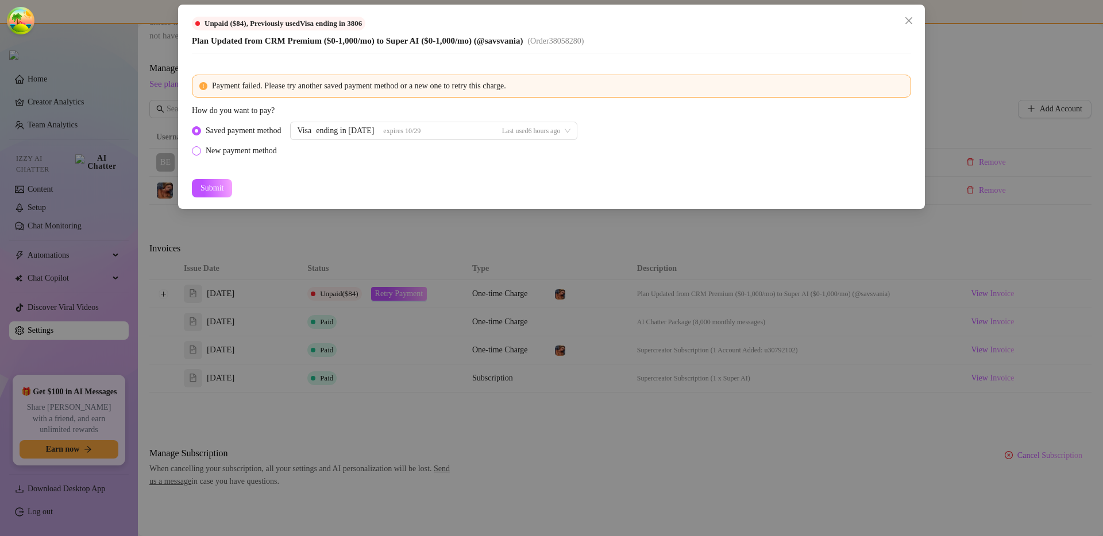
click at [258, 147] on div "New payment method" at bounding box center [241, 151] width 71 height 13
click at [199, 148] on input "New payment method" at bounding box center [197, 151] width 5 height 7
radio input "true"
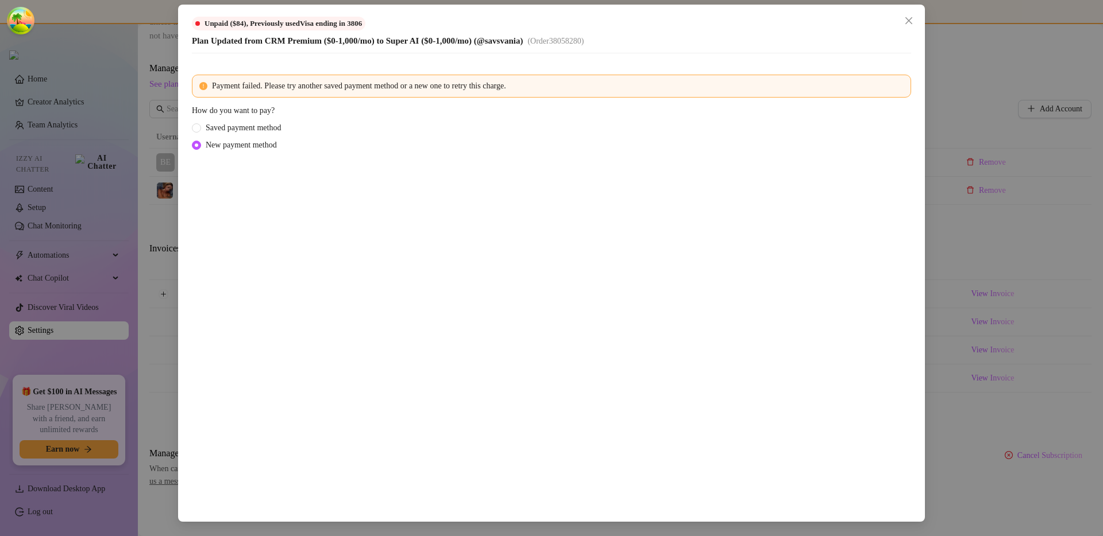
click at [1038, 169] on div "Unpaid ($84) , Previously used Visa ending in 3806 Plan Updated from CRM Premiu…" at bounding box center [551, 268] width 1103 height 536
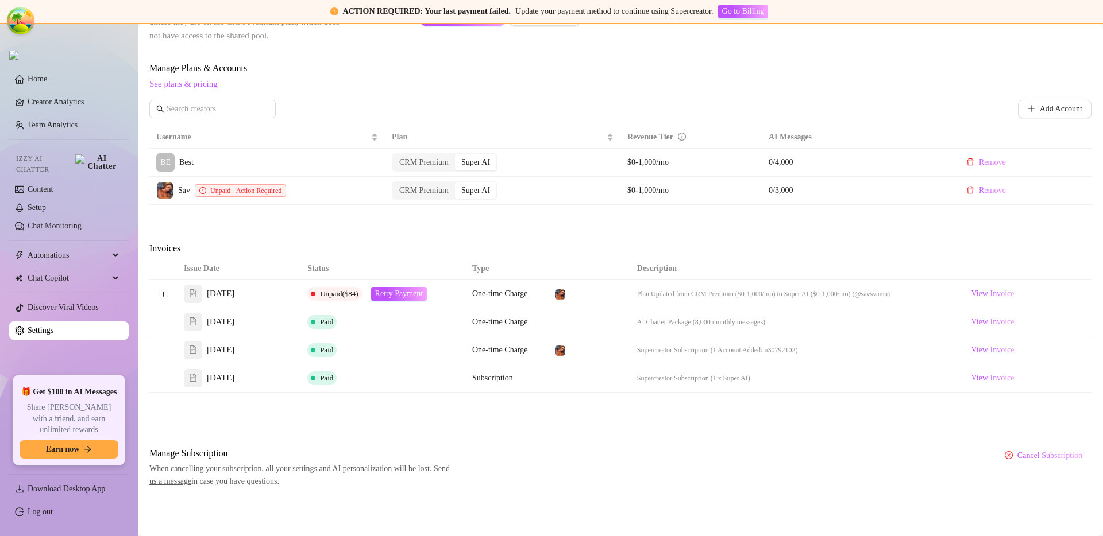
scroll to position [220, 0]
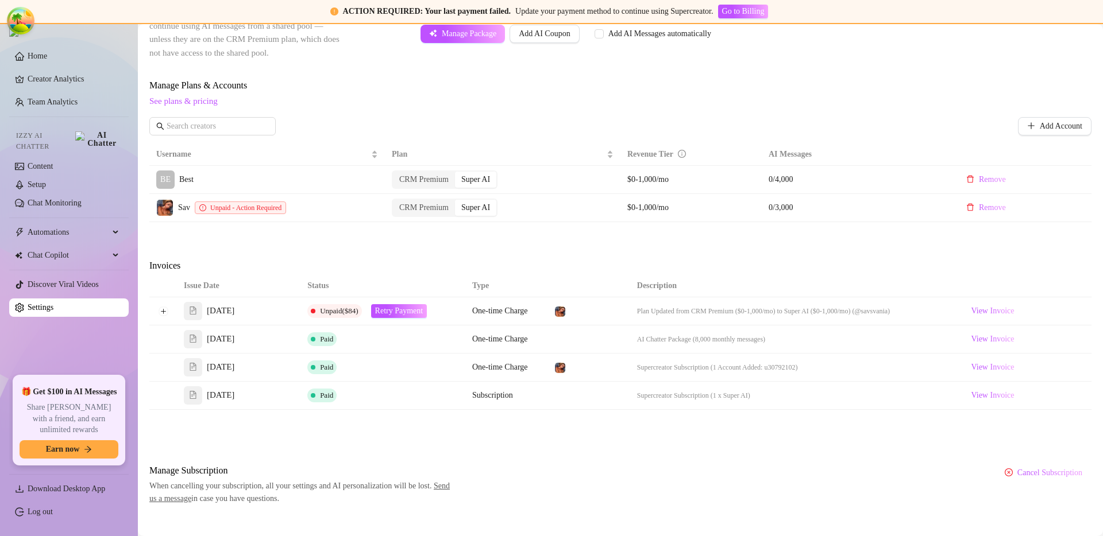
scroll to position [366, 0]
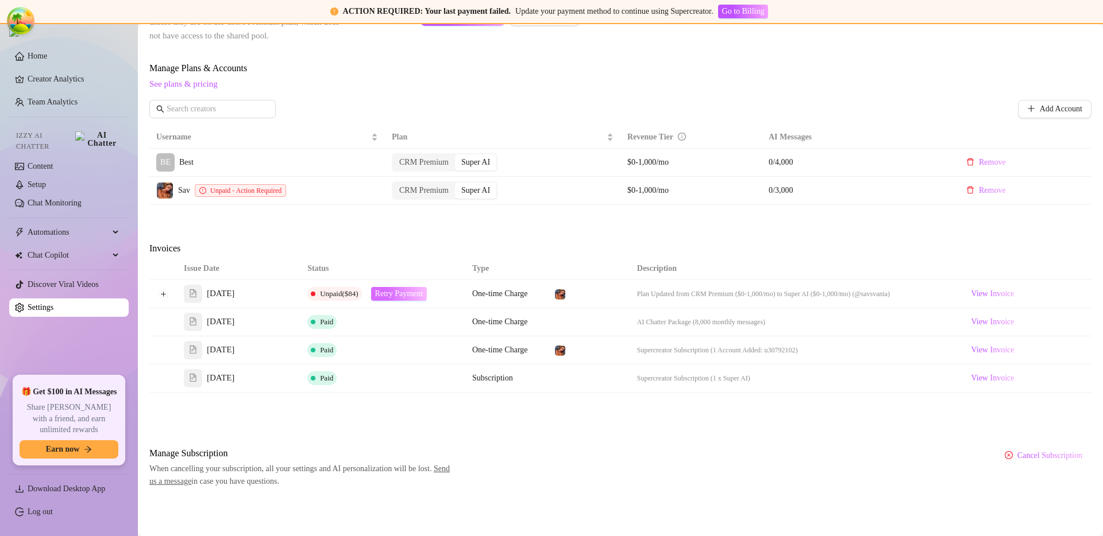
click at [401, 292] on span "Retry Payment" at bounding box center [399, 293] width 48 height 9
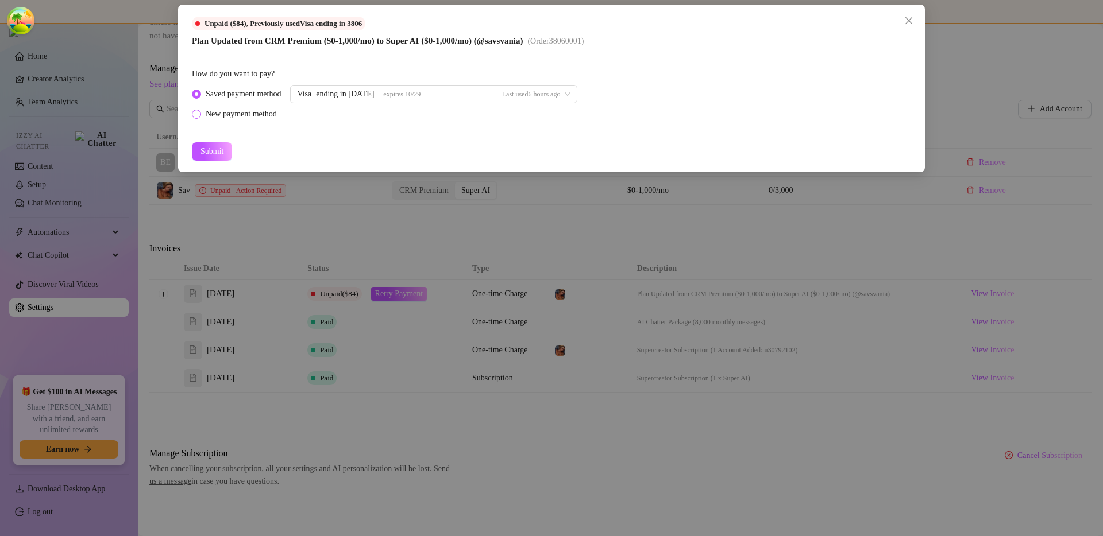
click at [277, 117] on div "New payment method" at bounding box center [241, 114] width 71 height 13
click at [199, 117] on input "New payment method" at bounding box center [197, 114] width 5 height 7
radio input "true"
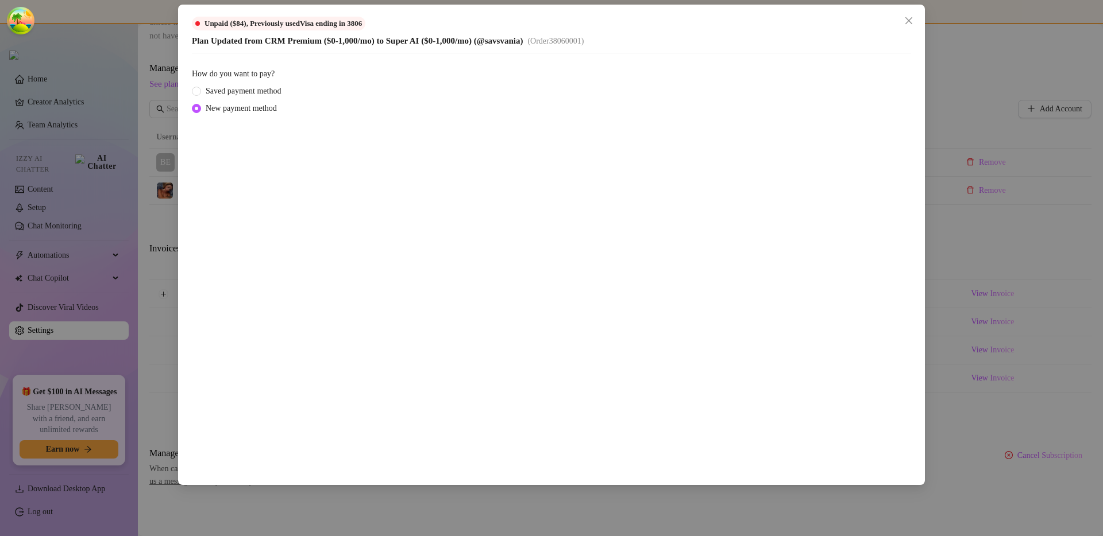
click at [909, 21] on icon "close" at bounding box center [908, 20] width 7 height 7
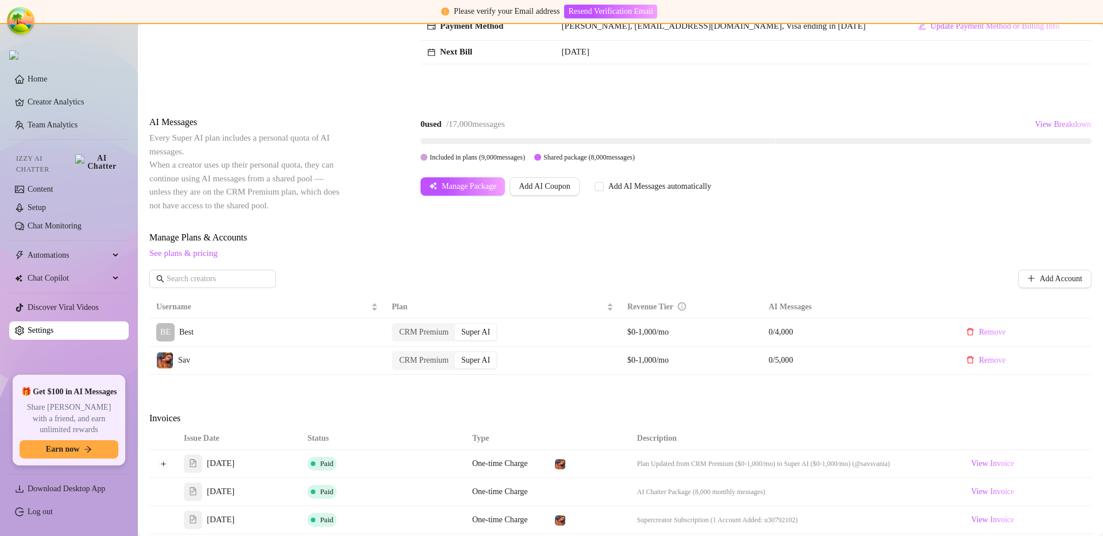
scroll to position [293, 0]
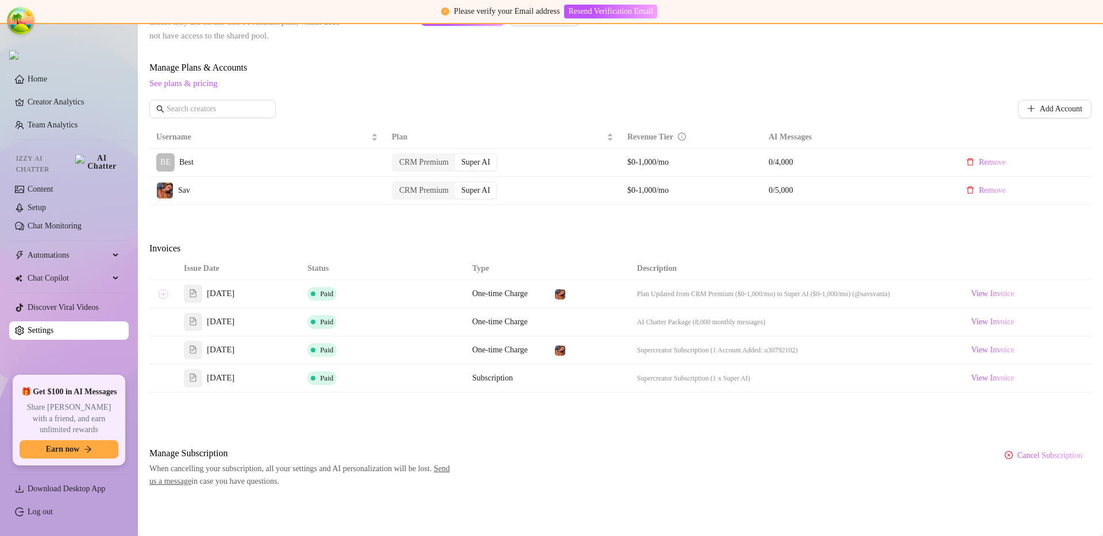
click at [164, 293] on button "Expand row" at bounding box center [163, 293] width 9 height 9
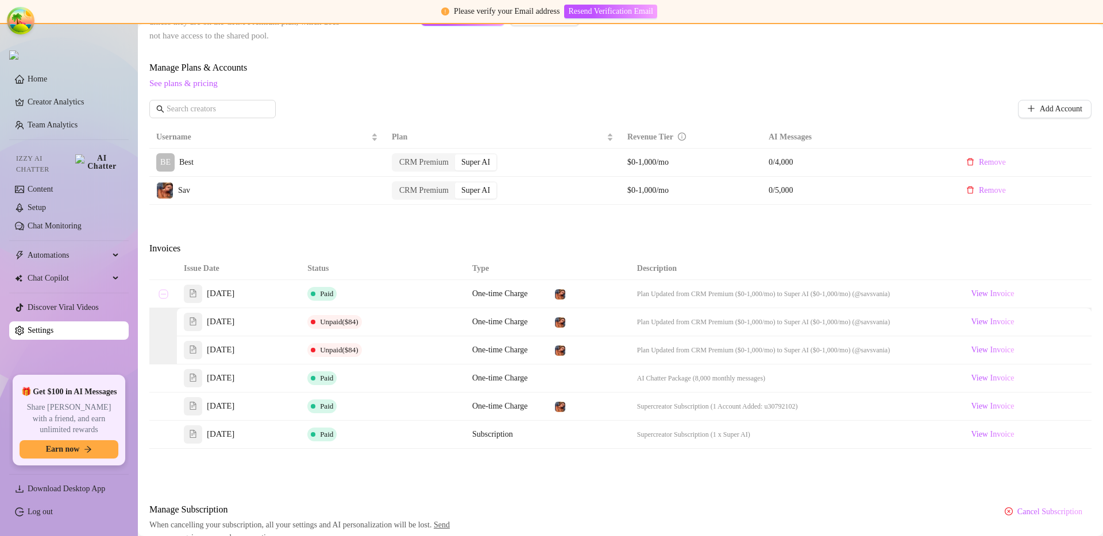
click at [164, 293] on button "Collapse row" at bounding box center [163, 293] width 9 height 9
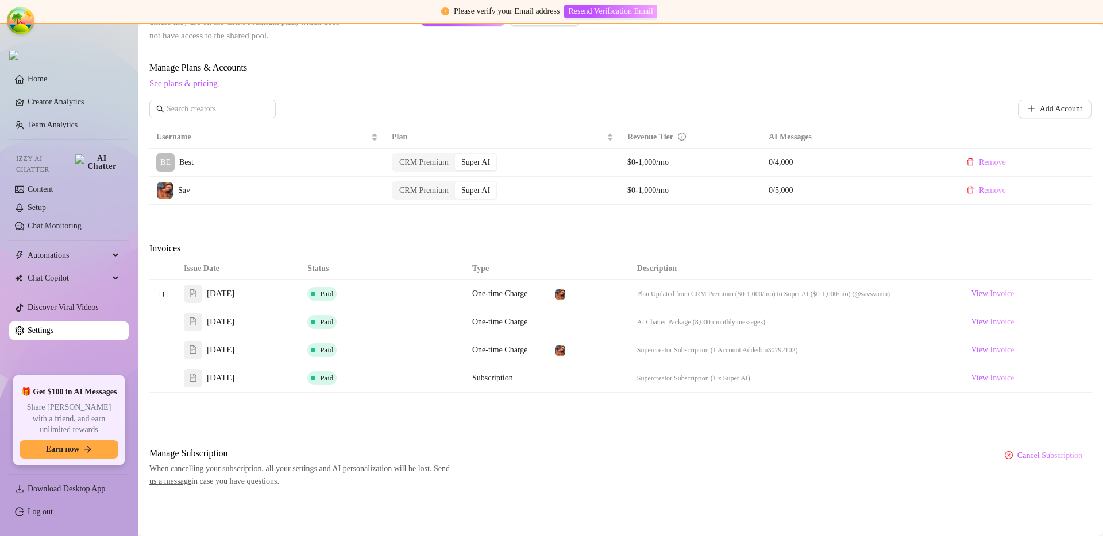
click at [307, 186] on div "Sav" at bounding box center [267, 190] width 222 height 17
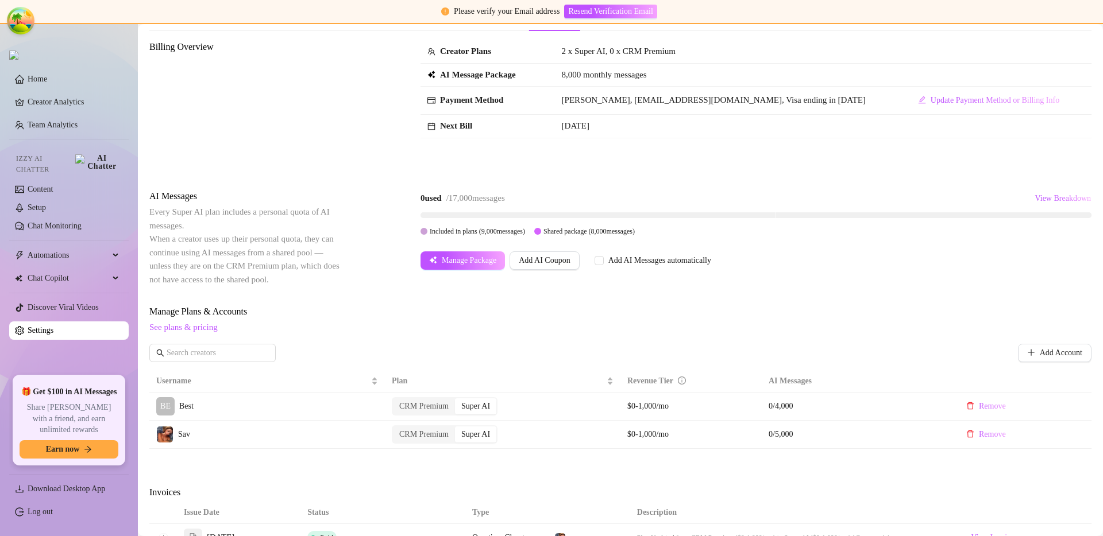
scroll to position [0, 0]
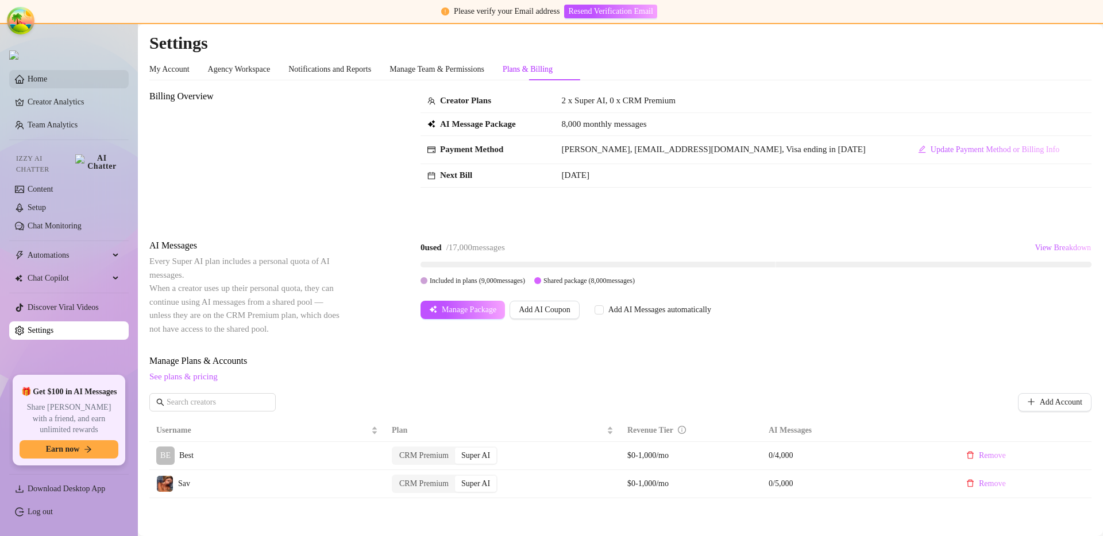
click at [47, 75] on link "Home" at bounding box center [38, 79] width 20 height 9
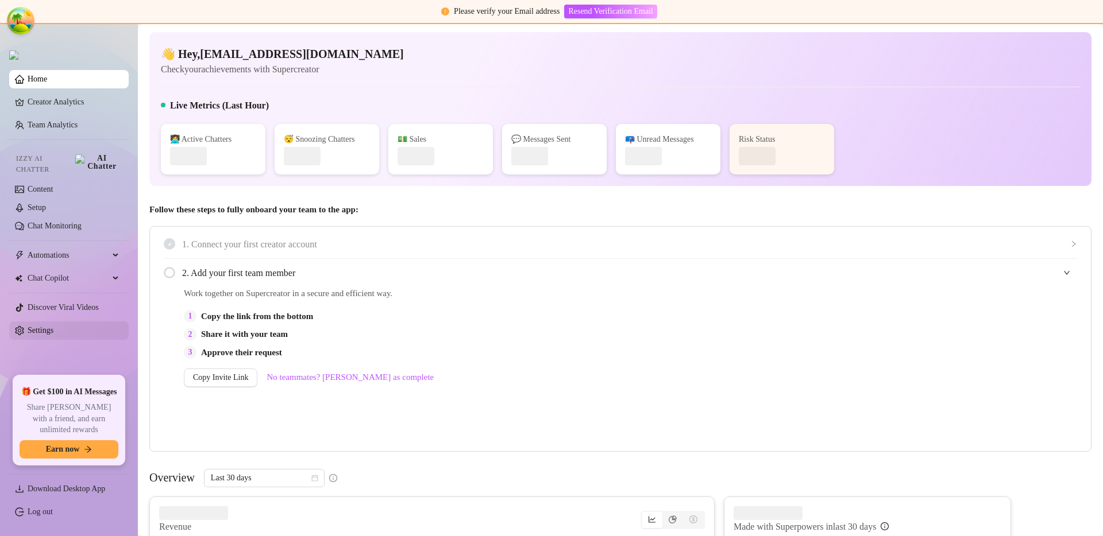
click at [41, 327] on link "Settings" at bounding box center [41, 330] width 26 height 9
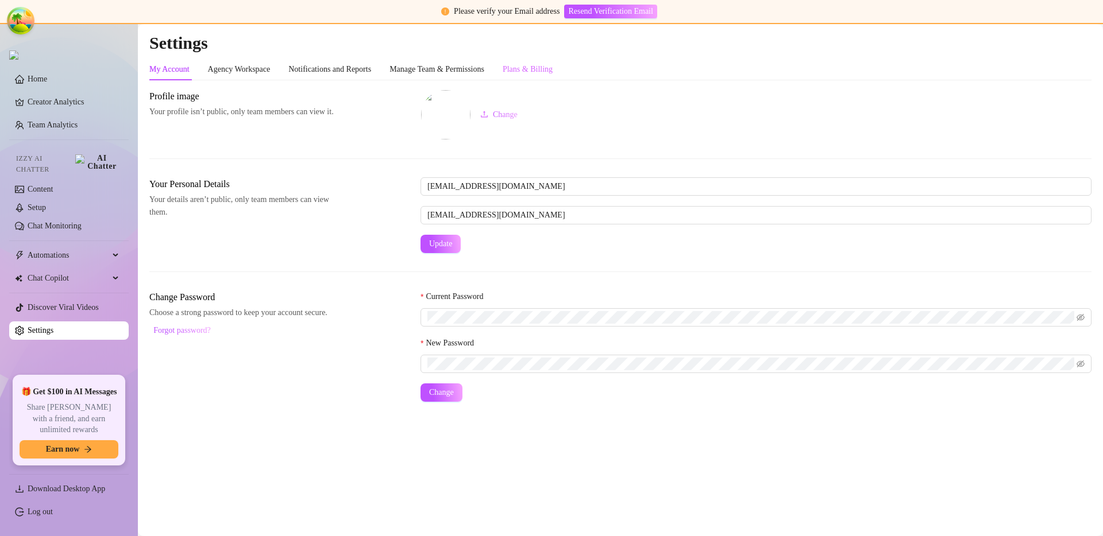
click at [552, 59] on div "Plans & Billing" at bounding box center [527, 70] width 50 height 22
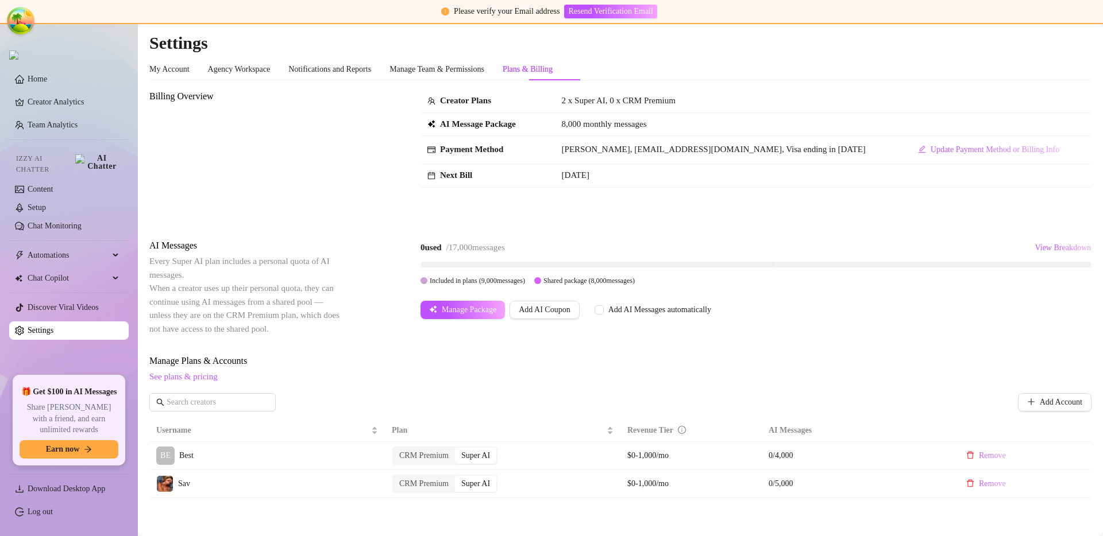
click at [371, 234] on div "Billing Overview Creator Plans 2 x Super AI, 0 x CRM Premium AI Message Package…" at bounding box center [620, 436] width 942 height 692
